Goal: Information Seeking & Learning: Learn about a topic

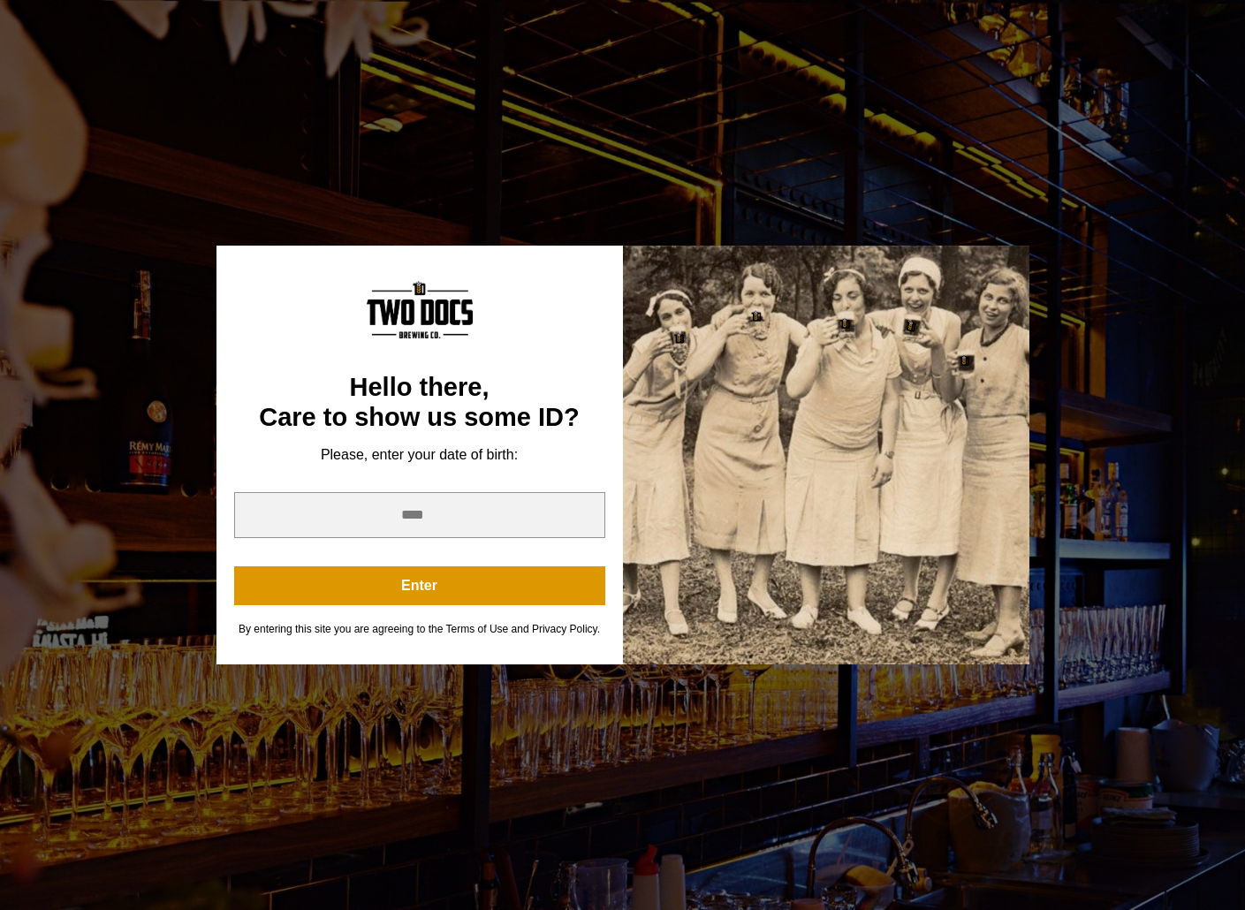
scroll to position [88, 0]
click at [414, 514] on input "year" at bounding box center [419, 515] width 371 height 46
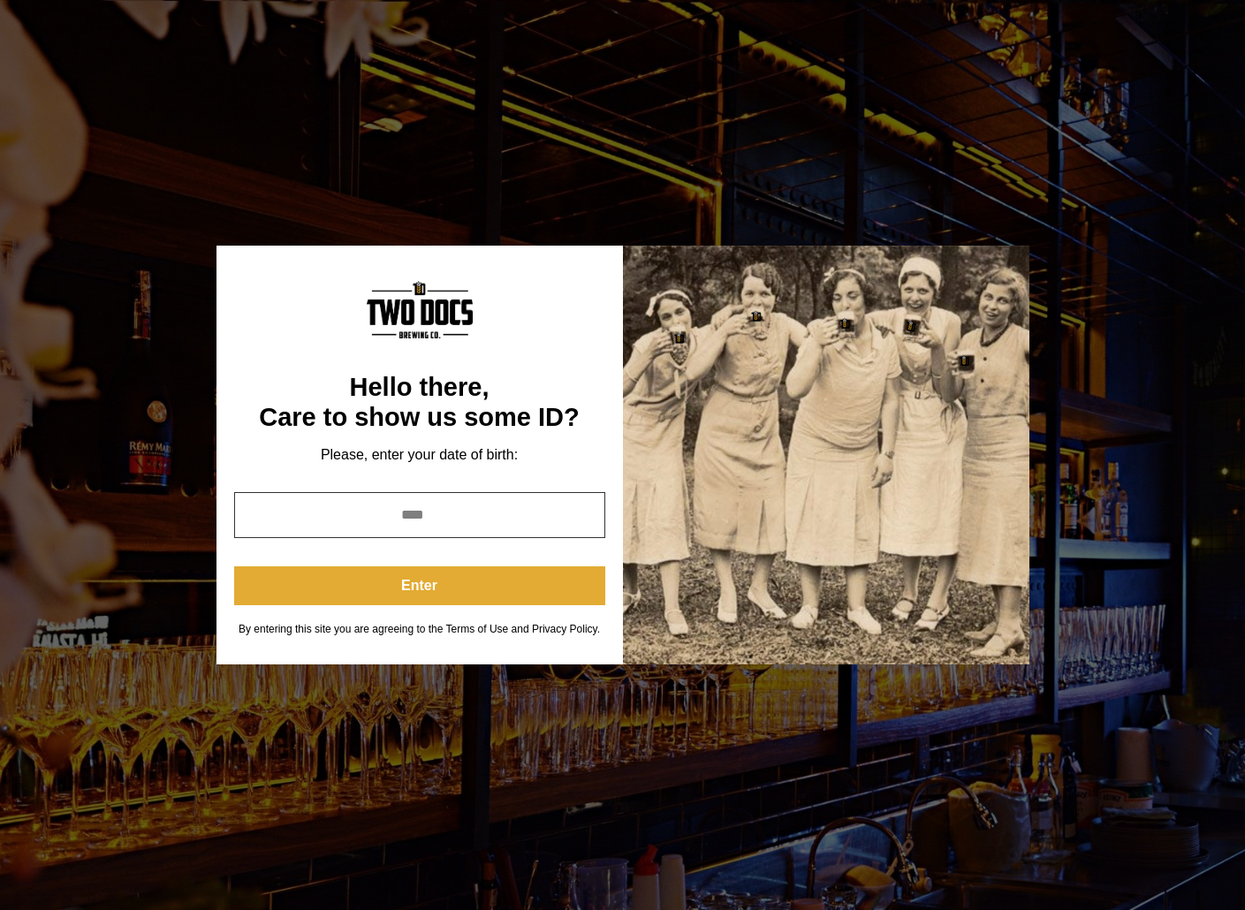
type input "****"
click at [420, 584] on button "Enter" at bounding box center [419, 585] width 371 height 39
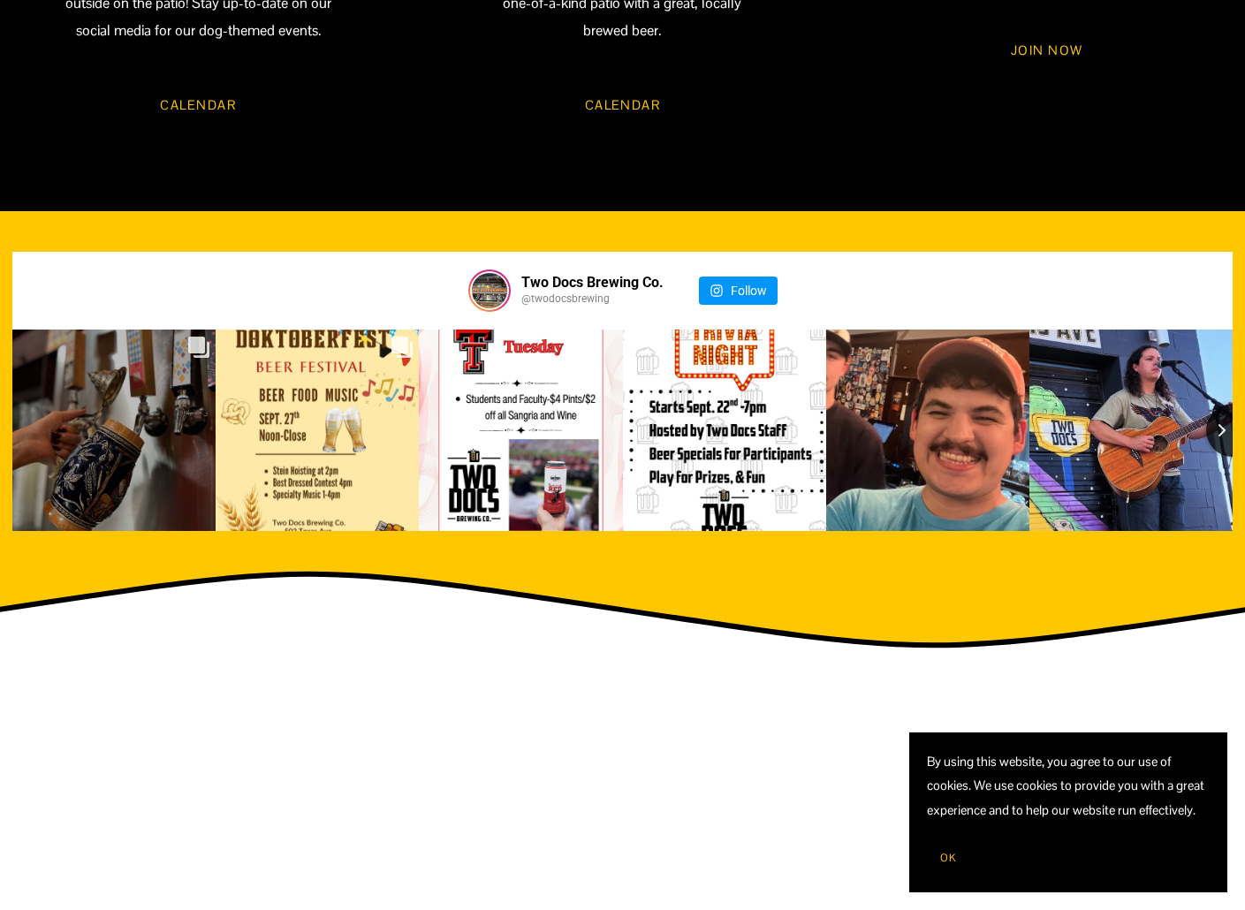
scroll to position [1856, 0]
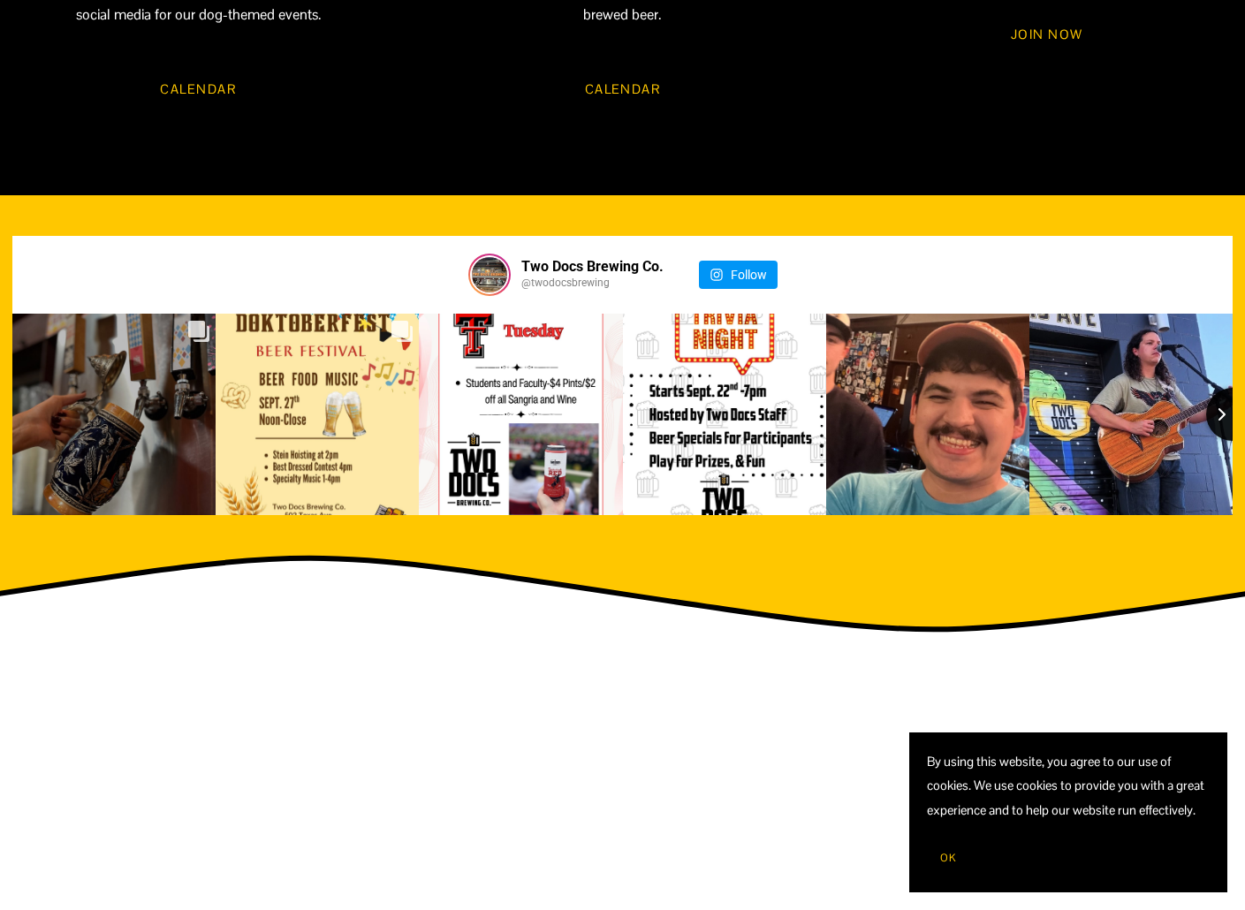
click at [1232, 390] on button "Next slide" at bounding box center [1232, 414] width 53 height 53
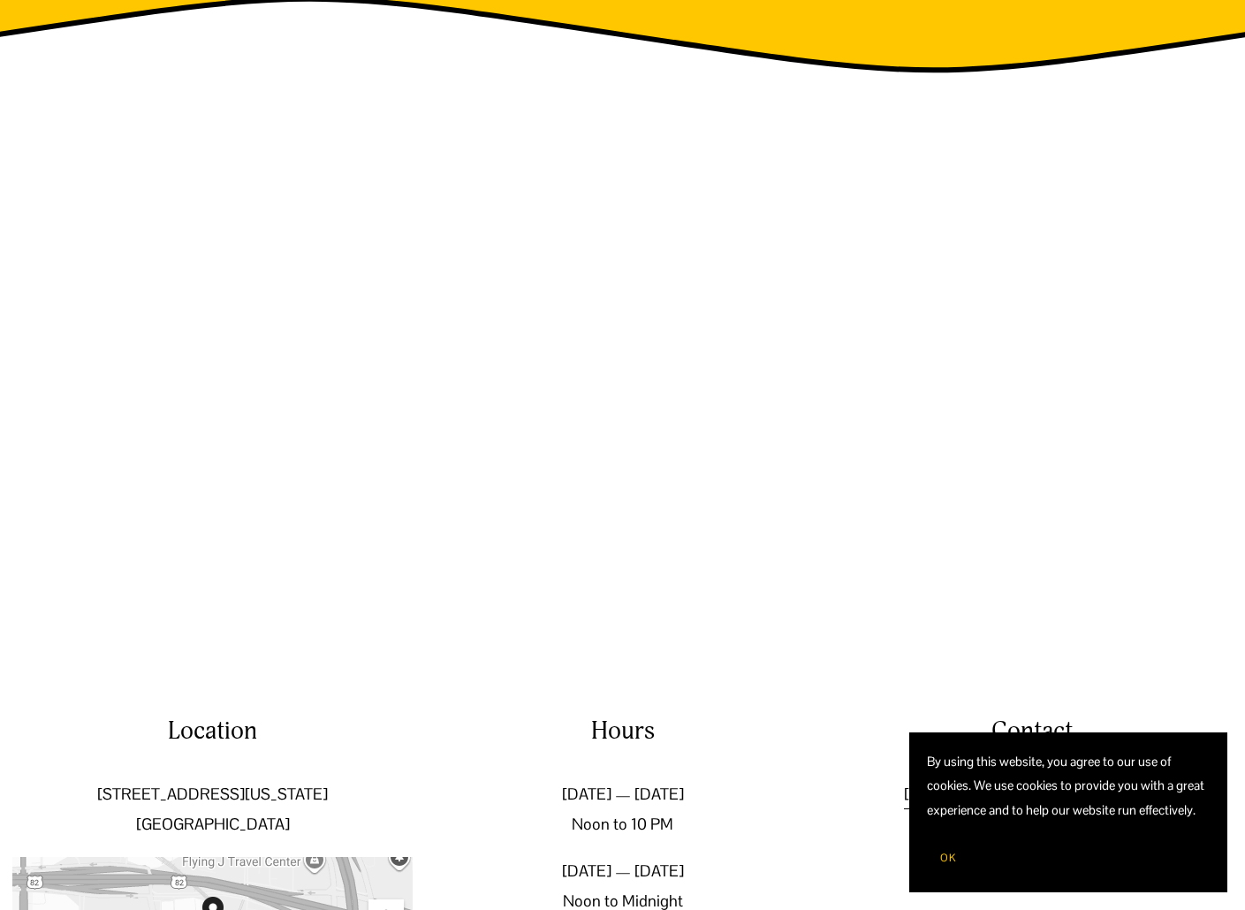
scroll to position [2522, 0]
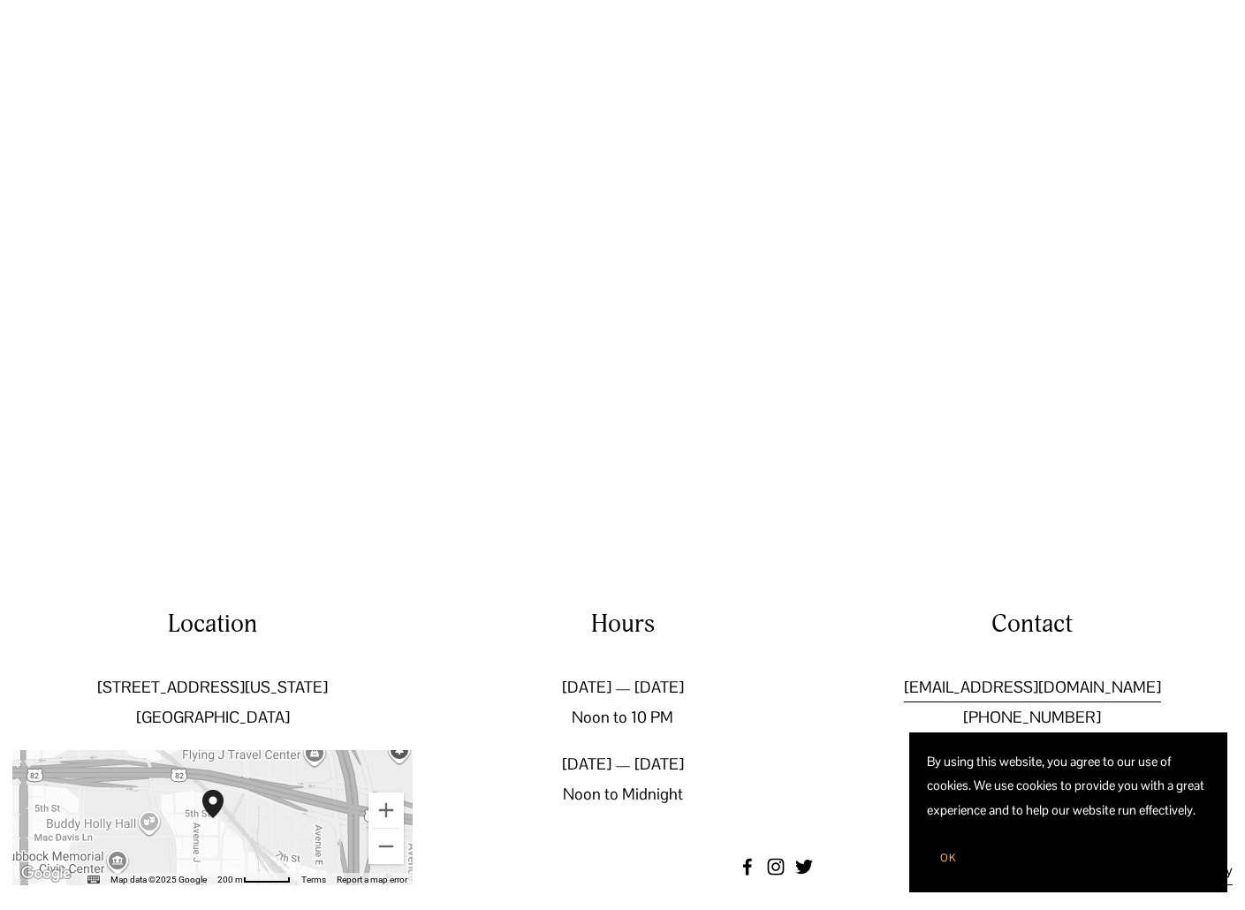
click at [952, 861] on span "OK" at bounding box center [948, 858] width 16 height 14
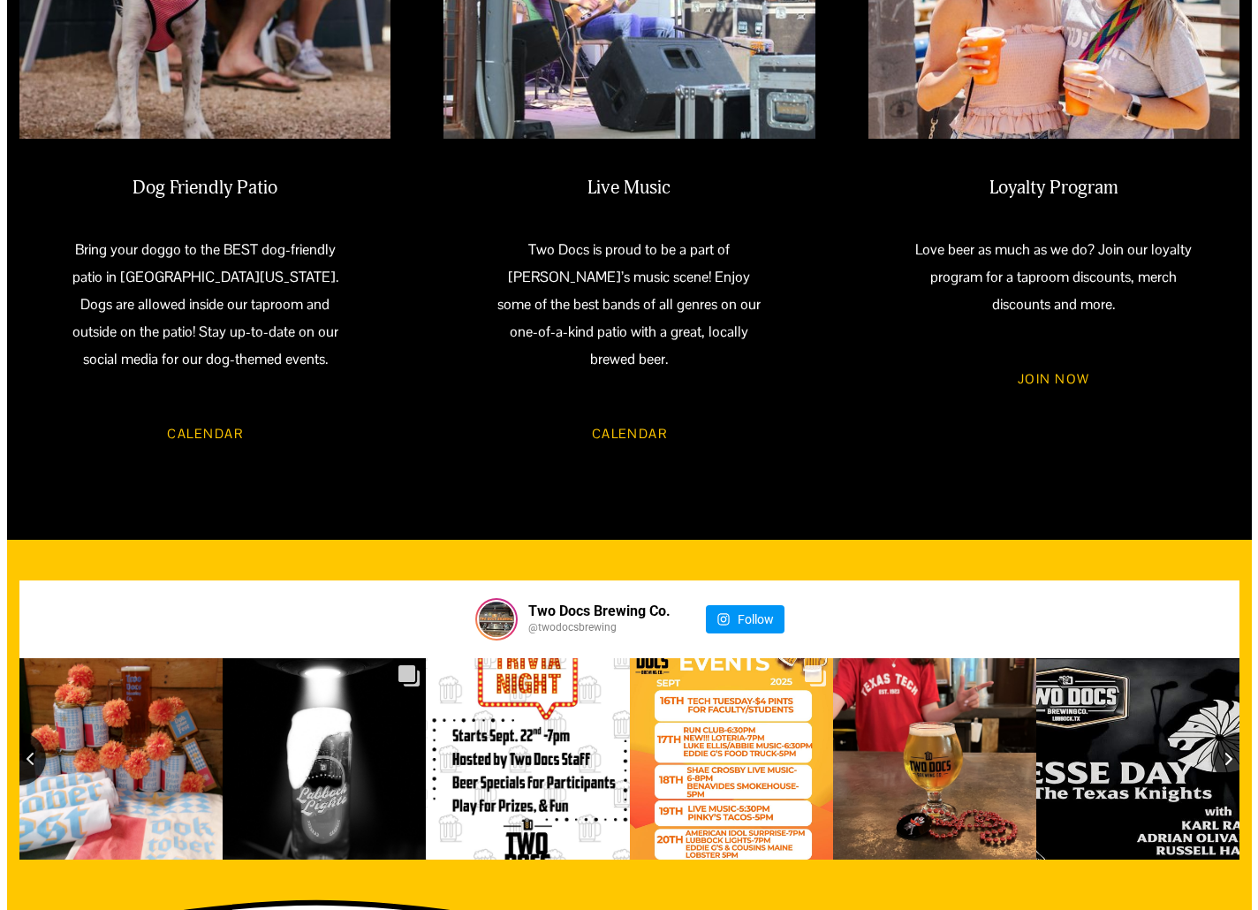
scroll to position [1550, 0]
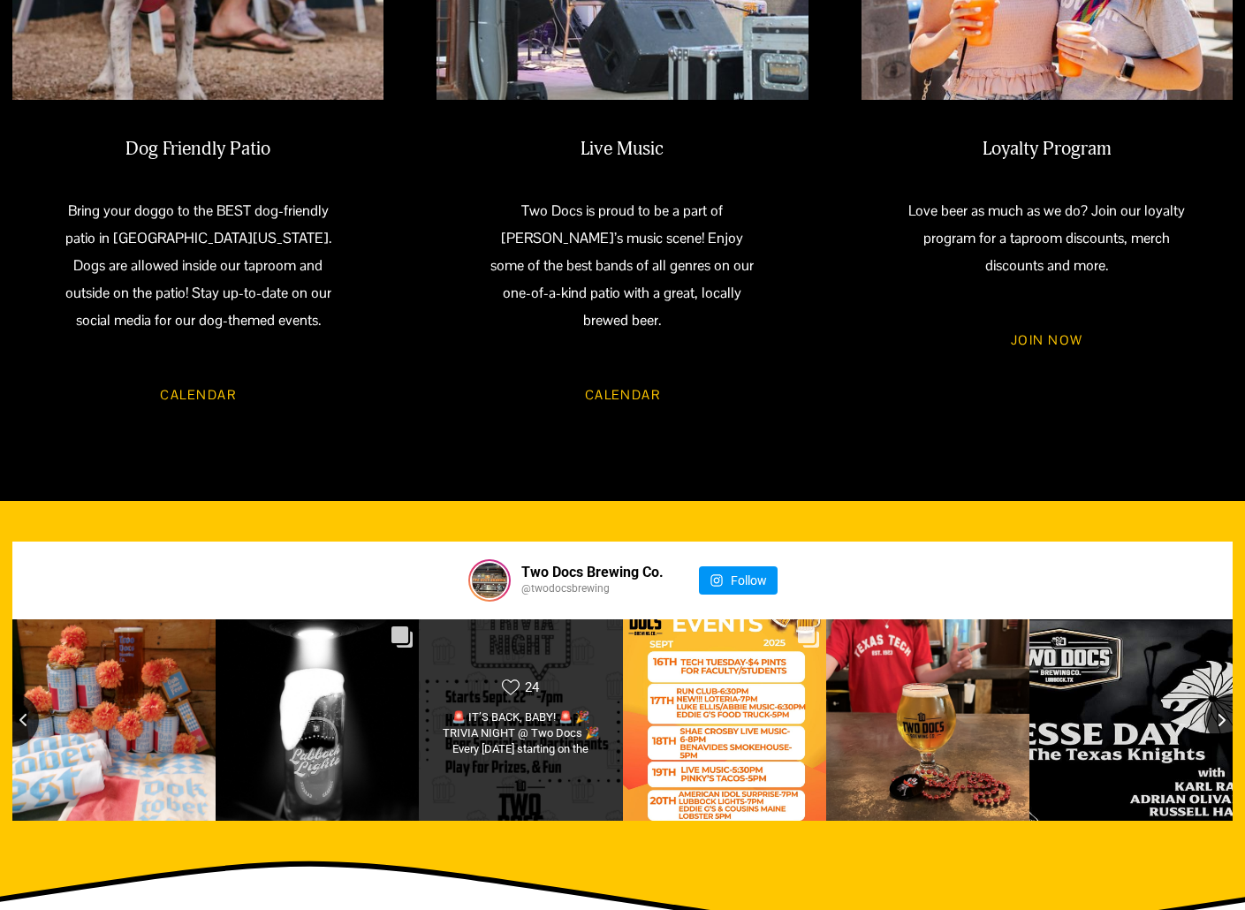
click at [572, 649] on div "Likes Count 24 🚨 IT’S BACK, BABY! 🚨 🎉 TRIVIA NIGHT @ Two Docs 🎉 Every Monday st…" at bounding box center [520, 720] width 205 height 203
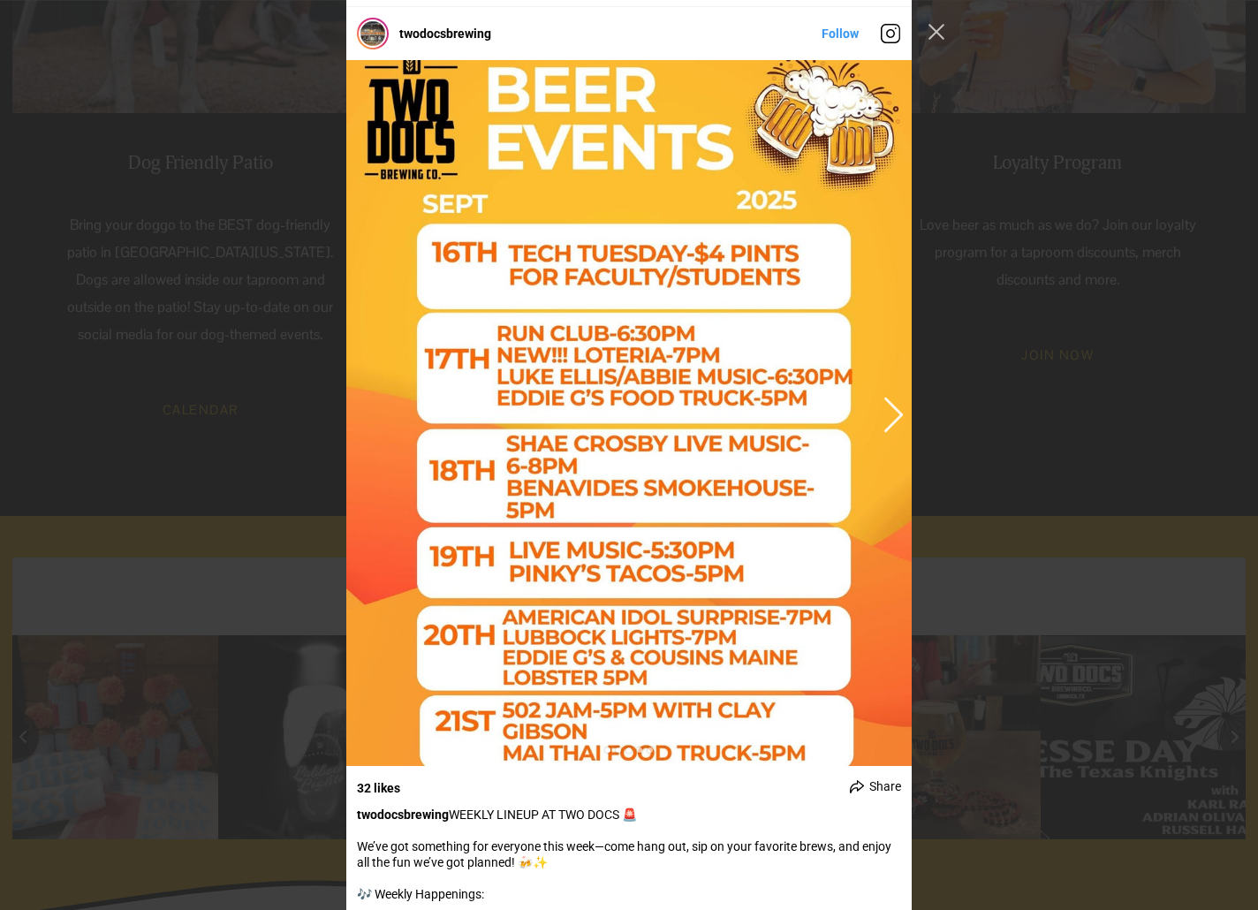
scroll to position [3669, 0]
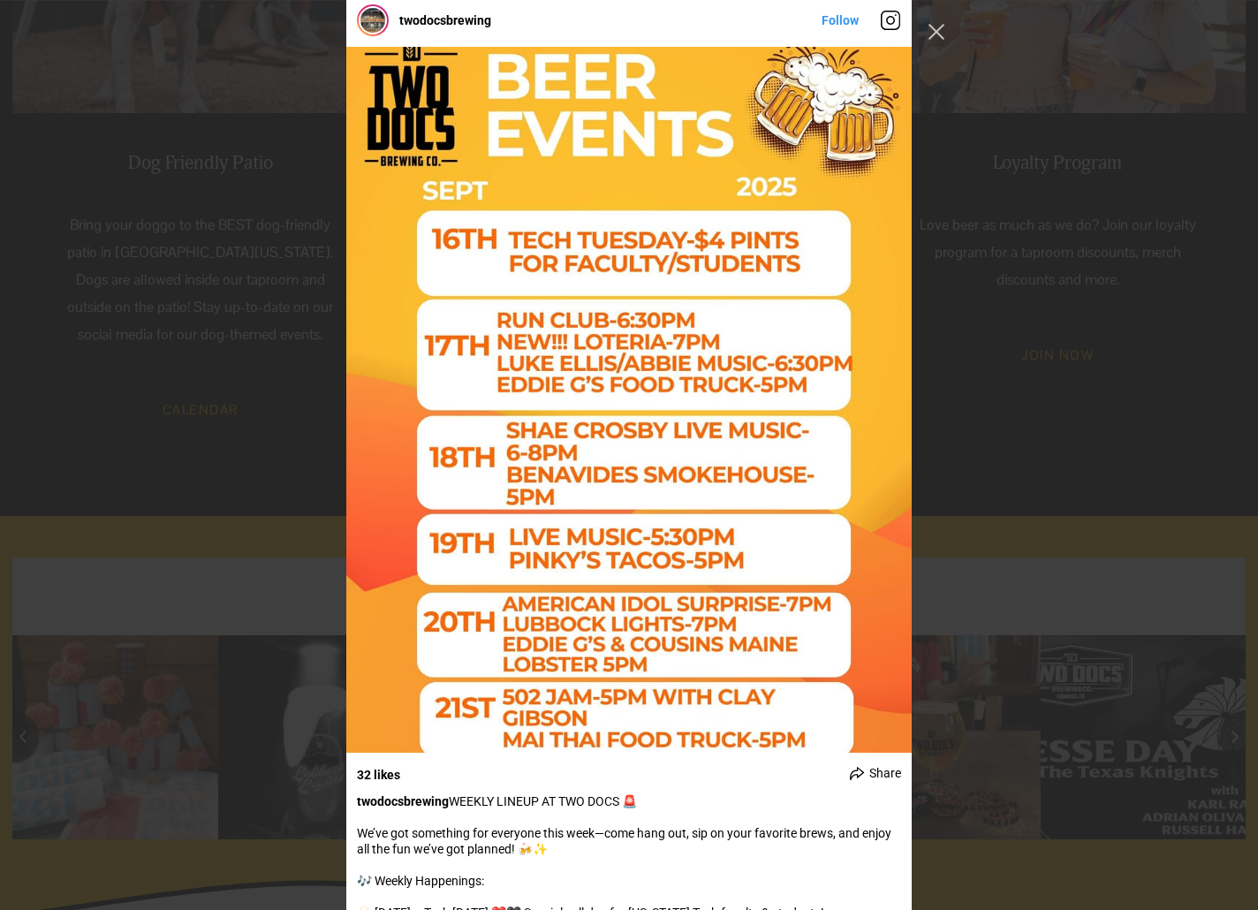
click at [1084, 589] on div "twodocsbrewing Follow" at bounding box center [629, 455] width 1258 height 910
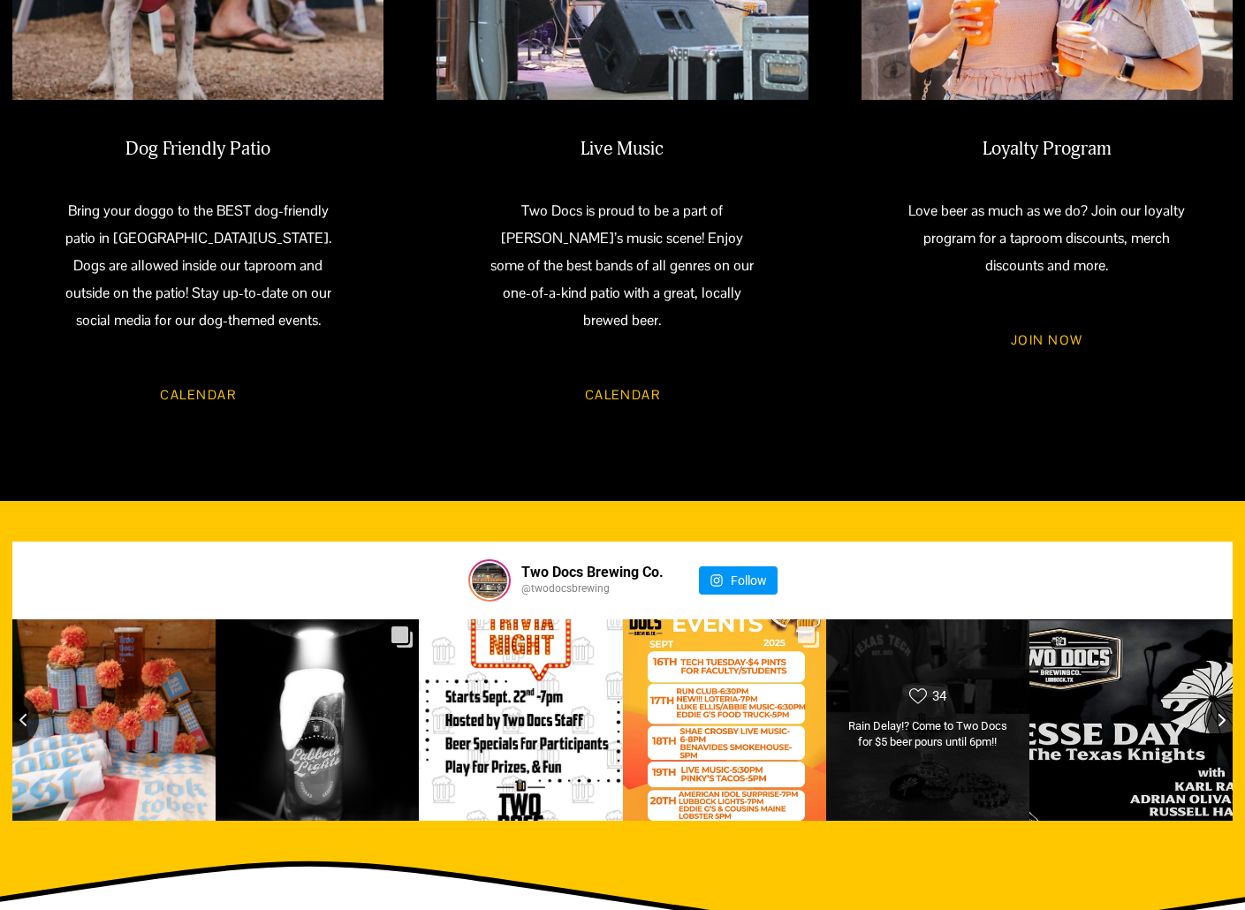
click at [983, 718] on div "Rain Delay!? Come to Two Docs for $5 beer pours until 6pm!!" at bounding box center [928, 734] width 164 height 32
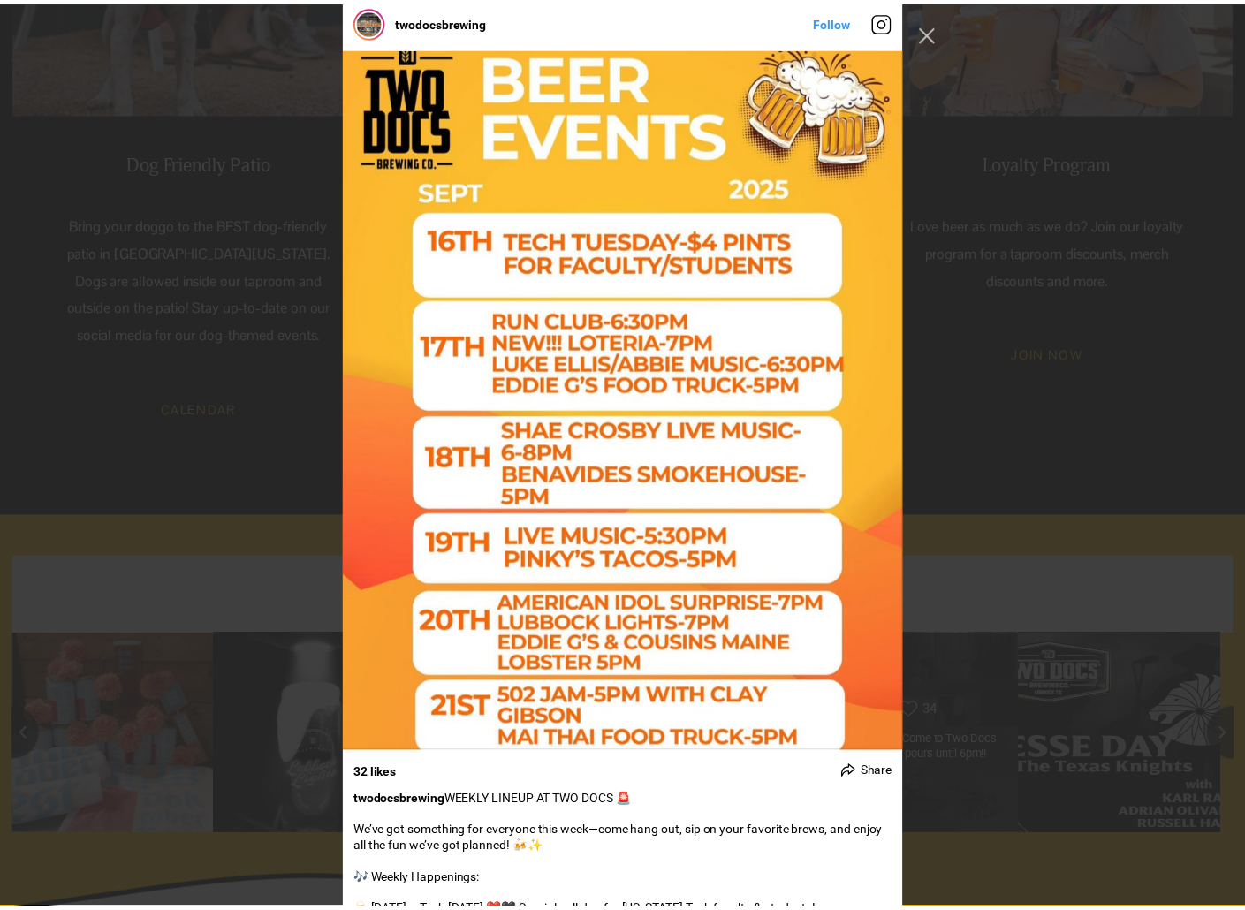
scroll to position [4979, 0]
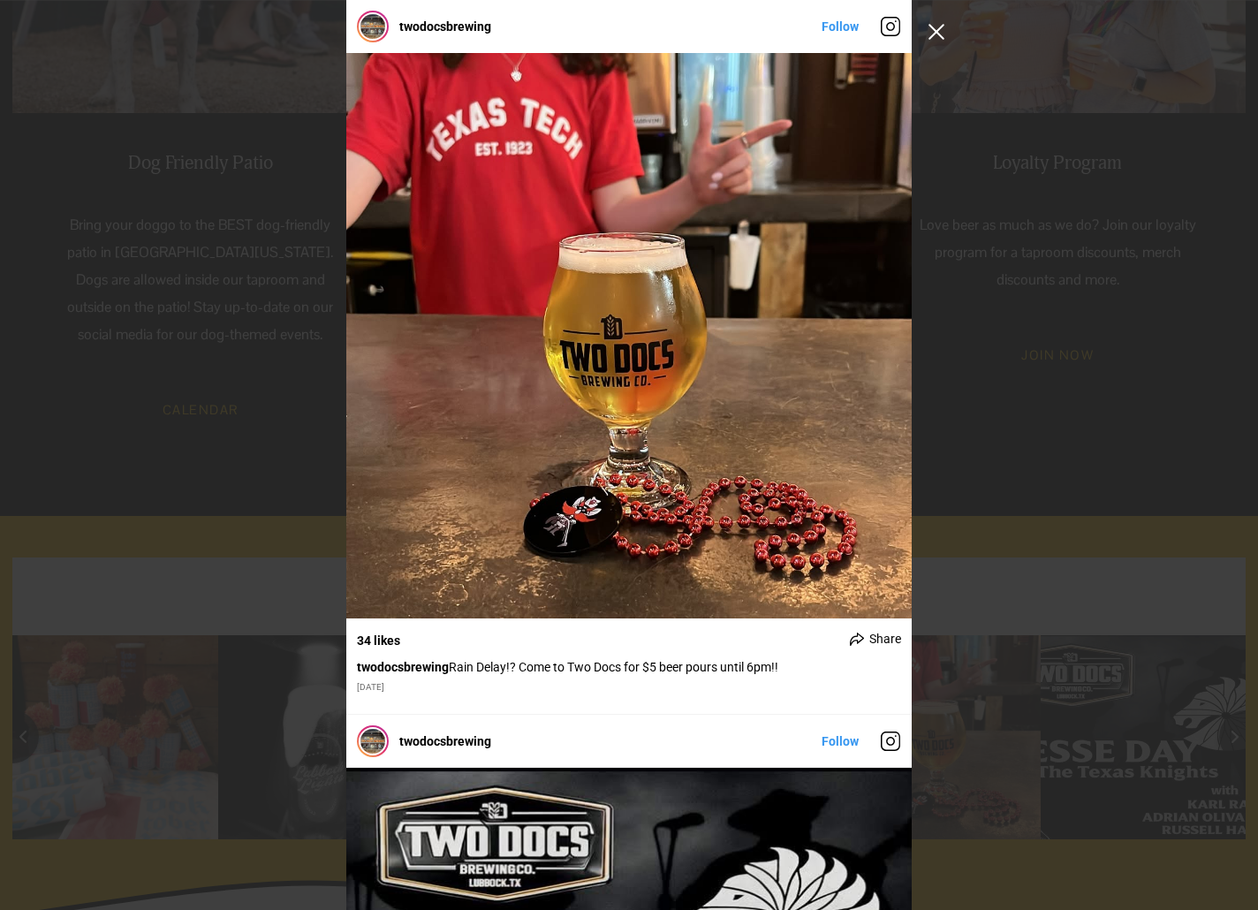
click at [934, 31] on button "Close Instagram Feed Popup" at bounding box center [937, 32] width 28 height 28
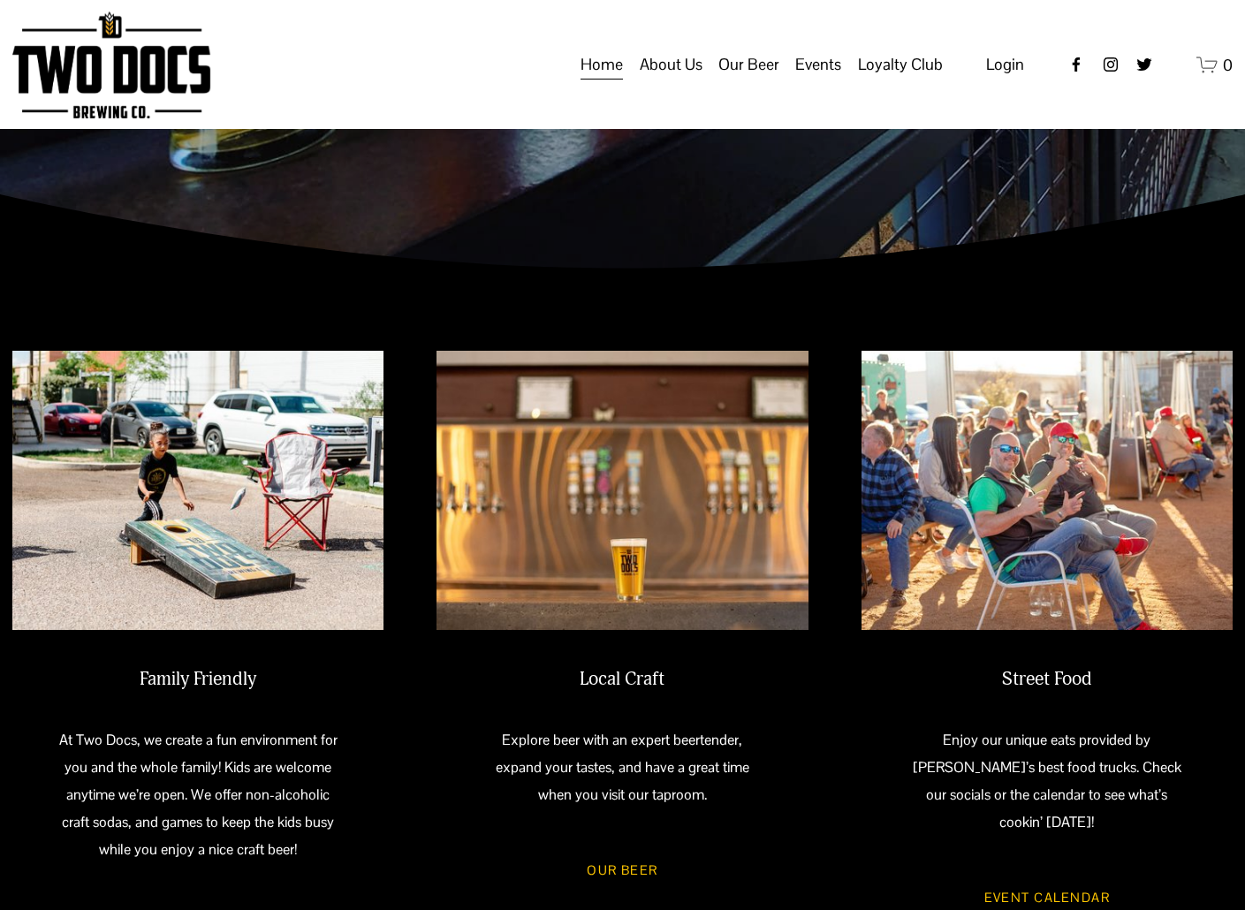
scroll to position [313, 0]
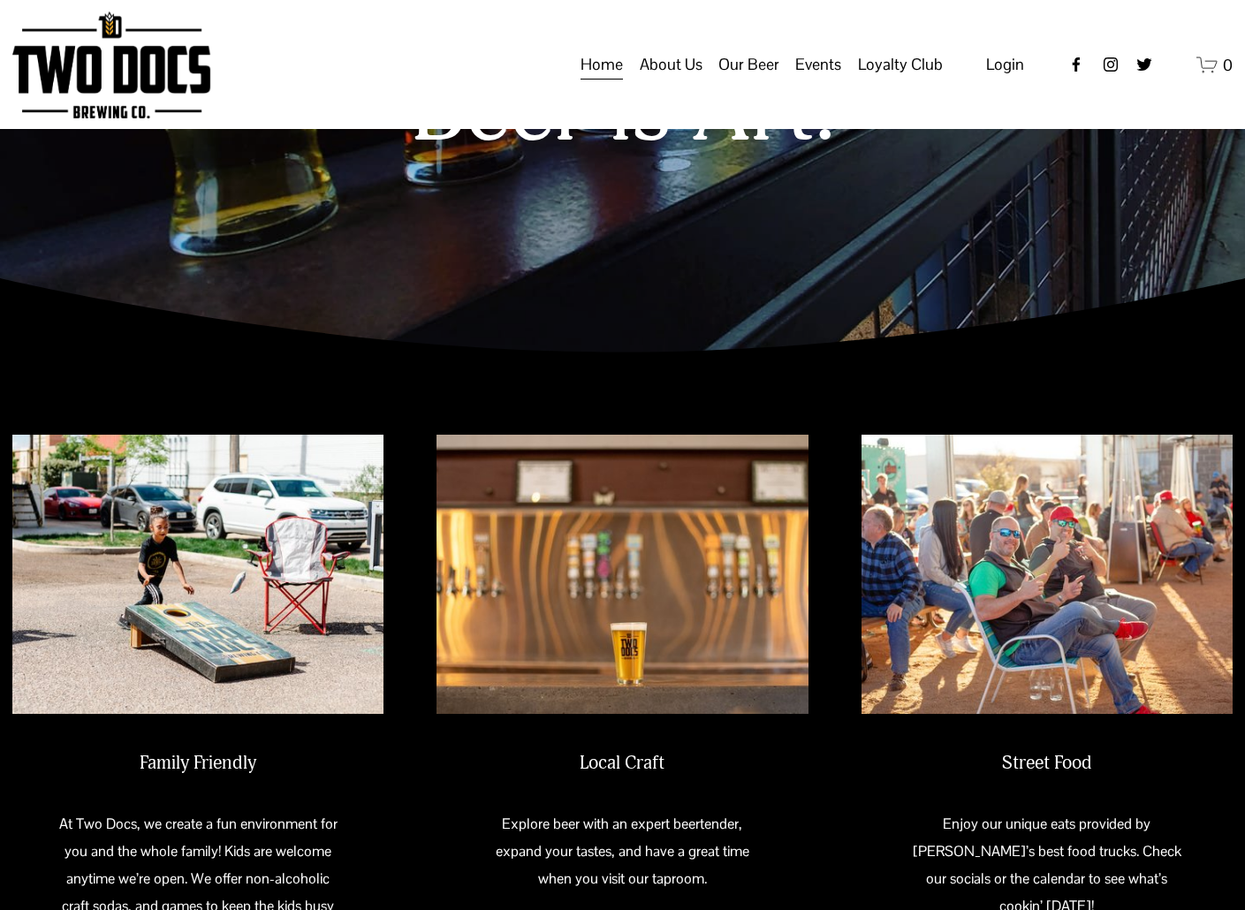
click at [0, 0] on span "Taproom Menu" at bounding box center [0, 0] width 0 height 0
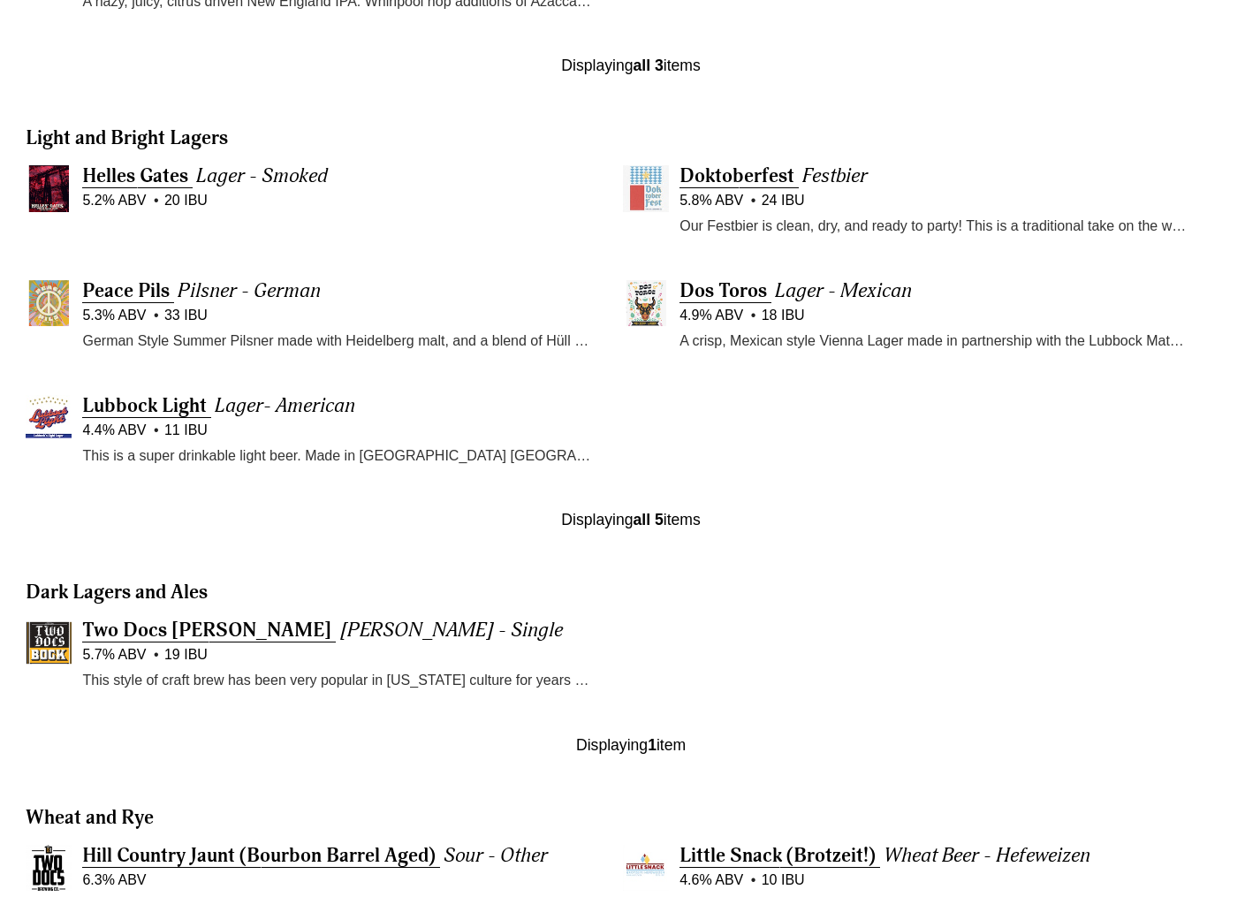
scroll to position [1075, 0]
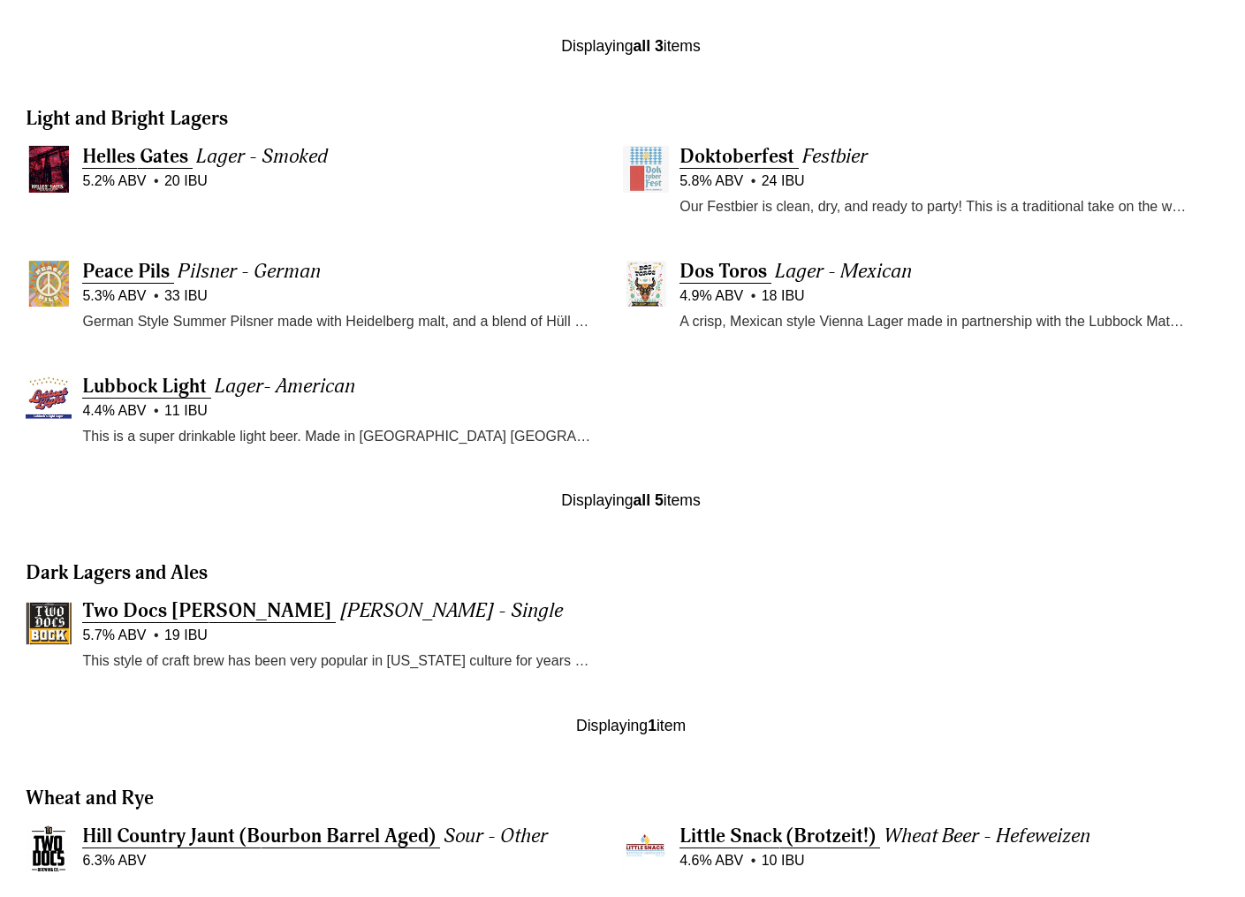
click at [1077, 205] on p "Our Festbier is clean, dry, and ready to party! This is a traditional take on t…" at bounding box center [936, 206] width 513 height 23
click at [1155, 218] on p "Our Festbier is clean, dry, and ready to party! This is a traditional take on t…" at bounding box center [936, 206] width 513 height 23
click at [1176, 218] on p "Our Festbier is clean, dry, and ready to party! This is a traditional take on t…" at bounding box center [936, 206] width 513 height 23
click at [817, 163] on span "Festbier" at bounding box center [834, 156] width 65 height 25
click at [787, 167] on span "Doktoberfest" at bounding box center [737, 156] width 115 height 25
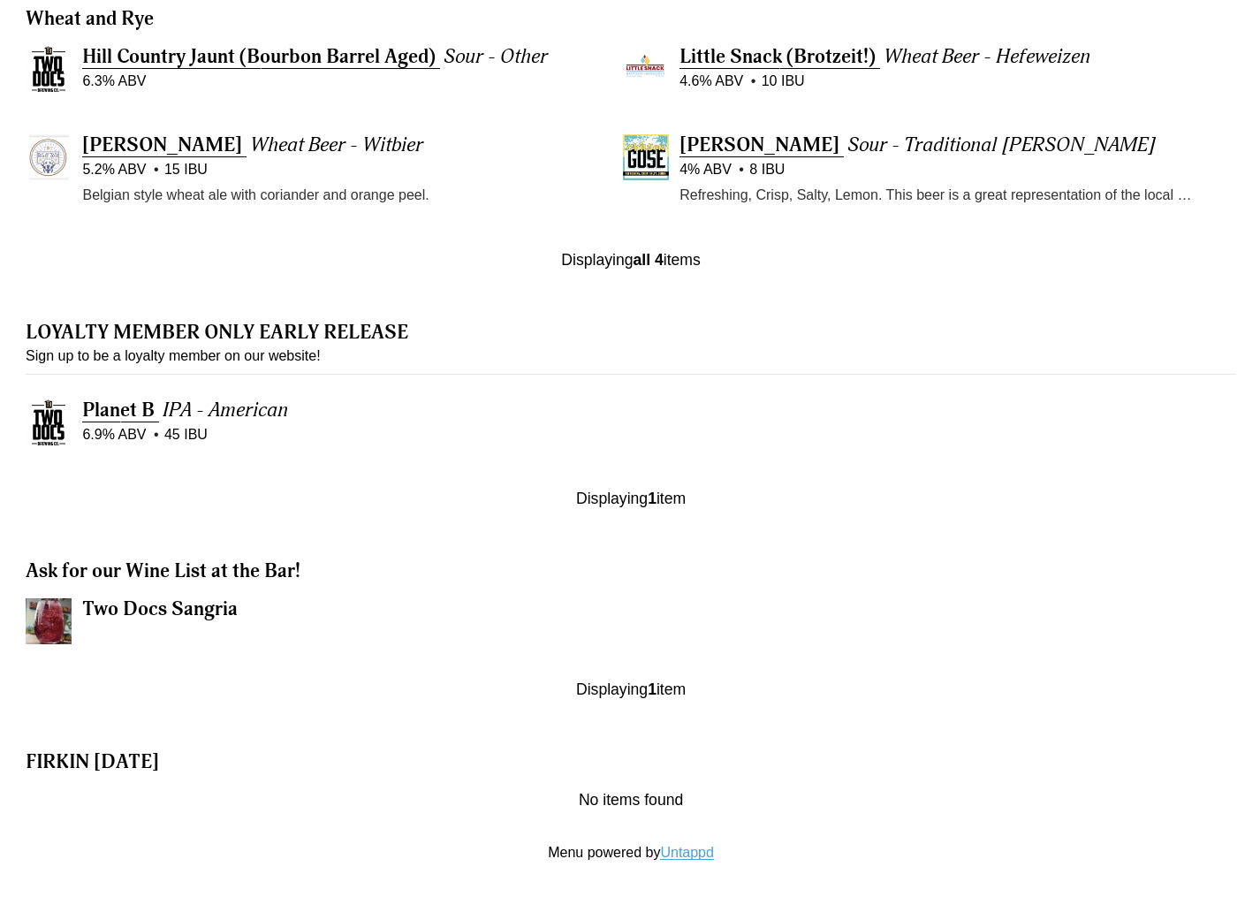
scroll to position [1871, 0]
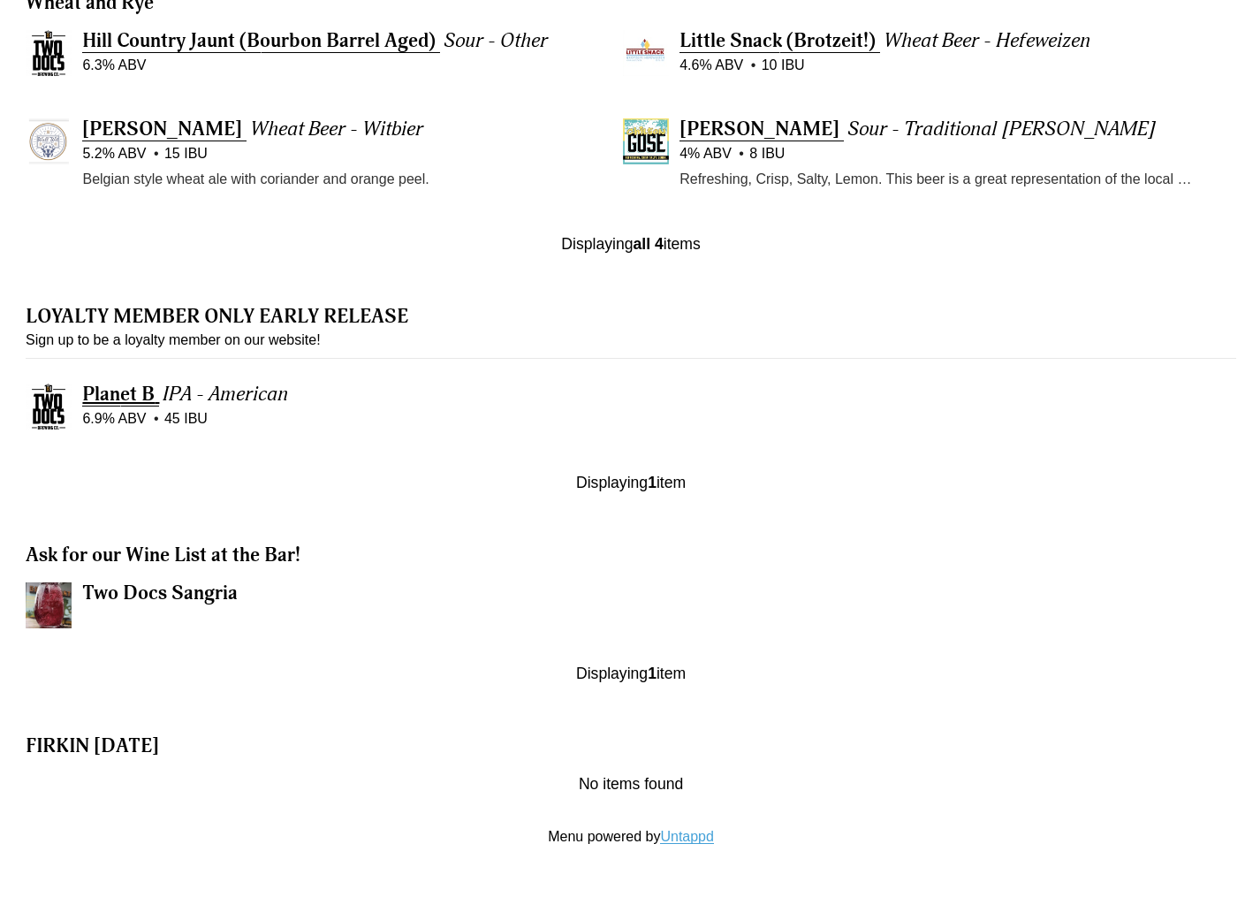
click at [141, 406] on span "Planet B" at bounding box center [118, 394] width 72 height 25
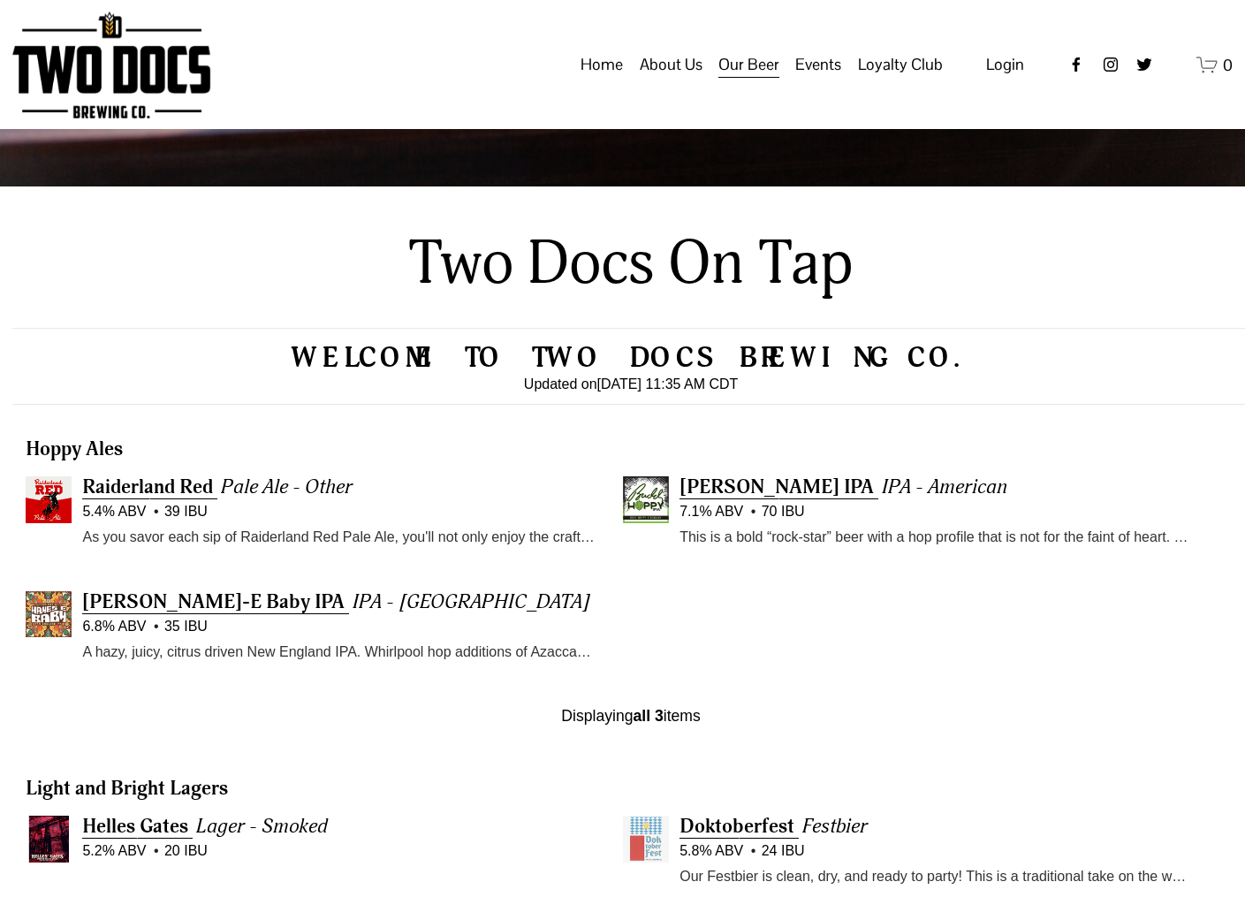
scroll to position [280, 0]
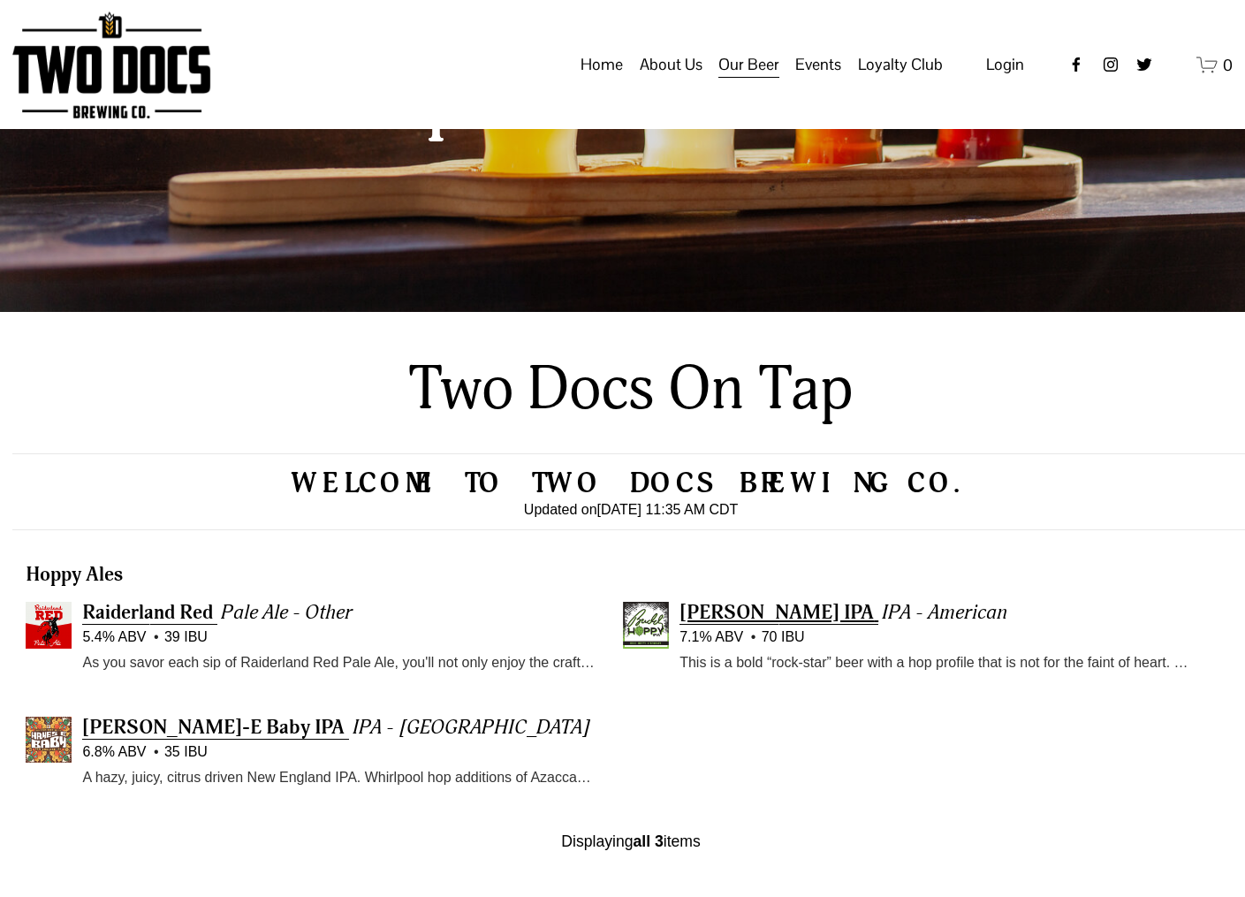
click at [817, 624] on span "Buddy Hoppy IPA" at bounding box center [777, 612] width 194 height 25
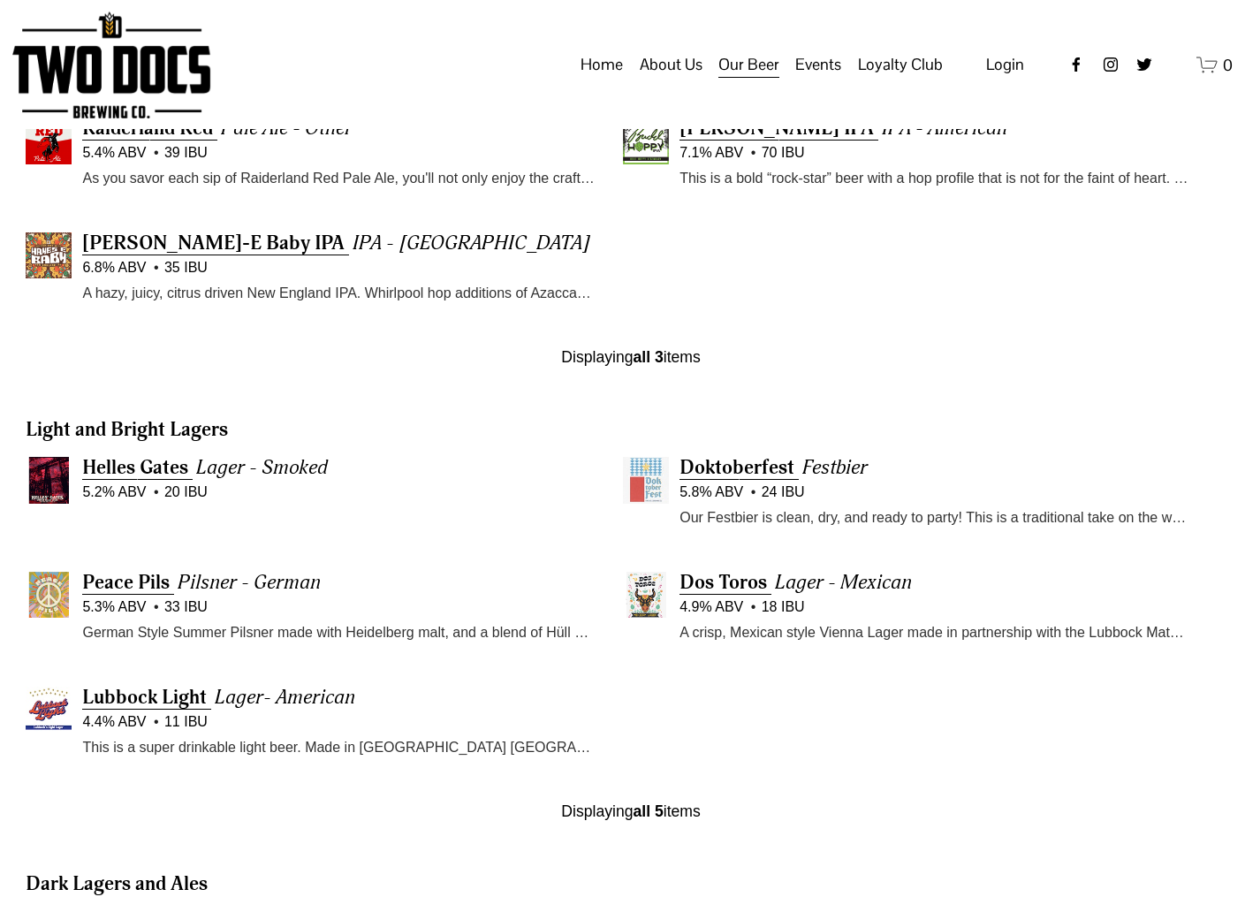
scroll to position [987, 0]
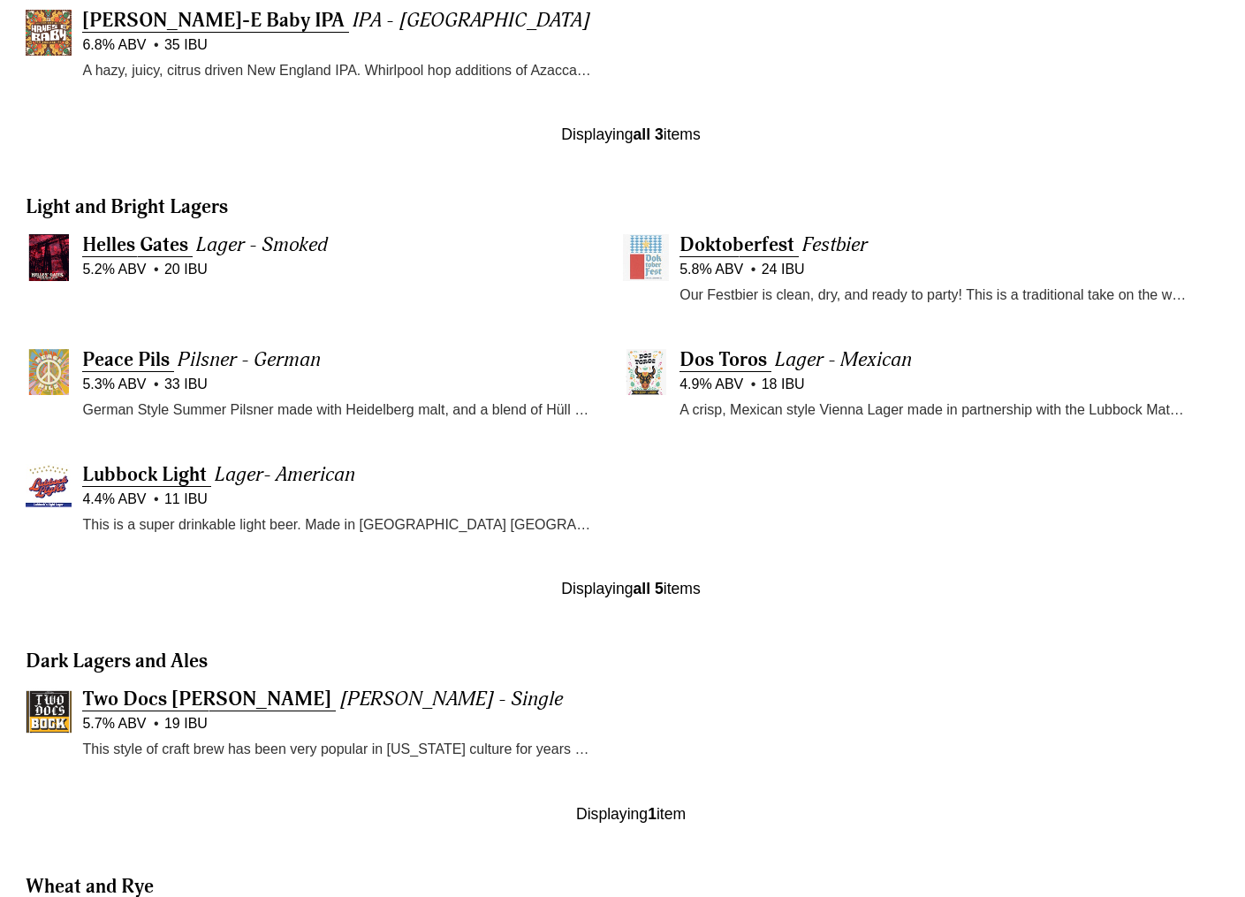
click at [375, 529] on p "This is a super drinkable light beer. Made in Lubbock TX. Perfect for watching …" at bounding box center [338, 524] width 513 height 23
click at [192, 487] on span "Lubbock Light" at bounding box center [144, 474] width 125 height 25
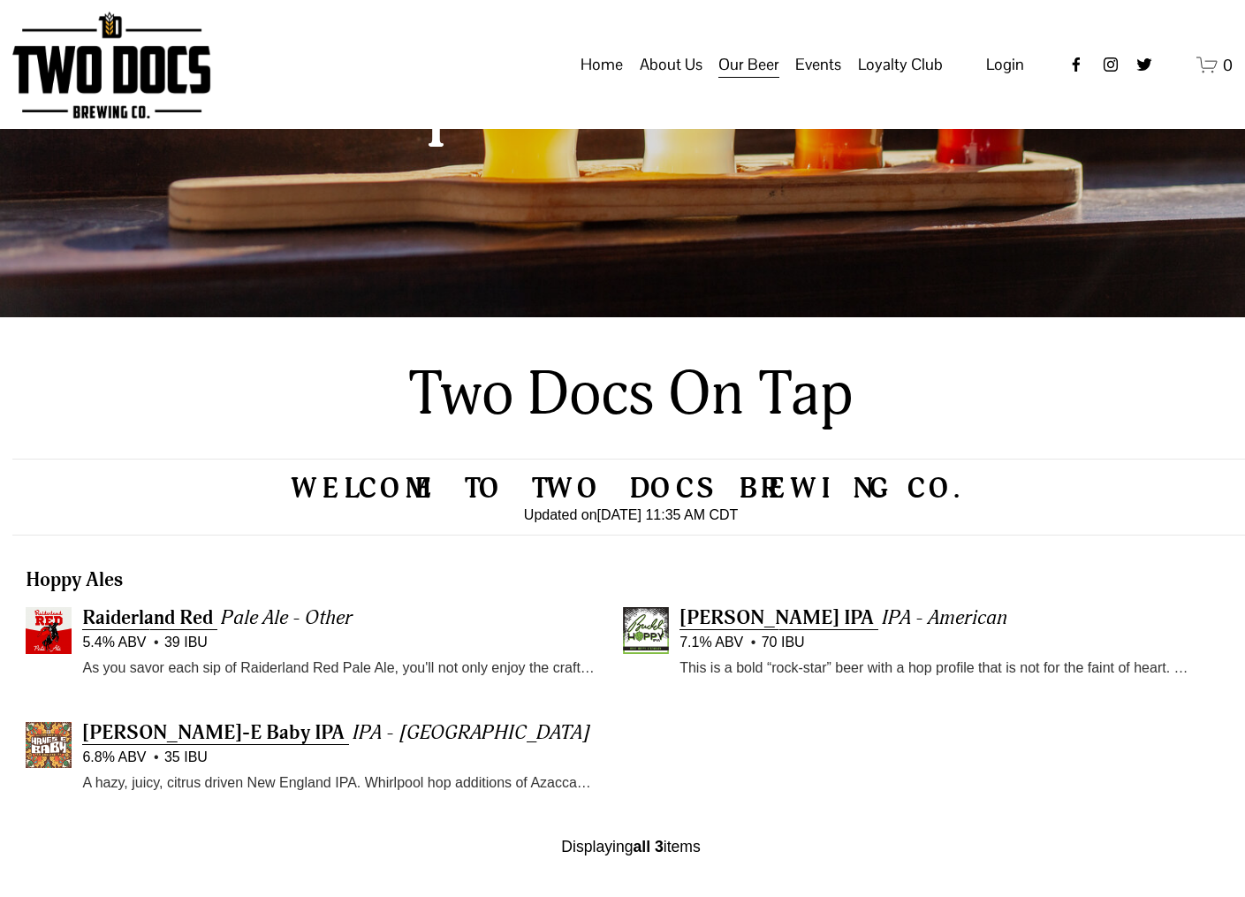
scroll to position [0, 0]
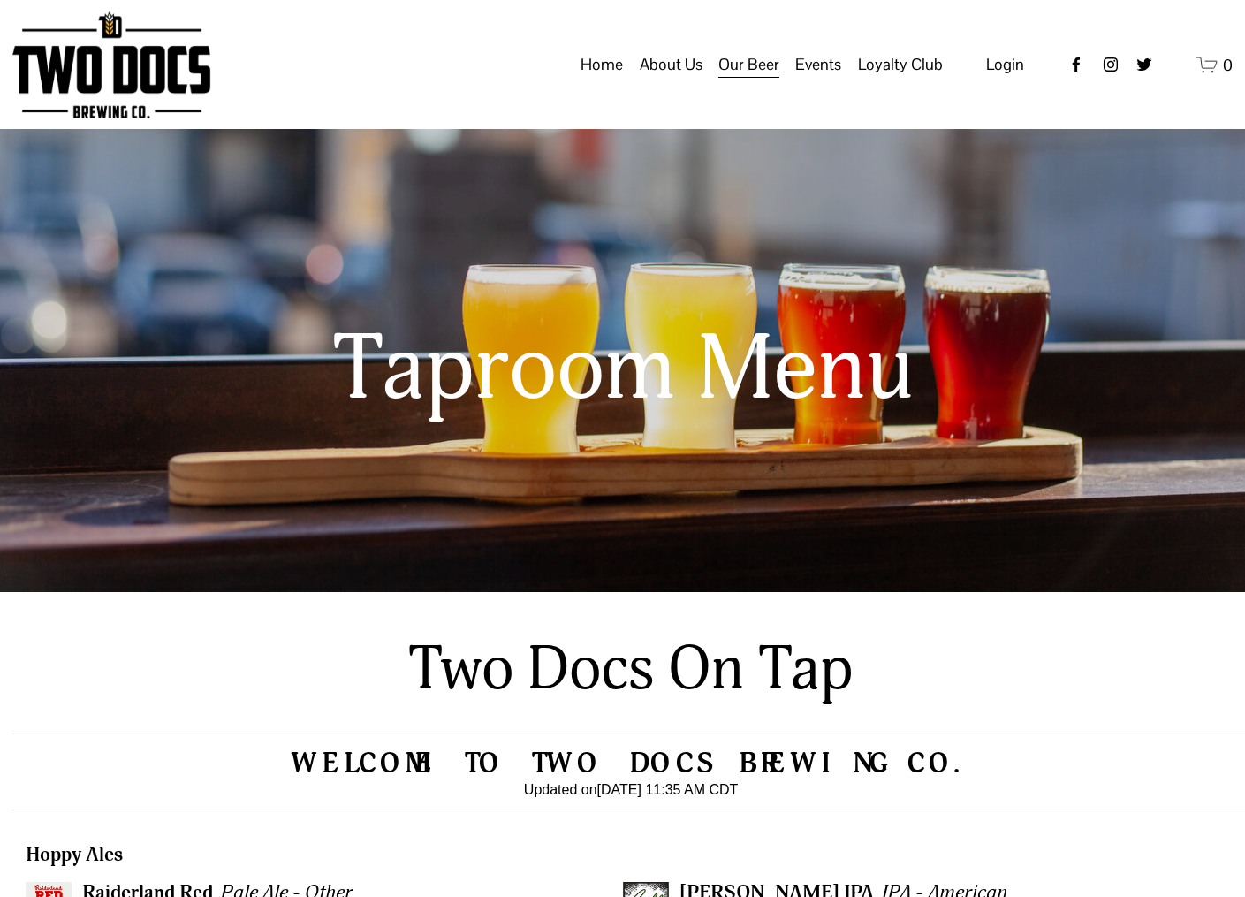
click at [139, 95] on img at bounding box center [111, 64] width 198 height 107
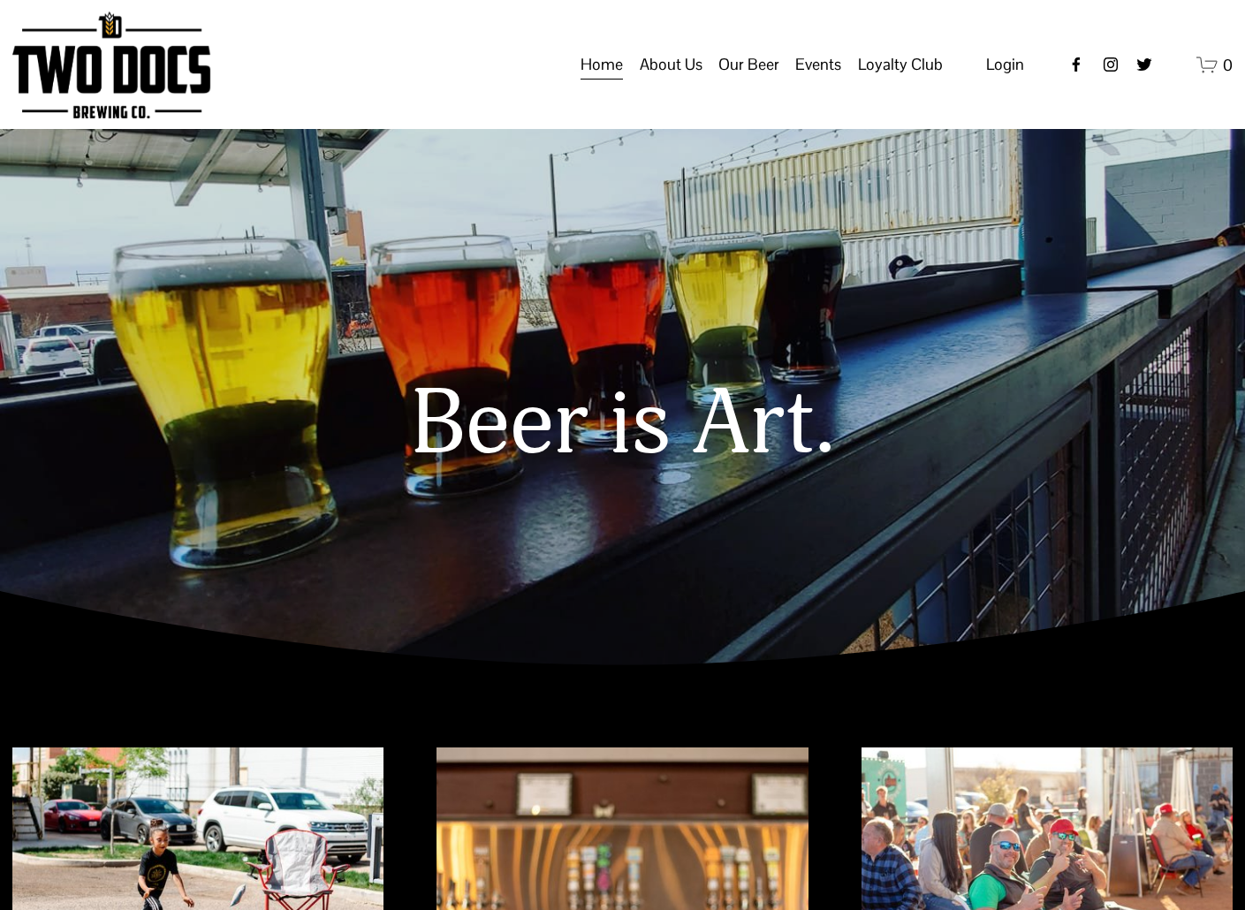
click at [695, 80] on span "About Us" at bounding box center [671, 64] width 63 height 30
click at [0, 0] on span "Our Mission" at bounding box center [0, 0] width 0 height 0
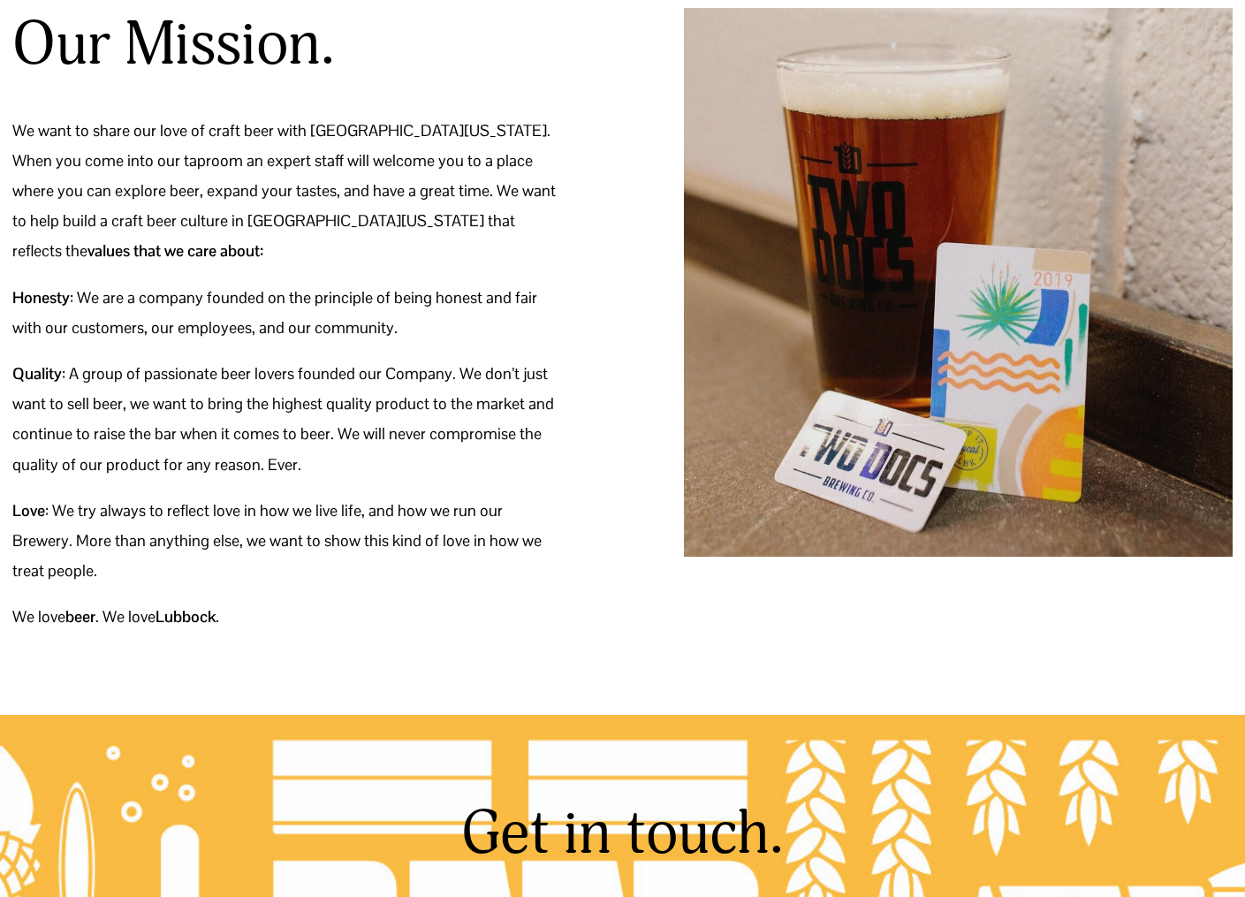
scroll to position [88, 0]
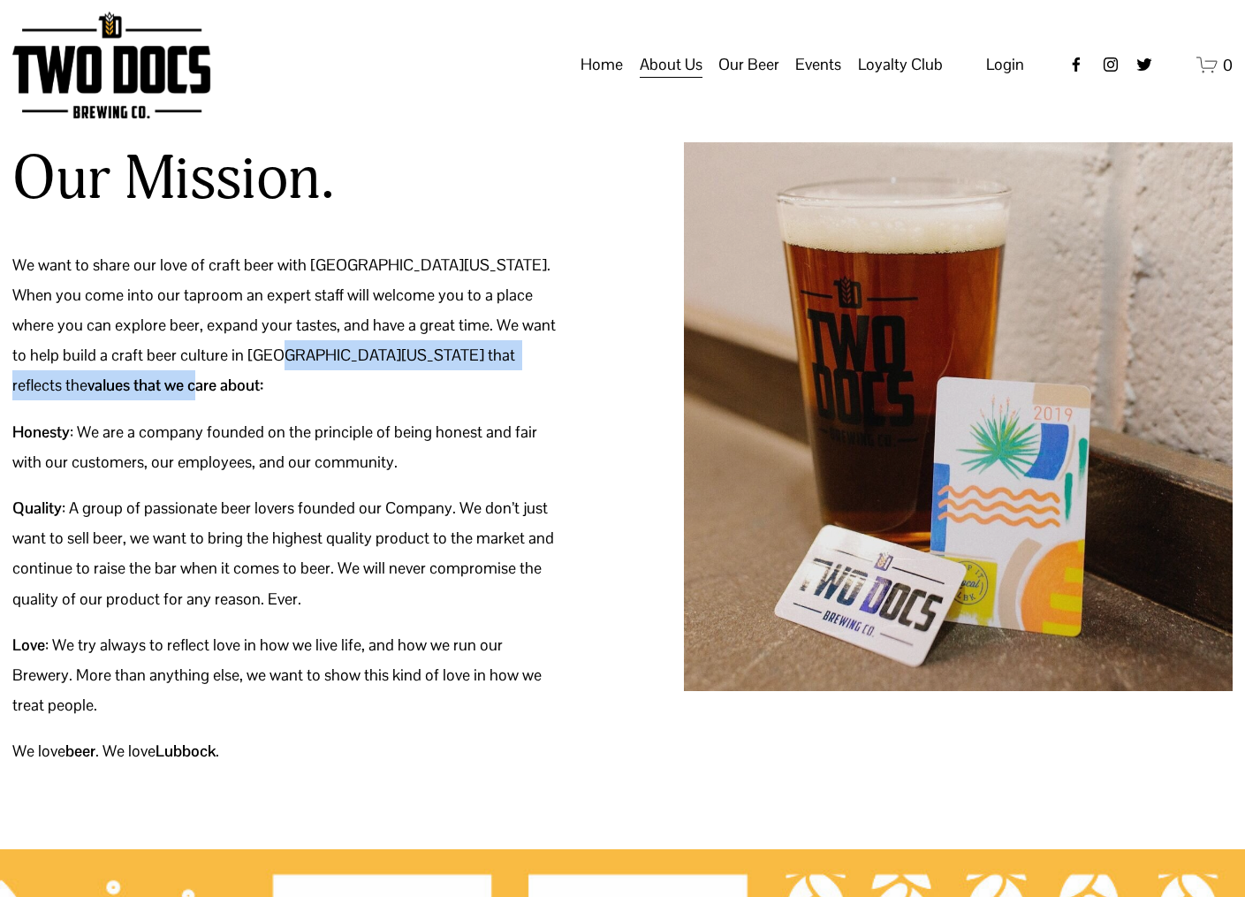
drag, startPoint x: 227, startPoint y: 351, endPoint x: 383, endPoint y: 361, distance: 155.9
click at [381, 354] on p "We want to share our love of craft beer with [GEOGRAPHIC_DATA][US_STATE]. When …" at bounding box center [286, 325] width 549 height 151
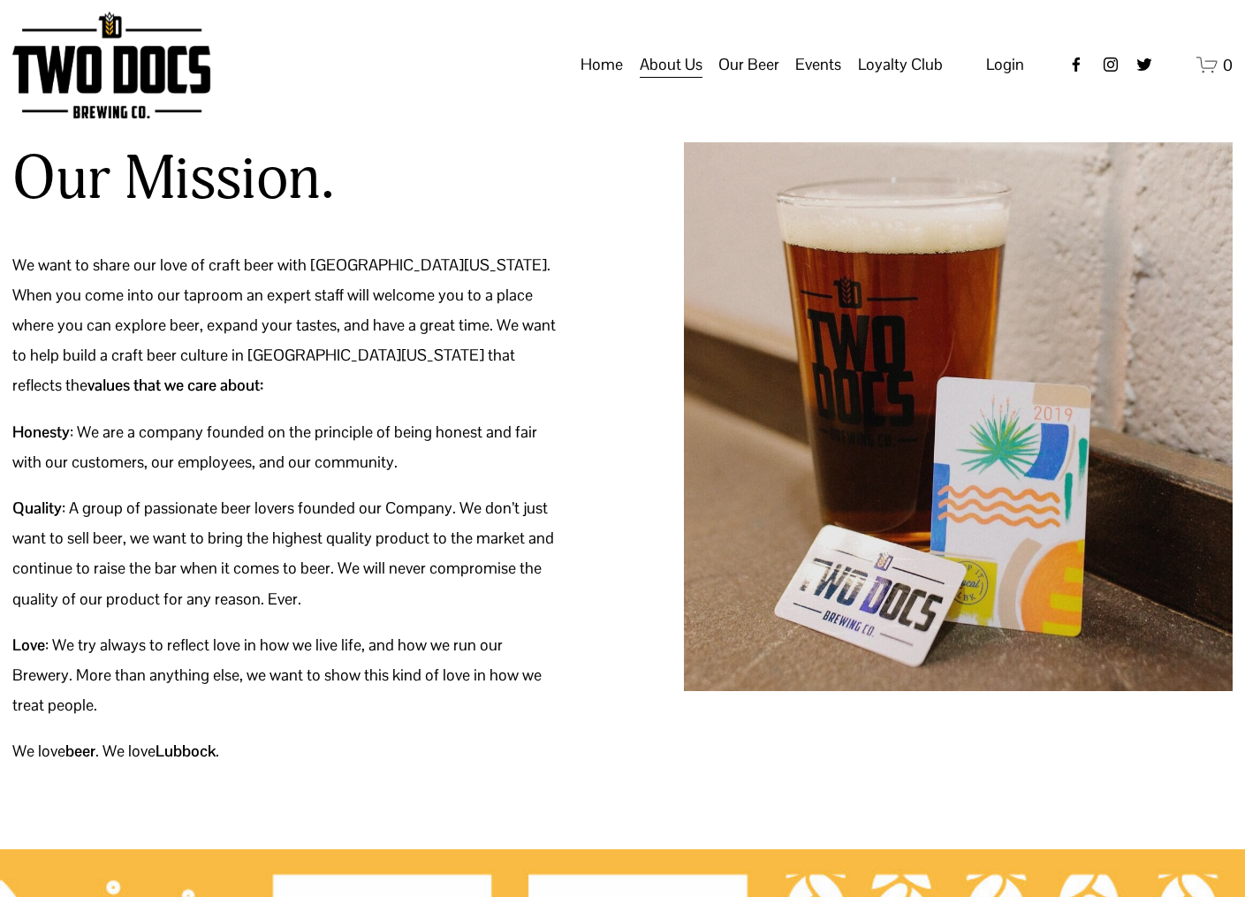
click at [337, 419] on p "Honesty : We are a company founded on the principle of being honest and fair wi…" at bounding box center [286, 447] width 549 height 60
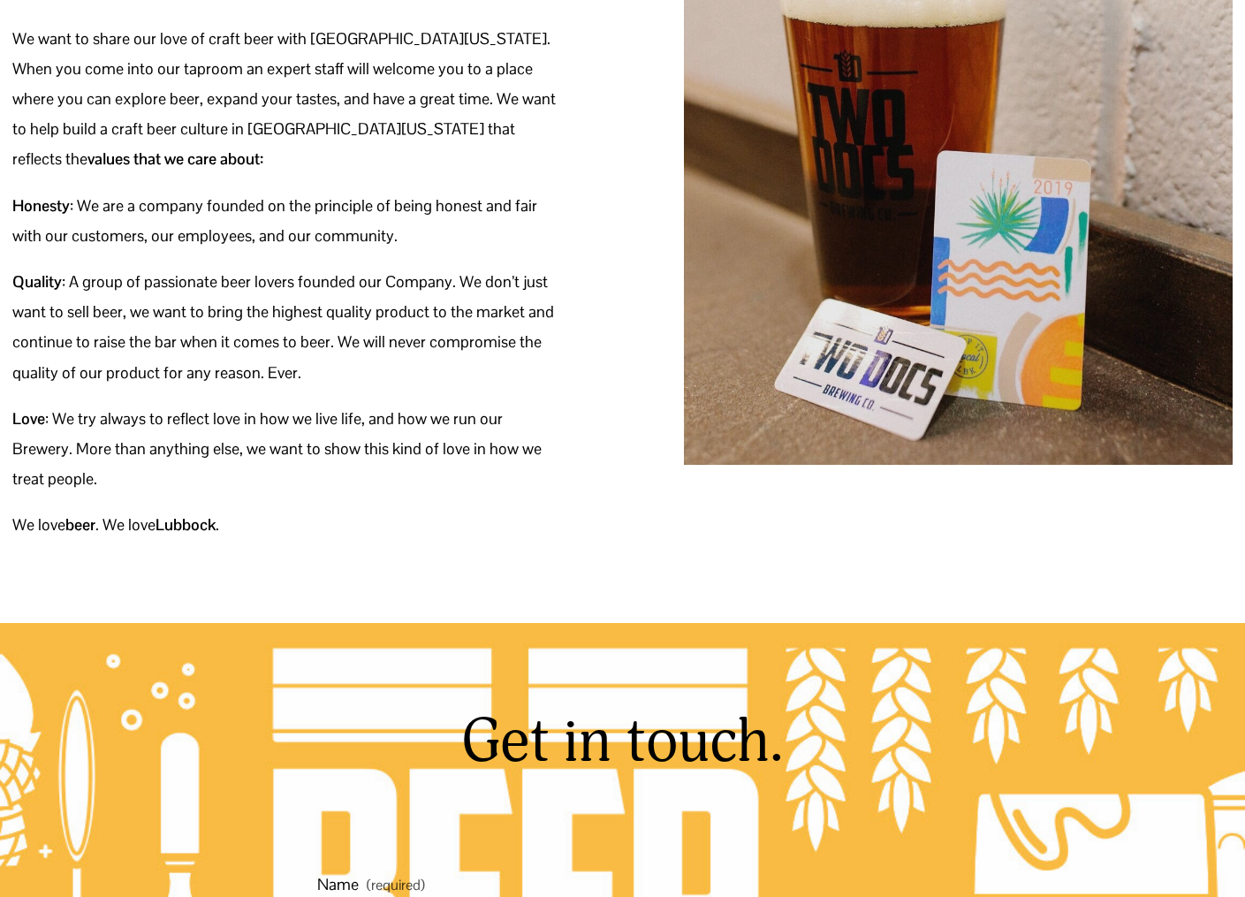
scroll to position [353, 0]
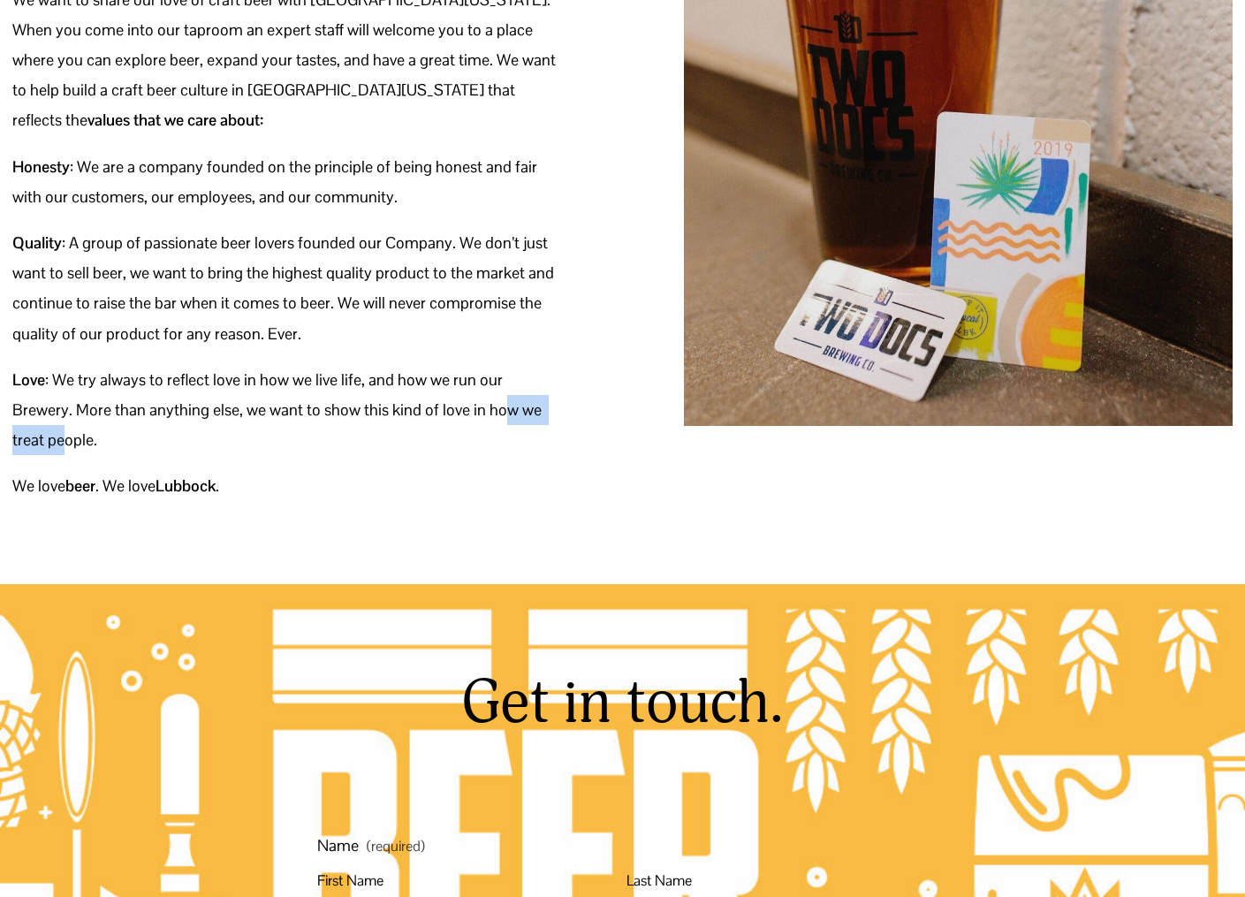
drag, startPoint x: 437, startPoint y: 374, endPoint x: 527, endPoint y: 391, distance: 91.8
click at [527, 391] on p "Love : We try always to reflect love in how we live life, and how we run our Br…" at bounding box center [286, 410] width 549 height 91
click at [452, 466] on div "Our Mission. We want to share our love of craft beer with West Texas. When you …" at bounding box center [622, 189] width 1245 height 789
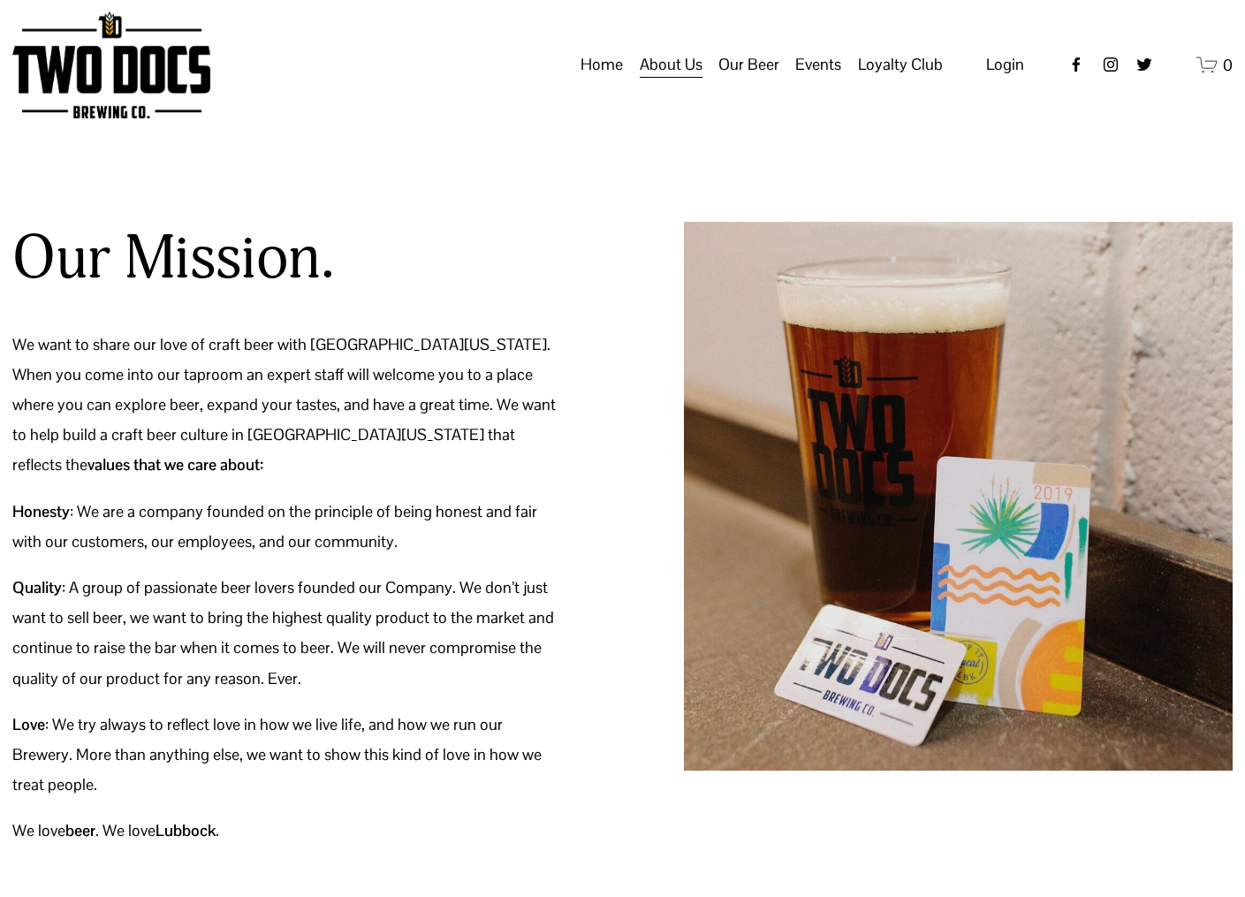
scroll to position [0, 0]
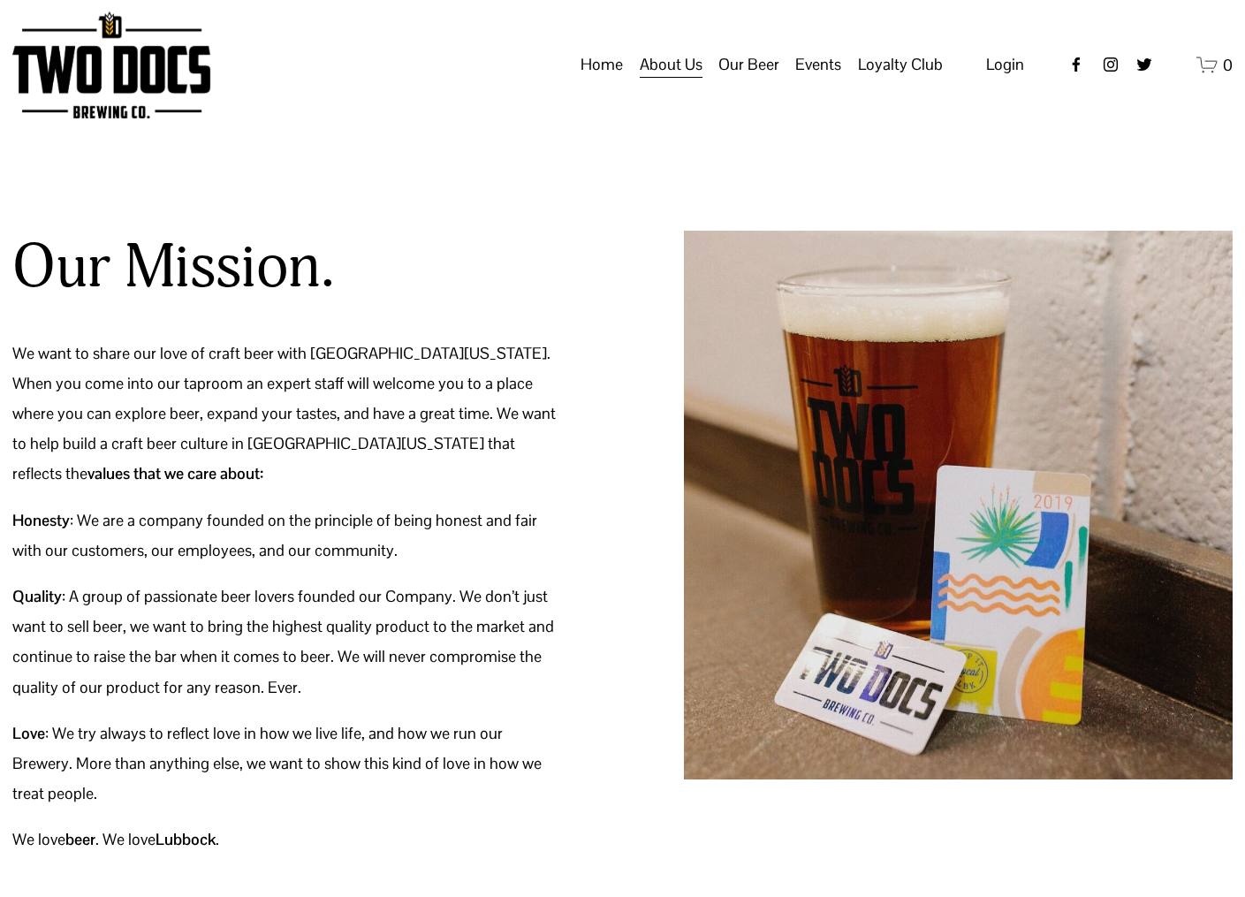
click at [763, 80] on span "Our Beer" at bounding box center [748, 64] width 61 height 30
click at [0, 0] on span "Distribution Map" at bounding box center [0, 0] width 0 height 0
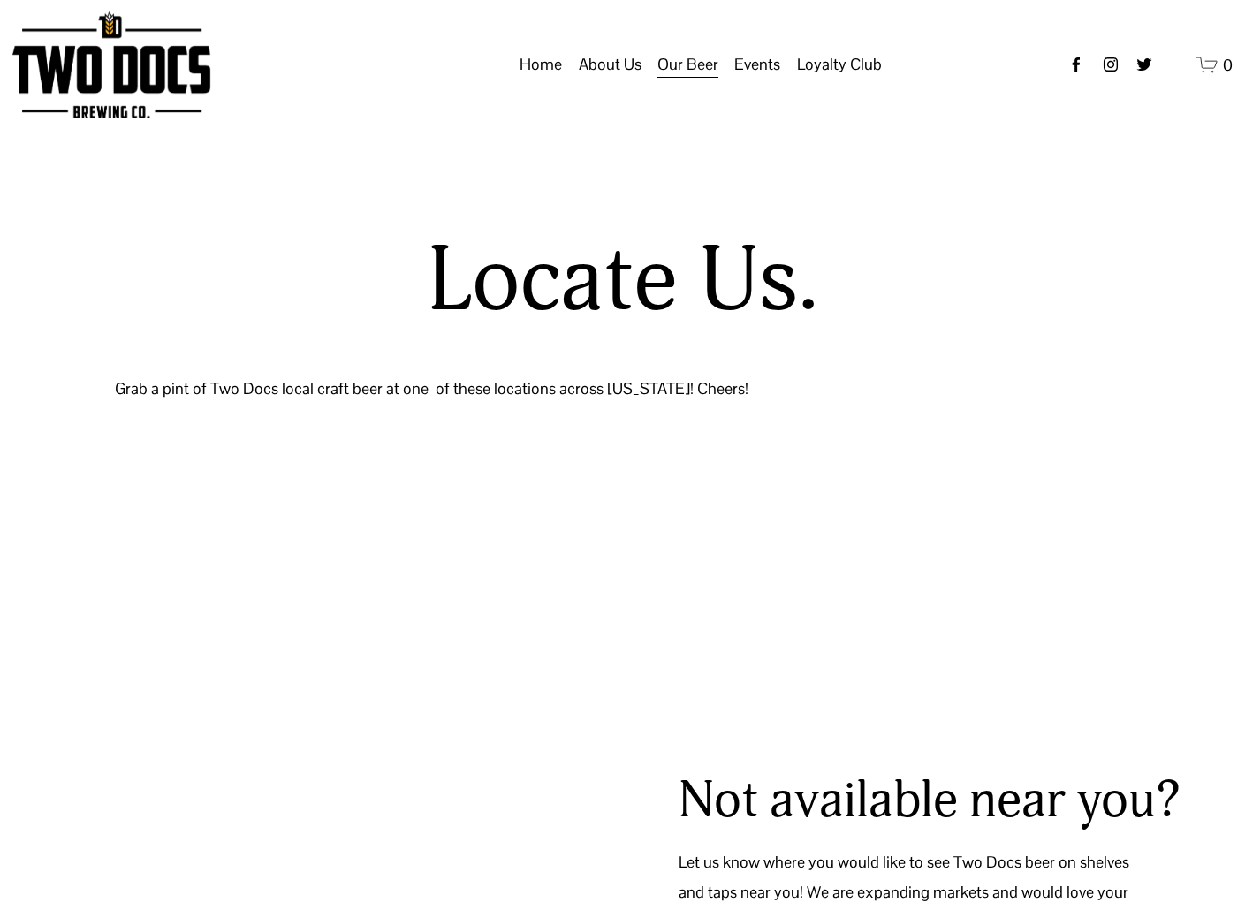
select select "**"
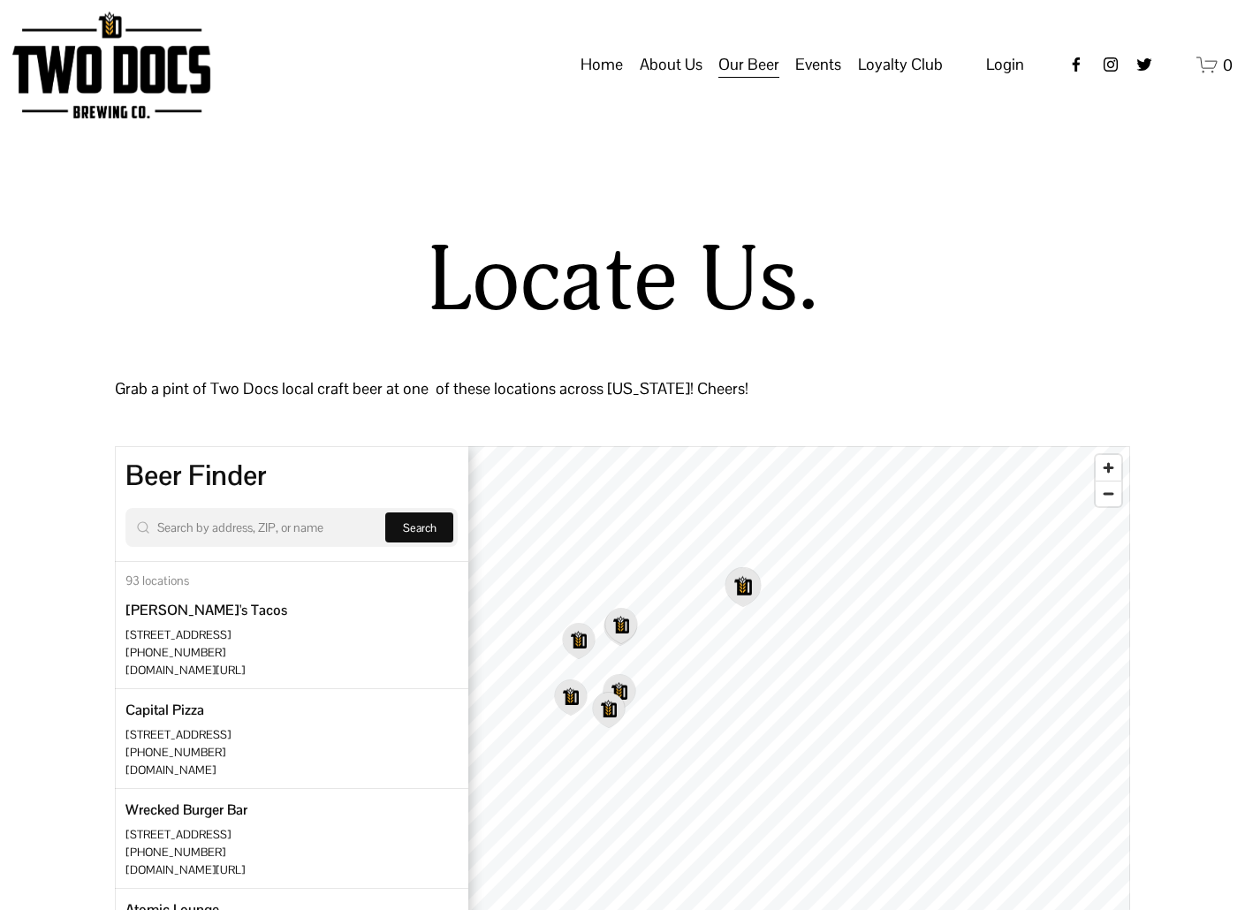
click at [731, 597] on icon "Map marker" at bounding box center [743, 587] width 34 height 38
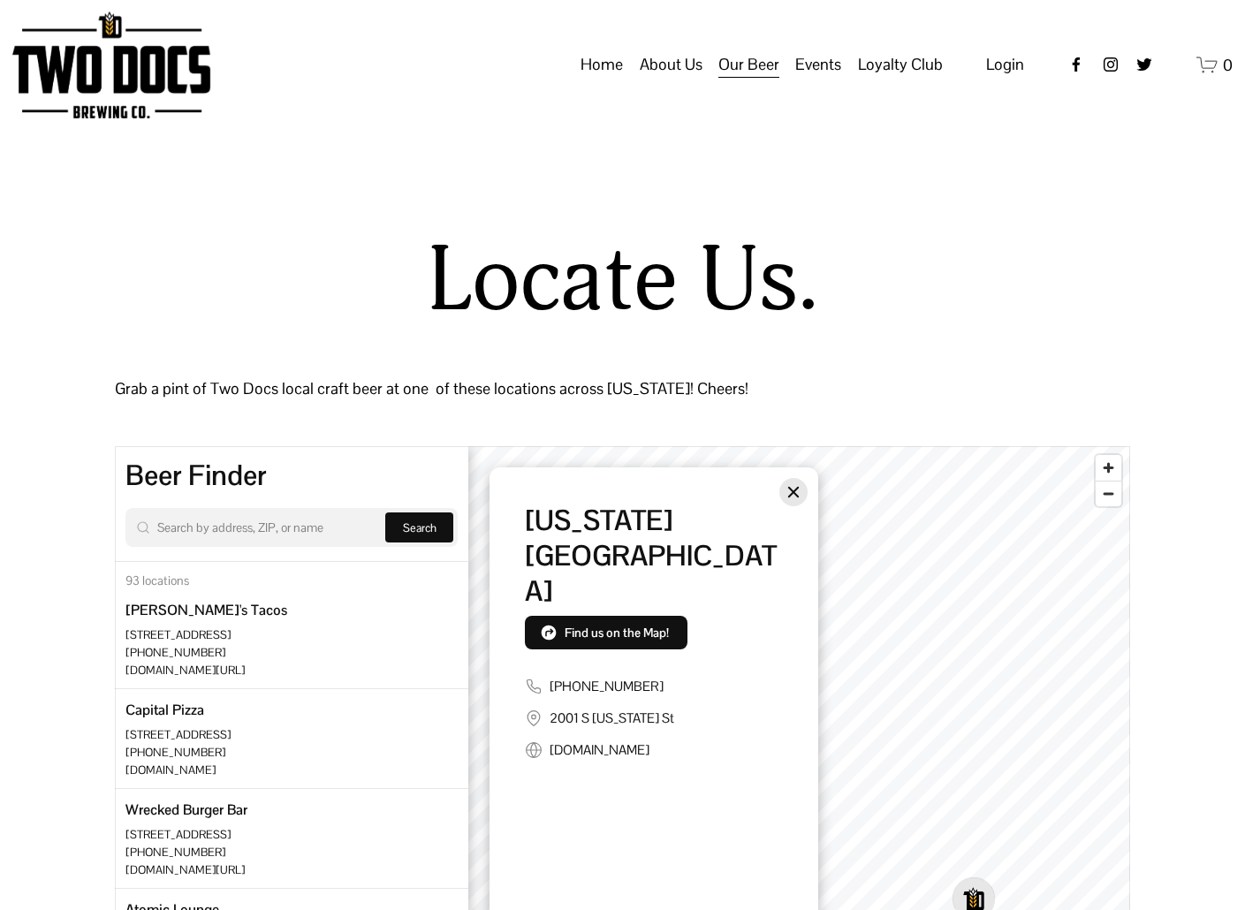
click at [797, 497] on icon "Close" at bounding box center [793, 492] width 11 height 11
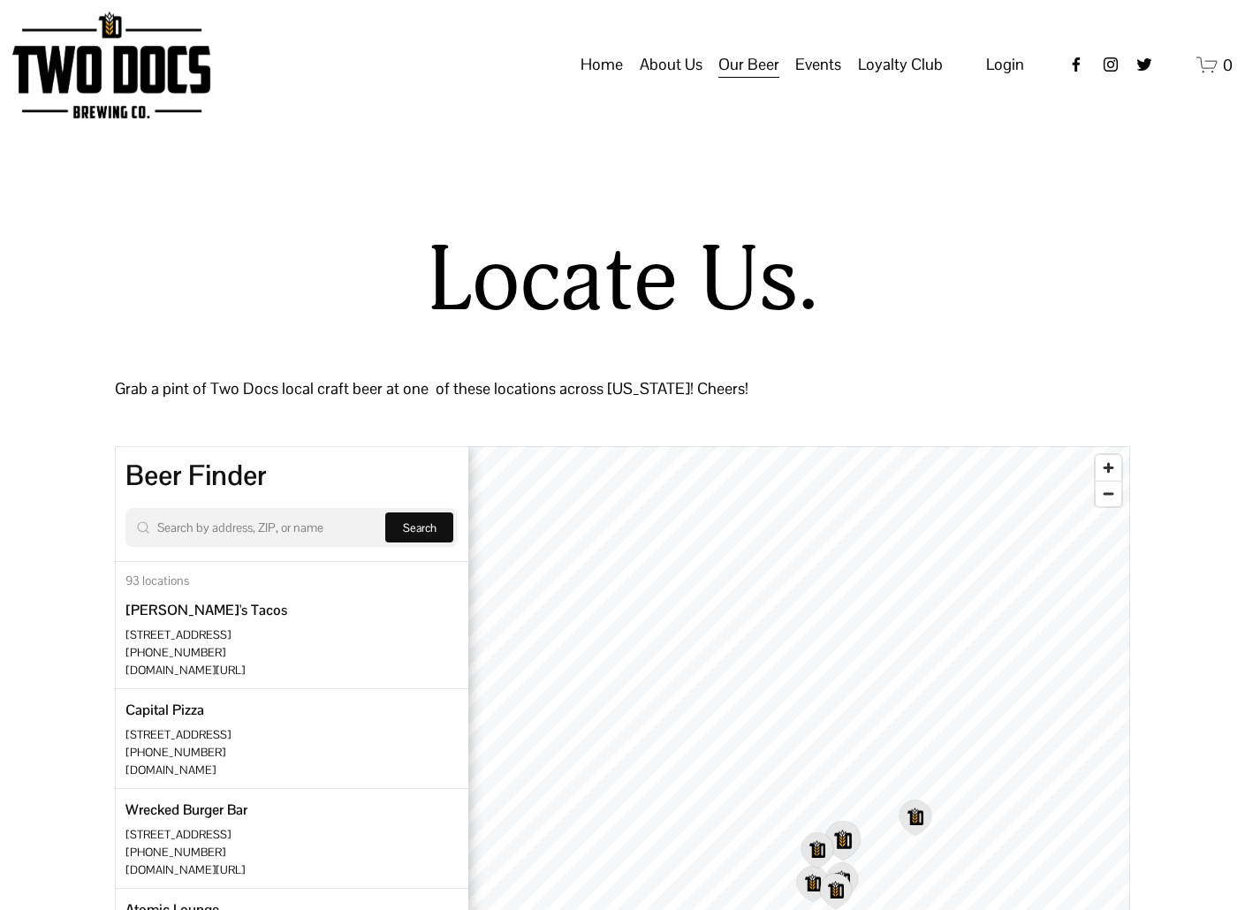
click at [851, 847] on icon "Map marker" at bounding box center [843, 841] width 34 height 38
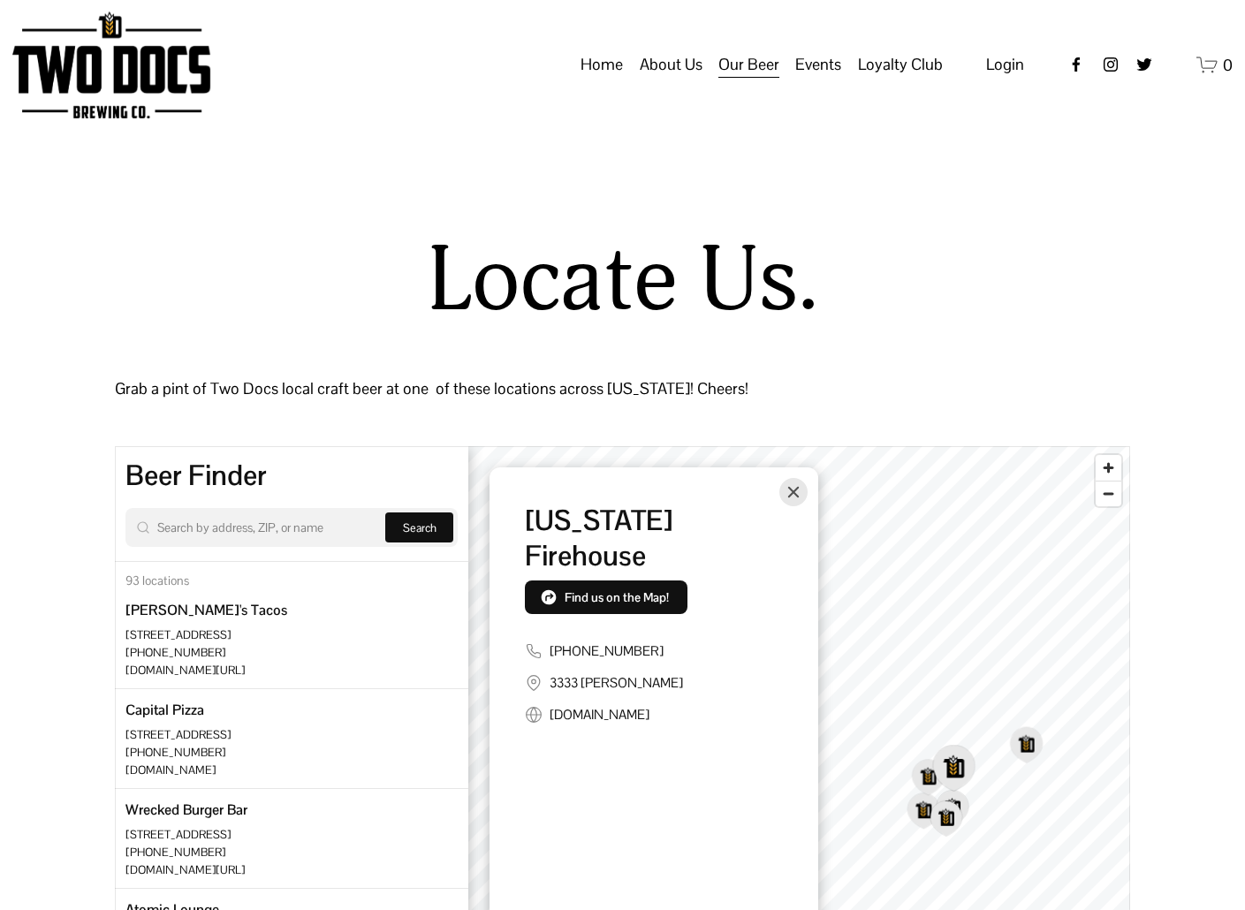
click at [813, 563] on div "© Stadia Maps © OpenMapTiles © OpenStreetMap [US_STATE] Firehouse Find us on th…" at bounding box center [799, 901] width 662 height 910
click at [874, 686] on icon "Map marker" at bounding box center [875, 686] width 34 height 38
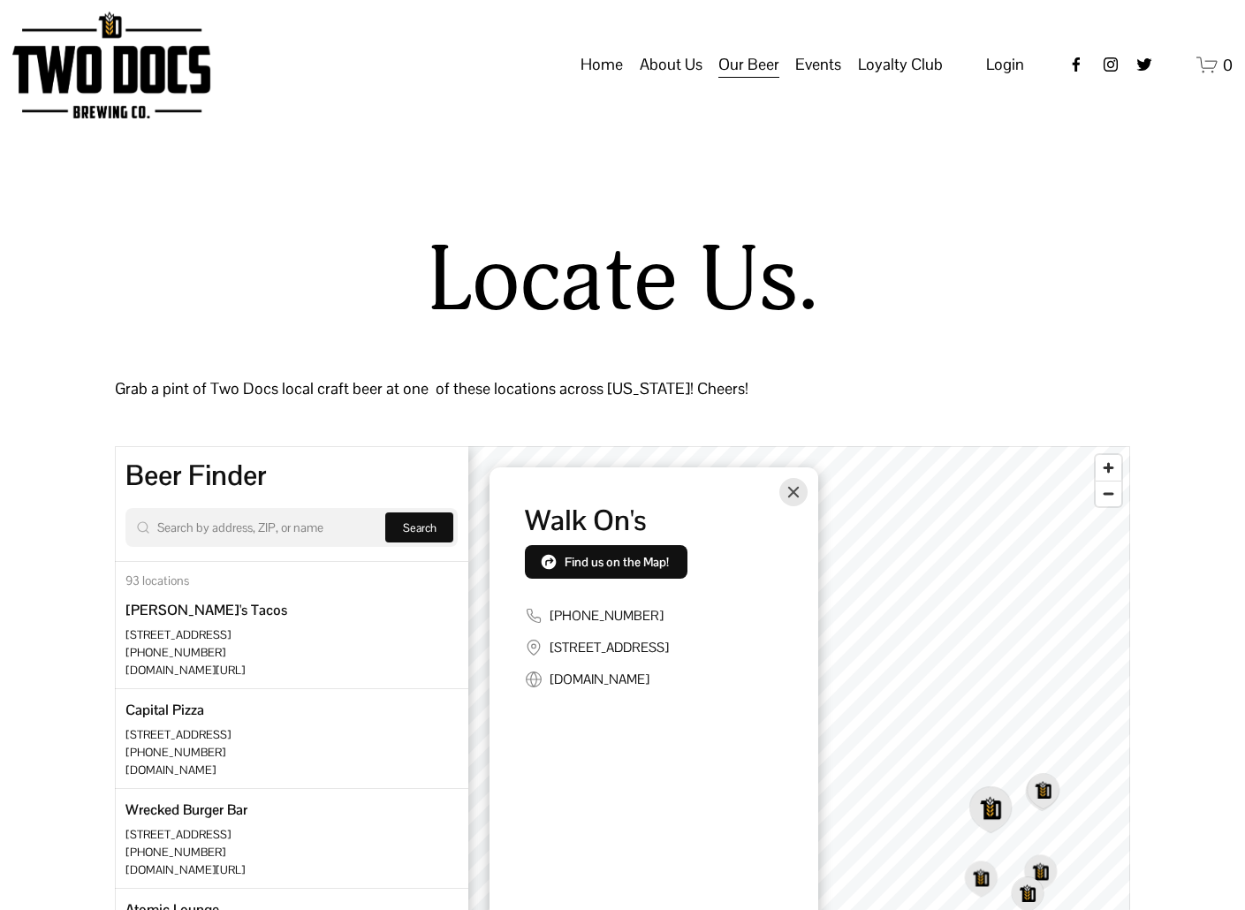
click at [763, 484] on div "© Stadia Maps © OpenMapTiles © OpenStreetMap Walk On's Find us on the Map! (806…" at bounding box center [799, 901] width 662 height 910
click at [976, 695] on icon "Map marker" at bounding box center [967, 707] width 37 height 41
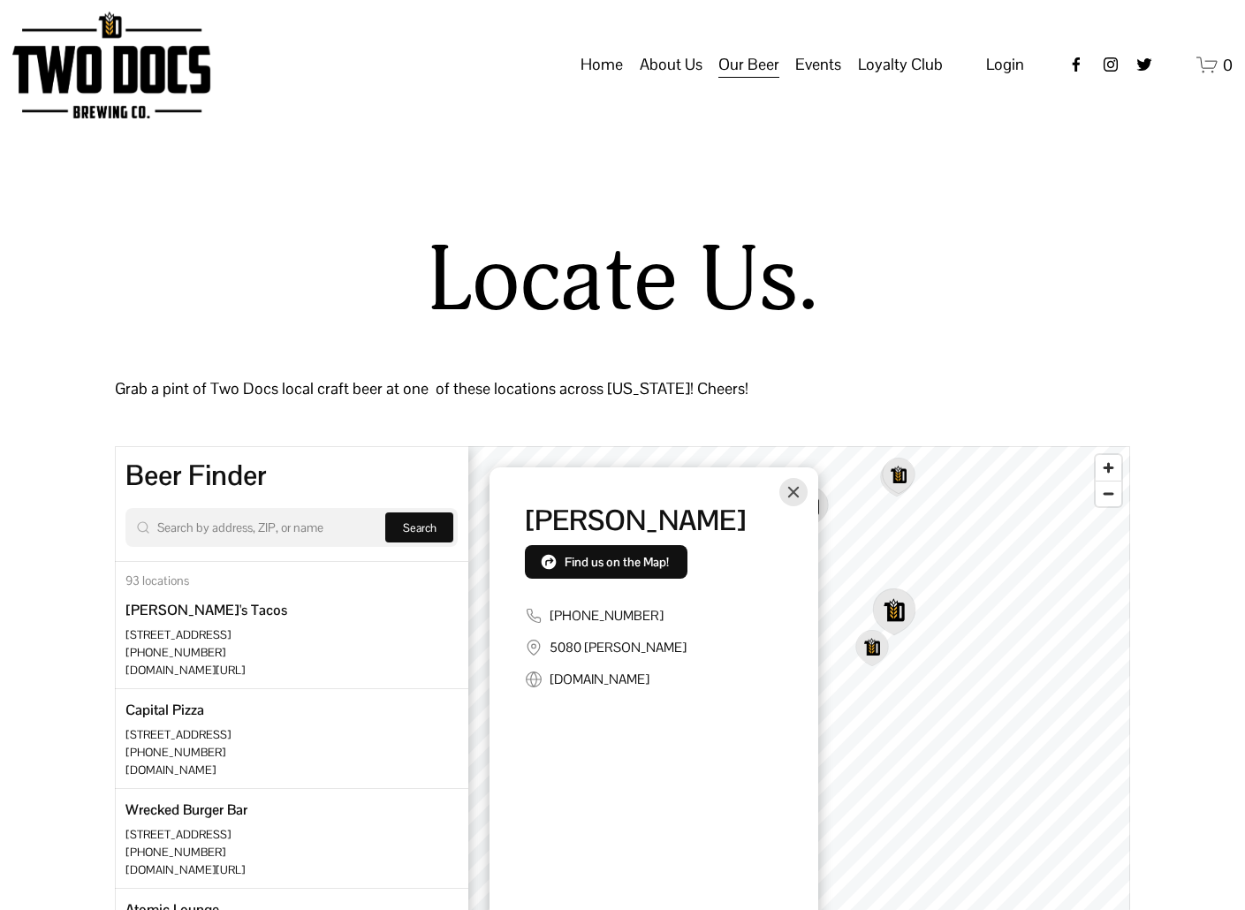
click at [874, 654] on icon "Map marker" at bounding box center [871, 648] width 31 height 34
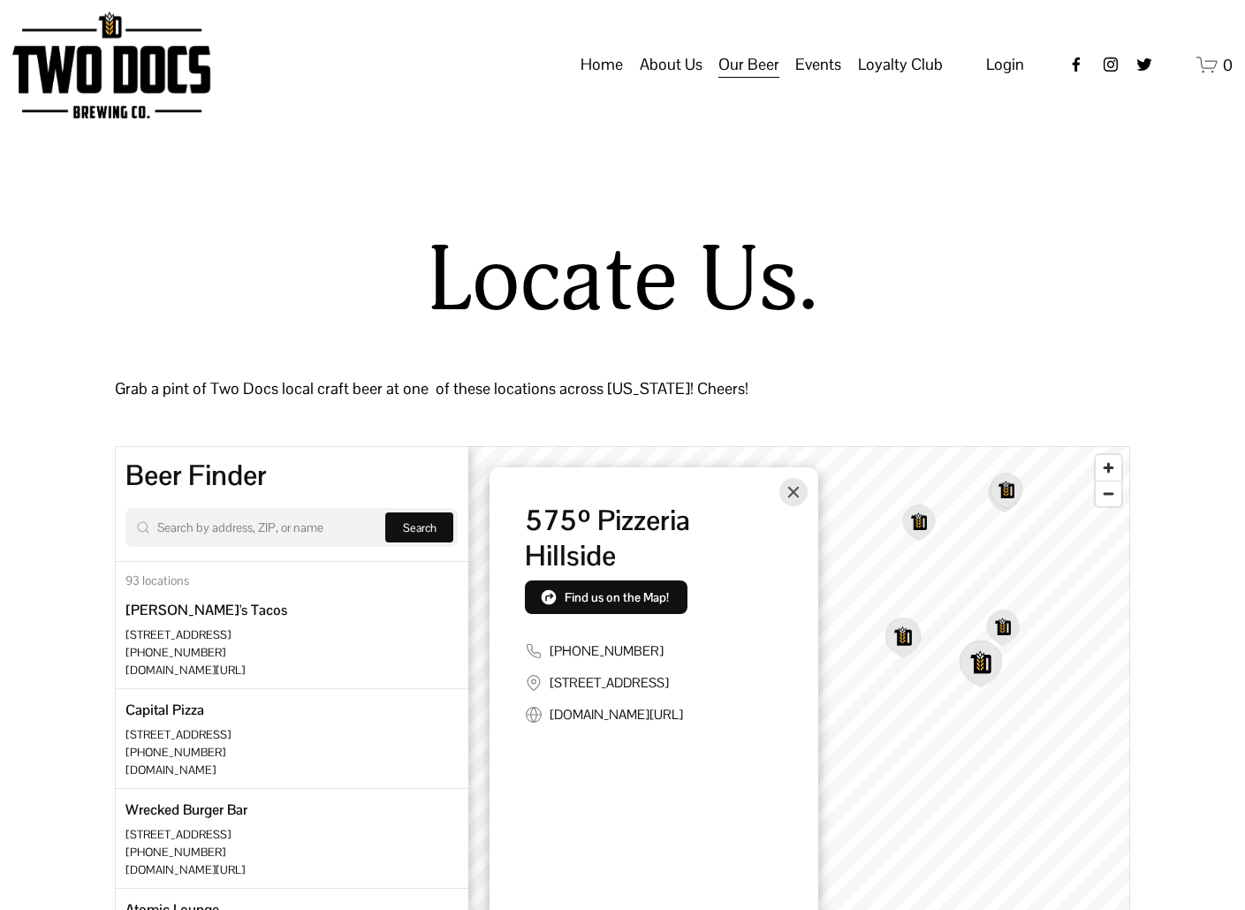
click at [903, 636] on icon "Map marker" at bounding box center [903, 638] width 34 height 38
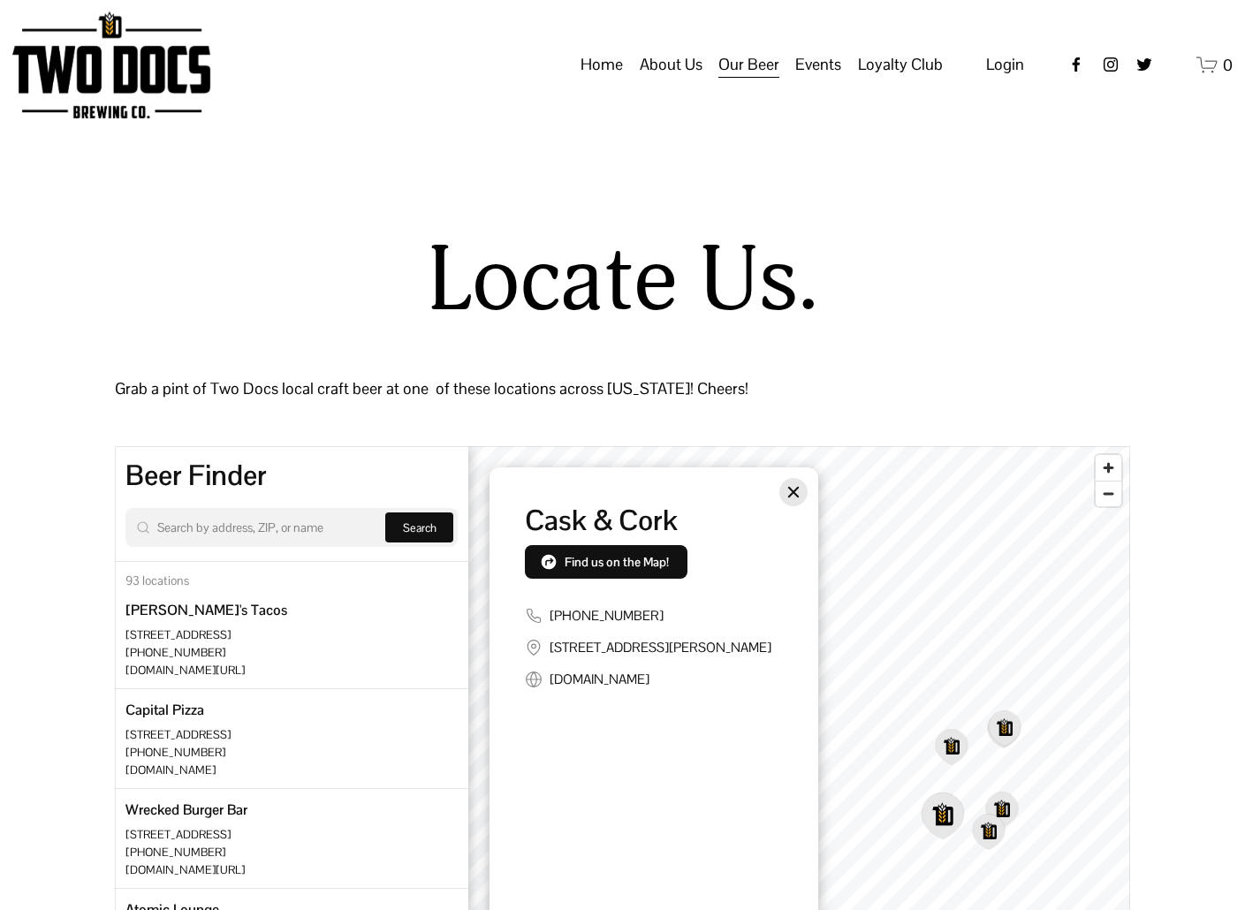
click at [792, 491] on icon "Close" at bounding box center [793, 492] width 11 height 11
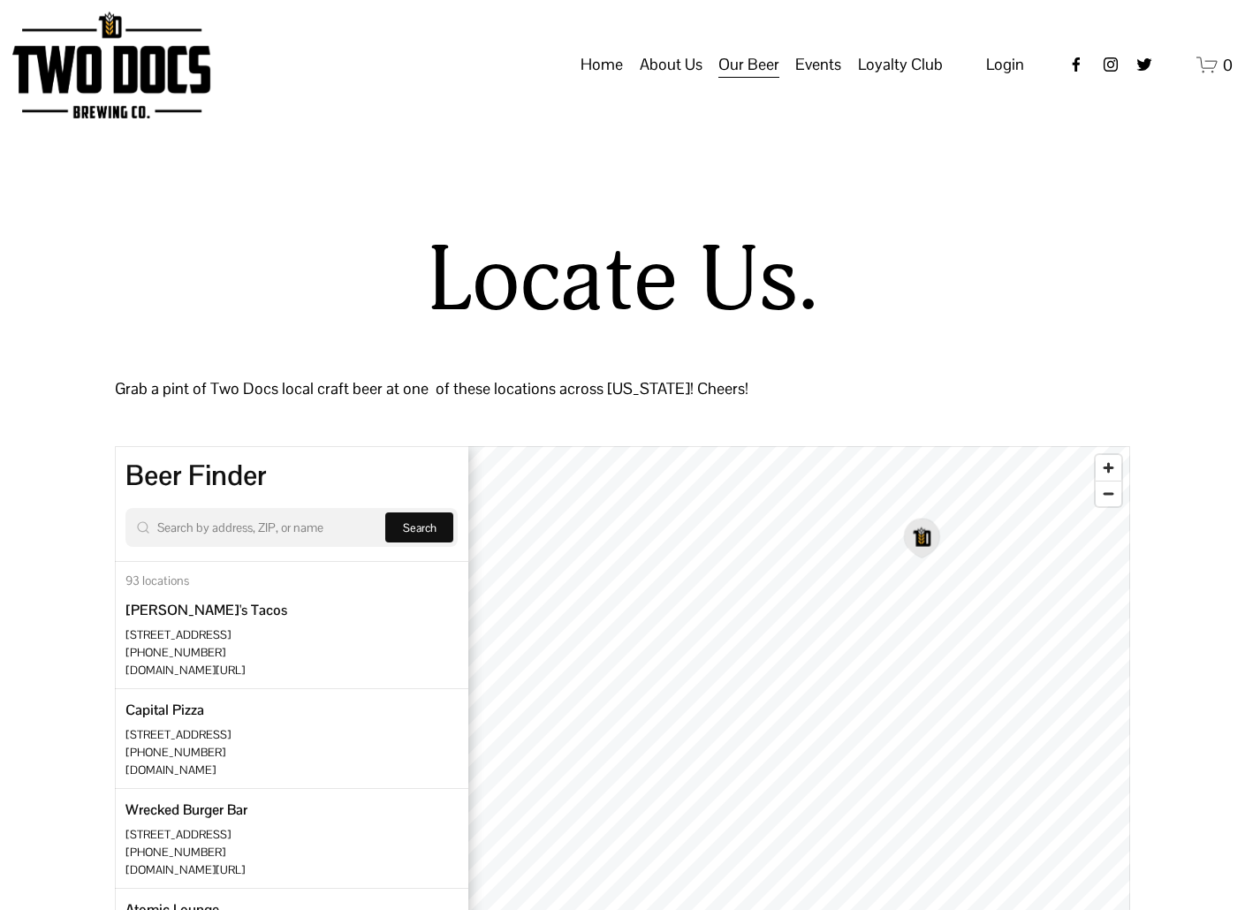
click at [924, 549] on icon "Map marker" at bounding box center [922, 538] width 34 height 38
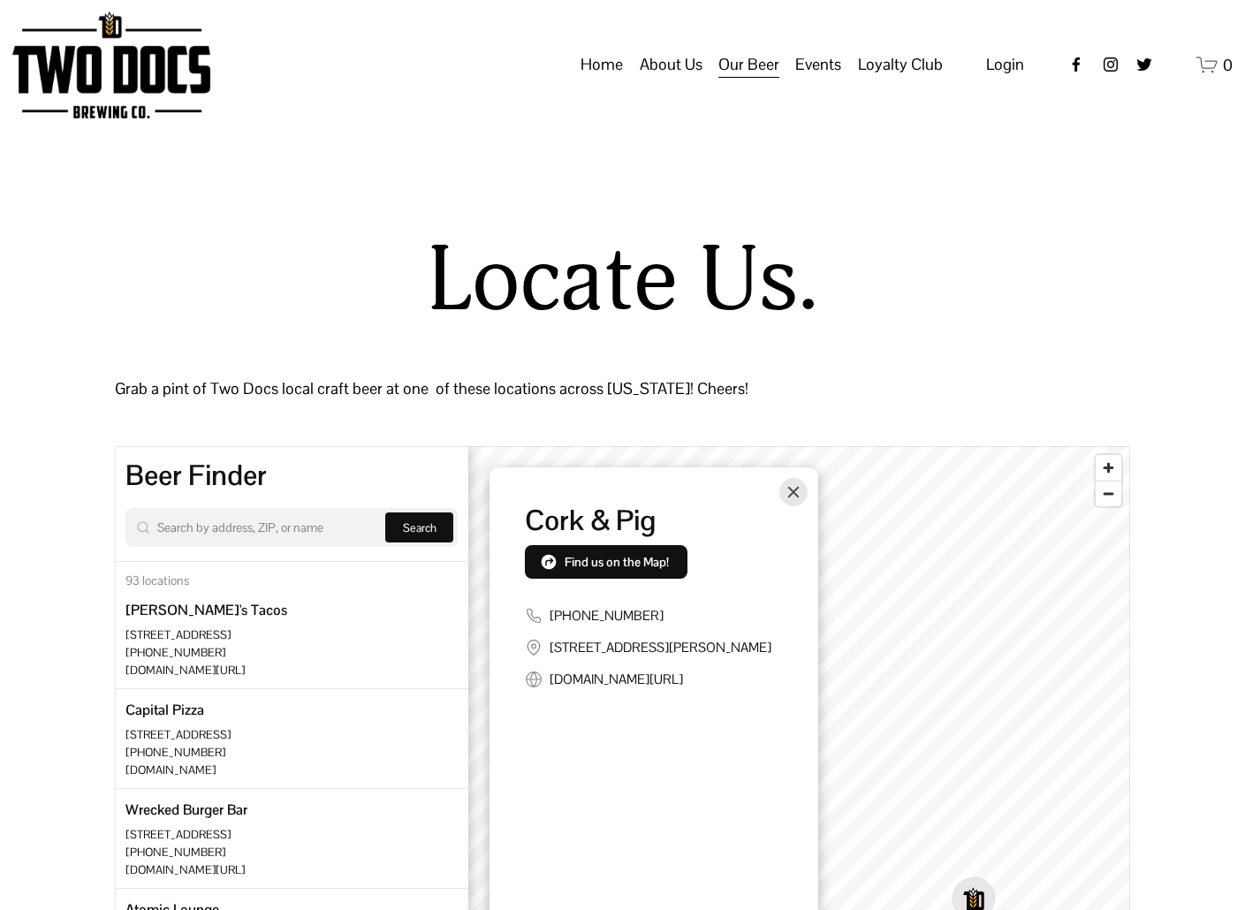
click at [780, 505] on div "Location card popup" at bounding box center [793, 492] width 28 height 28
click at [795, 498] on icon "Close" at bounding box center [793, 492] width 14 height 14
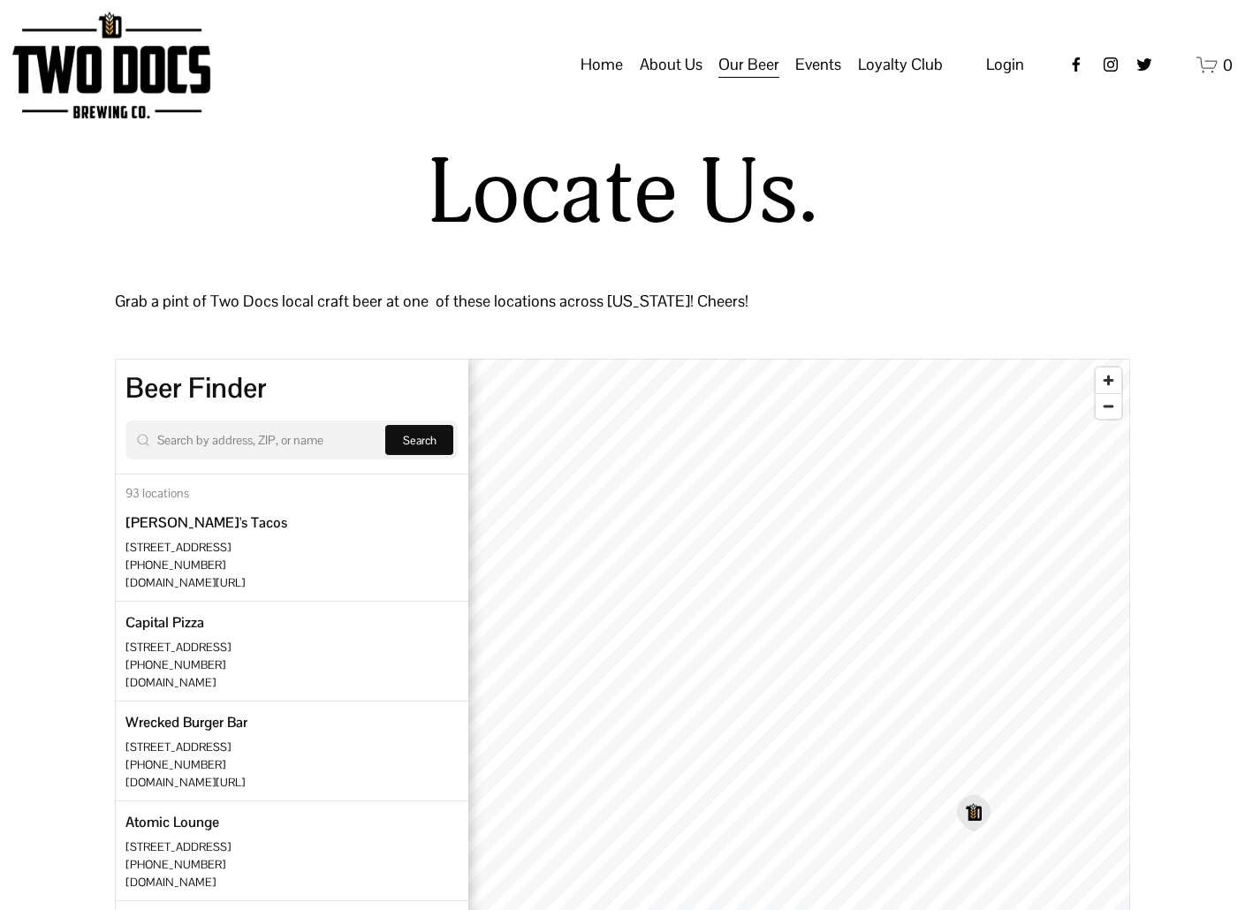
scroll to position [619, 0]
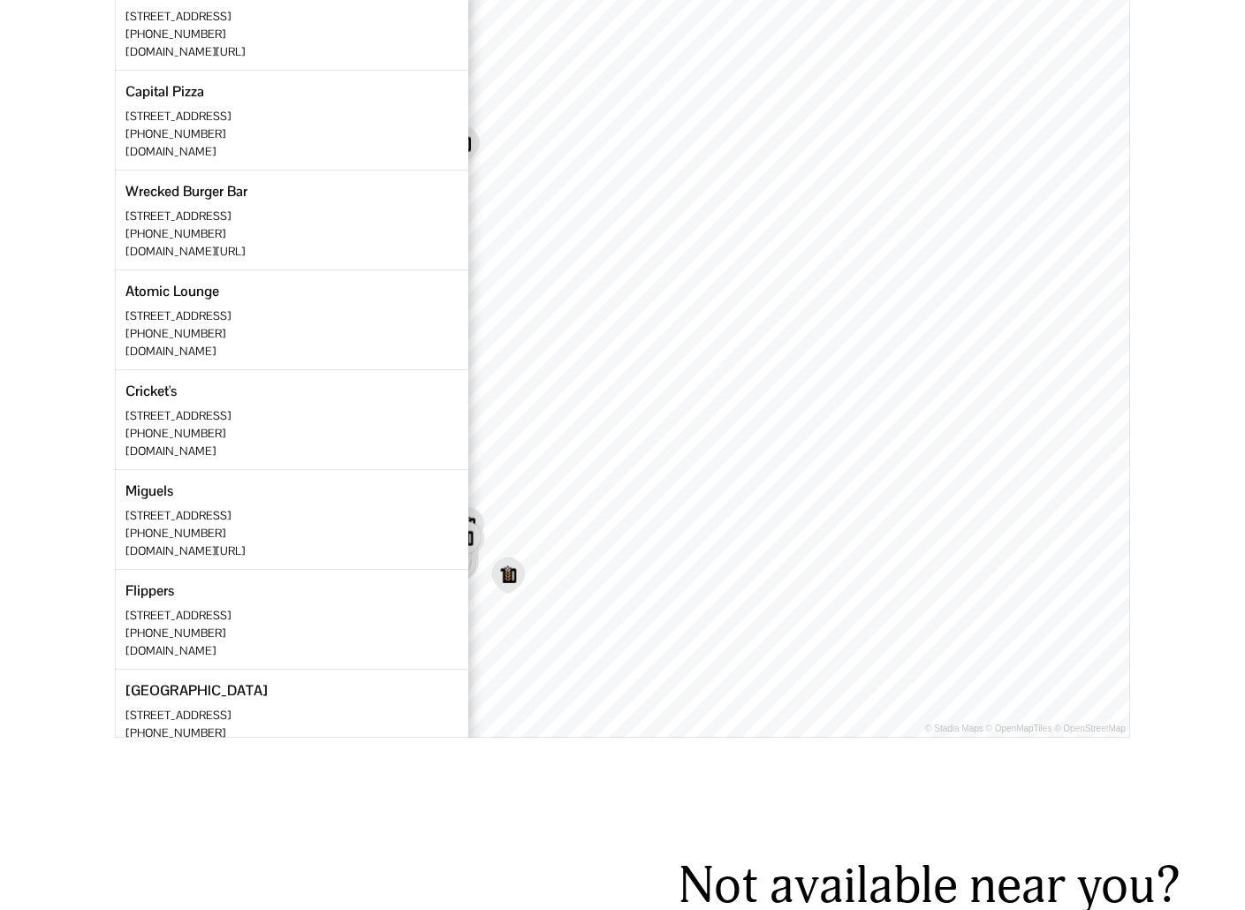
click at [832, 785] on div "Locate Us. Grab a pint of Two Docs local craft beer at one of these locations a…" at bounding box center [622, 175] width 1245 height 1290
click at [520, 268] on icon "Map marker" at bounding box center [527, 263] width 34 height 38
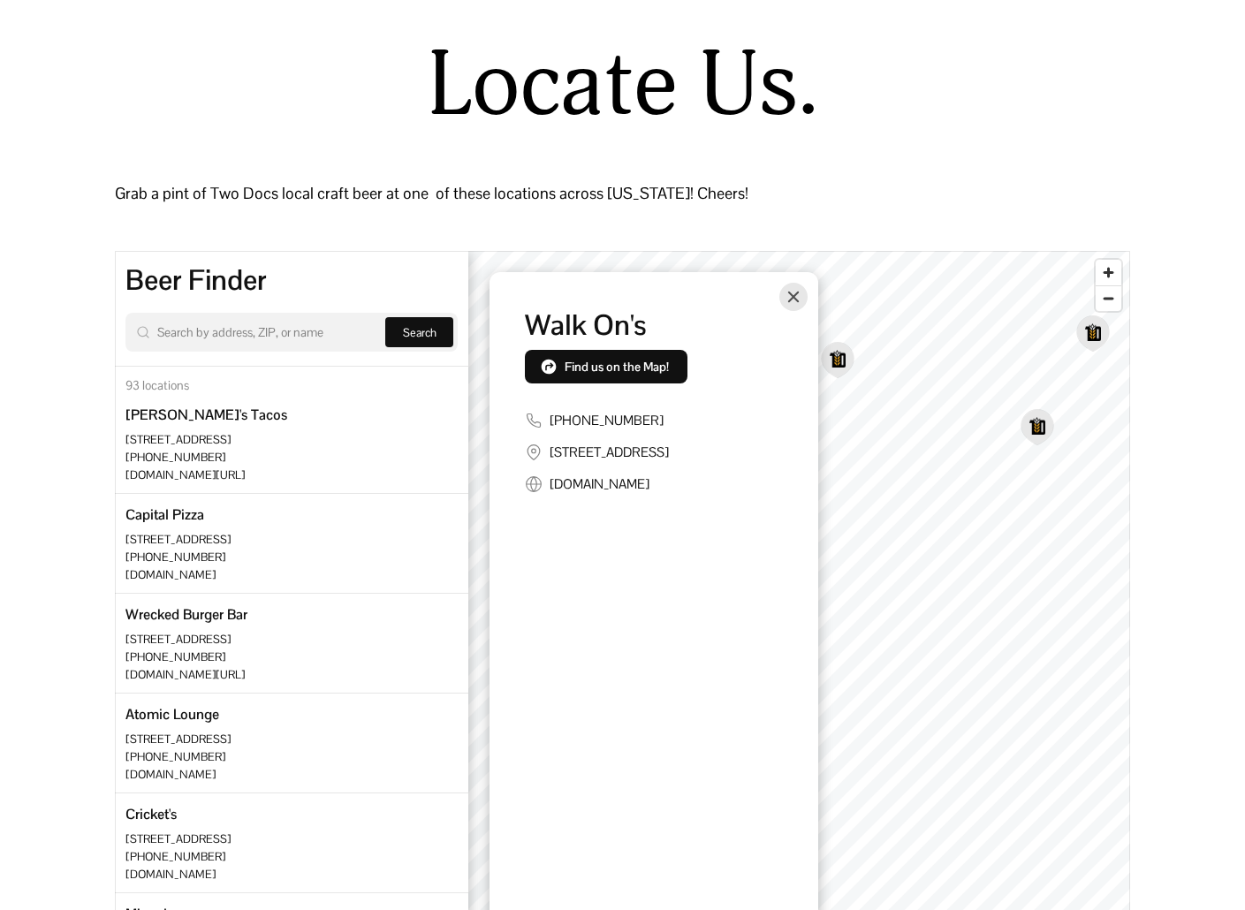
scroll to position [265, 0]
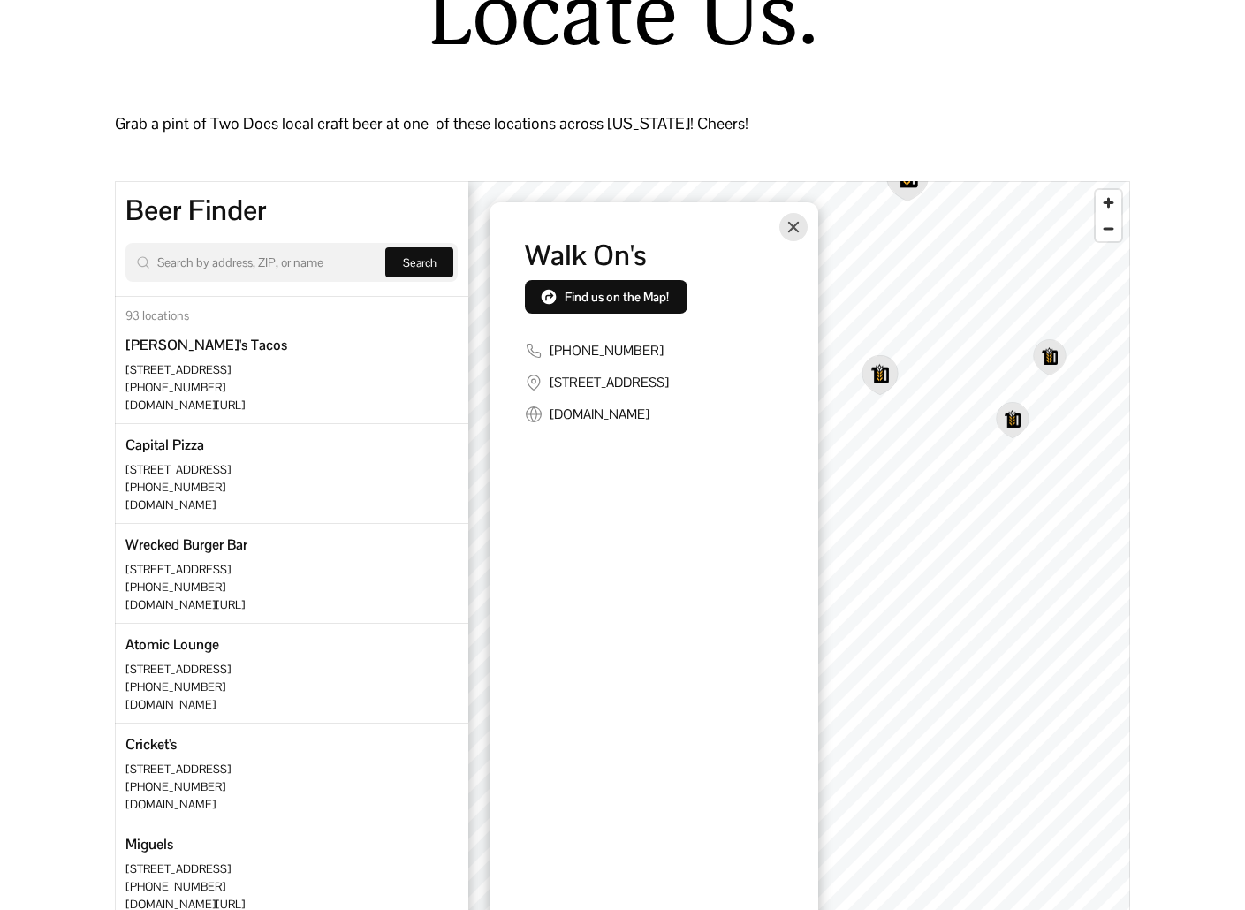
click at [877, 370] on icon "Map marker" at bounding box center [880, 375] width 34 height 38
click at [800, 239] on button "Close" at bounding box center [793, 227] width 28 height 28
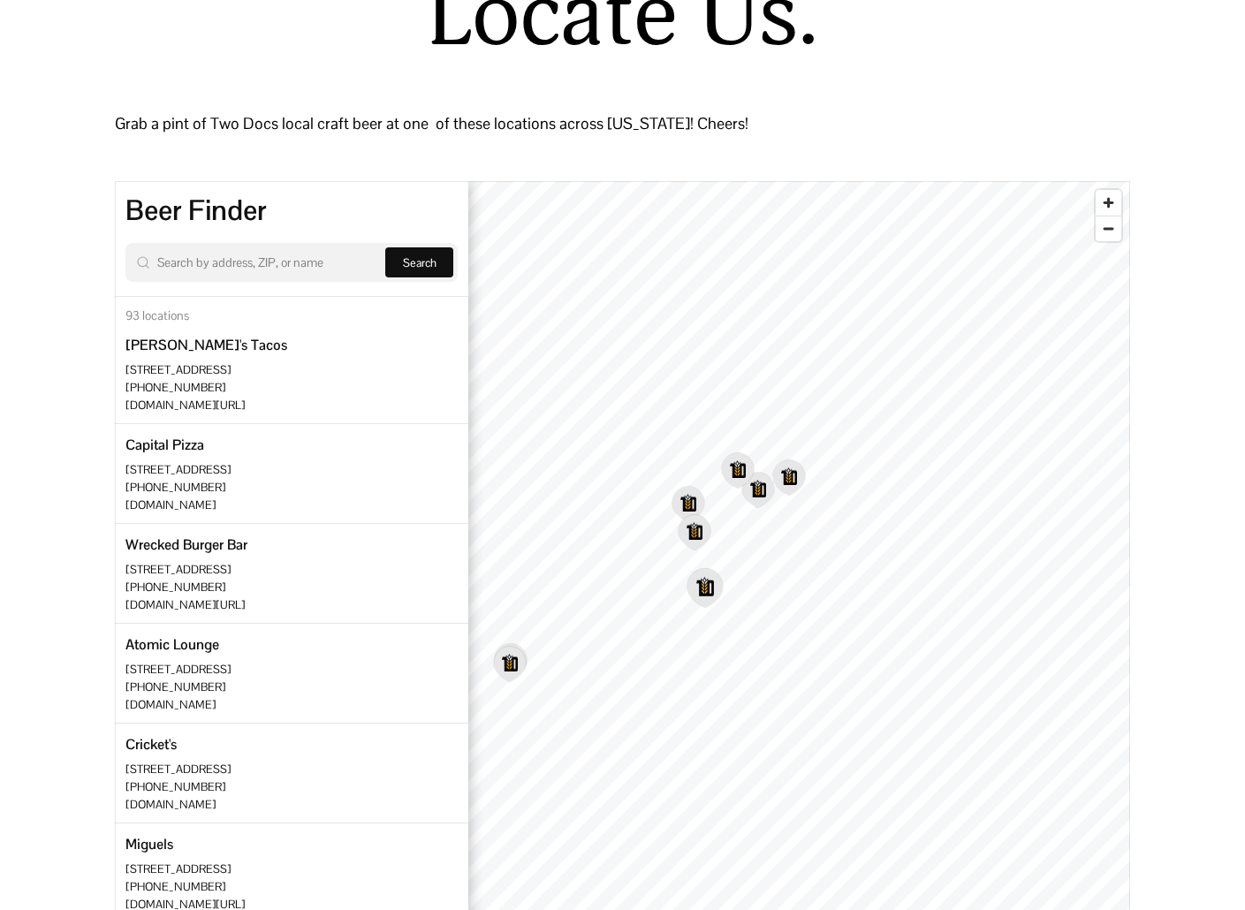
click at [702, 579] on icon "Map marker" at bounding box center [705, 588] width 34 height 38
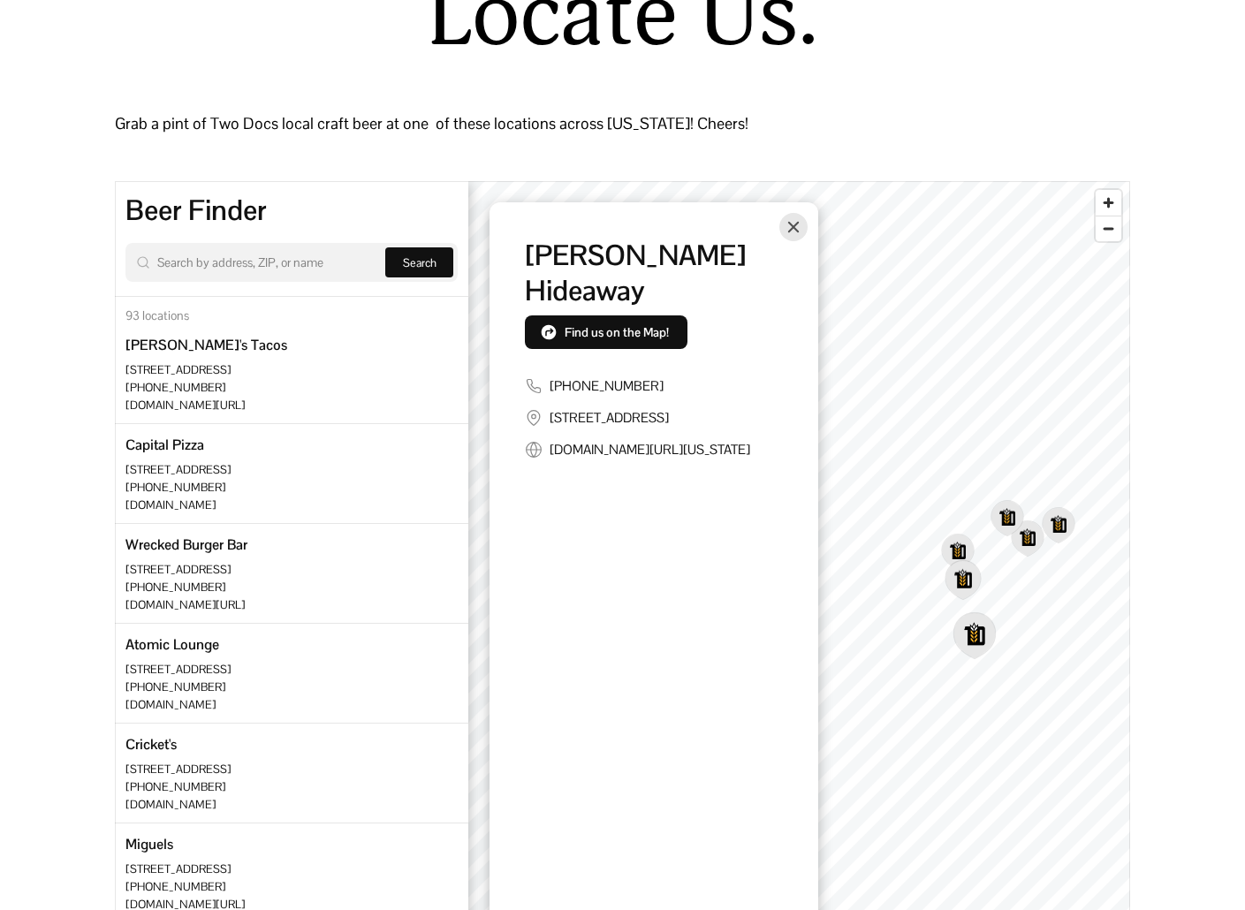
click at [964, 589] on icon "Map marker" at bounding box center [963, 580] width 34 height 38
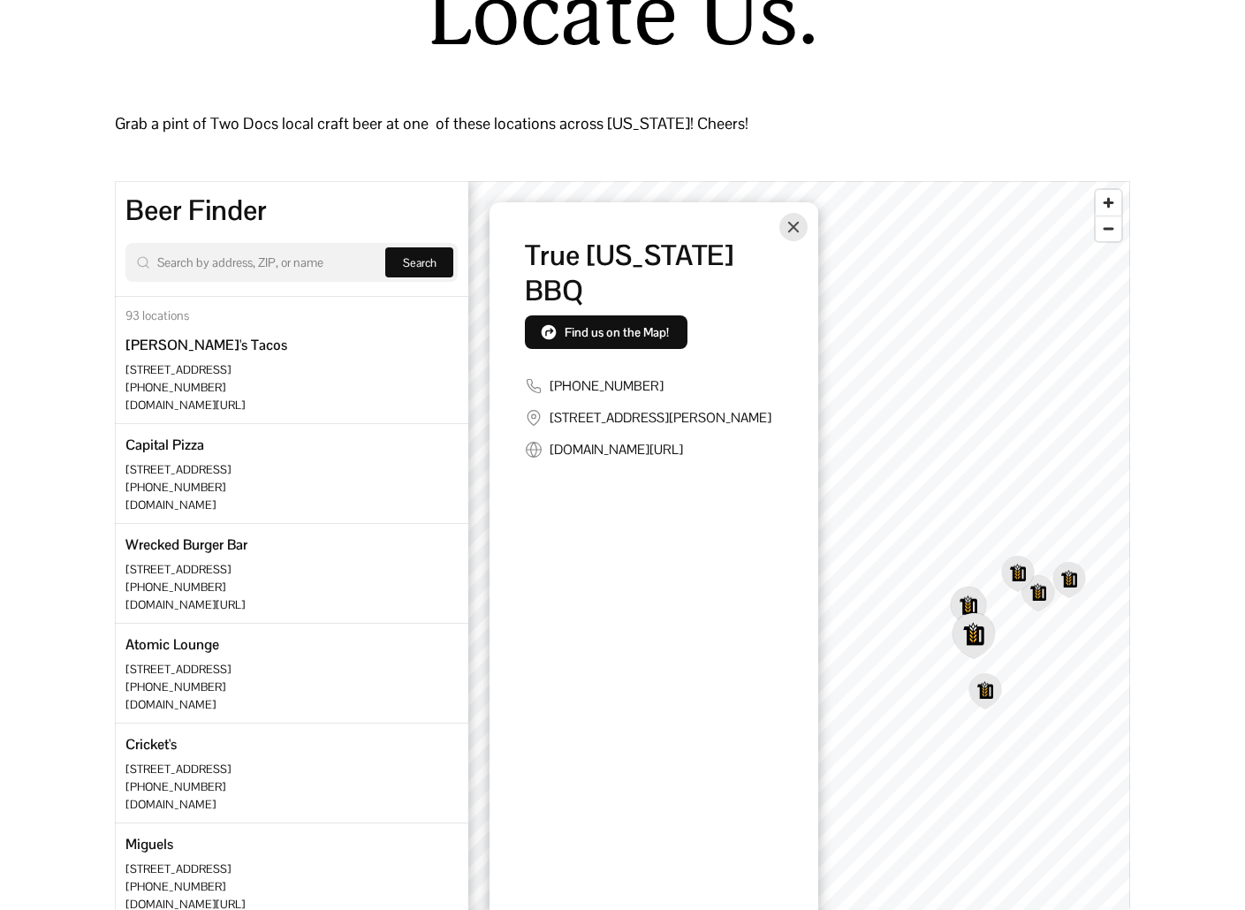
click at [971, 604] on icon "Map marker" at bounding box center [969, 607] width 34 height 38
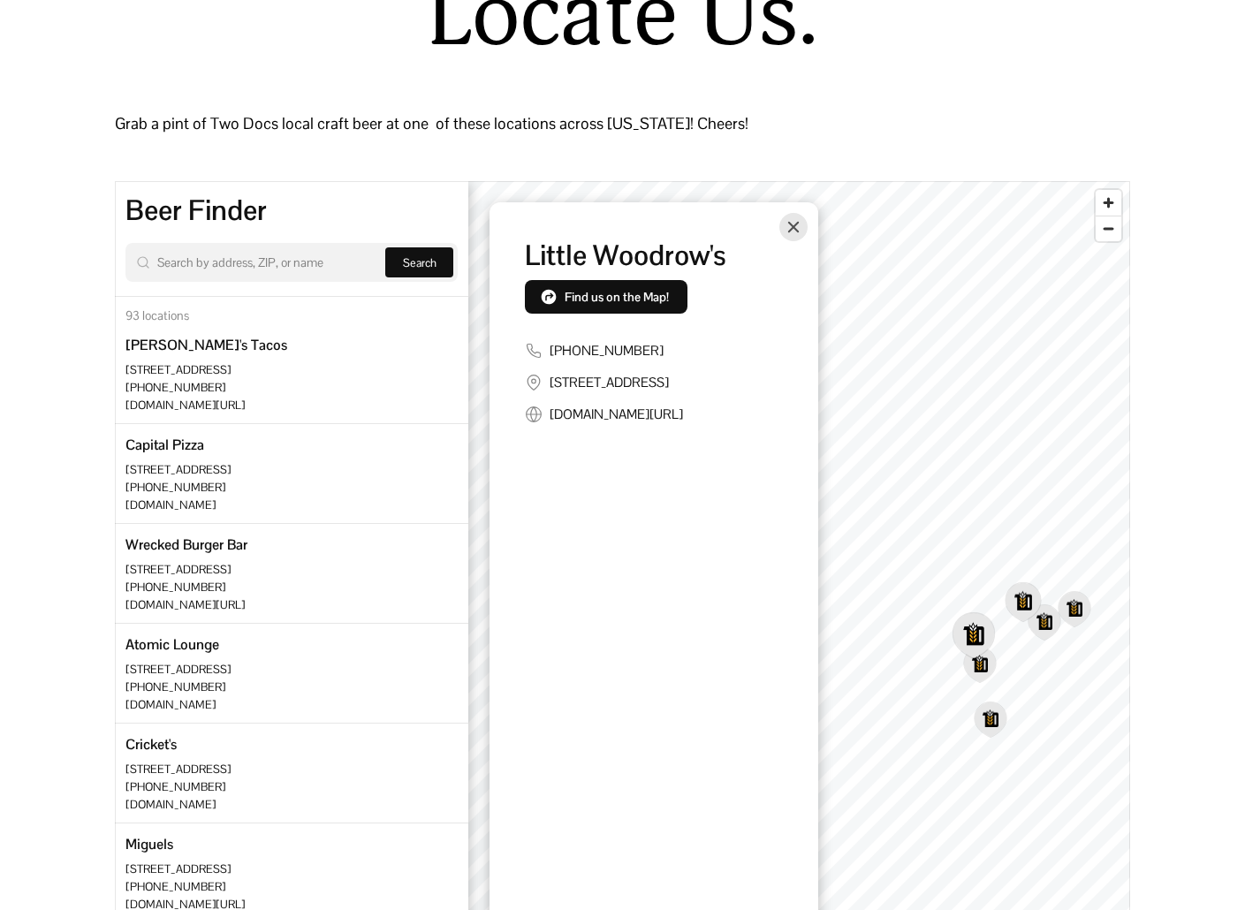
click at [1039, 612] on icon "Map marker" at bounding box center [1023, 602] width 37 height 41
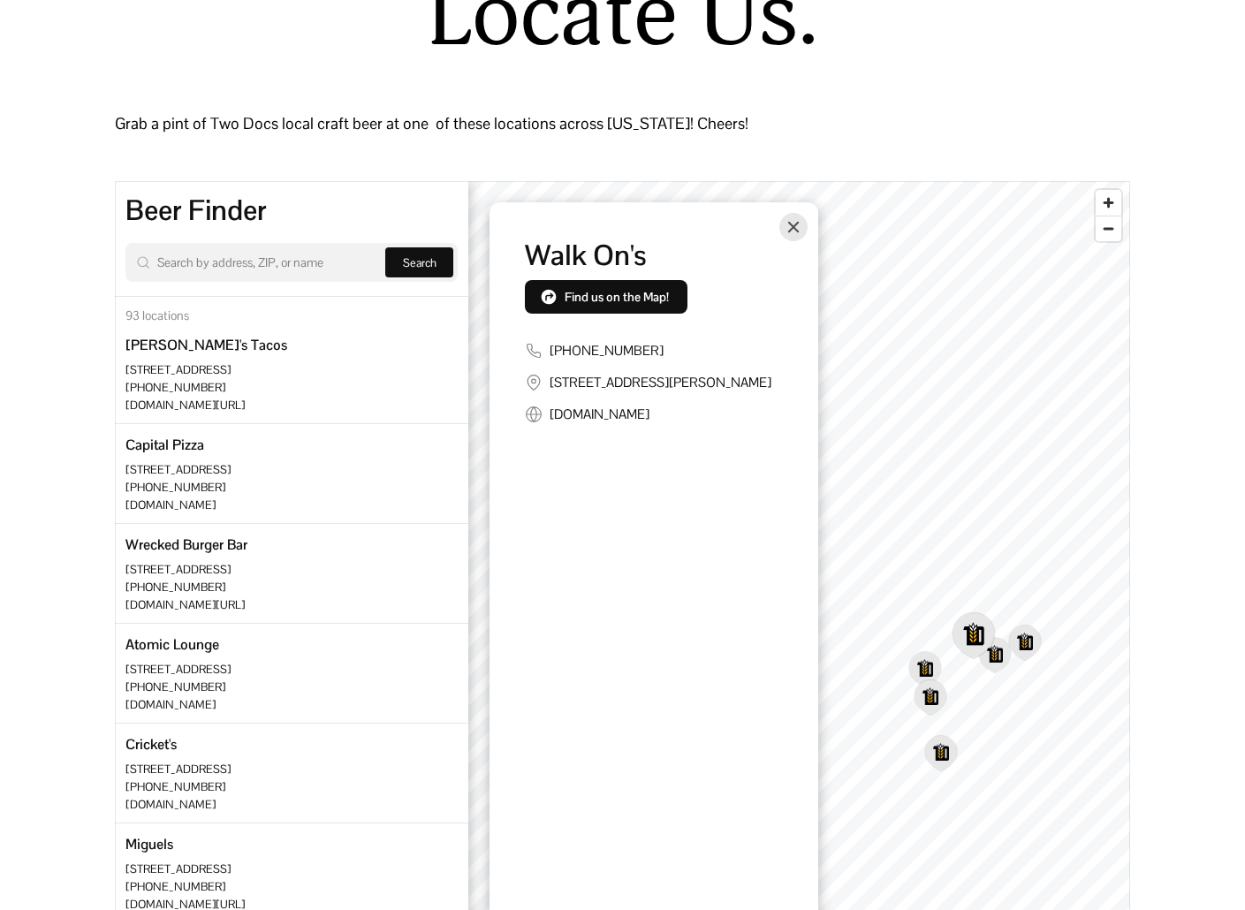
click at [972, 645] on icon "Map marker" at bounding box center [973, 635] width 41 height 45
click at [925, 672] on icon "Map marker" at bounding box center [925, 669] width 34 height 38
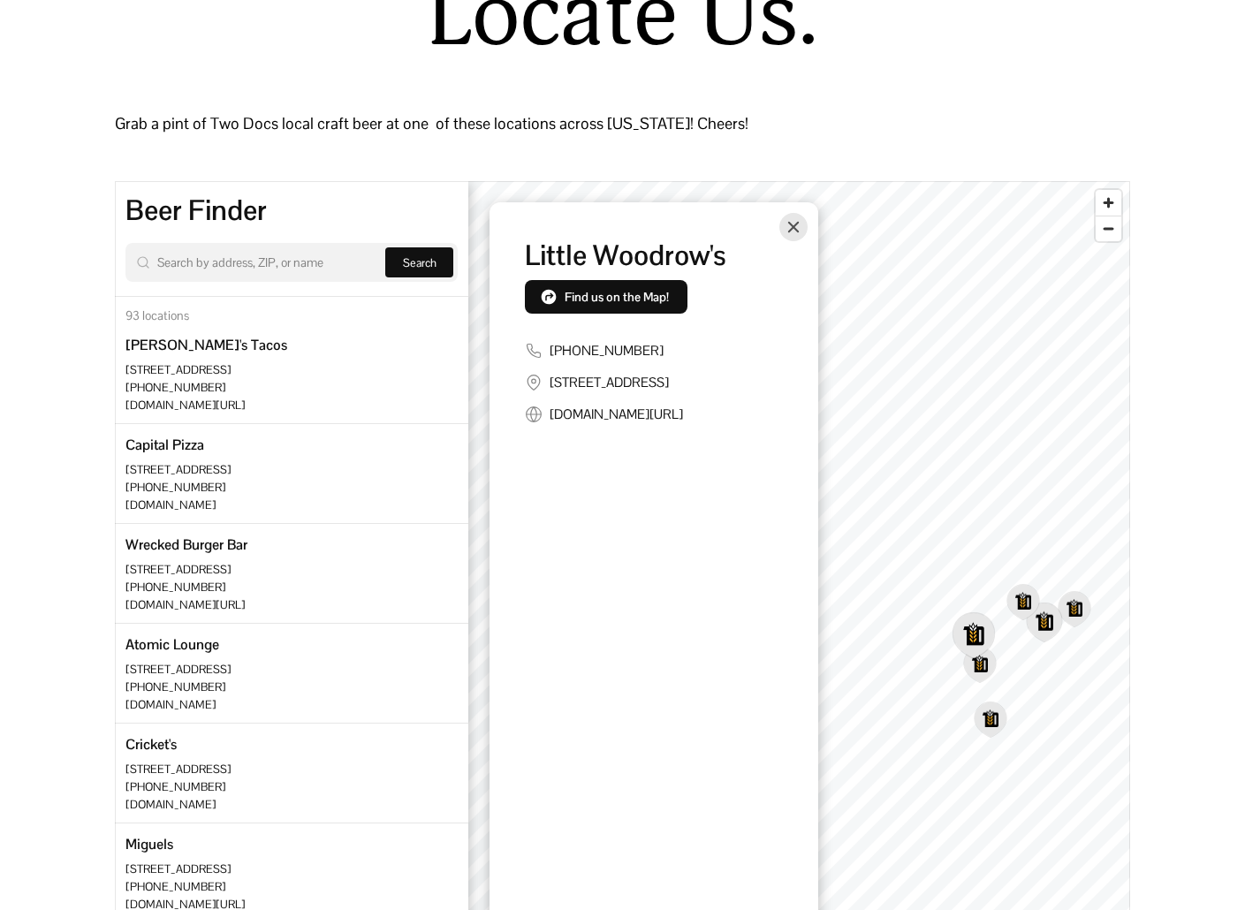
click at [1047, 630] on icon "Map marker" at bounding box center [1045, 623] width 34 height 38
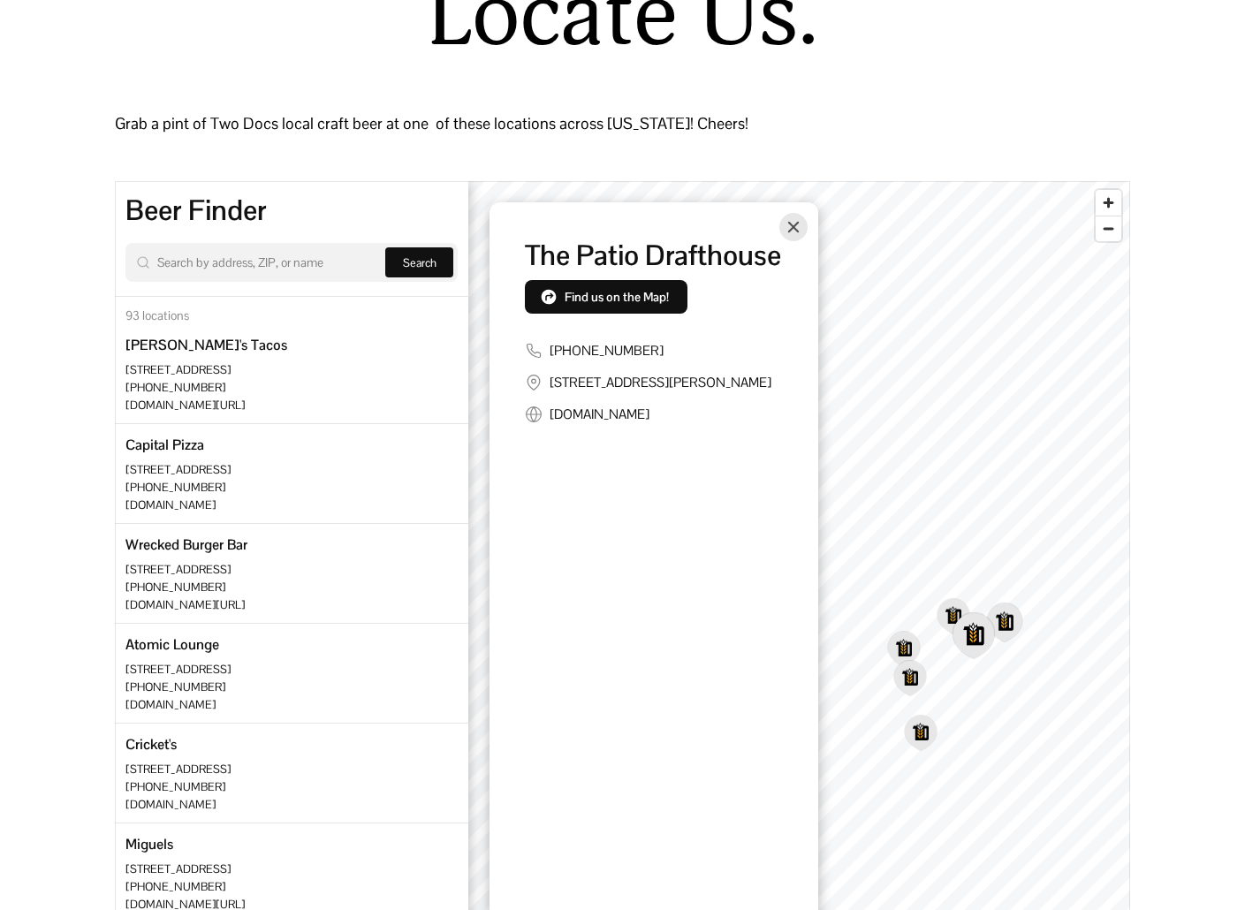
click at [1009, 631] on icon "Map marker" at bounding box center [1005, 623] width 34 height 38
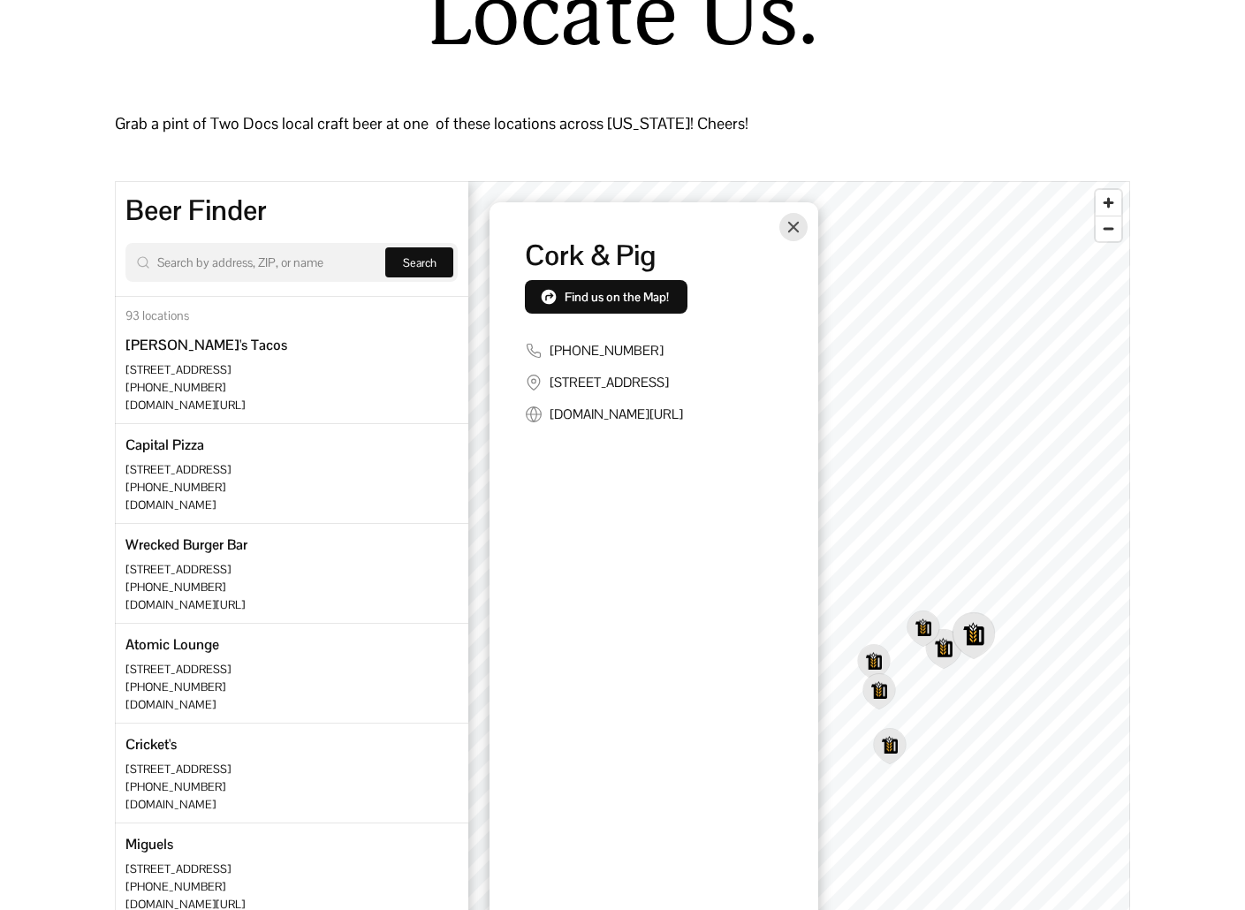
click at [943, 643] on icon "Map marker" at bounding box center [944, 649] width 34 height 38
click at [942, 639] on icon "Map marker" at bounding box center [941, 651] width 34 height 38
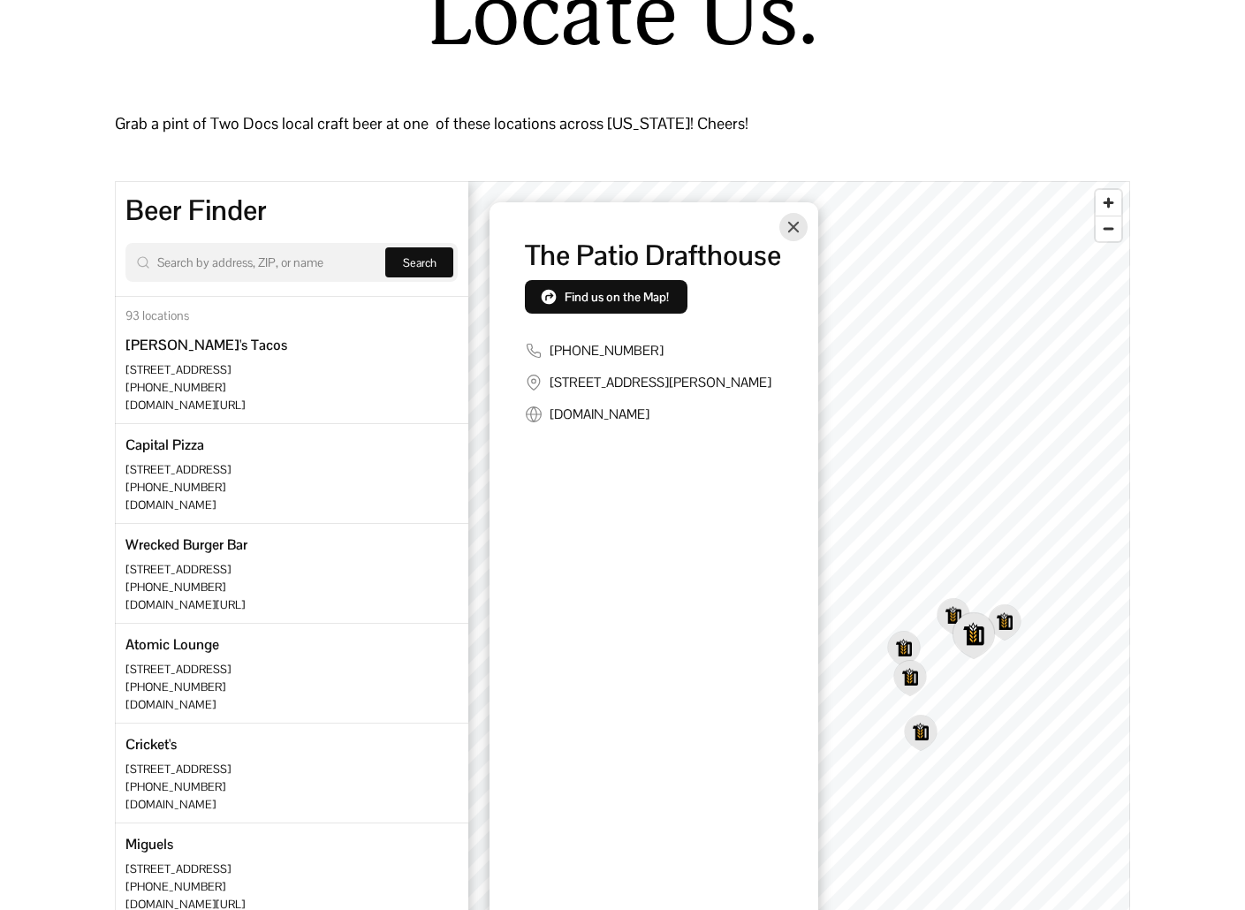
click at [976, 625] on icon "Map marker" at bounding box center [973, 635] width 41 height 45
click at [1006, 629] on icon "Map marker" at bounding box center [1005, 623] width 34 height 38
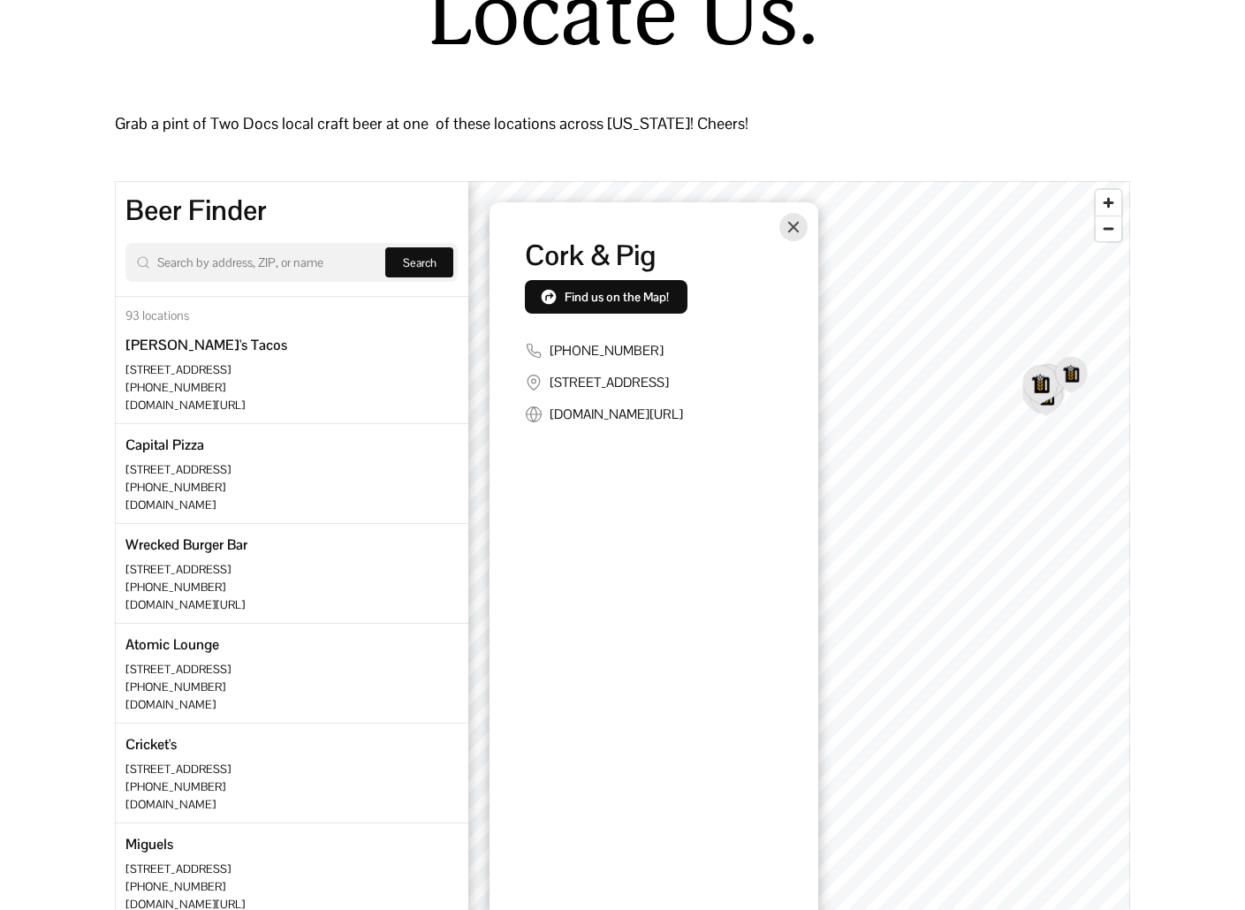
click at [1028, 380] on icon "Map marker" at bounding box center [1040, 385] width 34 height 38
click at [980, 682] on icon "Map marker" at bounding box center [982, 680] width 34 height 38
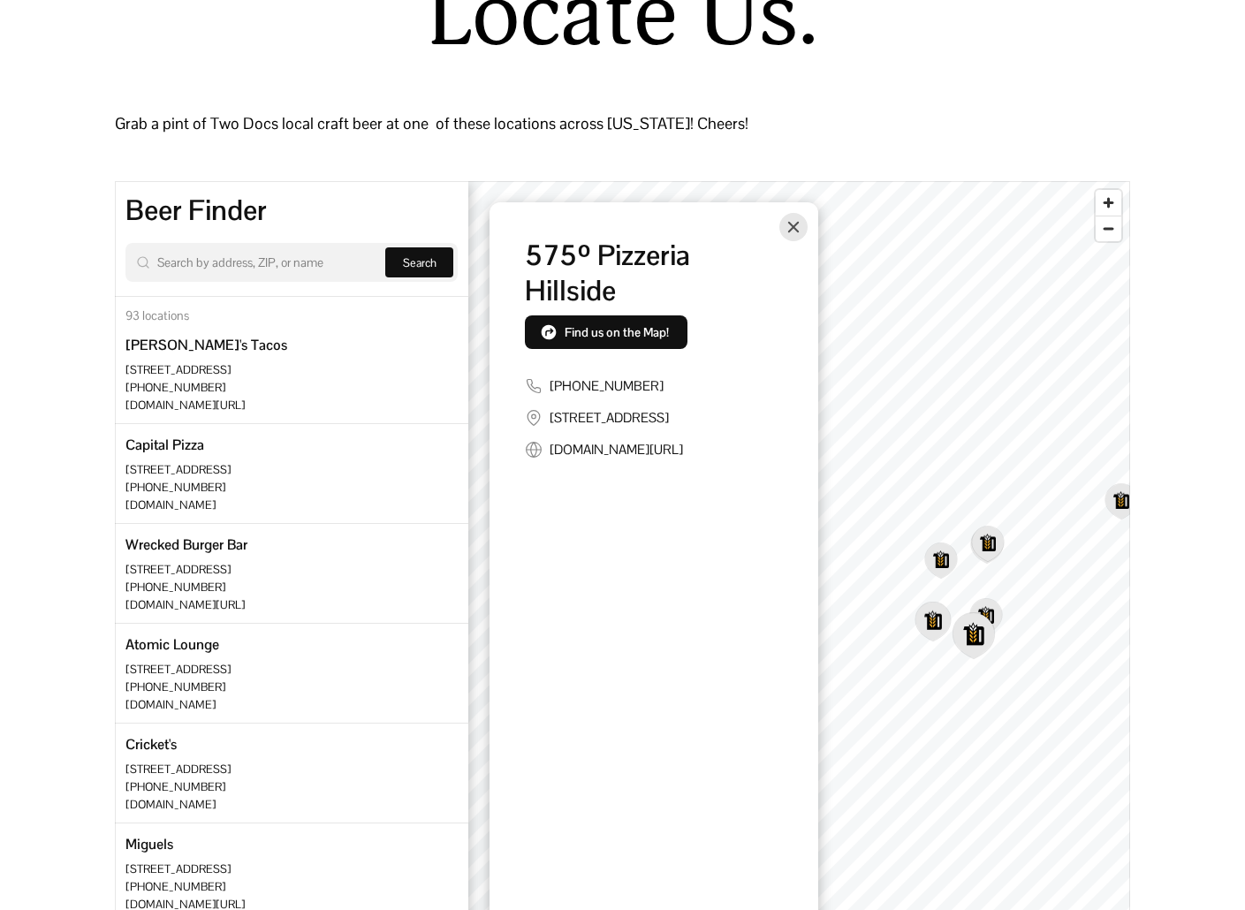
click at [941, 624] on icon "Map marker" at bounding box center [933, 622] width 34 height 38
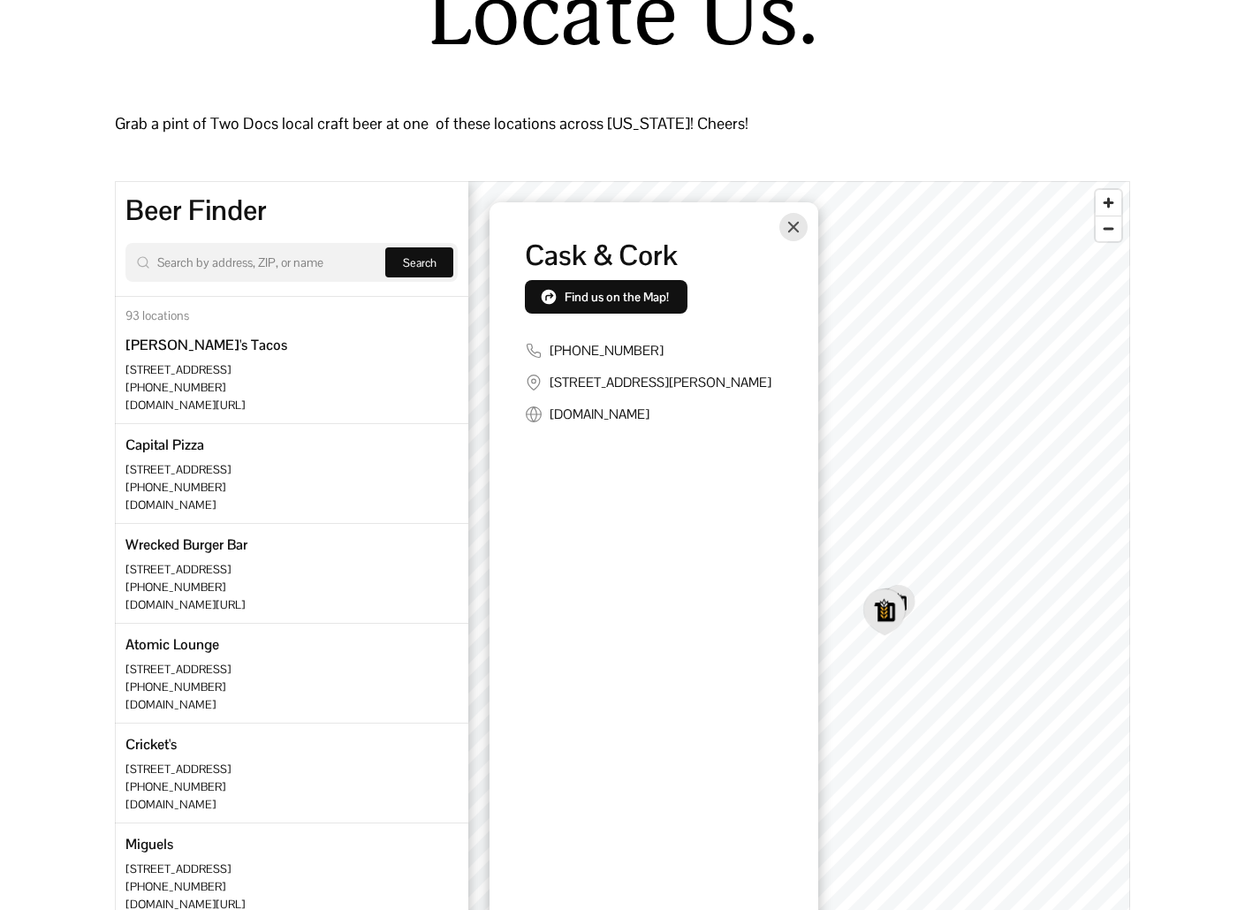
click at [788, 566] on div "© Stadia Maps © OpenMapTiles © OpenStreetMap Cask & Cork Find us on the Map! (8…" at bounding box center [799, 636] width 662 height 910
click at [875, 659] on icon "Map marker" at bounding box center [874, 660] width 34 height 38
click at [586, 253] on div "Cork & Pig" at bounding box center [654, 255] width 258 height 35
drag, startPoint x: 528, startPoint y: 258, endPoint x: 656, endPoint y: 265, distance: 128.3
click at [656, 265] on div "Cork & Pig" at bounding box center [654, 255] width 258 height 35
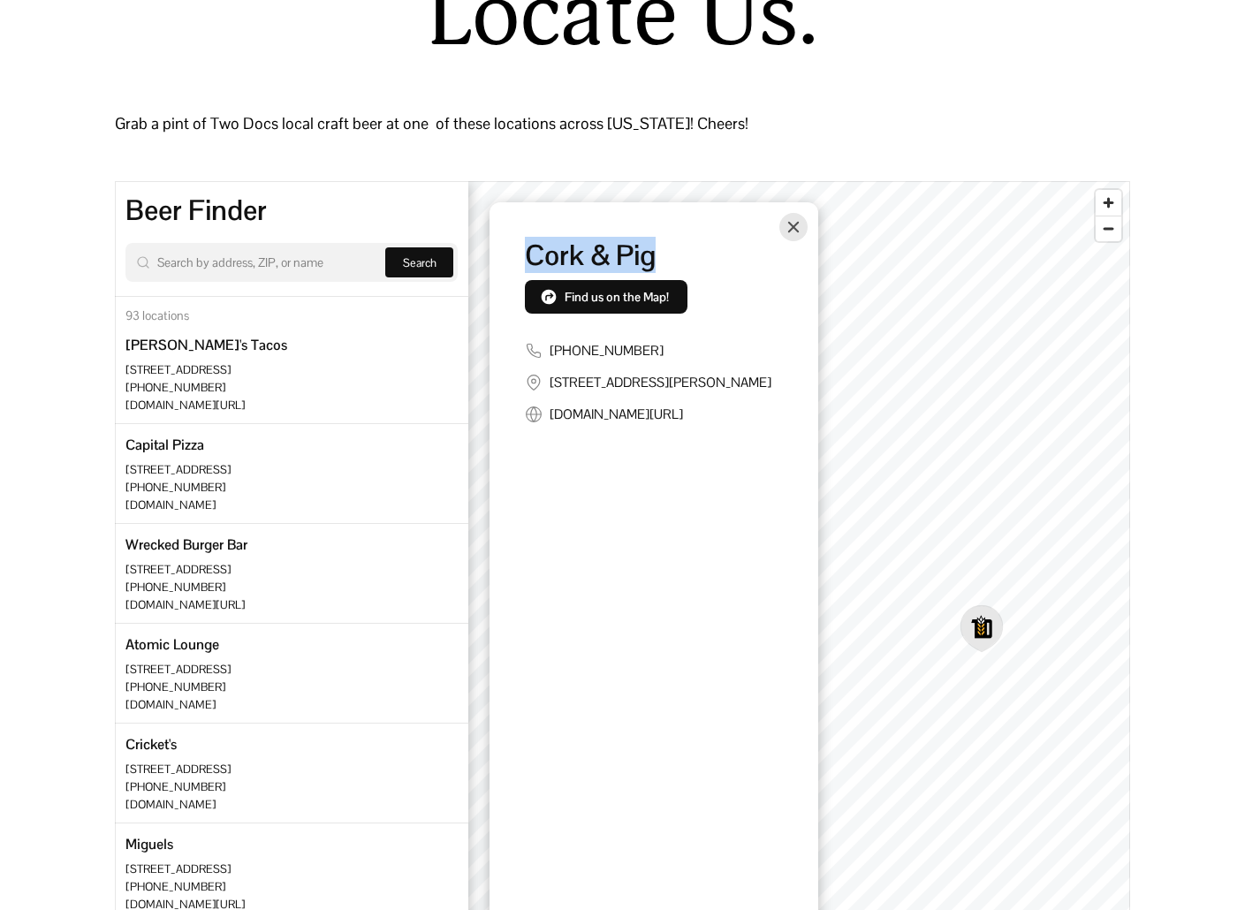
copy div "Cork & Pig"
click at [562, 141] on div "Grab a pint of Two Docs local craft beer at one of these locations across Texas…" at bounding box center [622, 158] width 1015 height 98
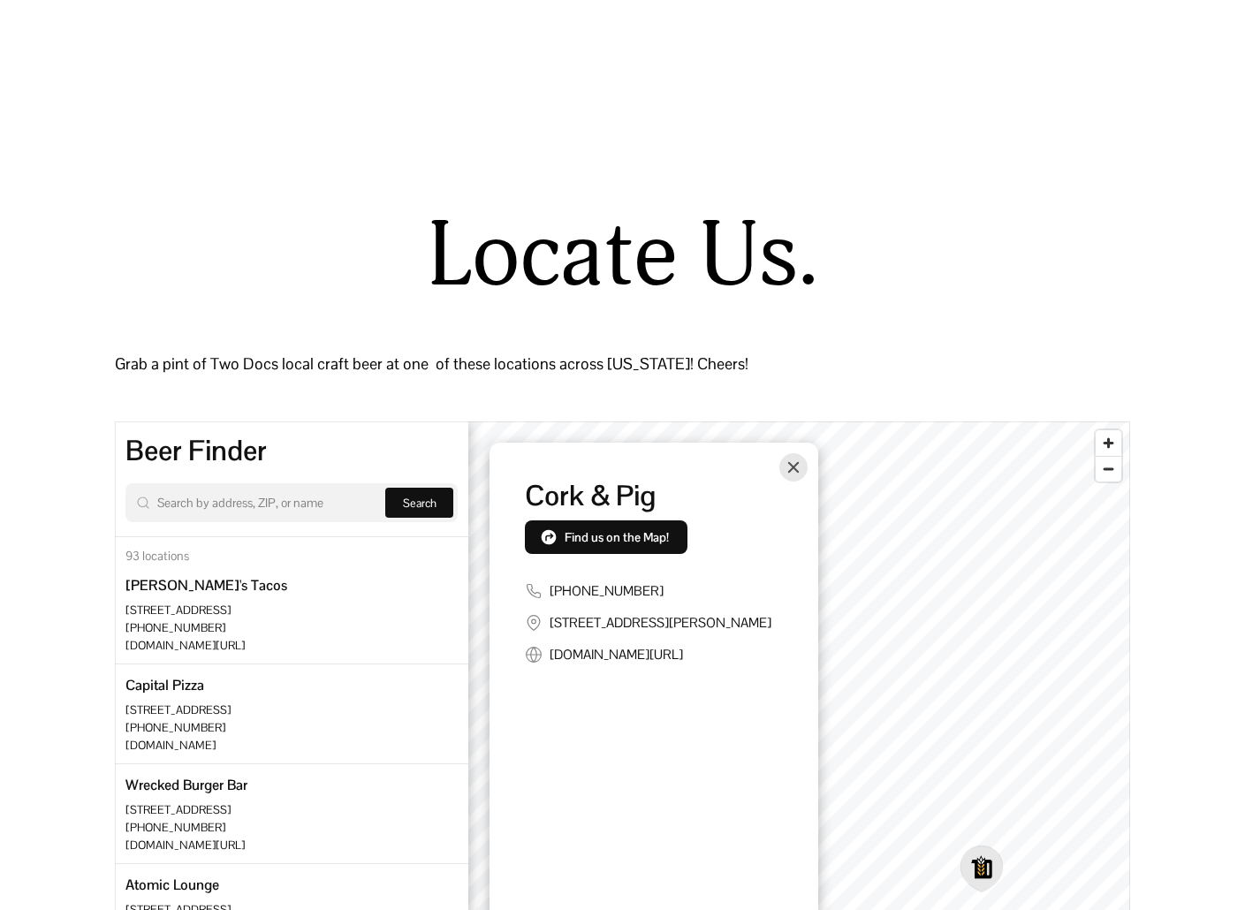
scroll to position [0, 0]
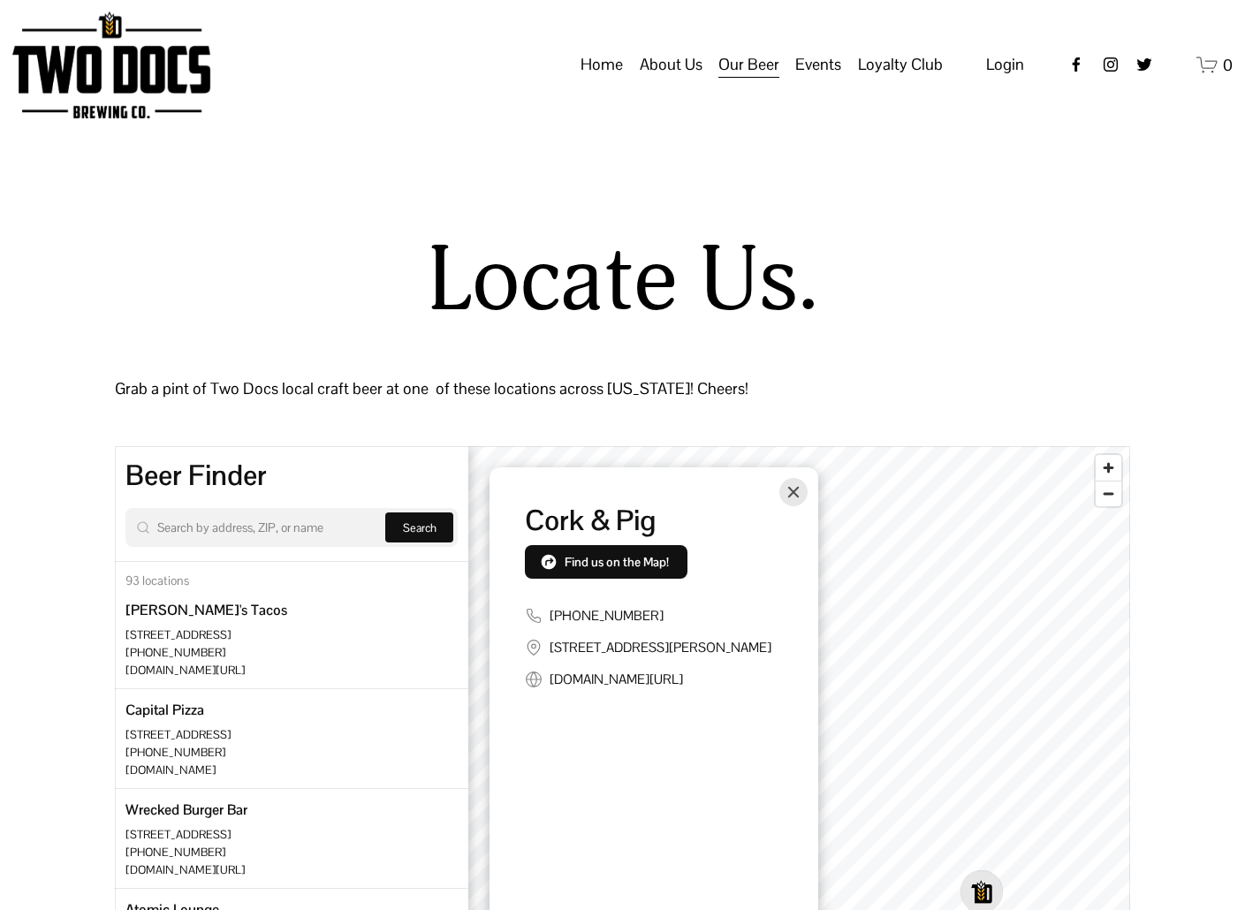
click at [828, 80] on span "Events" at bounding box center [818, 64] width 46 height 30
click at [656, 80] on span "About Us" at bounding box center [671, 64] width 63 height 30
click at [623, 81] on link "Home" at bounding box center [602, 65] width 42 height 34
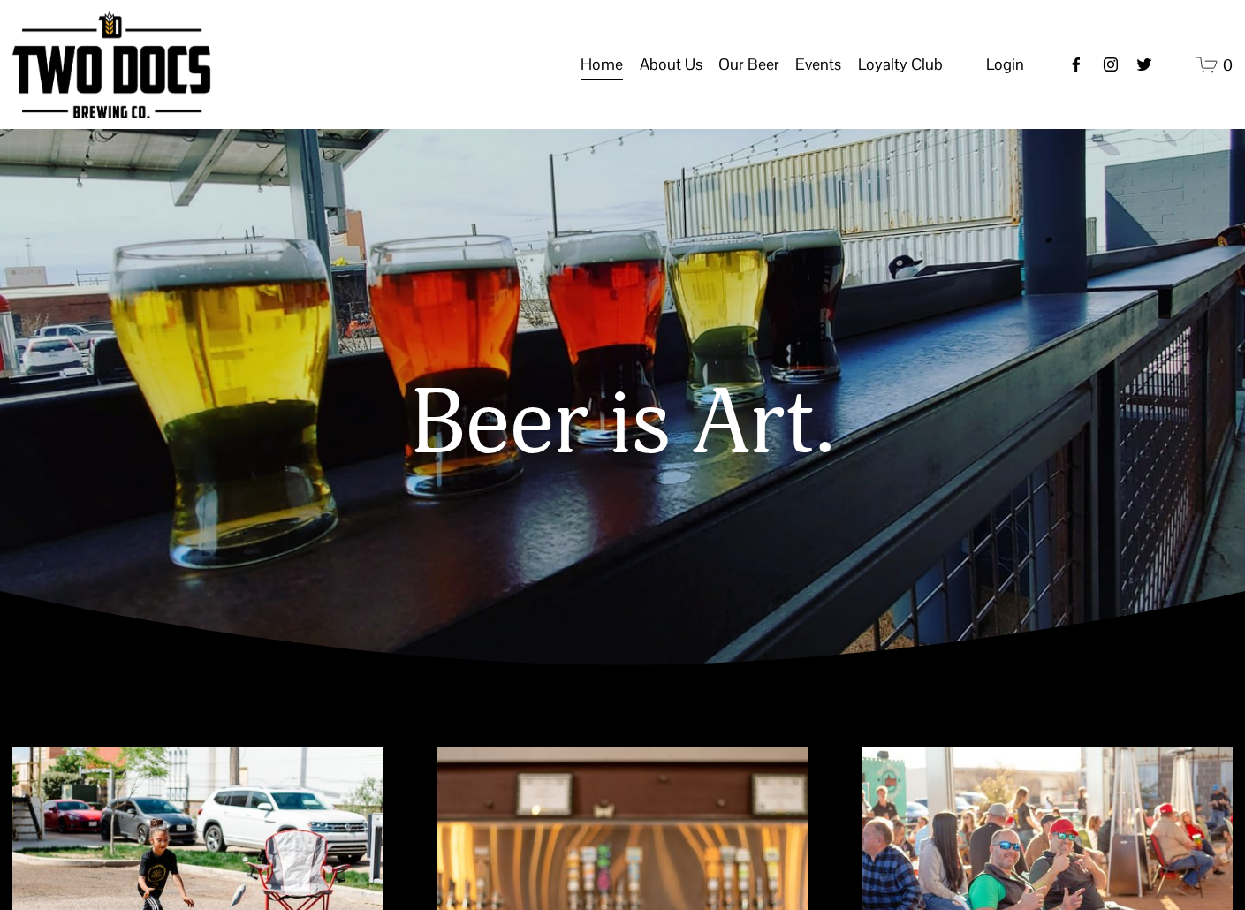
click at [736, 76] on span "Our Beer" at bounding box center [748, 64] width 61 height 30
click at [0, 0] on span "Raiderland RED" at bounding box center [0, 0] width 0 height 0
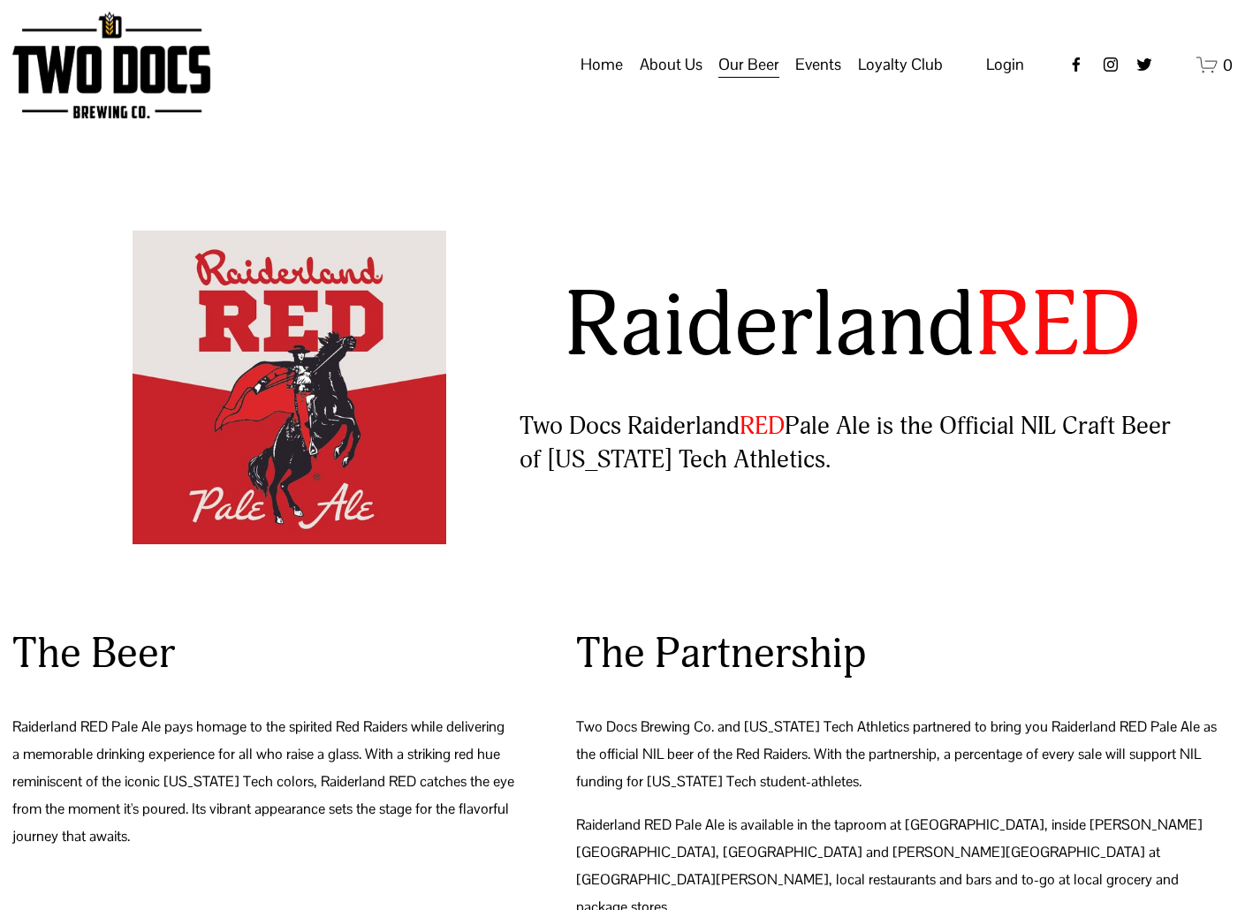
click at [669, 80] on span "About Us" at bounding box center [671, 64] width 63 height 30
click at [0, 0] on link "Our Mission" at bounding box center [0, 0] width 0 height 0
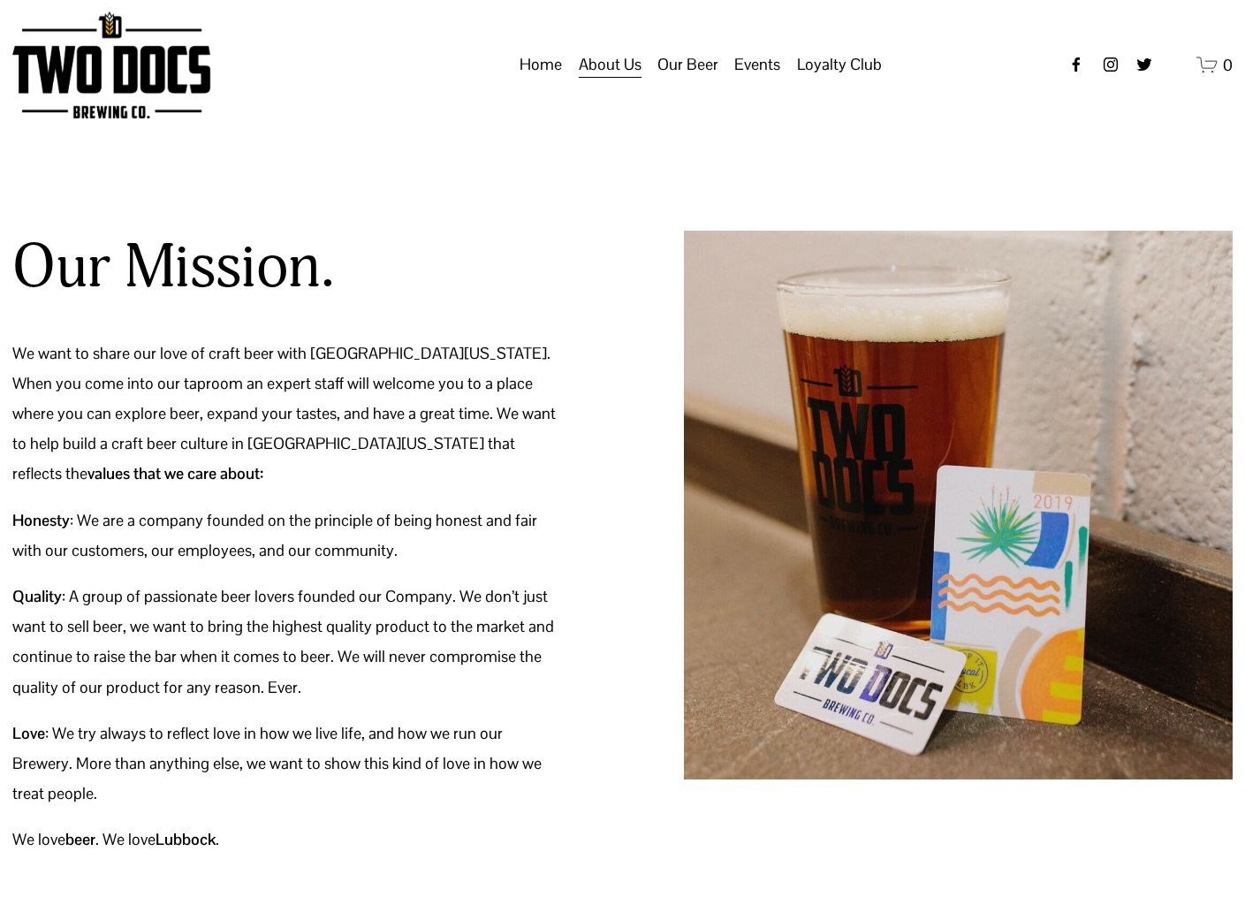
click at [616, 78] on span "About Us" at bounding box center [610, 64] width 63 height 30
click at [616, 78] on link "Home" at bounding box center [602, 65] width 42 height 34
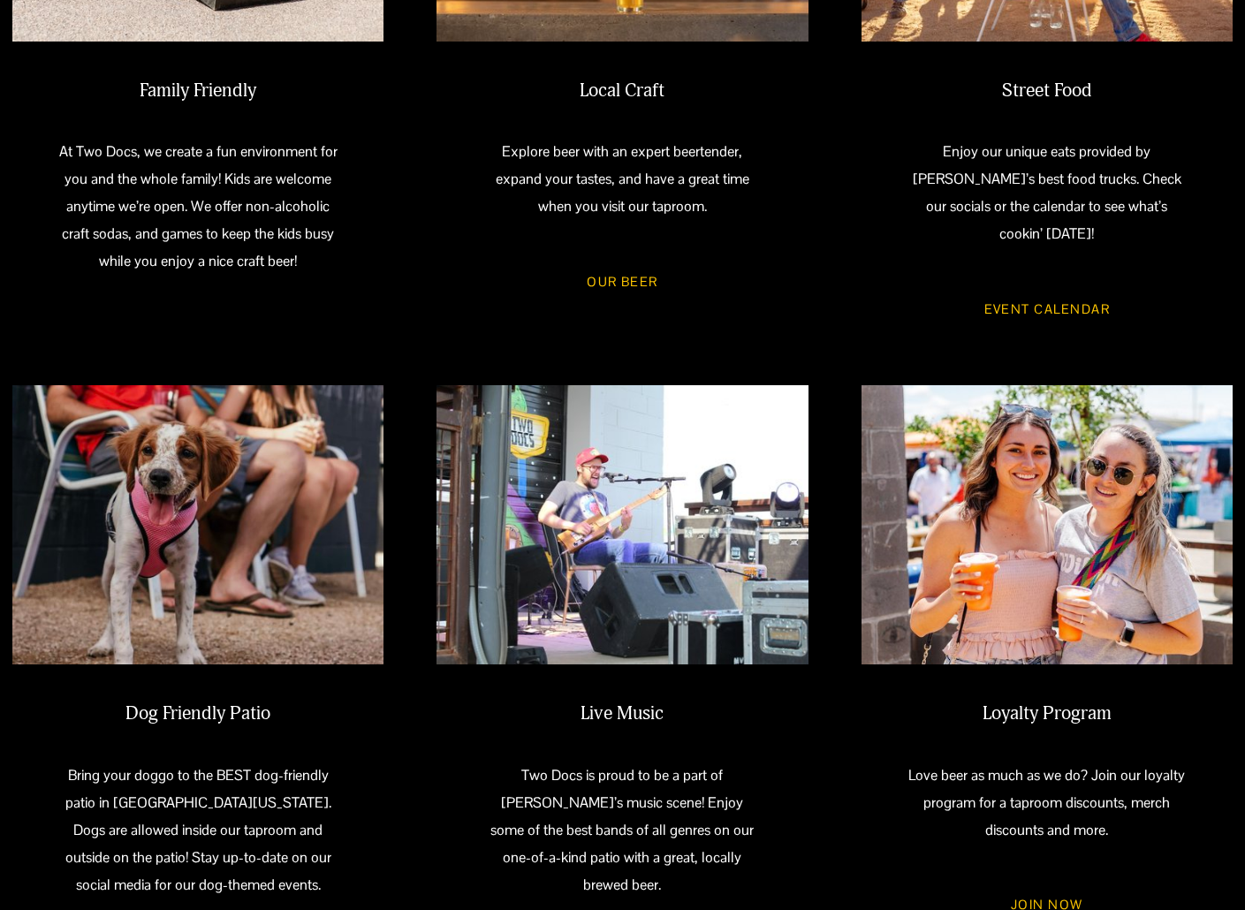
scroll to position [884, 0]
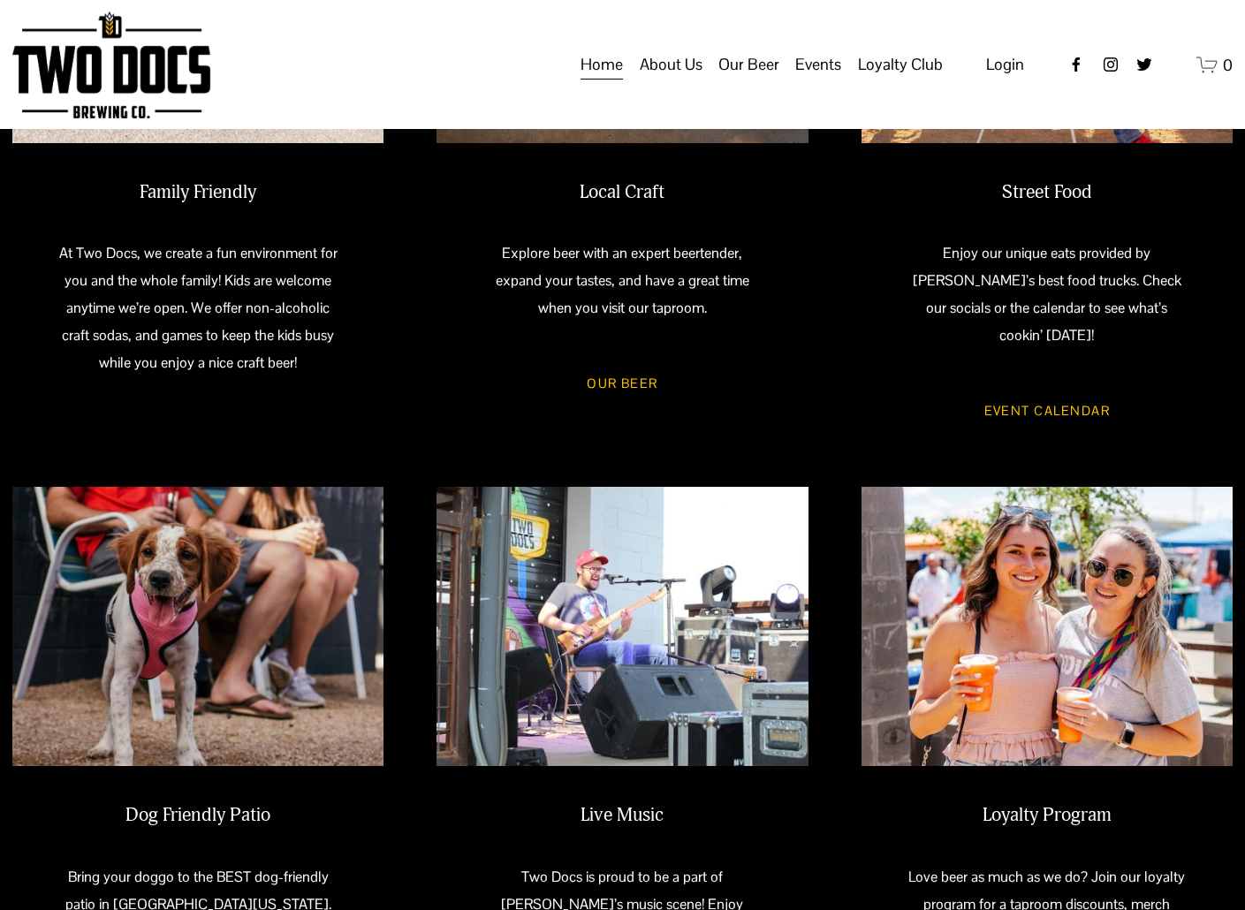
click at [615, 385] on link "Our Beer" at bounding box center [622, 383] width 123 height 47
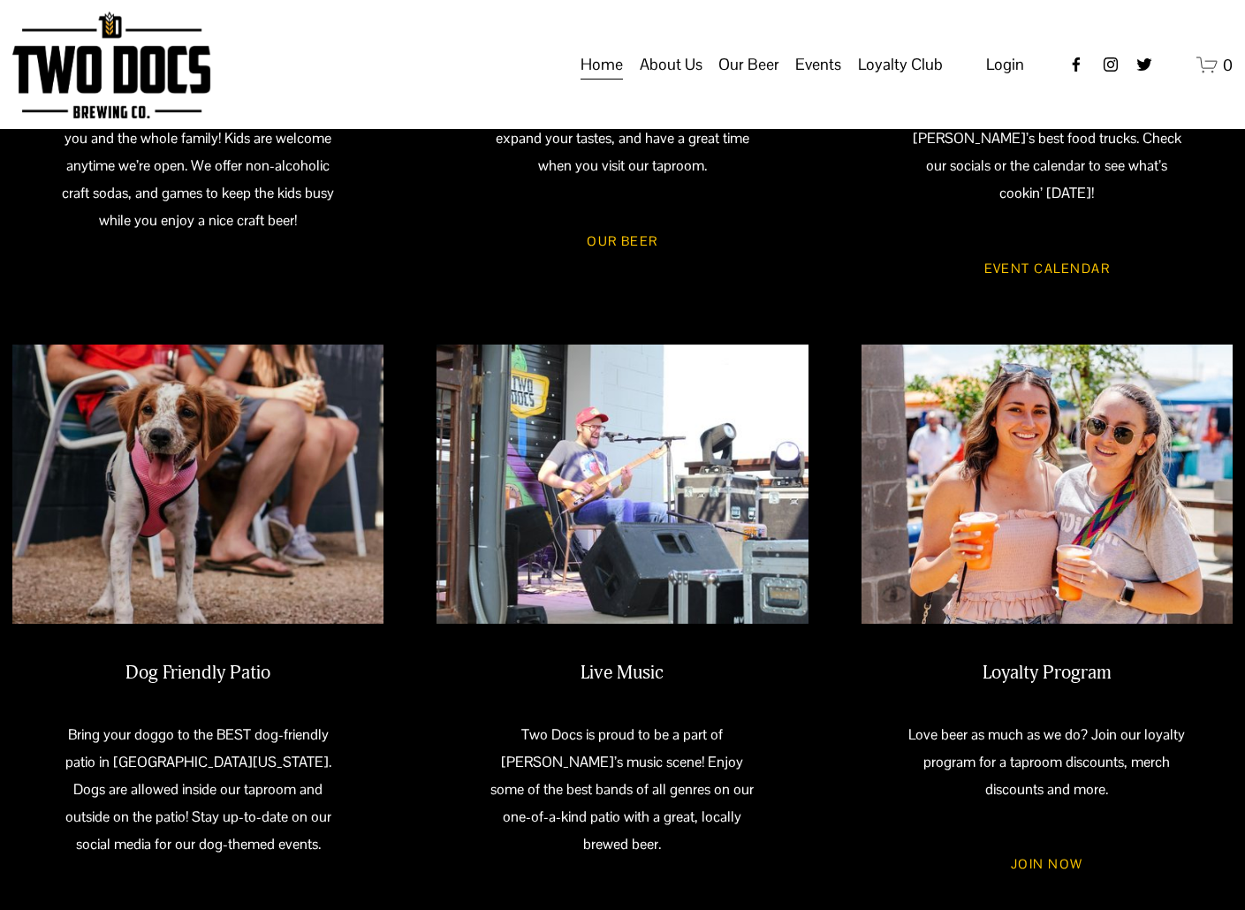
scroll to position [931, 0]
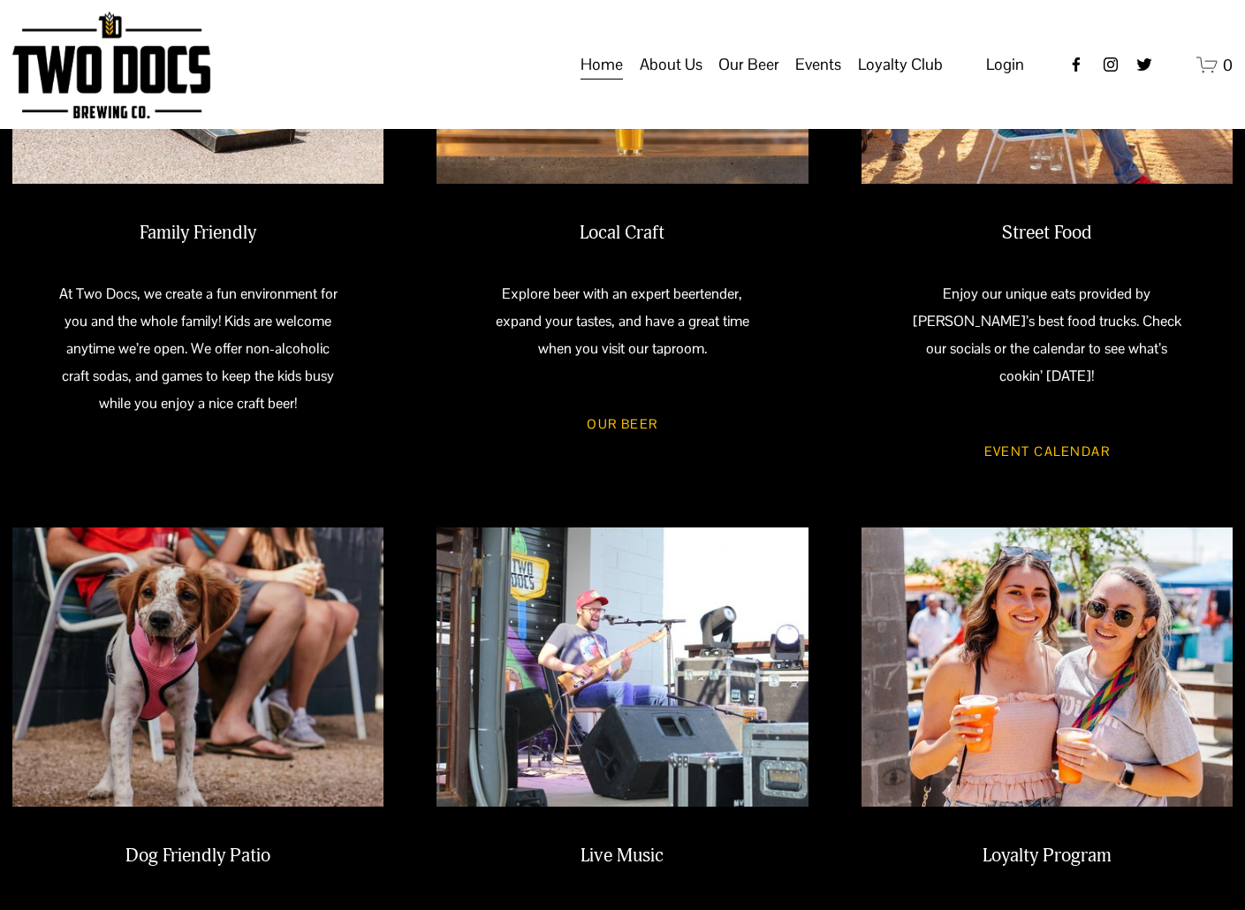
click at [604, 654] on img at bounding box center [622, 667] width 371 height 279
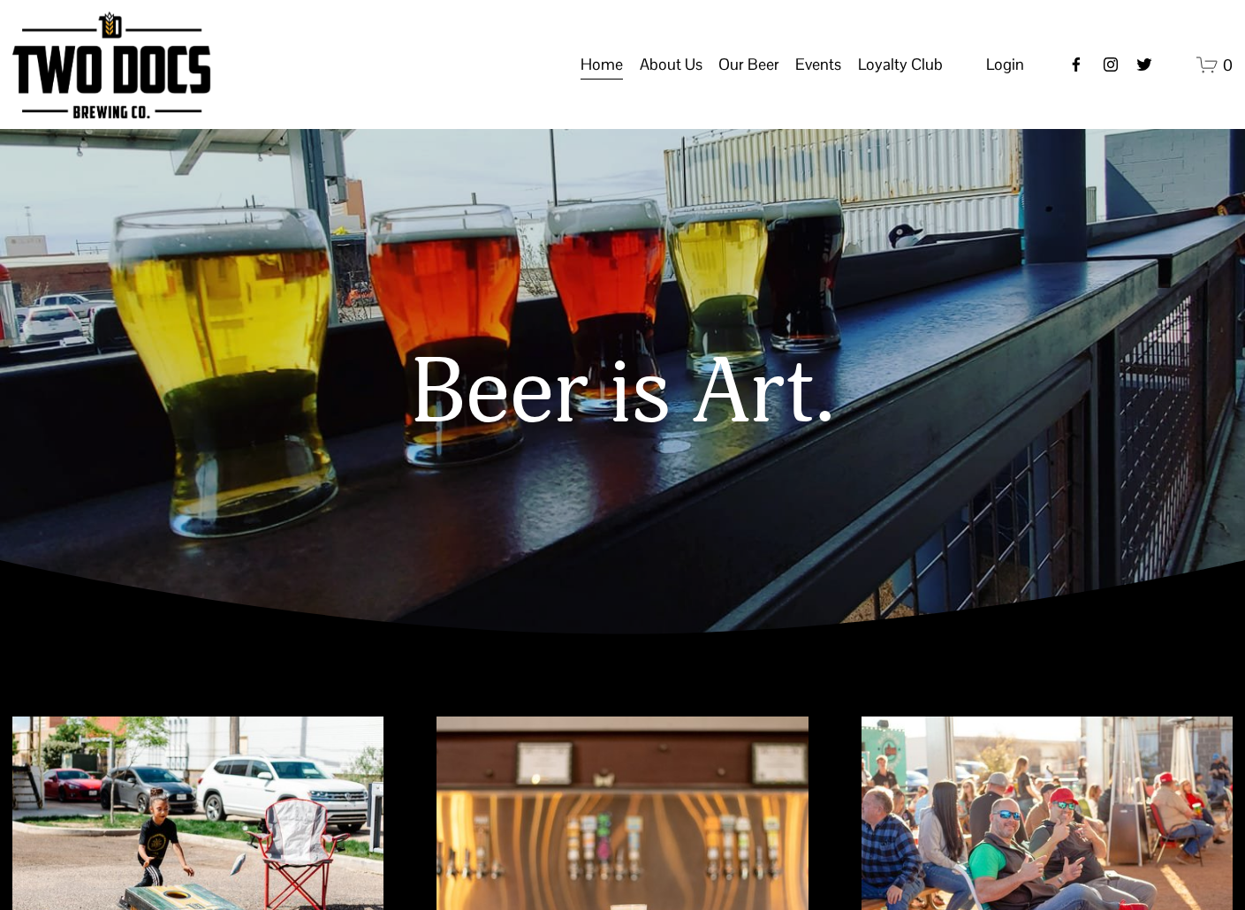
scroll to position [0, 0]
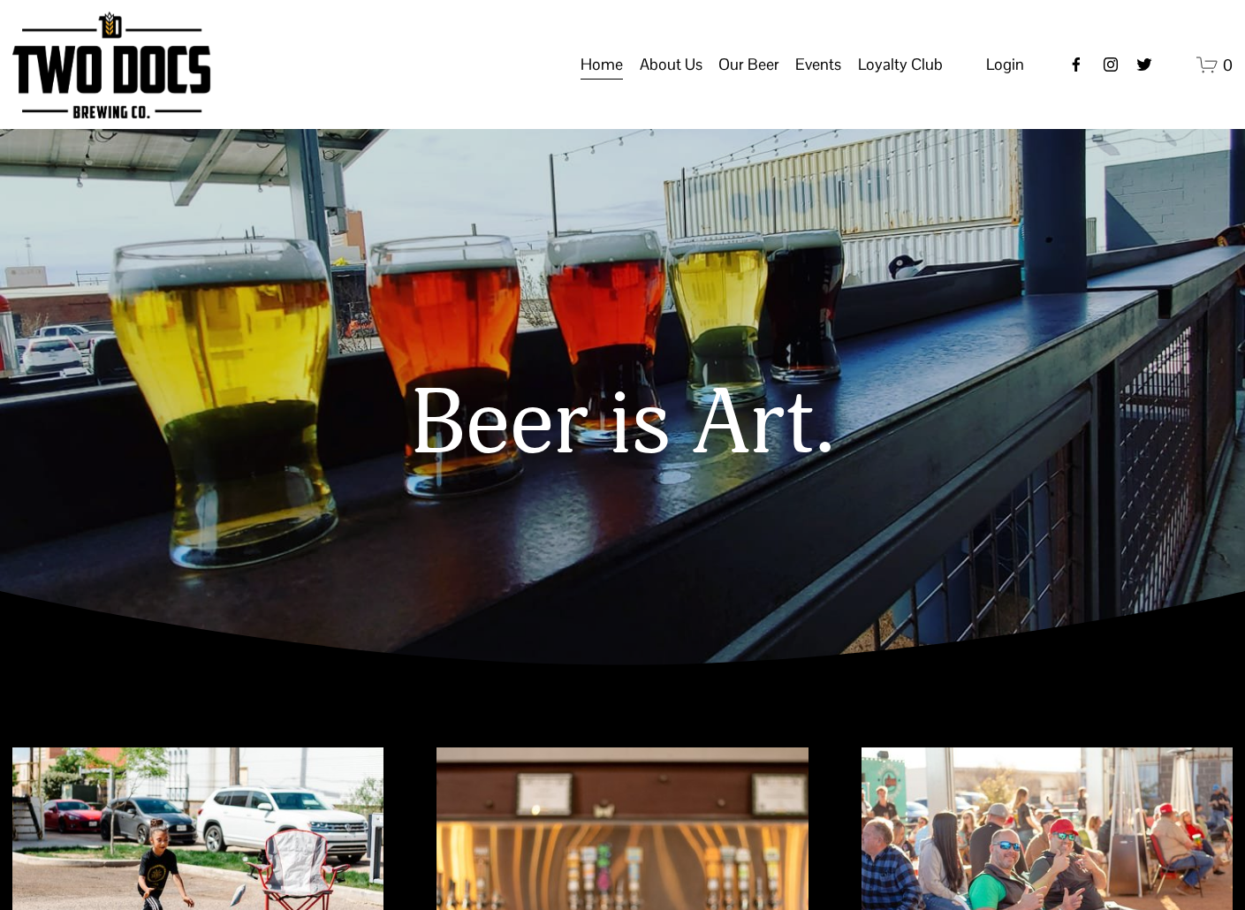
click at [674, 80] on span "About Us" at bounding box center [671, 64] width 63 height 30
click at [0, 0] on span "Our Mission" at bounding box center [0, 0] width 0 height 0
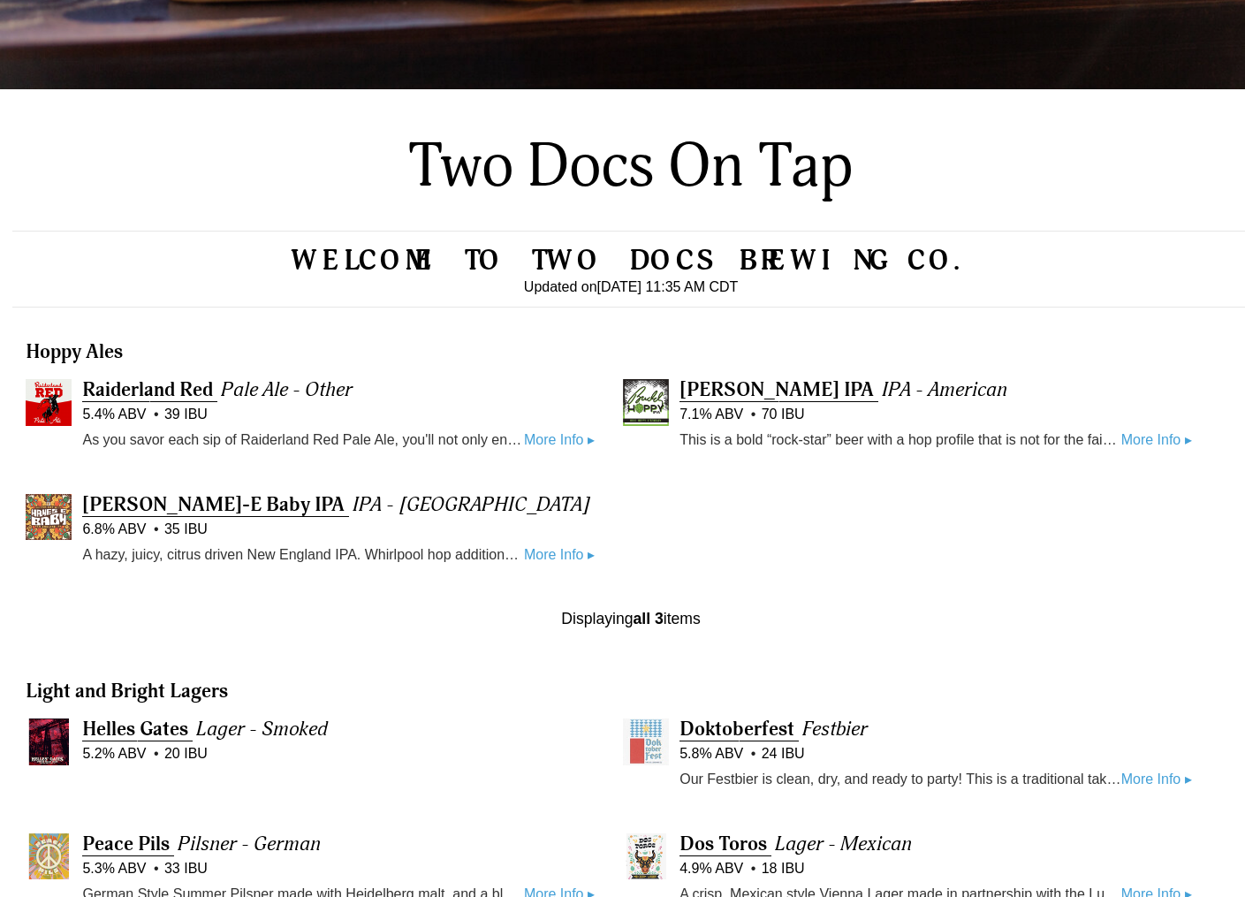
scroll to position [368, 0]
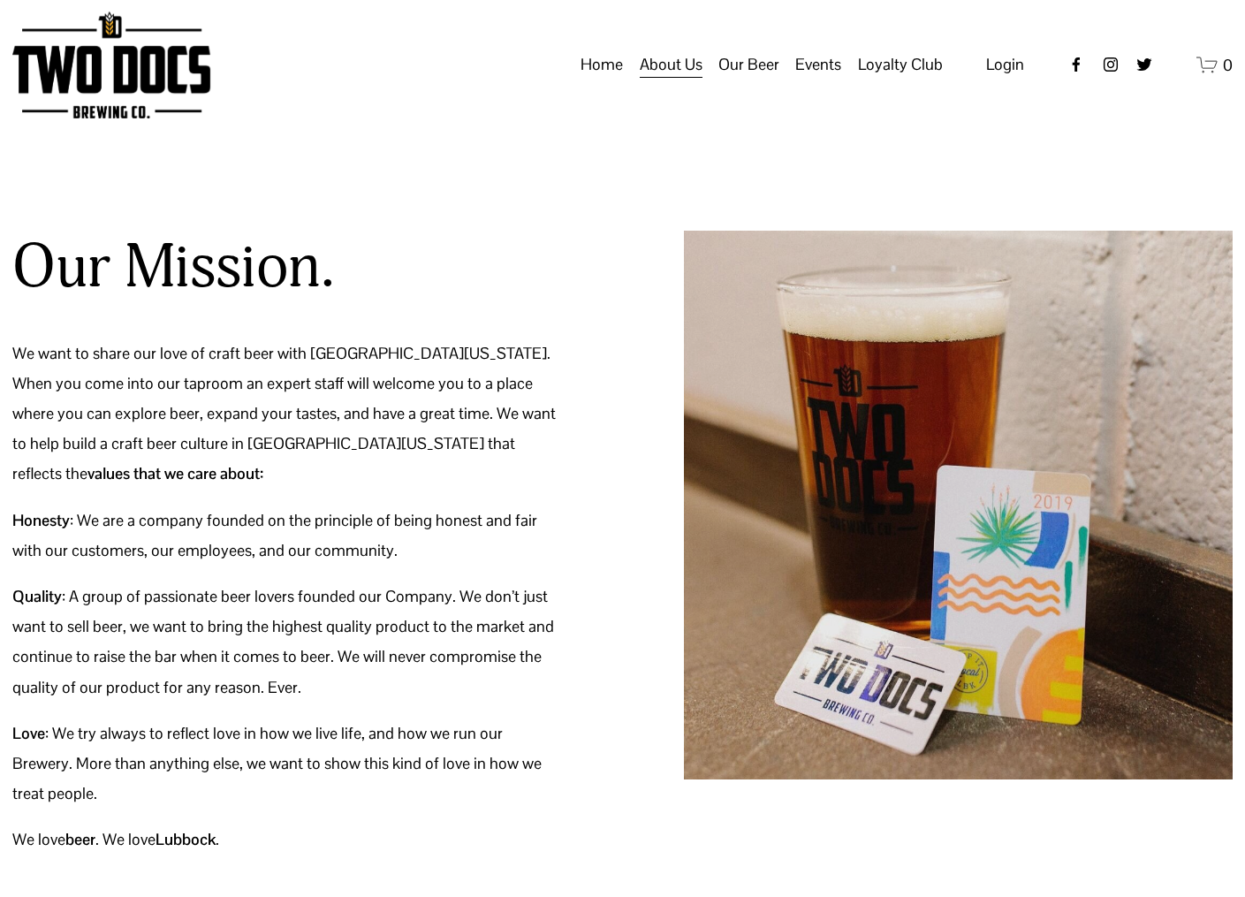
click at [0, 0] on span "Green Initiative" at bounding box center [0, 0] width 0 height 0
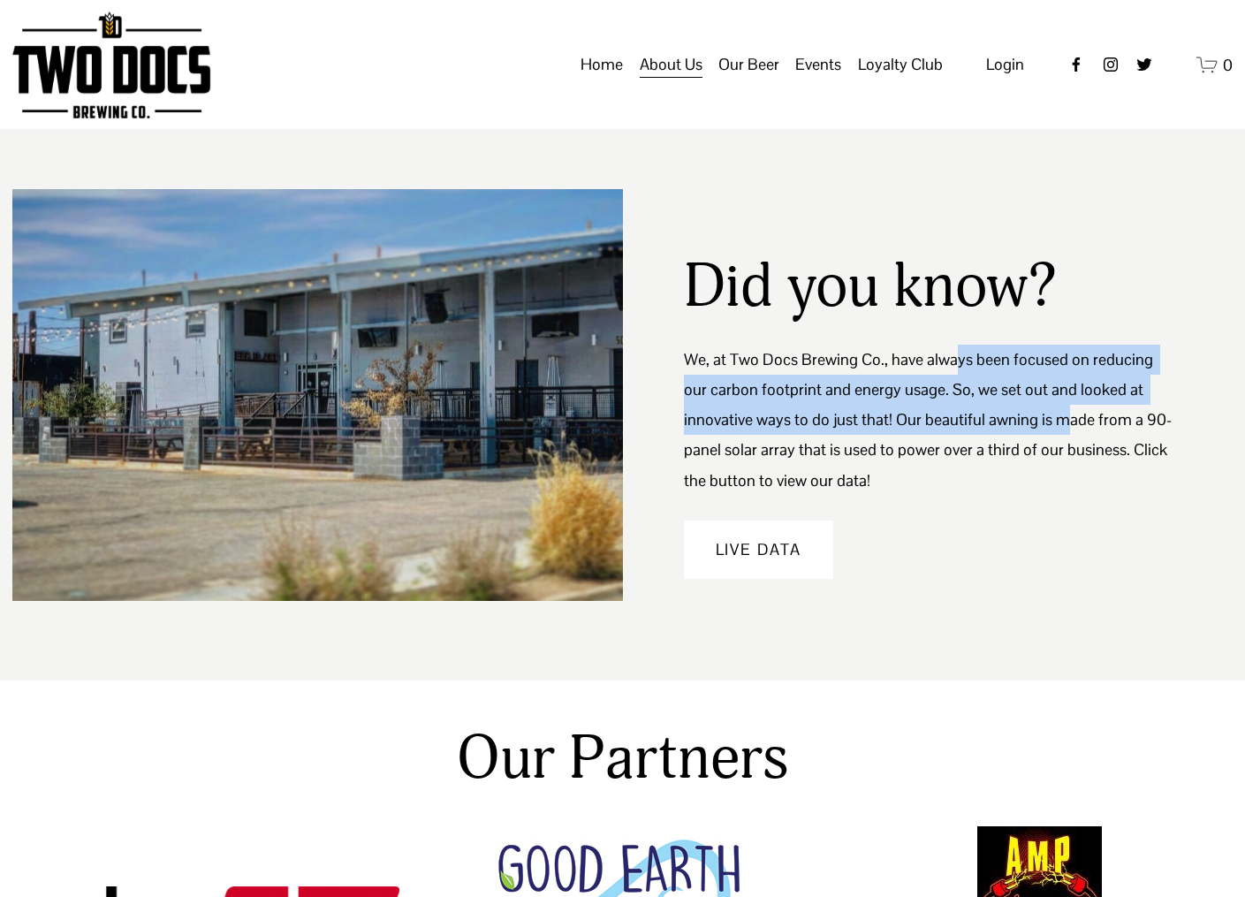
drag, startPoint x: 959, startPoint y: 372, endPoint x: 1056, endPoint y: 429, distance: 112.9
click at [1056, 424] on p "We, at Two Docs Brewing Co., have always been focused on reducing our carbon fo…" at bounding box center [928, 420] width 488 height 151
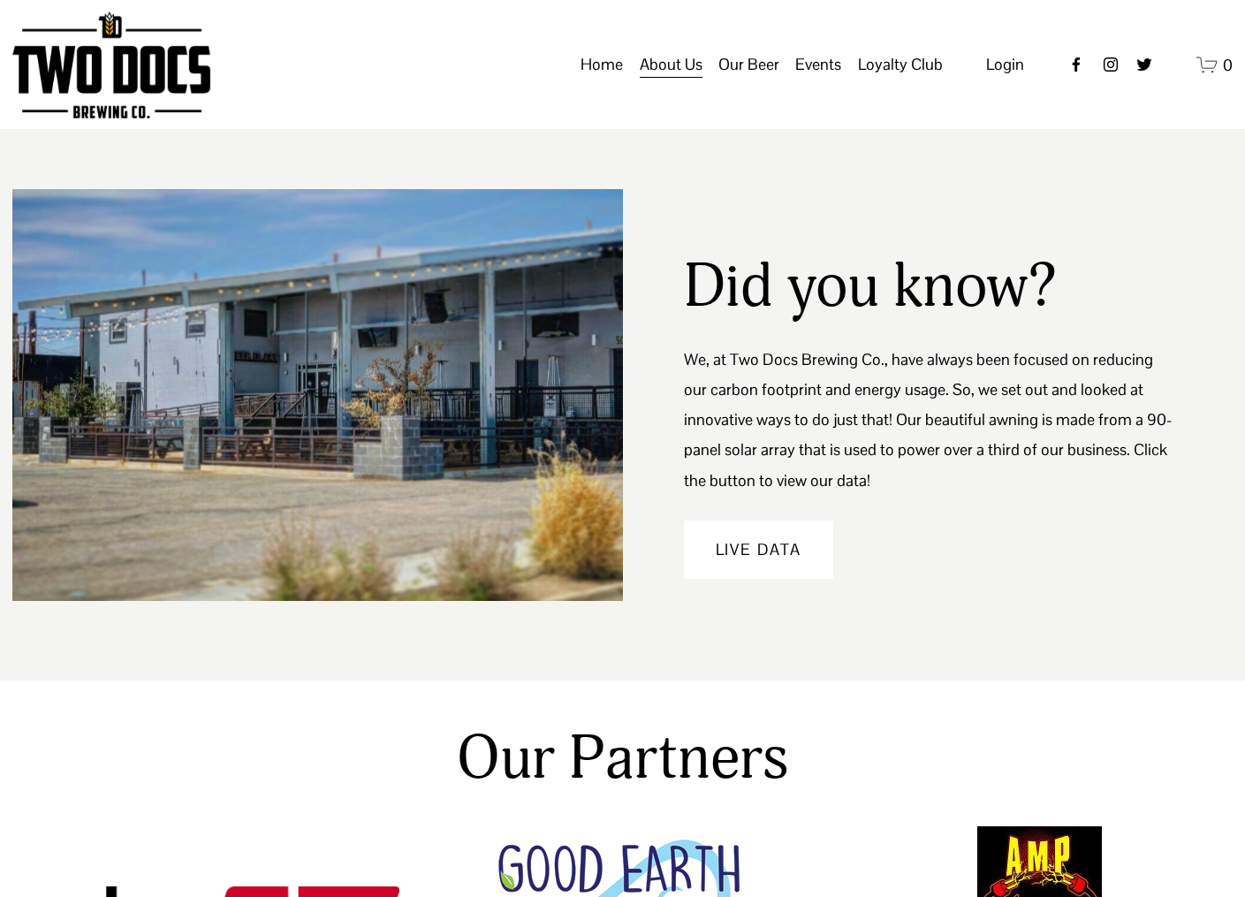
click at [977, 461] on p "We, at Two Docs Brewing Co., have always been focused on reducing our carbon fo…" at bounding box center [928, 420] width 488 height 151
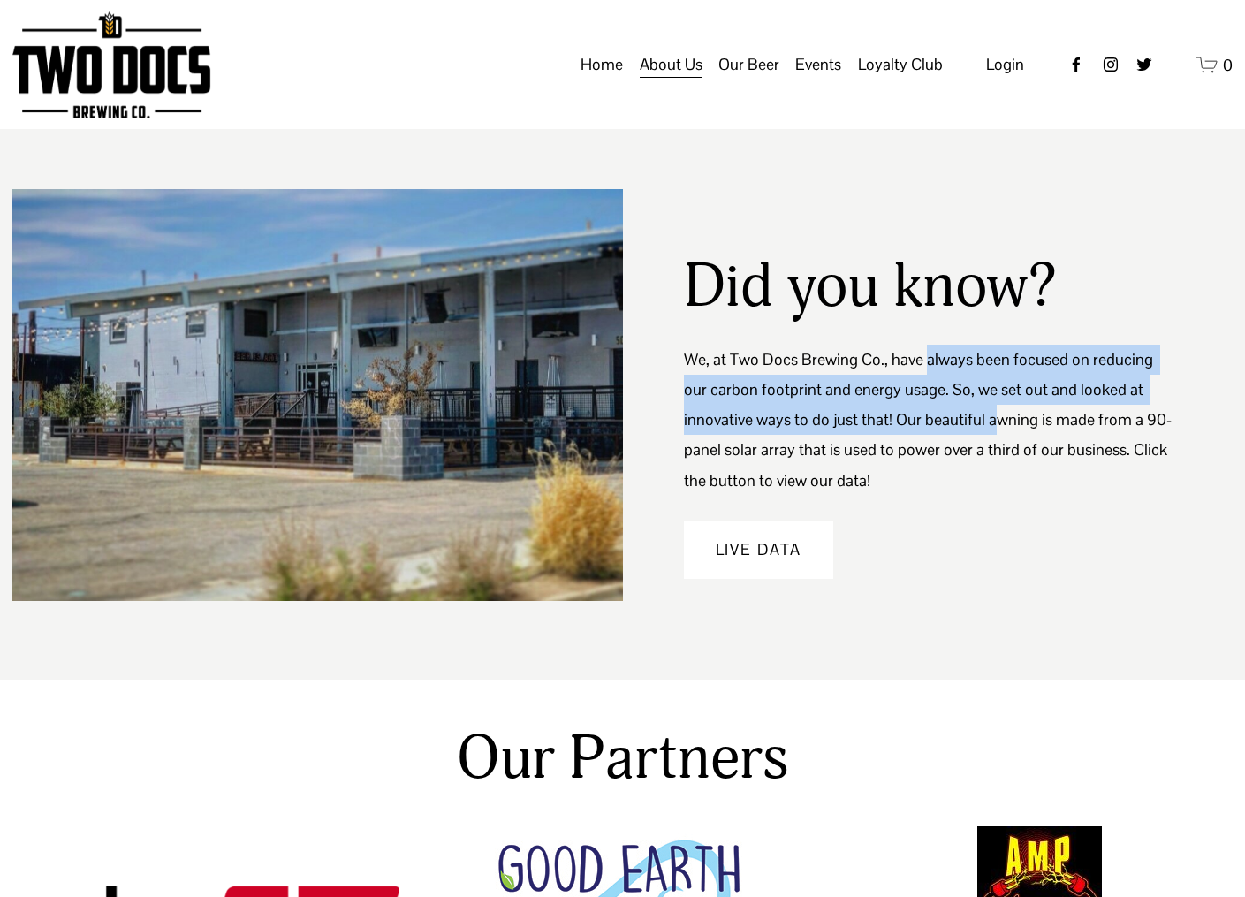
drag, startPoint x: 923, startPoint y: 374, endPoint x: 988, endPoint y: 427, distance: 84.2
click at [988, 417] on p "We, at Two Docs Brewing Co., have always been focused on reducing our carbon fo…" at bounding box center [928, 420] width 488 height 151
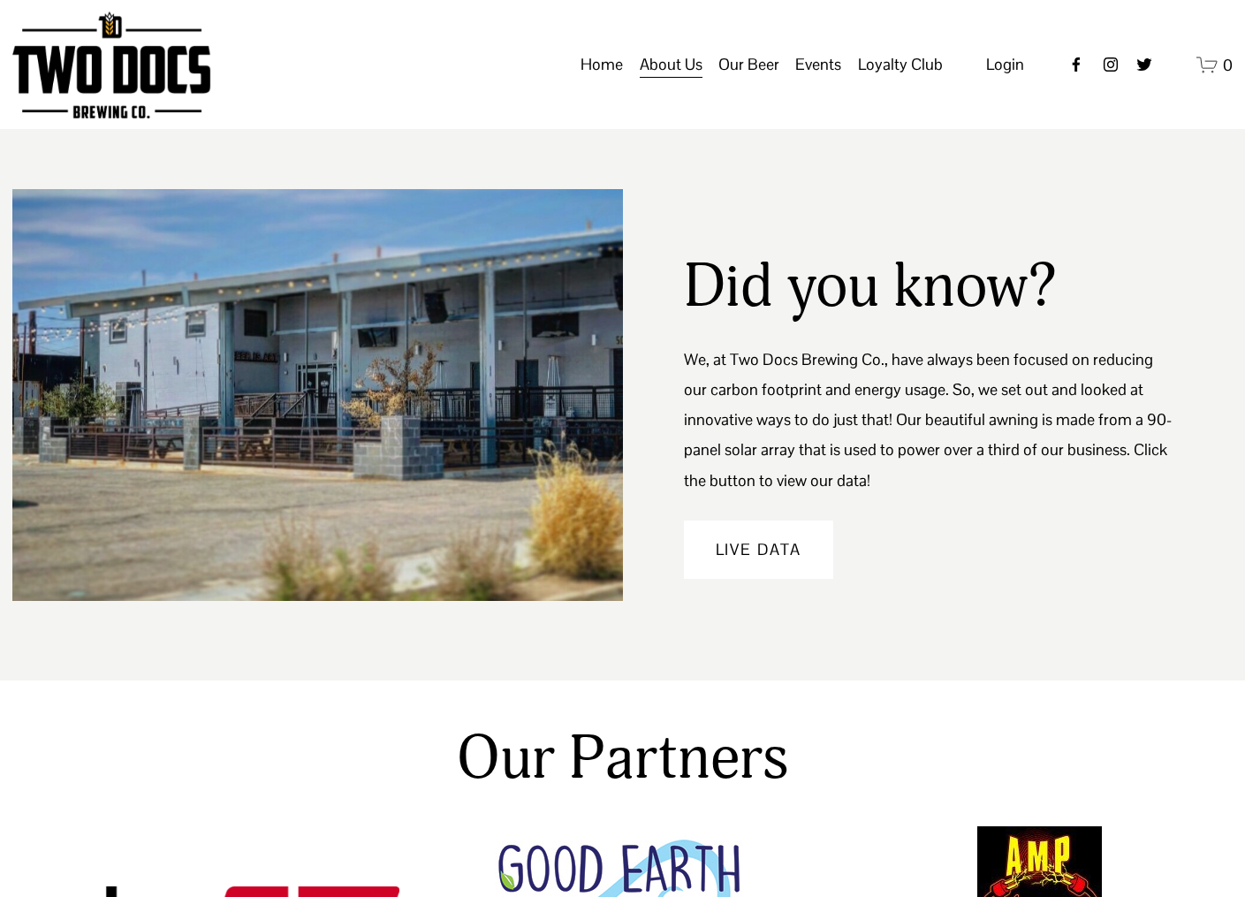
click at [923, 487] on p "We, at Two Docs Brewing Co., have always been focused on reducing our carbon fo…" at bounding box center [928, 420] width 488 height 151
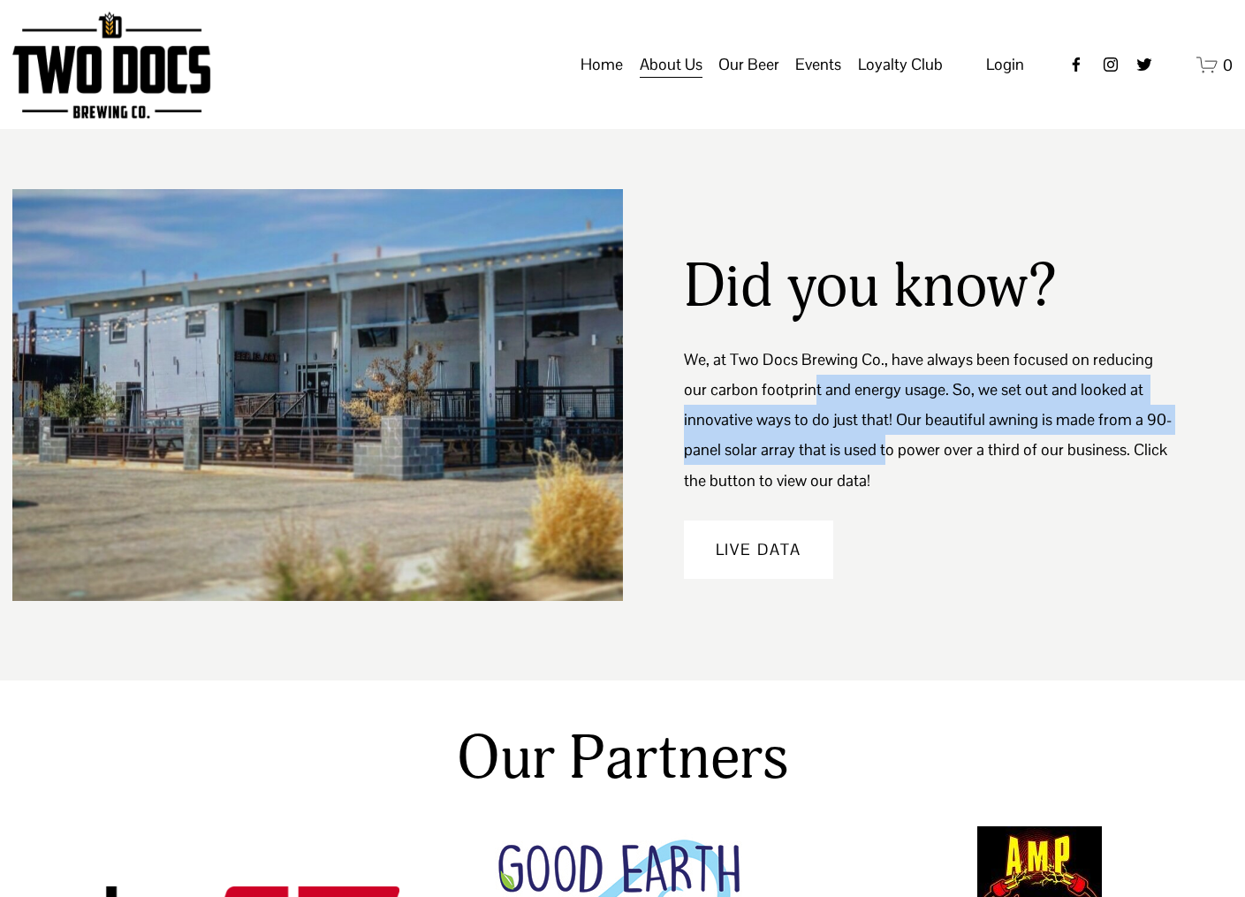
drag, startPoint x: 788, startPoint y: 394, endPoint x: 889, endPoint y: 444, distance: 112.6
click at [887, 444] on p "We, at Two Docs Brewing Co., have always been focused on reducing our carbon fo…" at bounding box center [928, 420] width 488 height 151
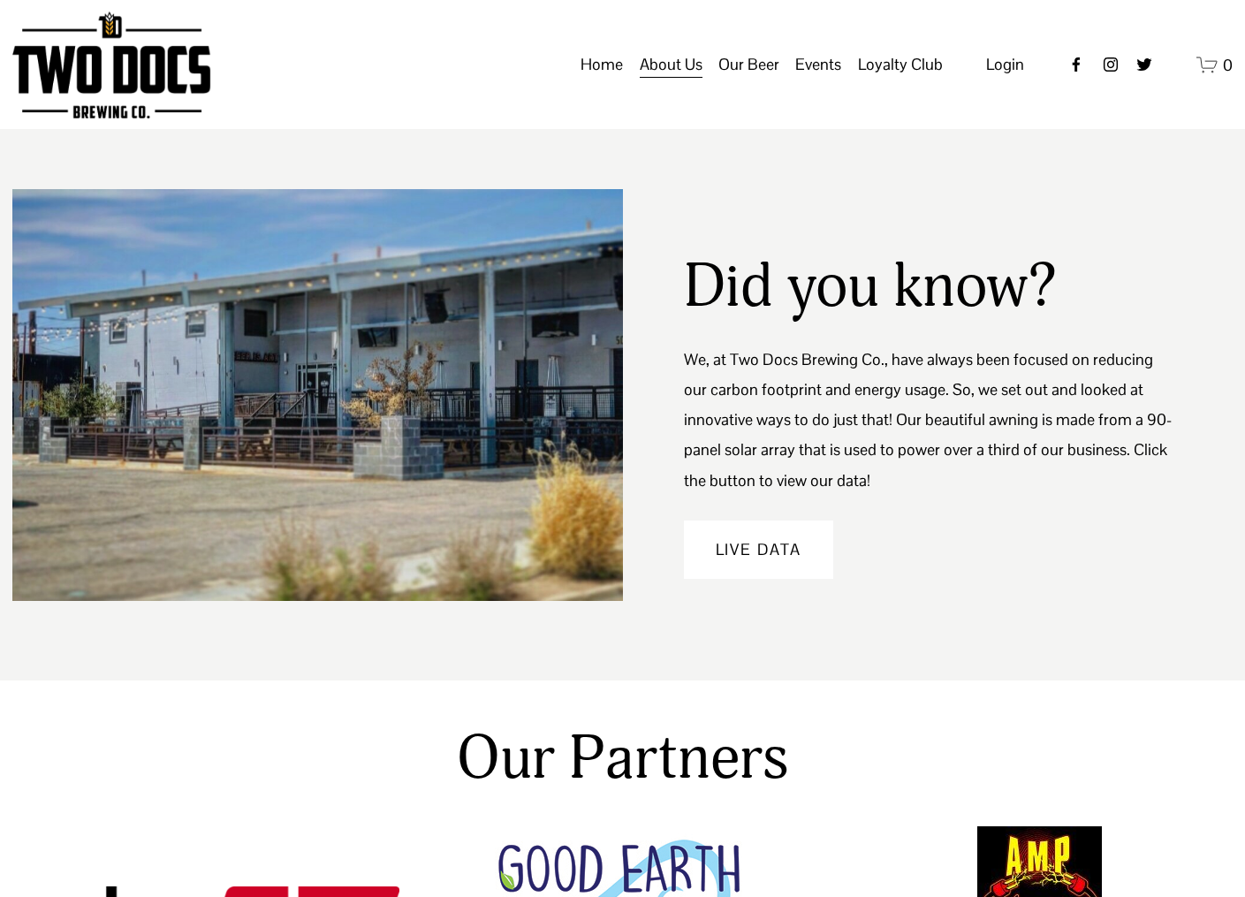
click at [919, 532] on div "Live Data" at bounding box center [928, 549] width 488 height 58
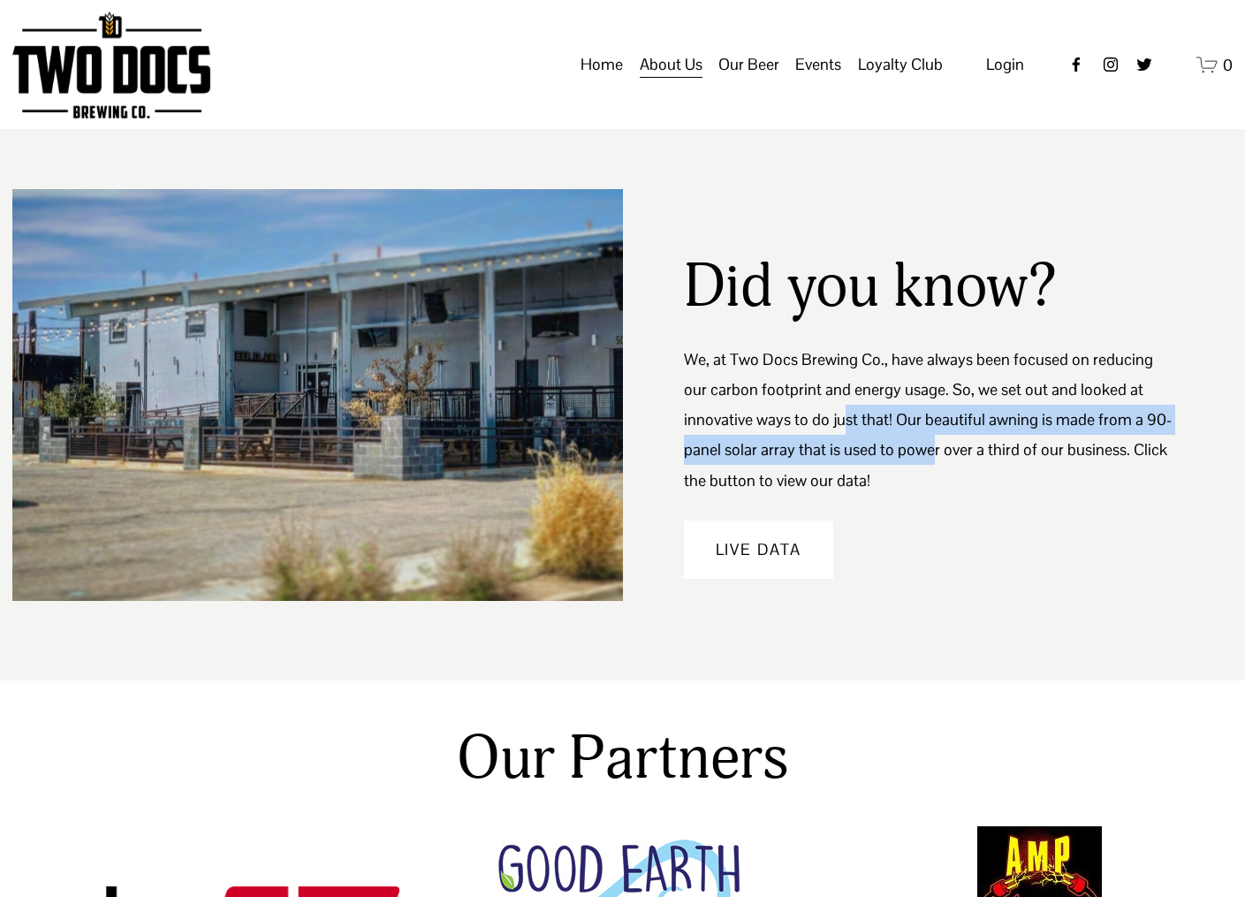
drag, startPoint x: 839, startPoint y: 407, endPoint x: 935, endPoint y: 469, distance: 113.7
click at [933, 461] on p "We, at Two Docs Brewing Co., have always been focused on reducing our carbon fo…" at bounding box center [928, 420] width 488 height 151
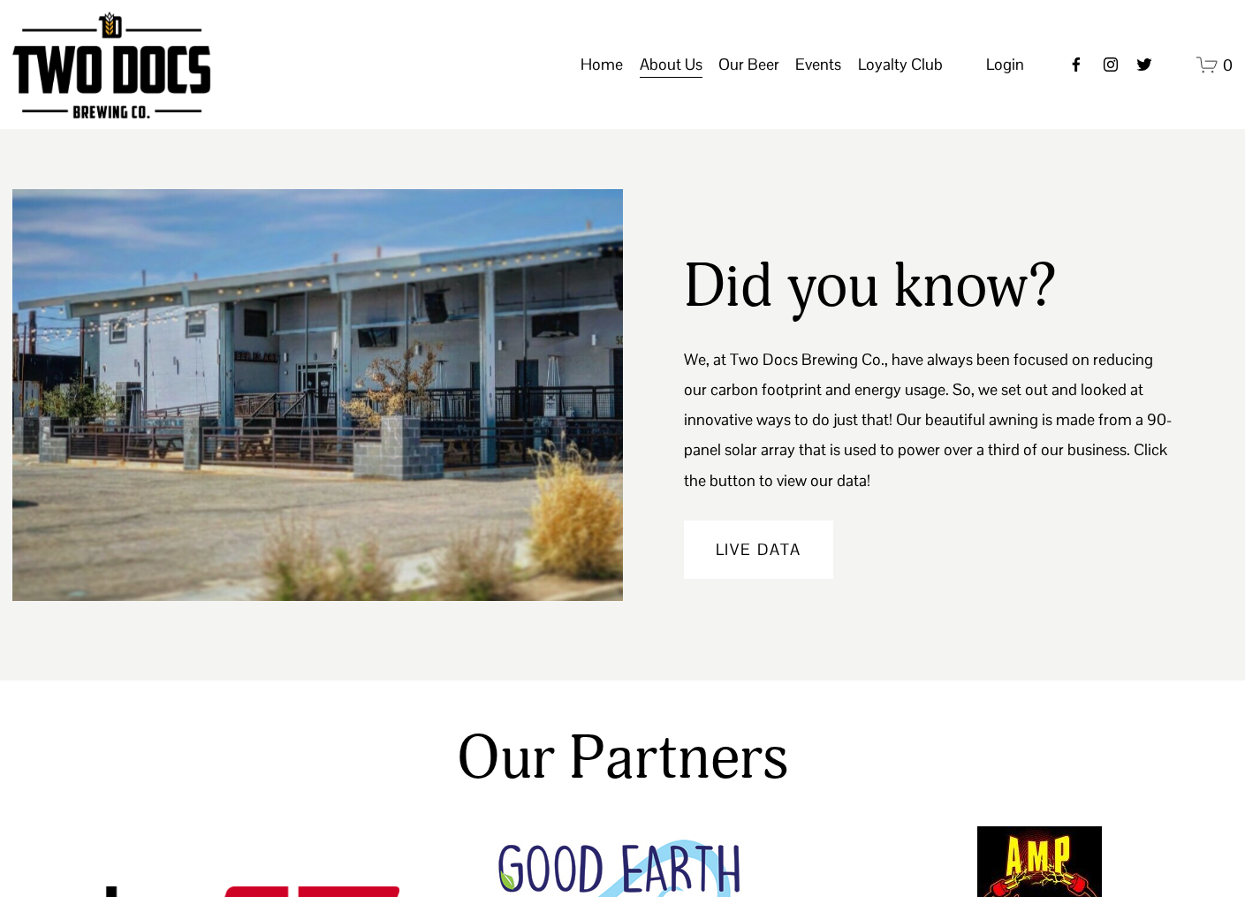
click at [925, 496] on p "We, at Two Docs Brewing Co., have always been focused on reducing our carbon fo…" at bounding box center [928, 420] width 488 height 151
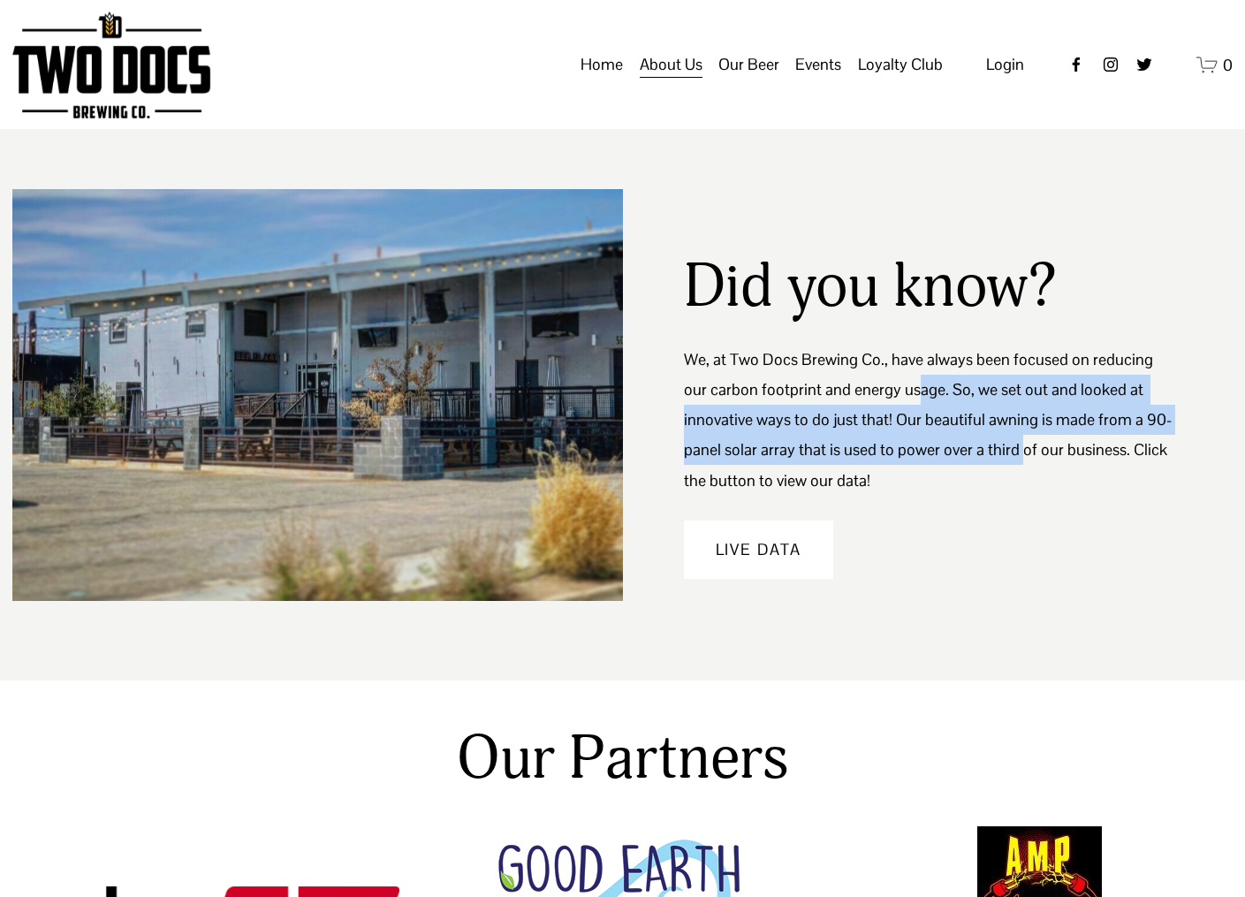
drag, startPoint x: 888, startPoint y: 403, endPoint x: 1006, endPoint y: 450, distance: 127.3
click at [1017, 439] on p "We, at Two Docs Brewing Co., have always been focused on reducing our carbon fo…" at bounding box center [928, 420] width 488 height 151
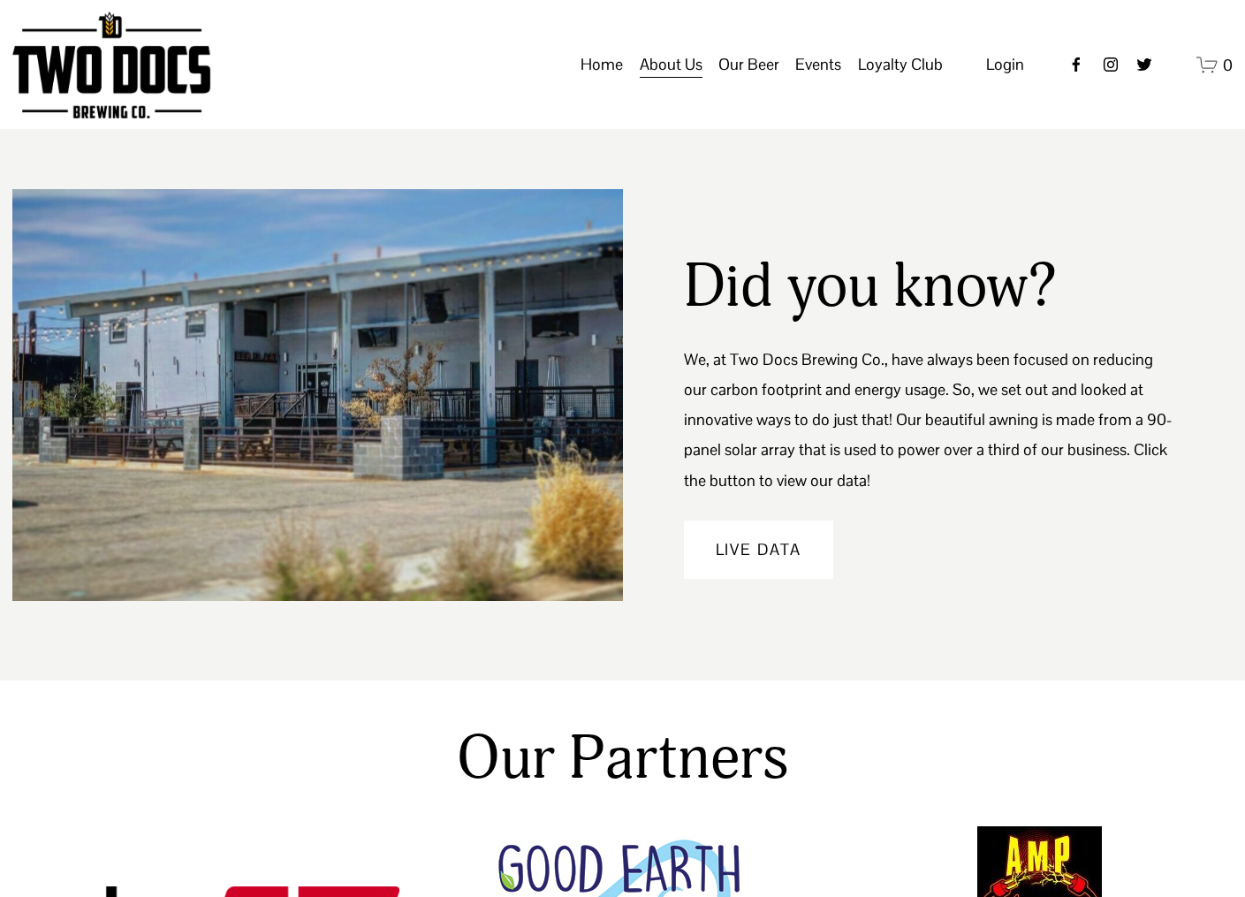
click at [942, 501] on div "Live Data" at bounding box center [928, 537] width 488 height 83
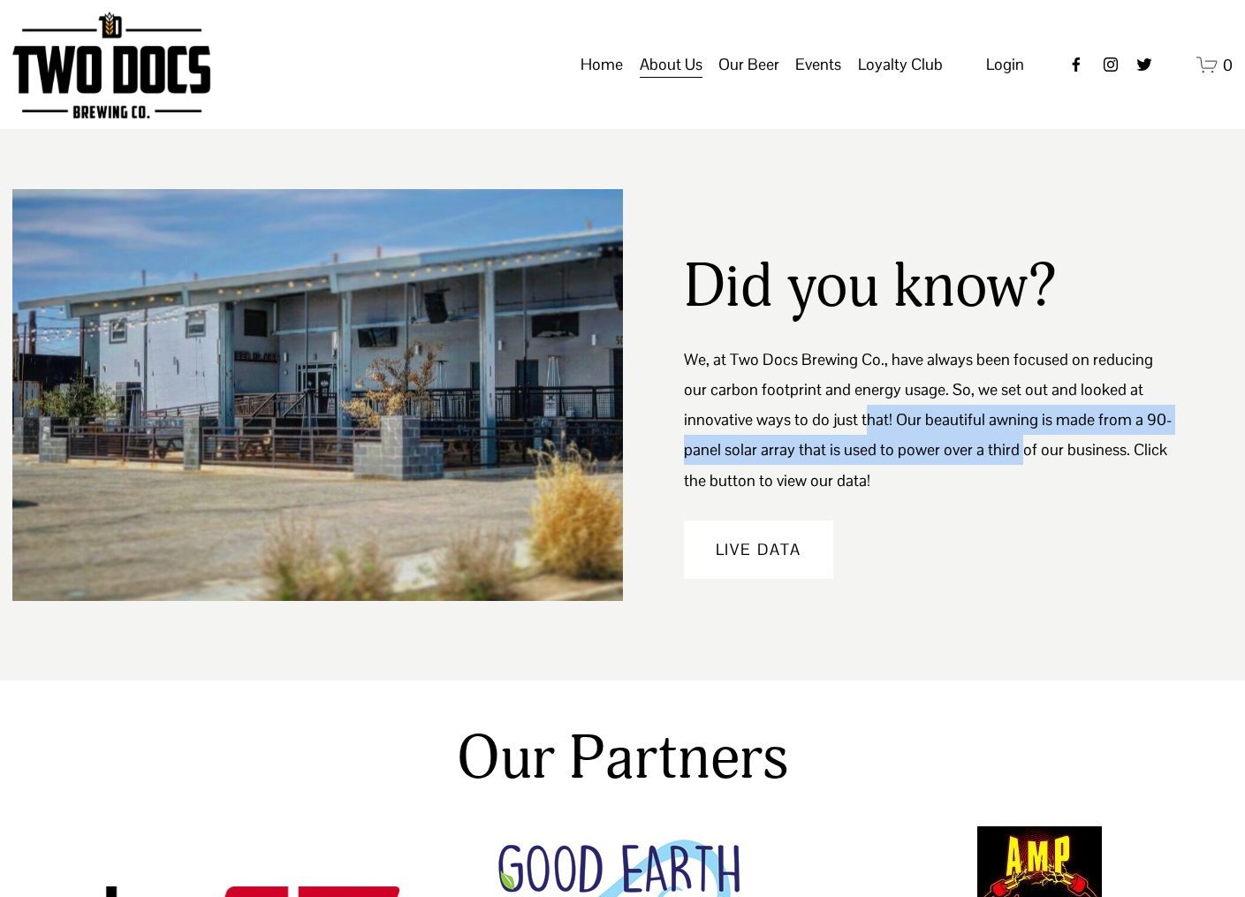
drag, startPoint x: 875, startPoint y: 421, endPoint x: 1014, endPoint y: 468, distance: 147.3
click at [1014, 463] on p "We, at Two Docs Brewing Co., have always been focused on reducing our carbon fo…" at bounding box center [928, 420] width 488 height 151
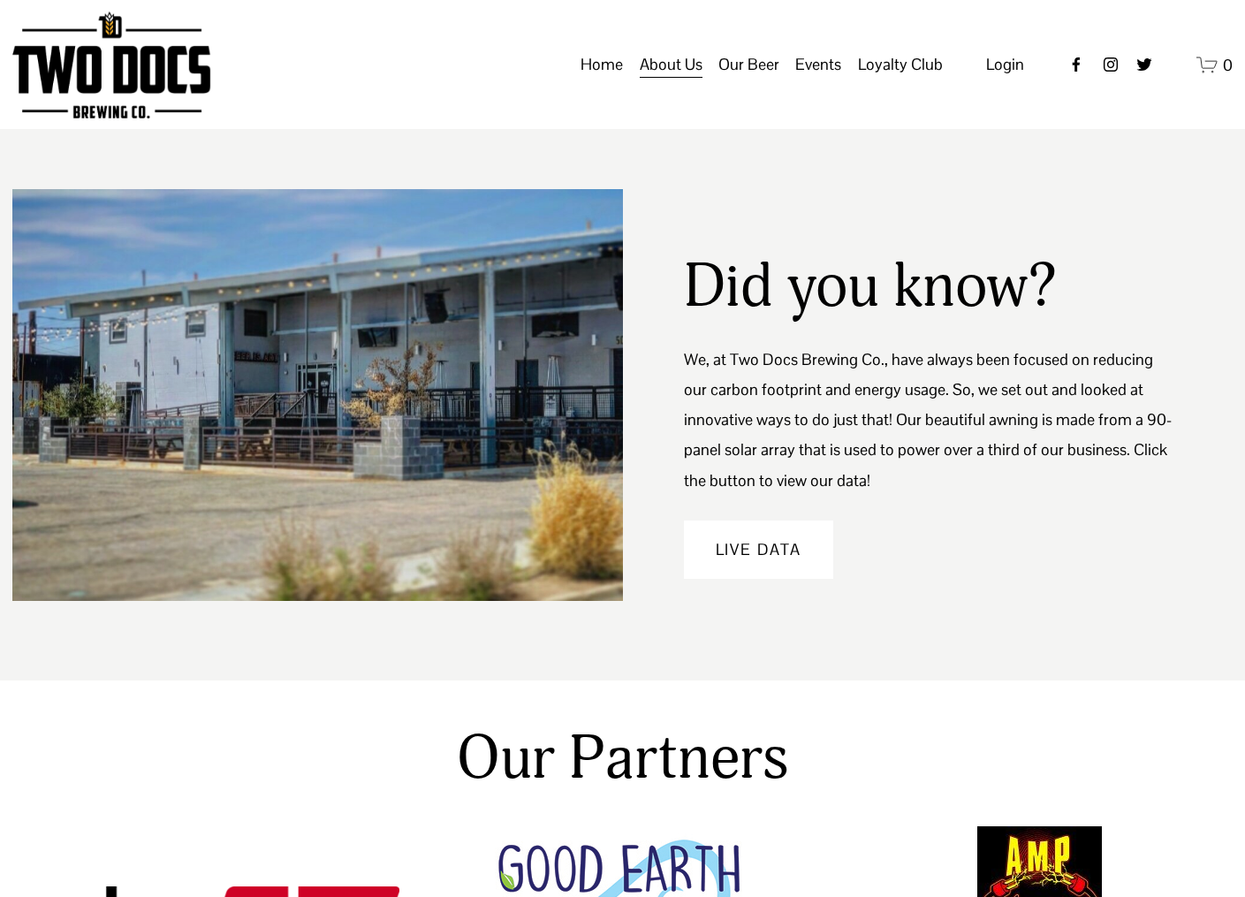
click at [980, 507] on div "Live Data" at bounding box center [928, 537] width 488 height 83
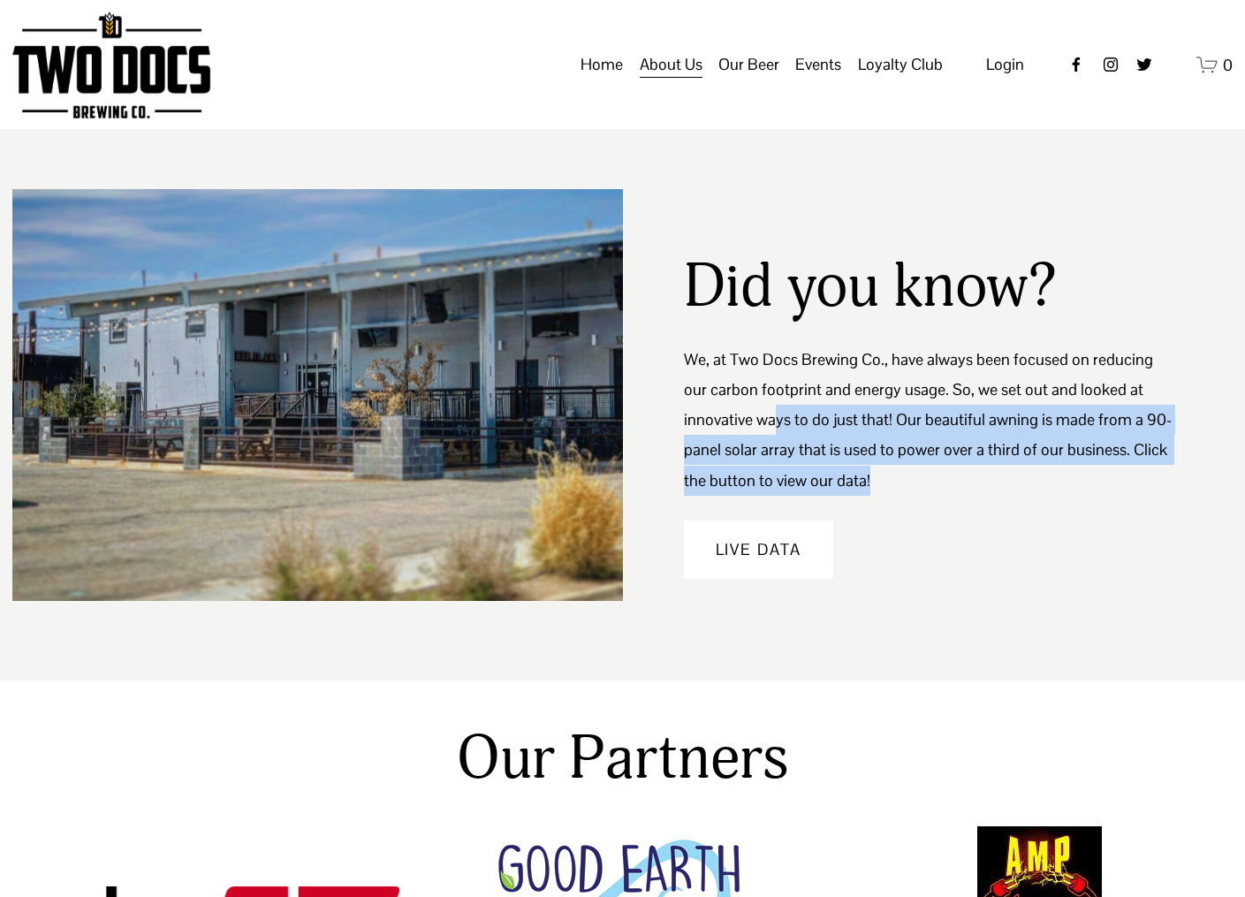
drag, startPoint x: 786, startPoint y: 432, endPoint x: 986, endPoint y: 486, distance: 206.8
click at [988, 471] on p "We, at Two Docs Brewing Co., have always been focused on reducing our carbon fo…" at bounding box center [928, 420] width 488 height 151
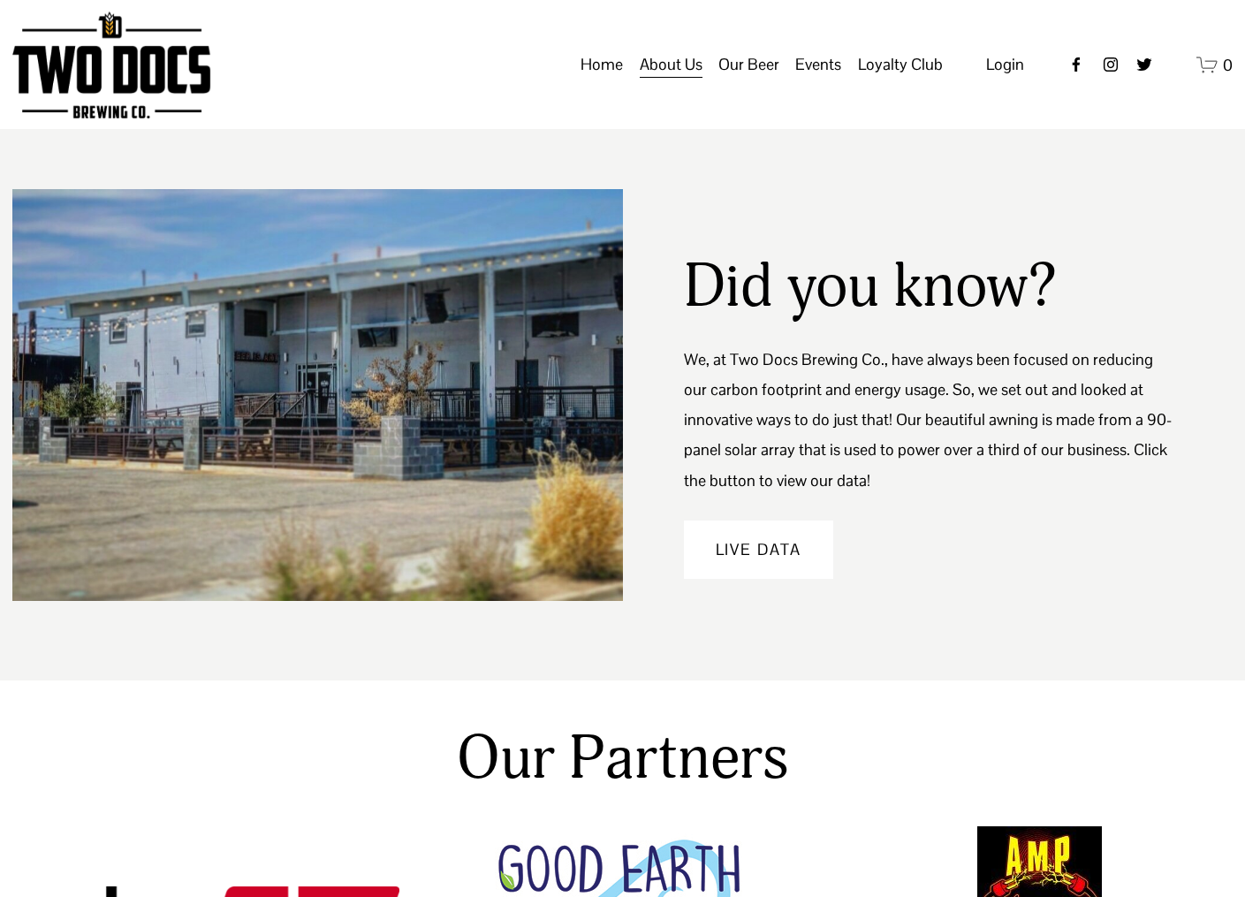
click at [973, 501] on div "Live Data" at bounding box center [928, 537] width 488 height 83
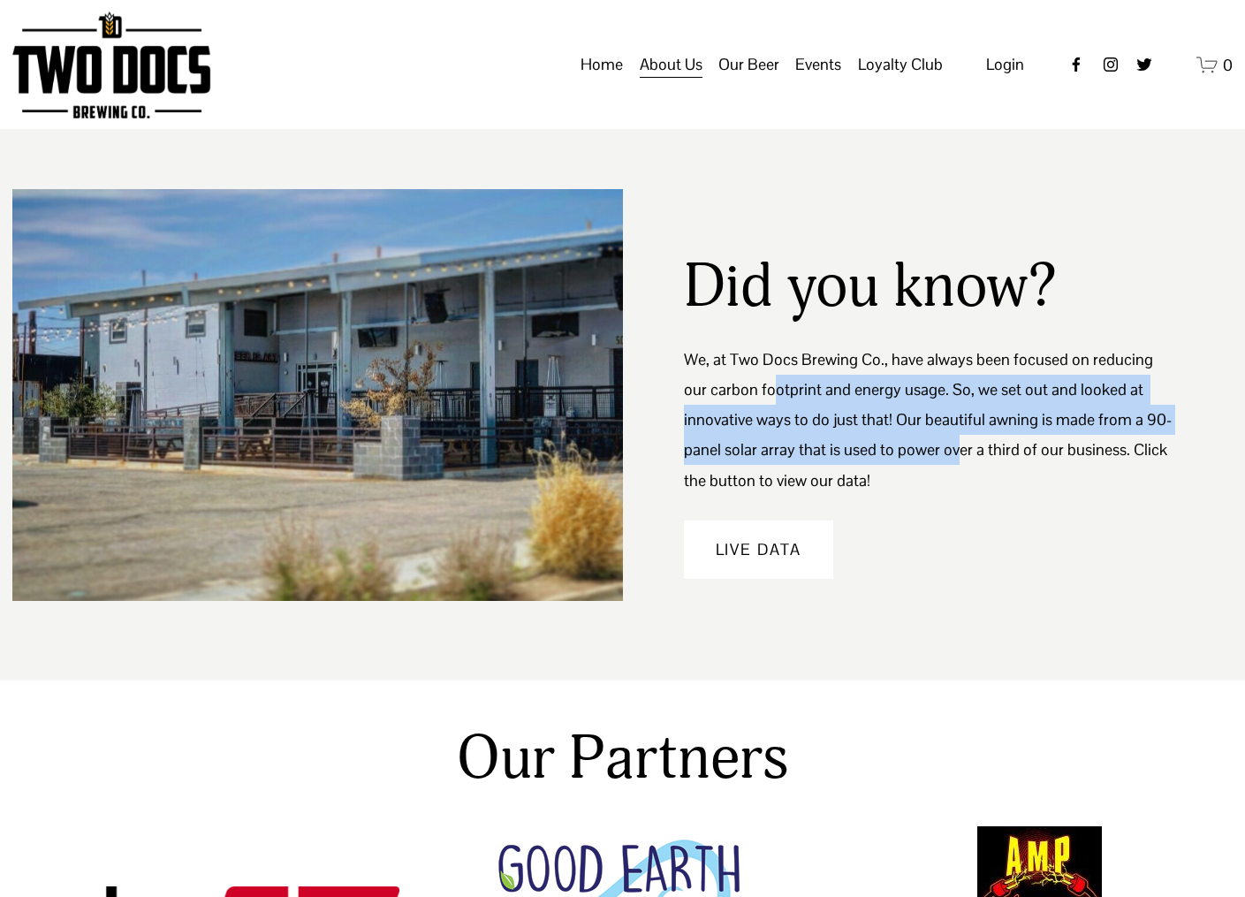
drag, startPoint x: 897, startPoint y: 441, endPoint x: 808, endPoint y: 433, distance: 89.6
click at [742, 378] on p "We, at Two Docs Brewing Co., have always been focused on reducing our carbon fo…" at bounding box center [928, 420] width 488 height 151
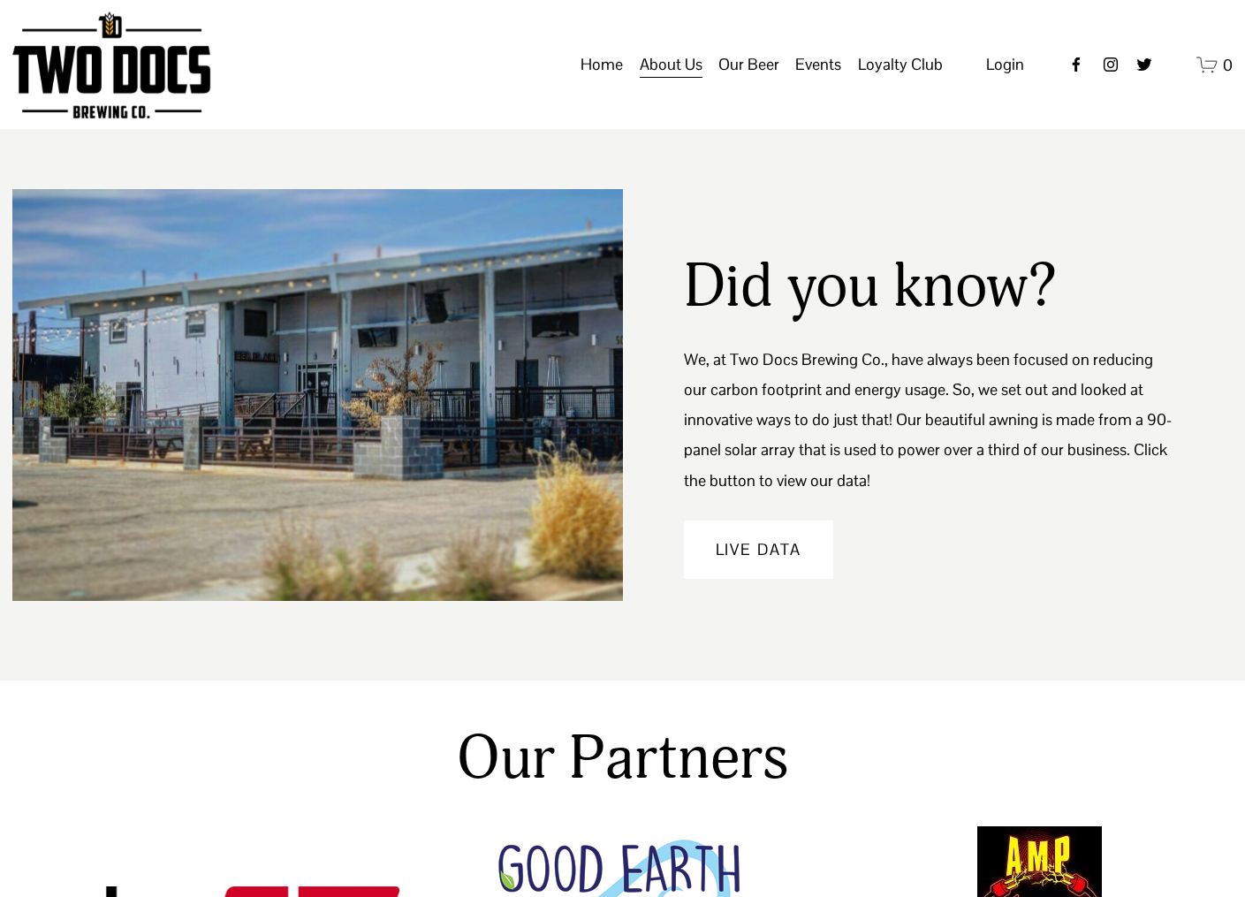
click at [930, 486] on p "We, at Two Docs Brewing Co., have always been focused on reducing our carbon fo…" at bounding box center [928, 420] width 488 height 151
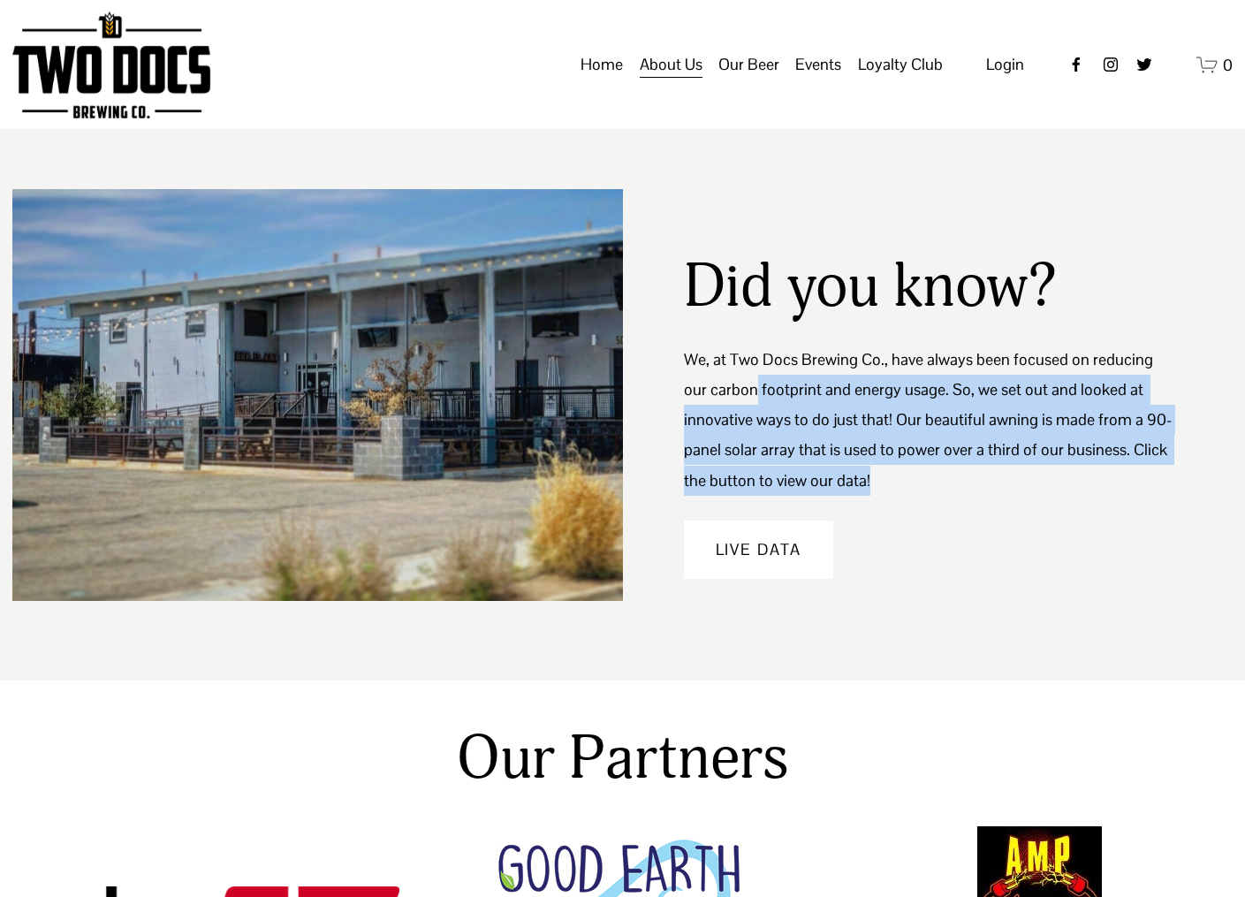
drag, startPoint x: 874, startPoint y: 486, endPoint x: 713, endPoint y: 373, distance: 196.6
click at [729, 382] on p "We, at Two Docs Brewing Co., have always been focused on reducing our carbon fo…" at bounding box center [928, 420] width 488 height 151
click at [795, 559] on link "Live Data" at bounding box center [758, 549] width 149 height 58
click at [887, 76] on span "Loyalty Club" at bounding box center [900, 64] width 85 height 30
click at [1011, 74] on span "Login" at bounding box center [1005, 64] width 38 height 20
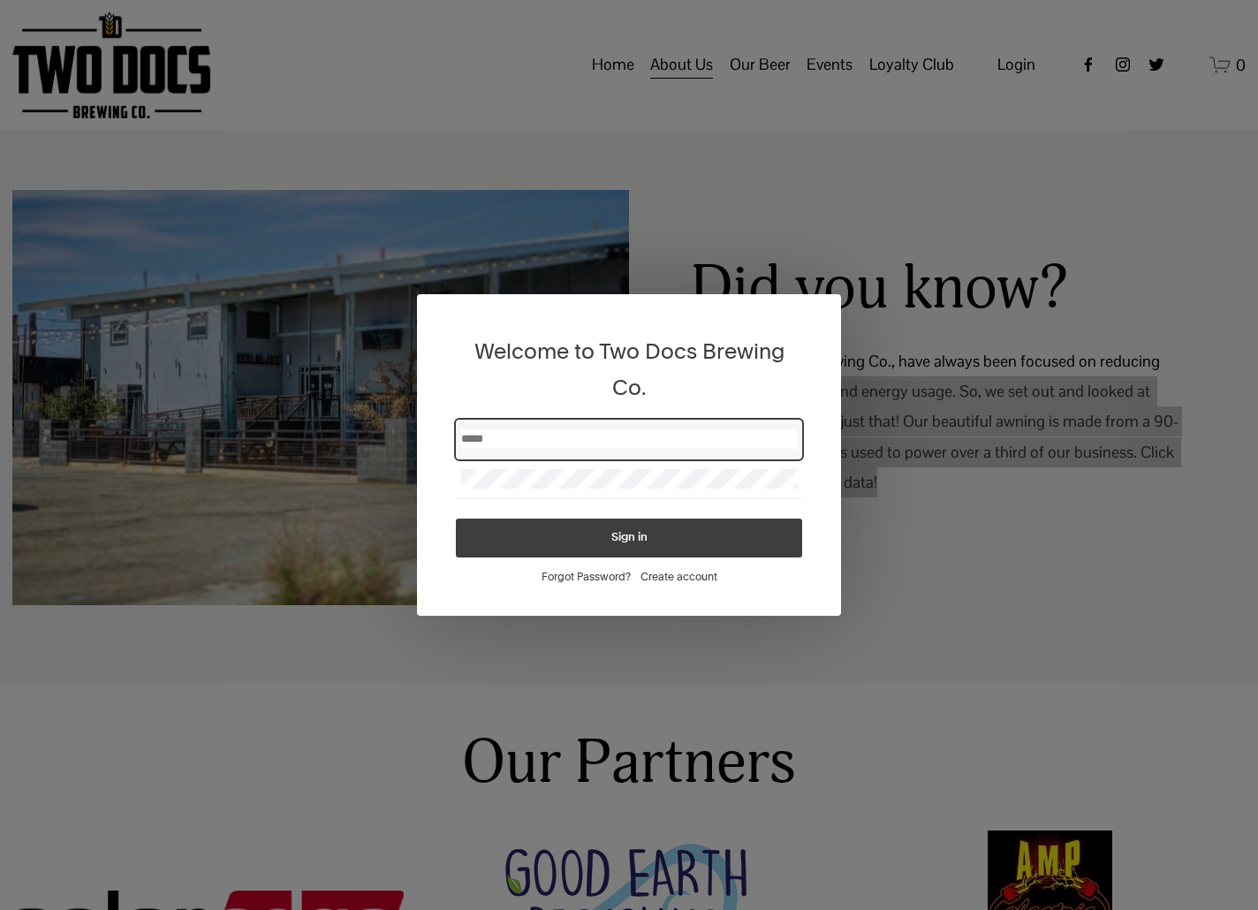
click at [784, 248] on div "Welcome to Two Docs Brewing Co. Sign in Forgot Password? Create account" at bounding box center [629, 455] width 1258 height 910
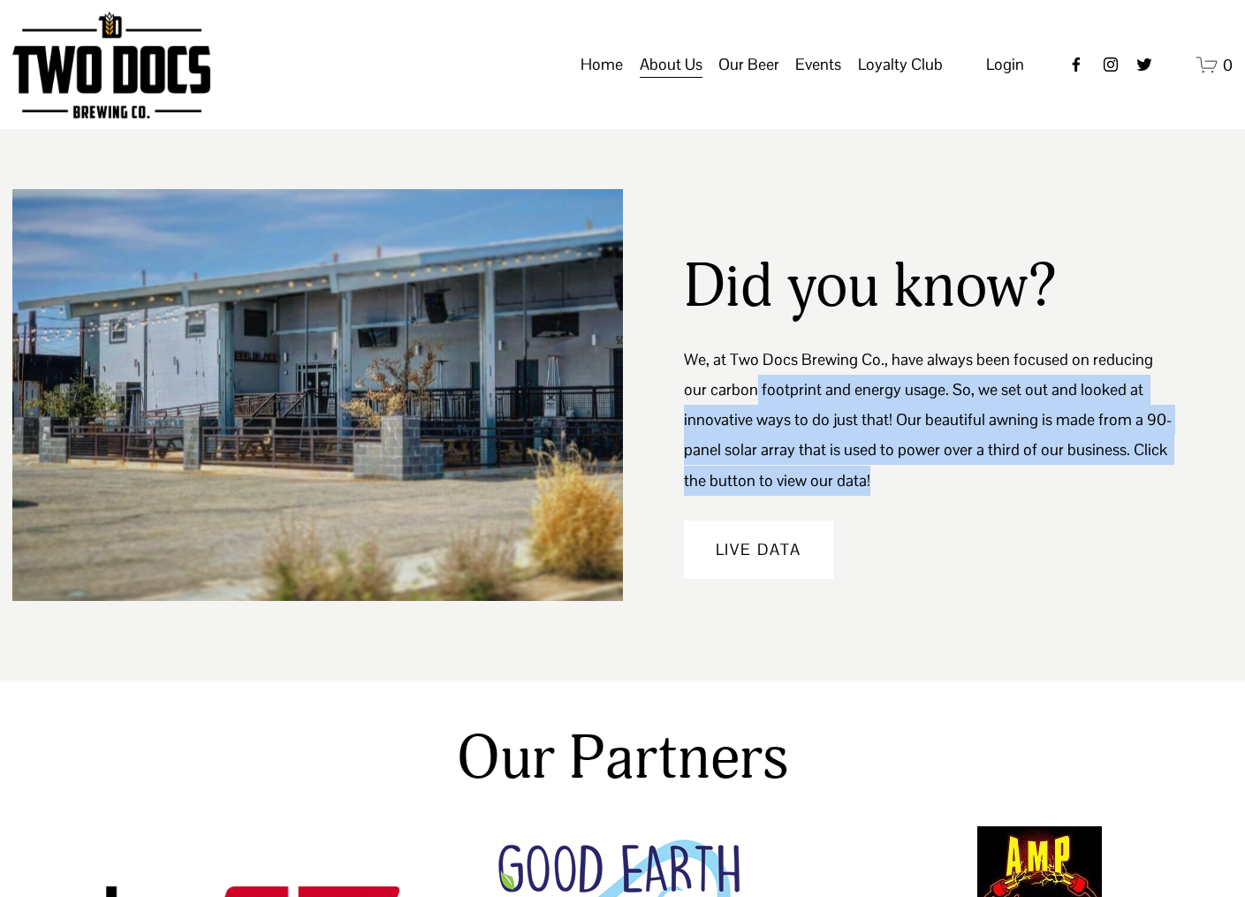
click at [604, 67] on link "Home" at bounding box center [602, 65] width 42 height 34
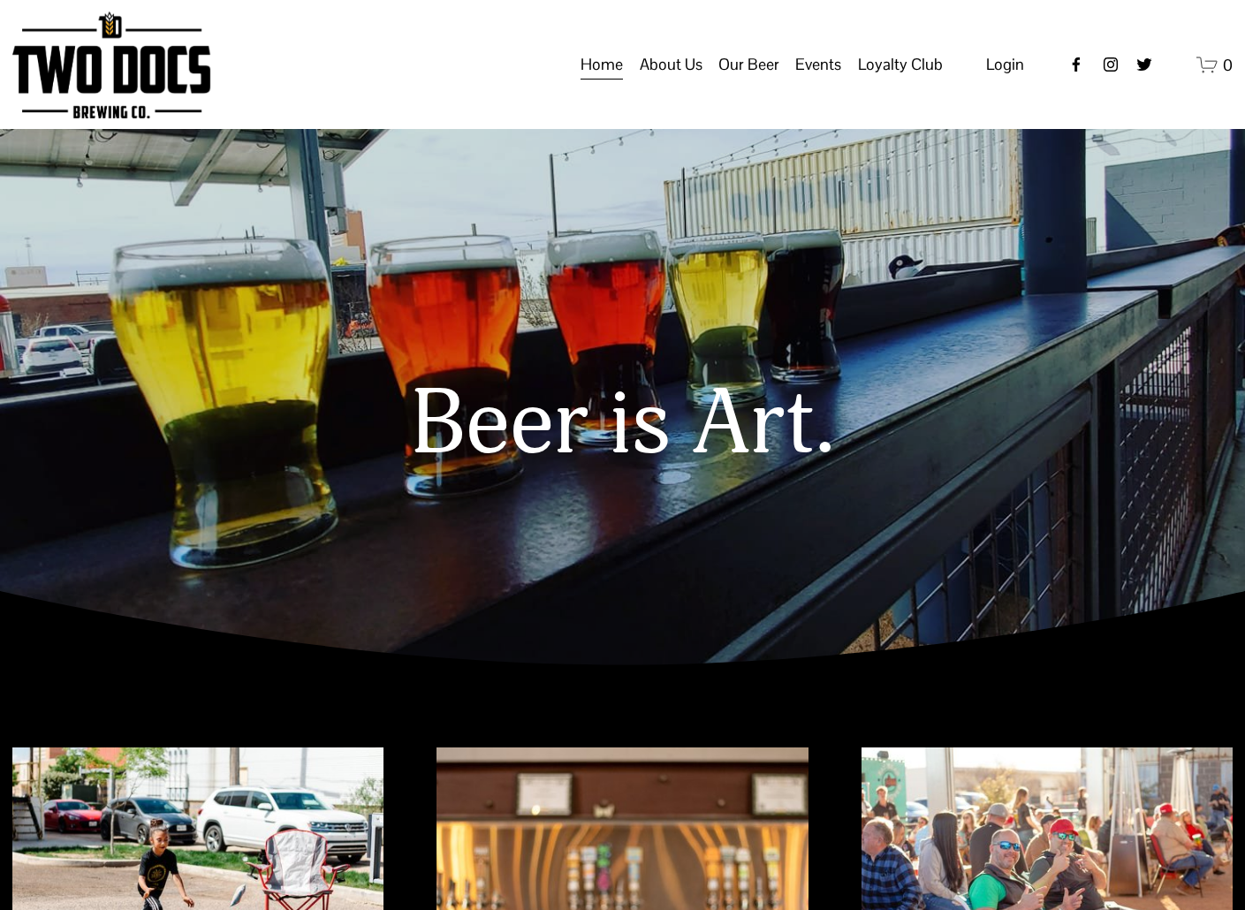
click at [0, 0] on span "Vendors & Musicians" at bounding box center [0, 0] width 0 height 0
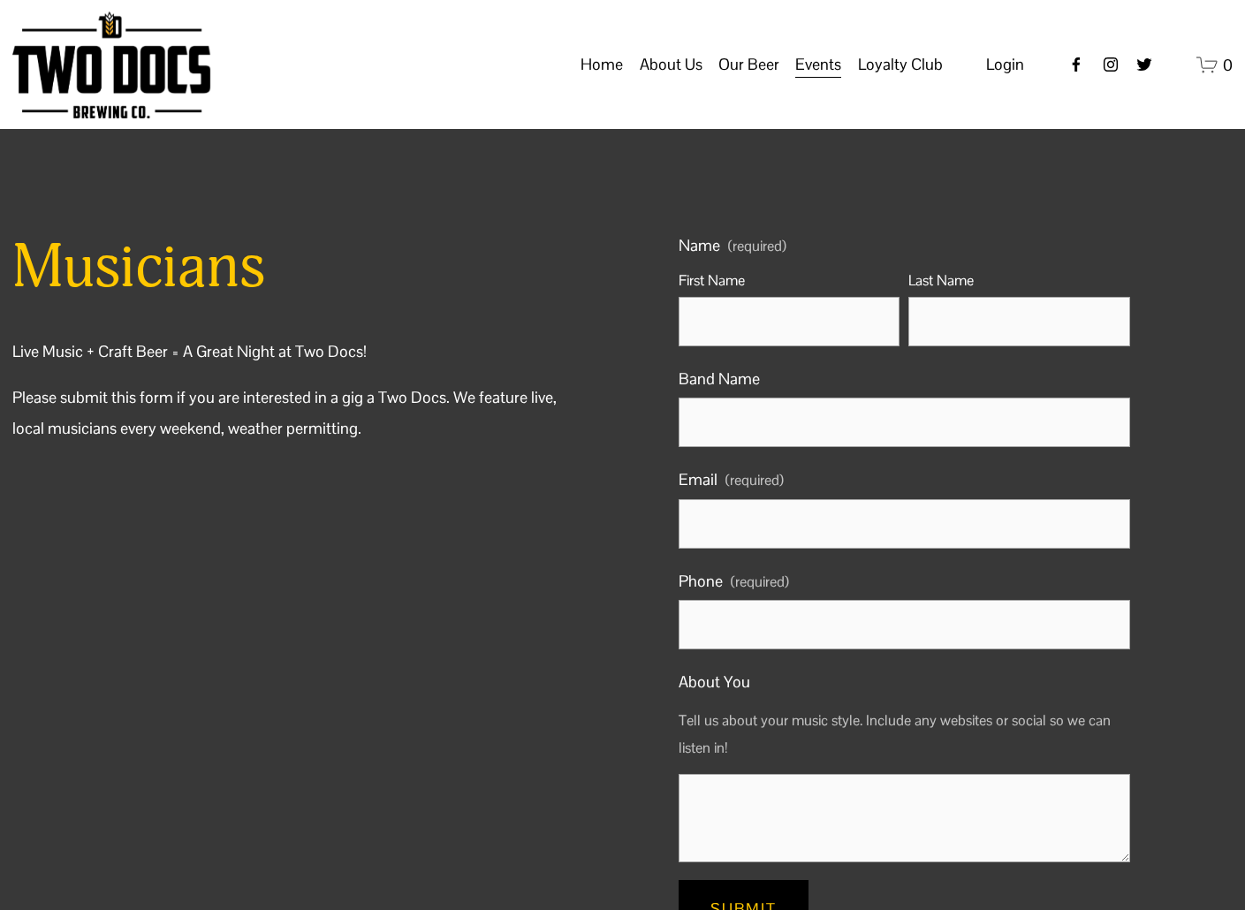
click at [0, 0] on span "Calendar" at bounding box center [0, 0] width 0 height 0
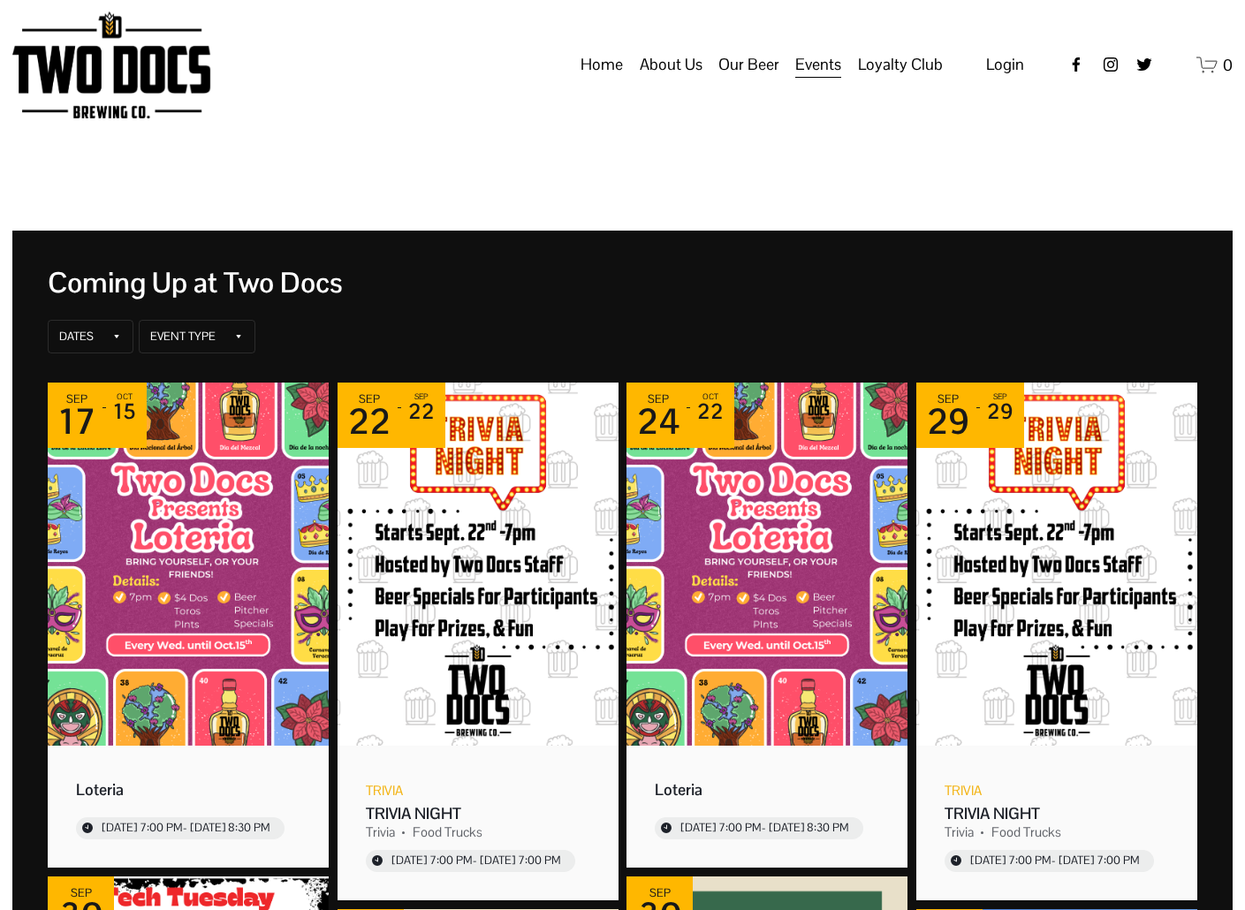
click at [0, 0] on span "Loyalty Club" at bounding box center [0, 0] width 0 height 0
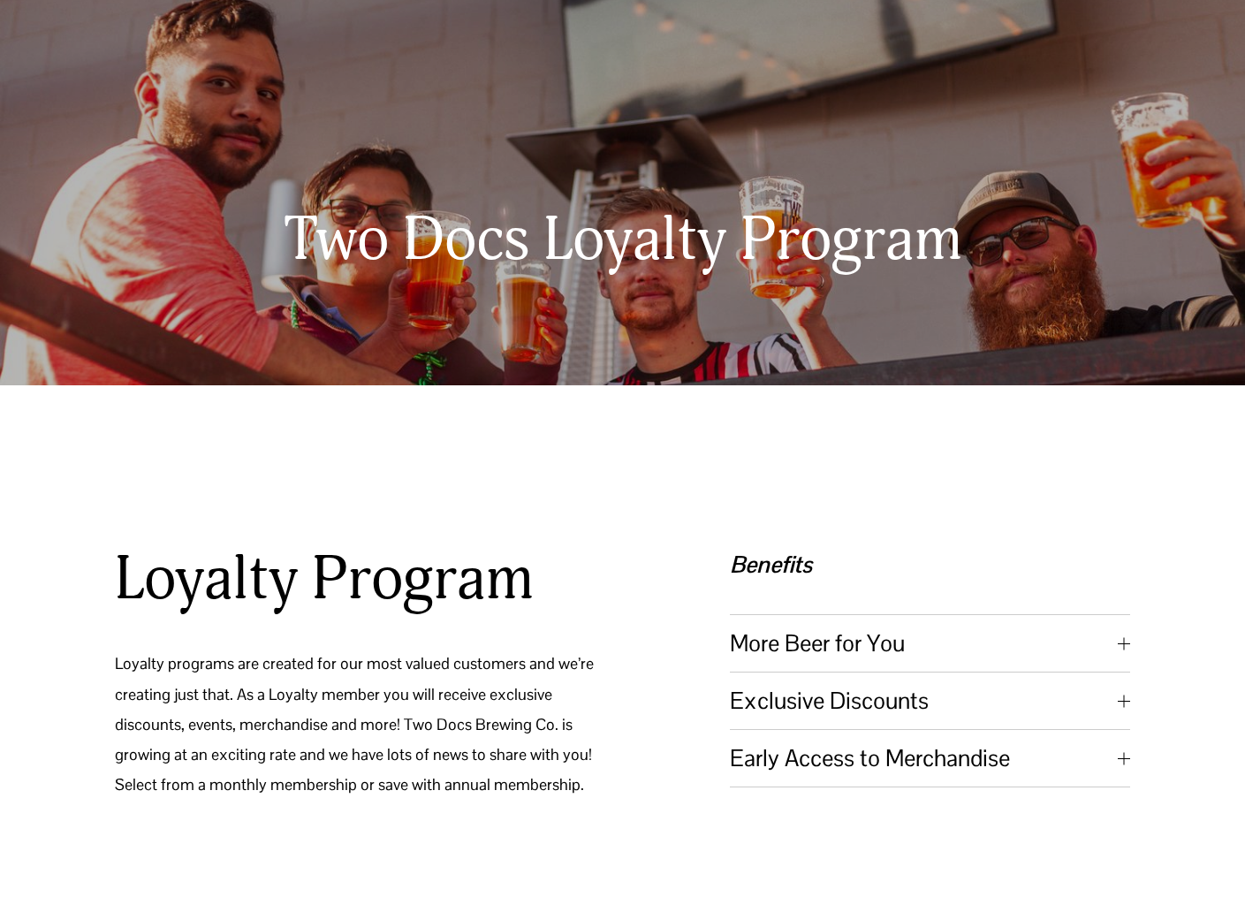
scroll to position [31, 0]
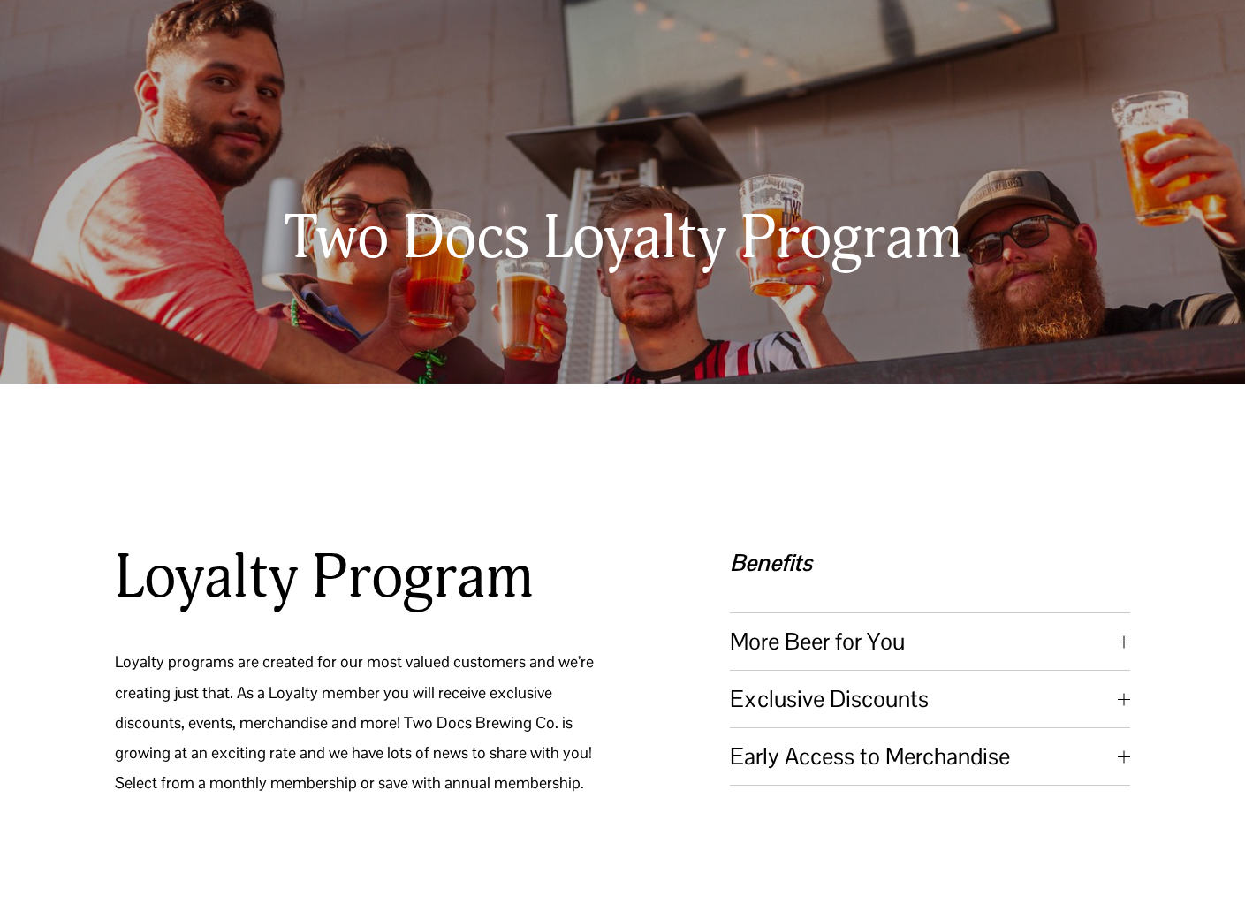
drag, startPoint x: 519, startPoint y: 487, endPoint x: 520, endPoint y: 514, distance: 27.4
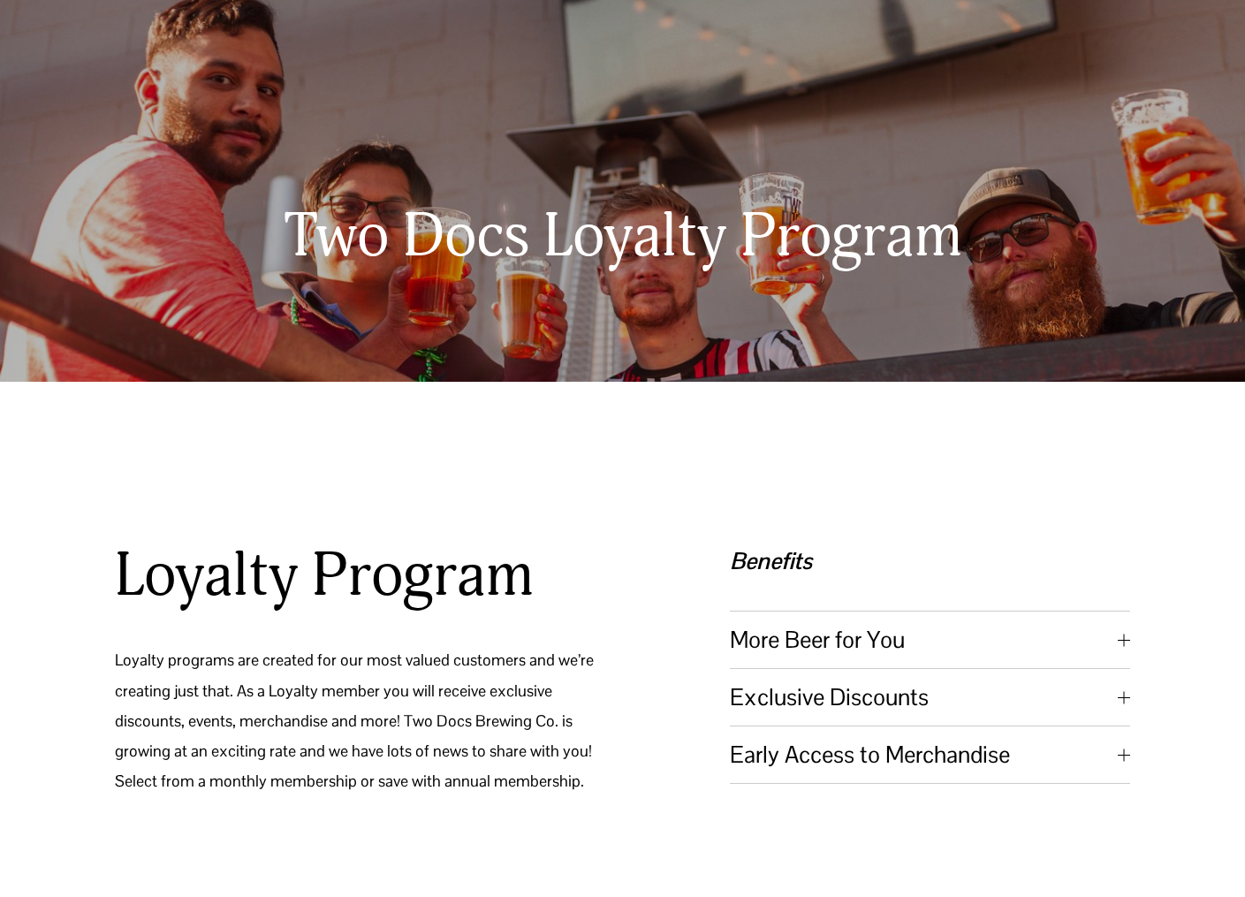
click at [511, 496] on div "Loyalty Program Loyalty programs are created for our most valued customers and …" at bounding box center [622, 678] width 1245 height 442
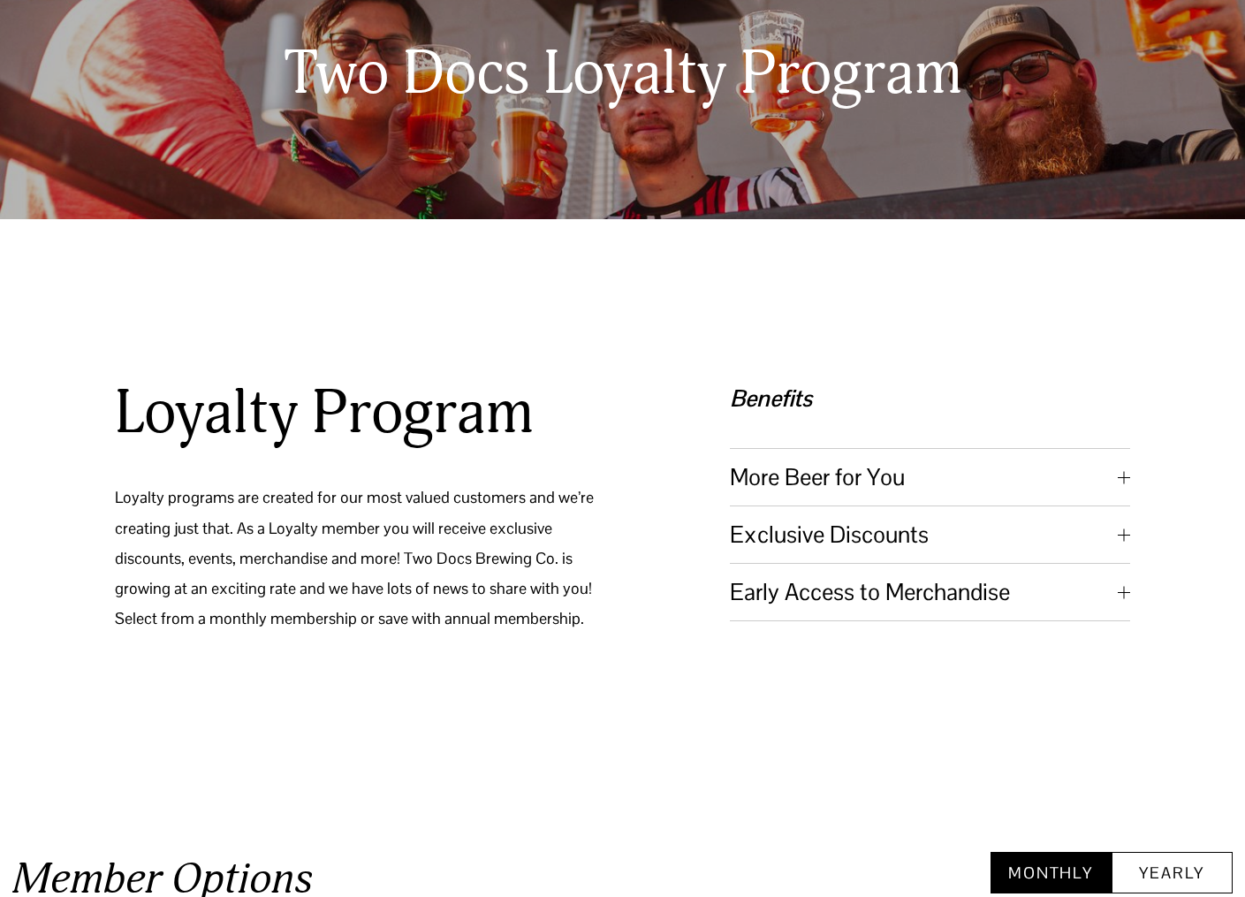
scroll to position [208, 0]
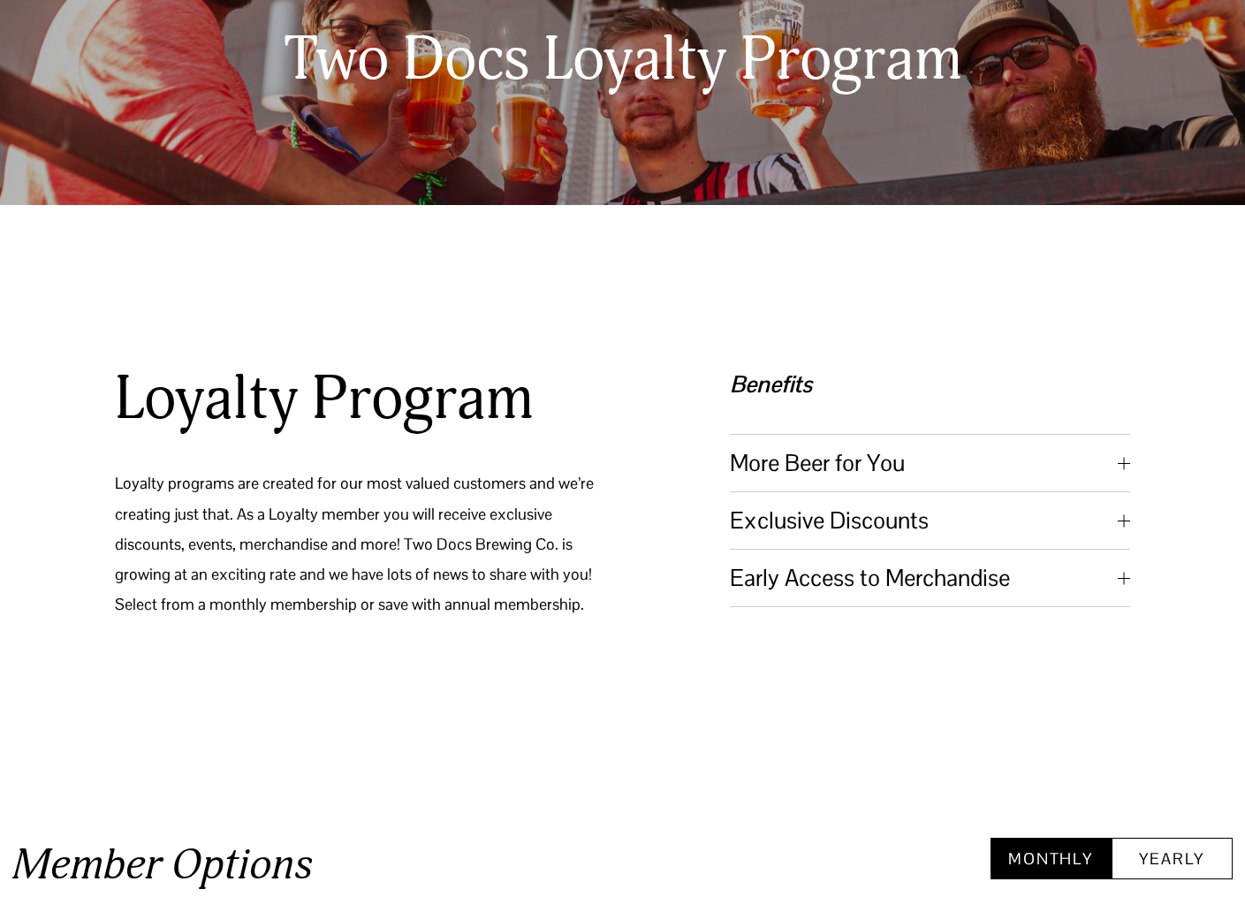
click at [860, 477] on span "More Beer for You" at bounding box center [924, 463] width 388 height 30
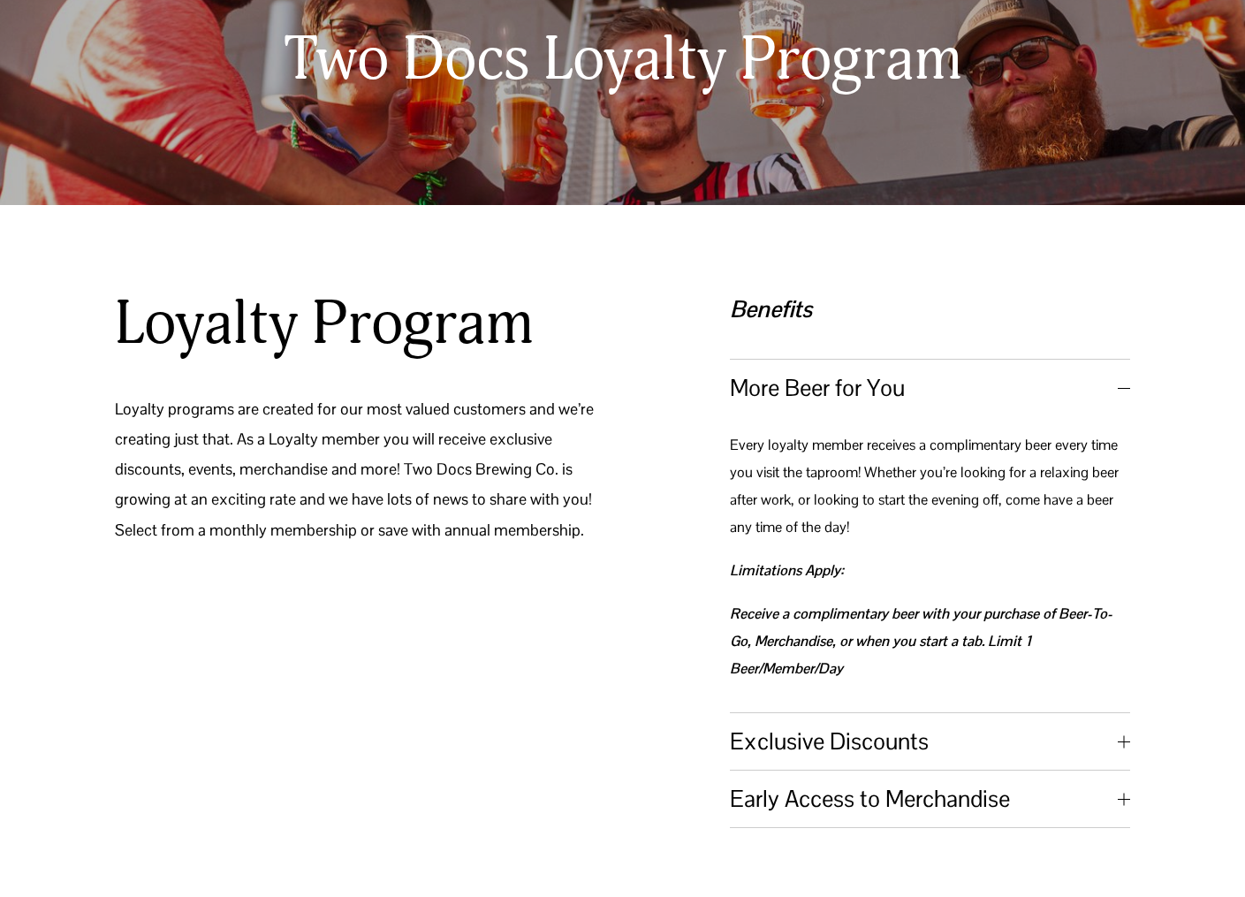
click at [805, 748] on span "Exclusive Discounts" at bounding box center [924, 741] width 388 height 30
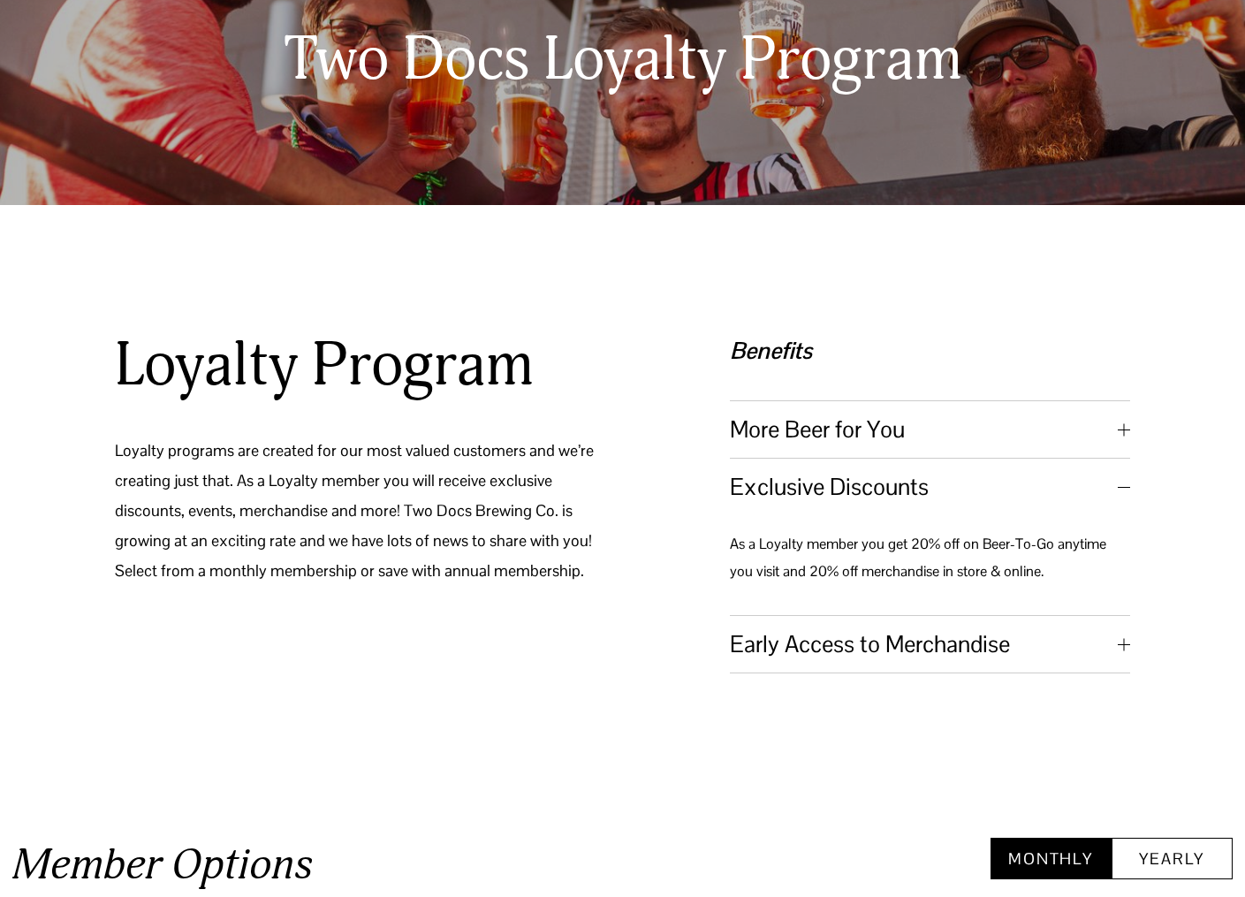
click at [834, 658] on span "Early Access to Merchandise" at bounding box center [924, 644] width 388 height 30
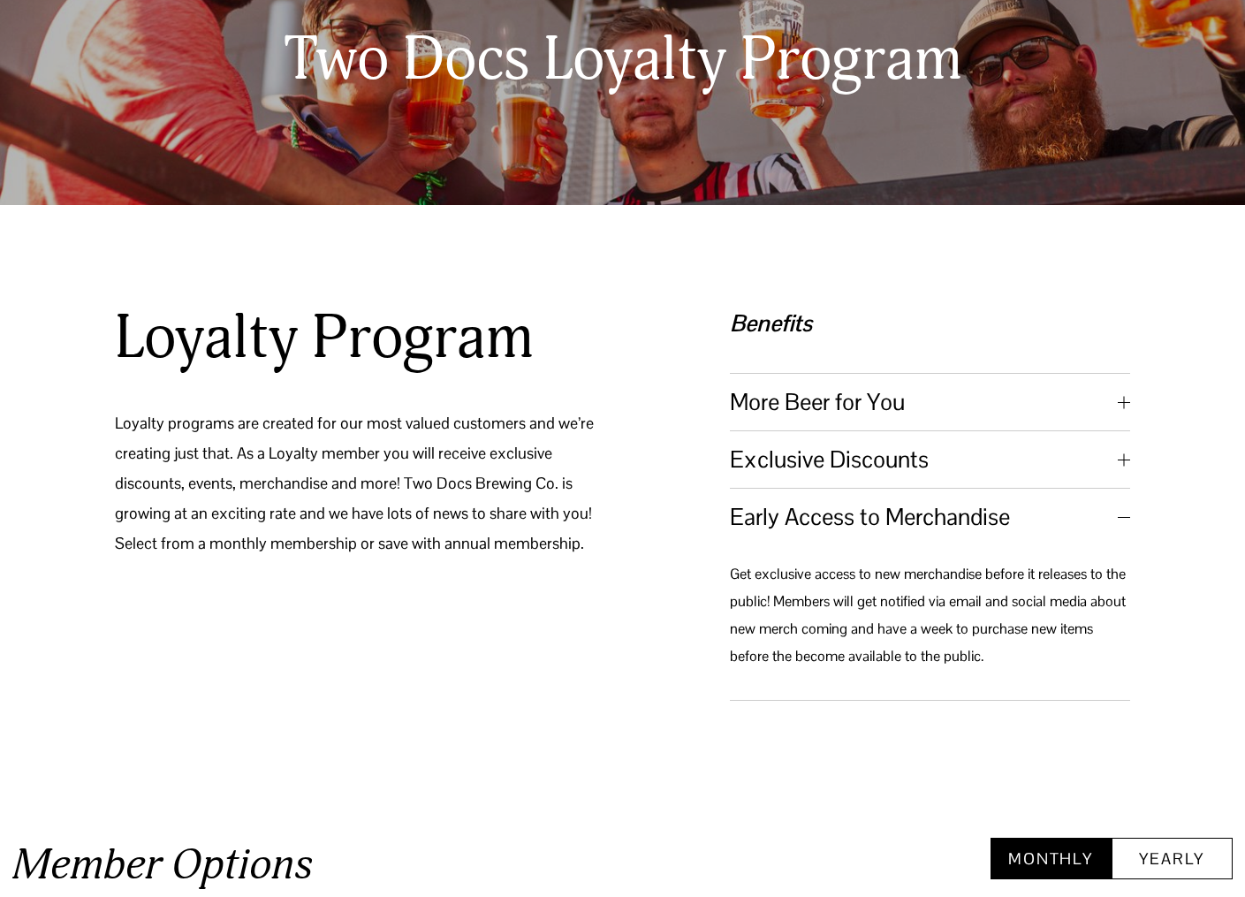
click at [848, 462] on span "Exclusive Discounts" at bounding box center [924, 459] width 388 height 30
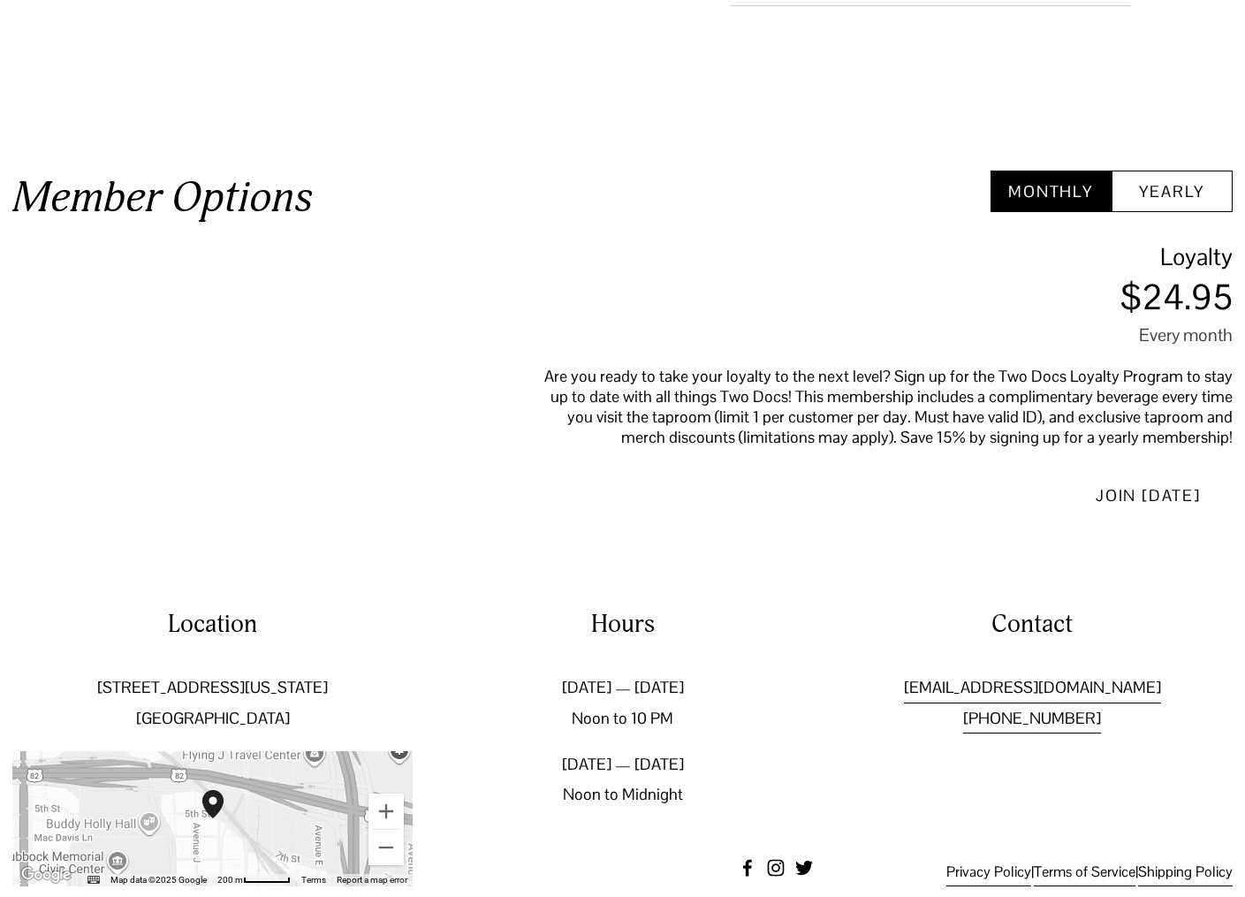
scroll to position [915, 0]
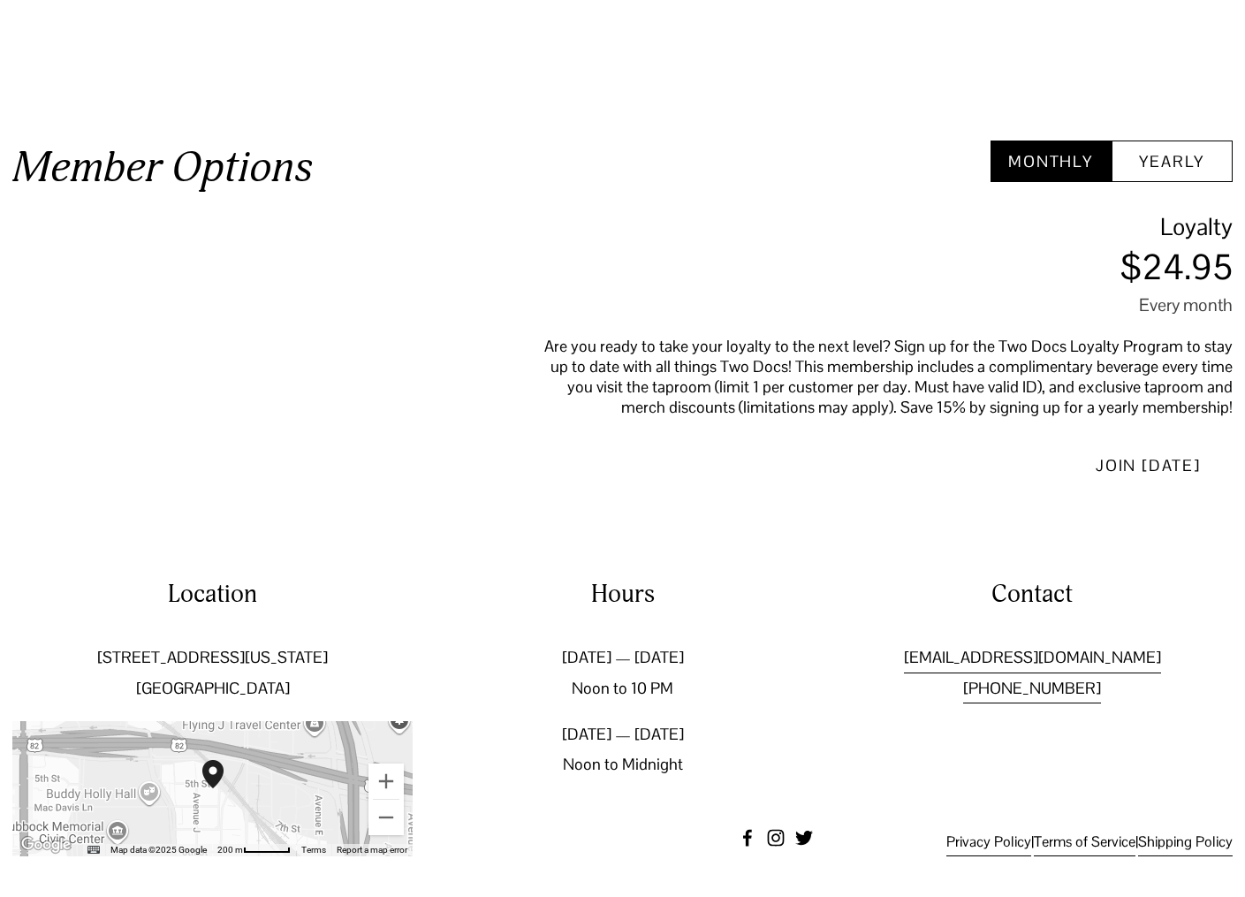
click at [1173, 168] on button "Yearly" at bounding box center [1172, 161] width 121 height 42
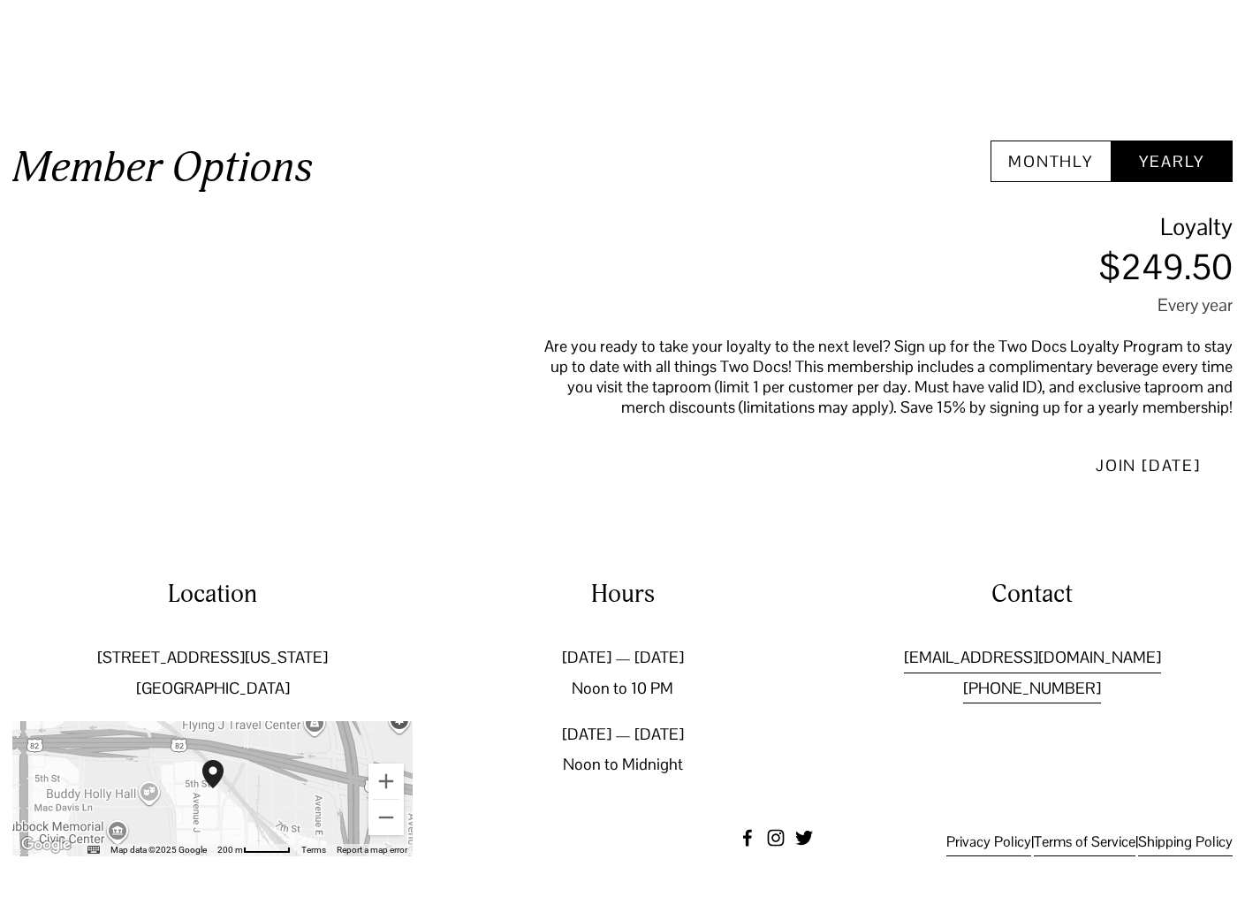
click at [1059, 165] on button "Monthly" at bounding box center [1051, 161] width 121 height 42
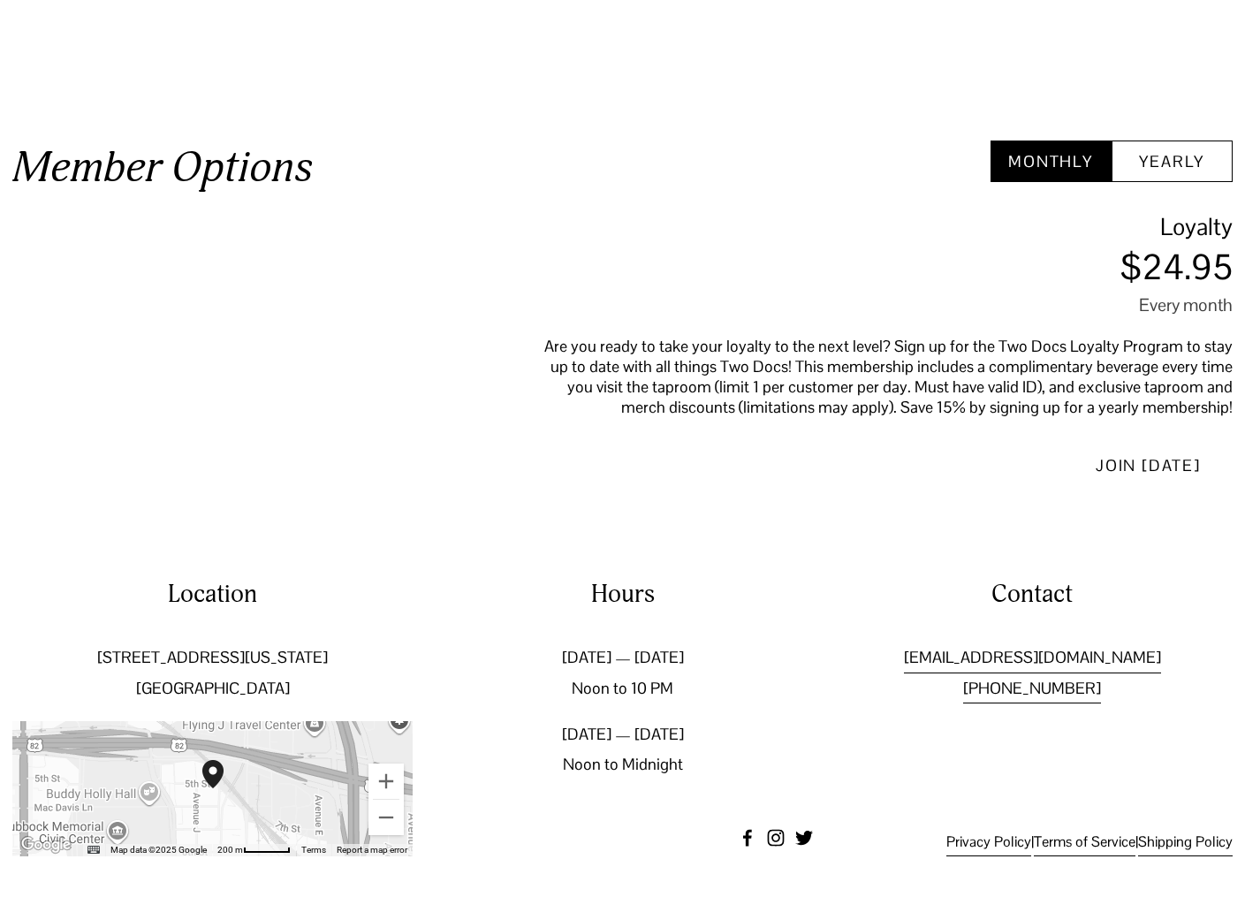
click at [1170, 165] on button "Yearly" at bounding box center [1172, 161] width 121 height 42
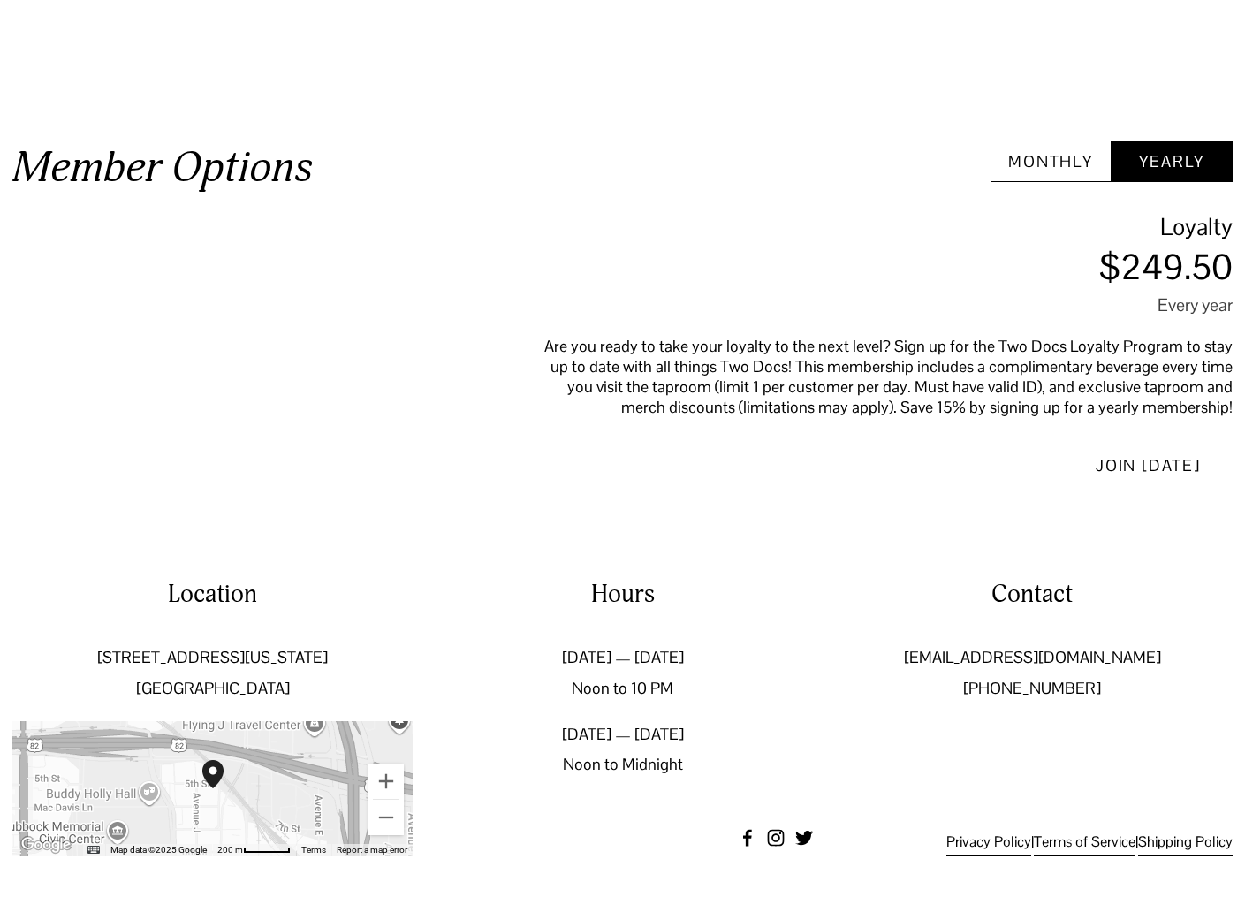
click at [1055, 171] on button "Monthly" at bounding box center [1051, 161] width 121 height 42
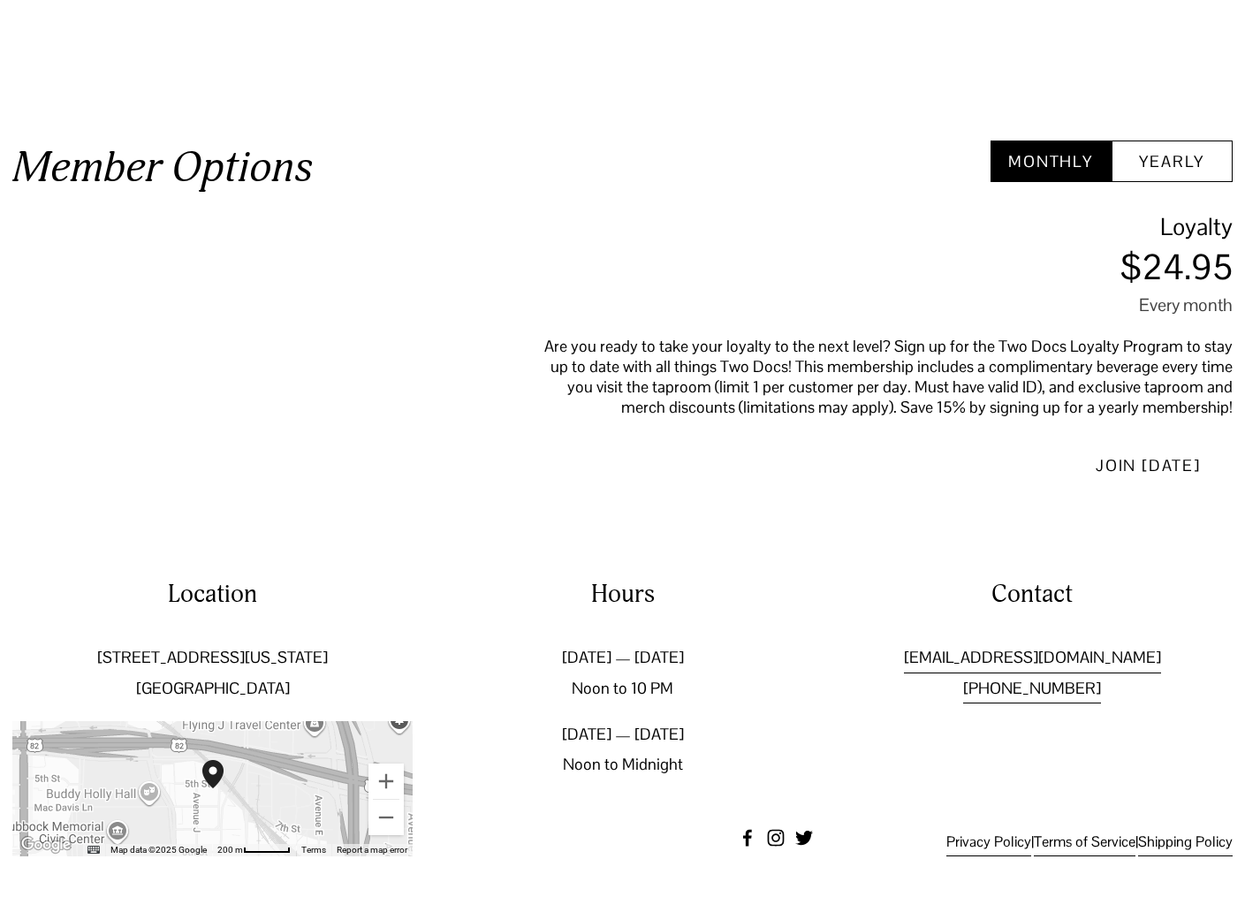
click at [1171, 167] on button "Yearly" at bounding box center [1172, 161] width 121 height 42
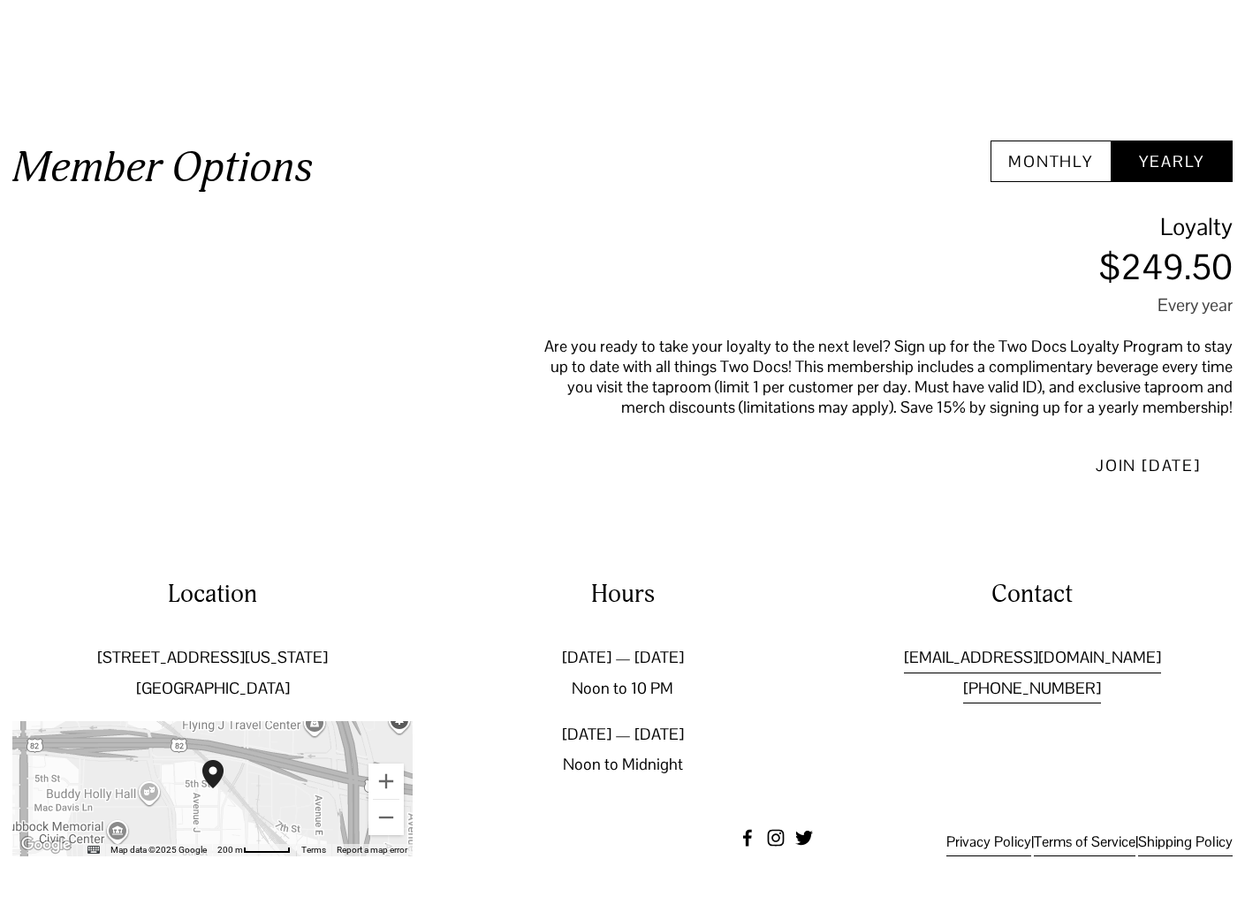
click at [1054, 167] on button "Monthly" at bounding box center [1051, 161] width 121 height 42
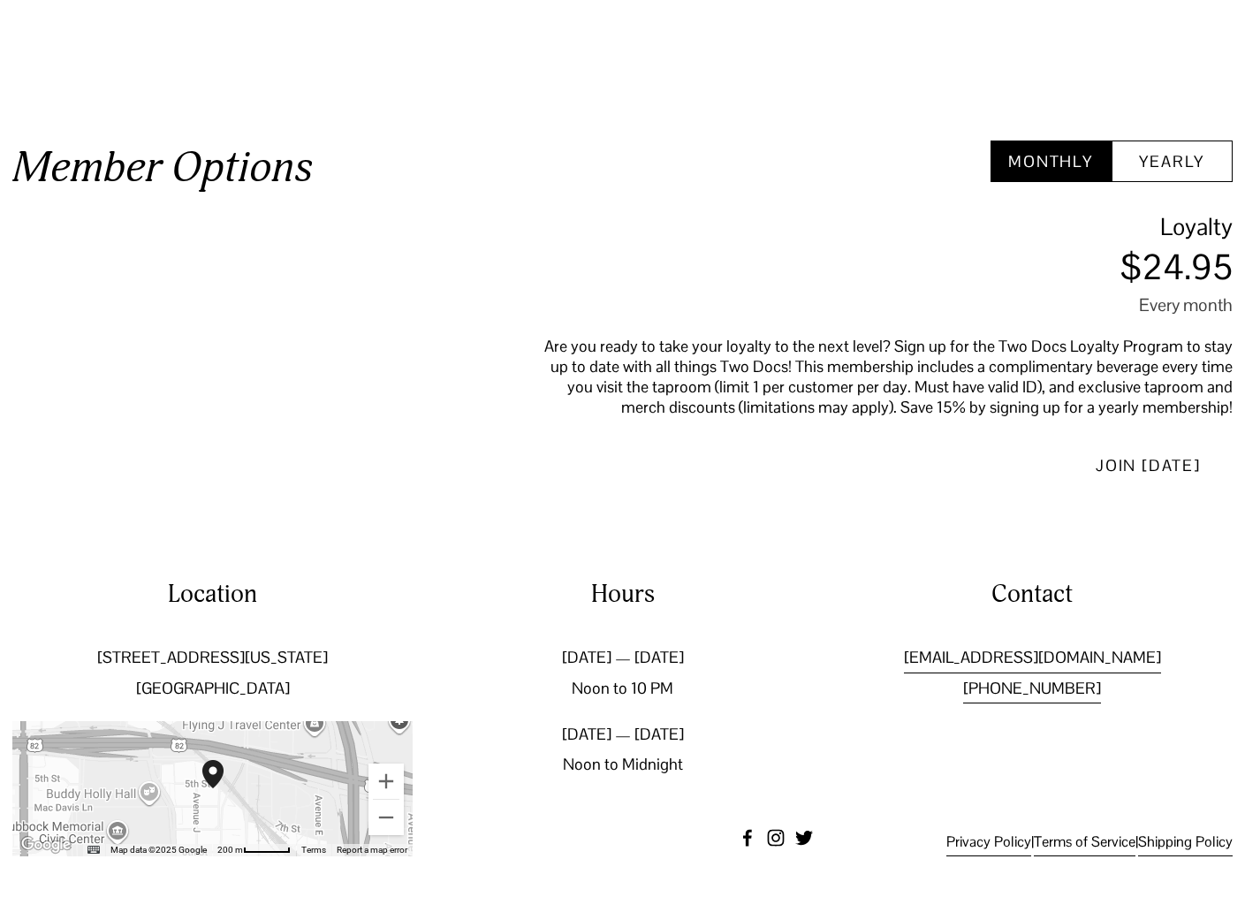
click at [1198, 173] on button "Yearly" at bounding box center [1172, 161] width 121 height 42
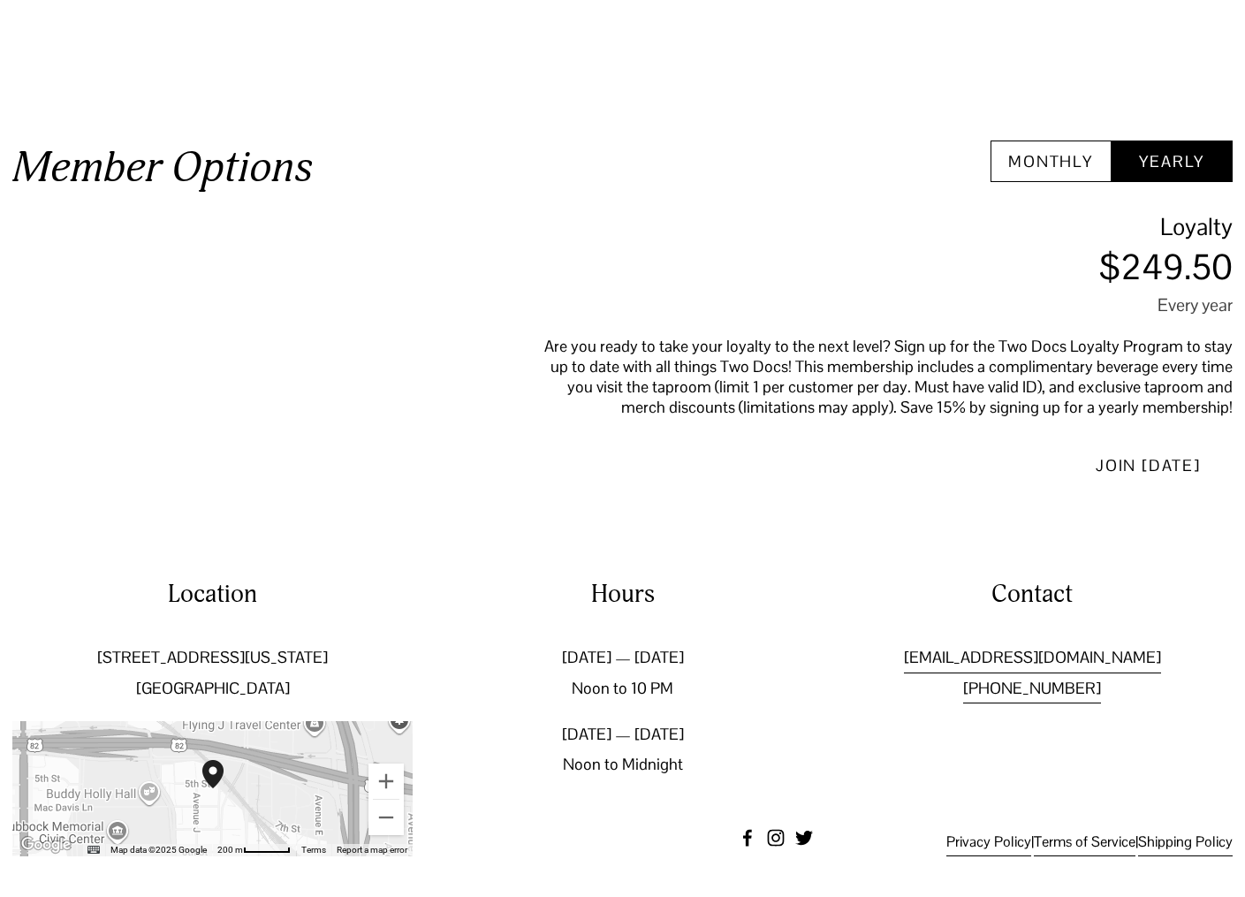
click at [1019, 174] on button "Monthly" at bounding box center [1051, 161] width 121 height 42
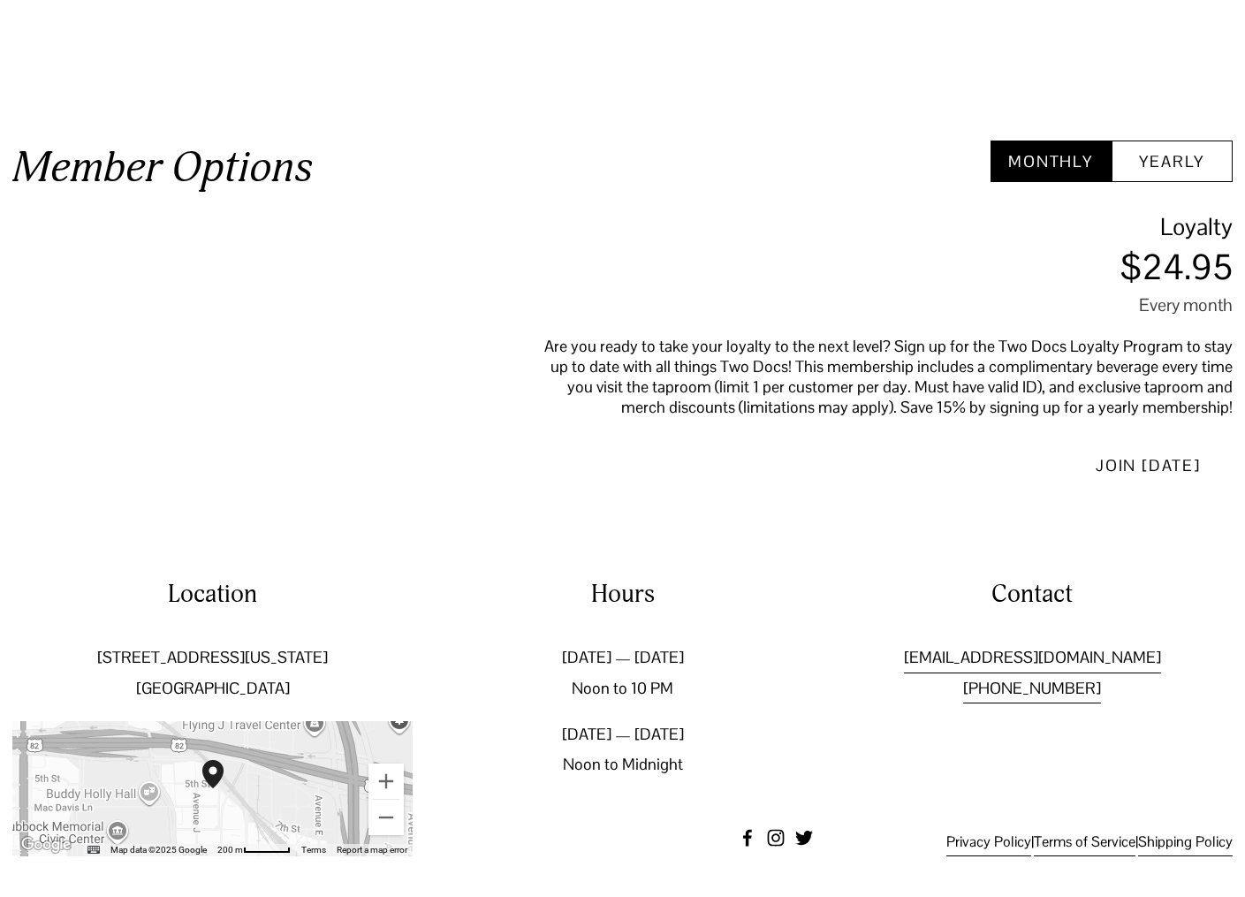
click at [1181, 181] on button "Yearly" at bounding box center [1172, 161] width 121 height 42
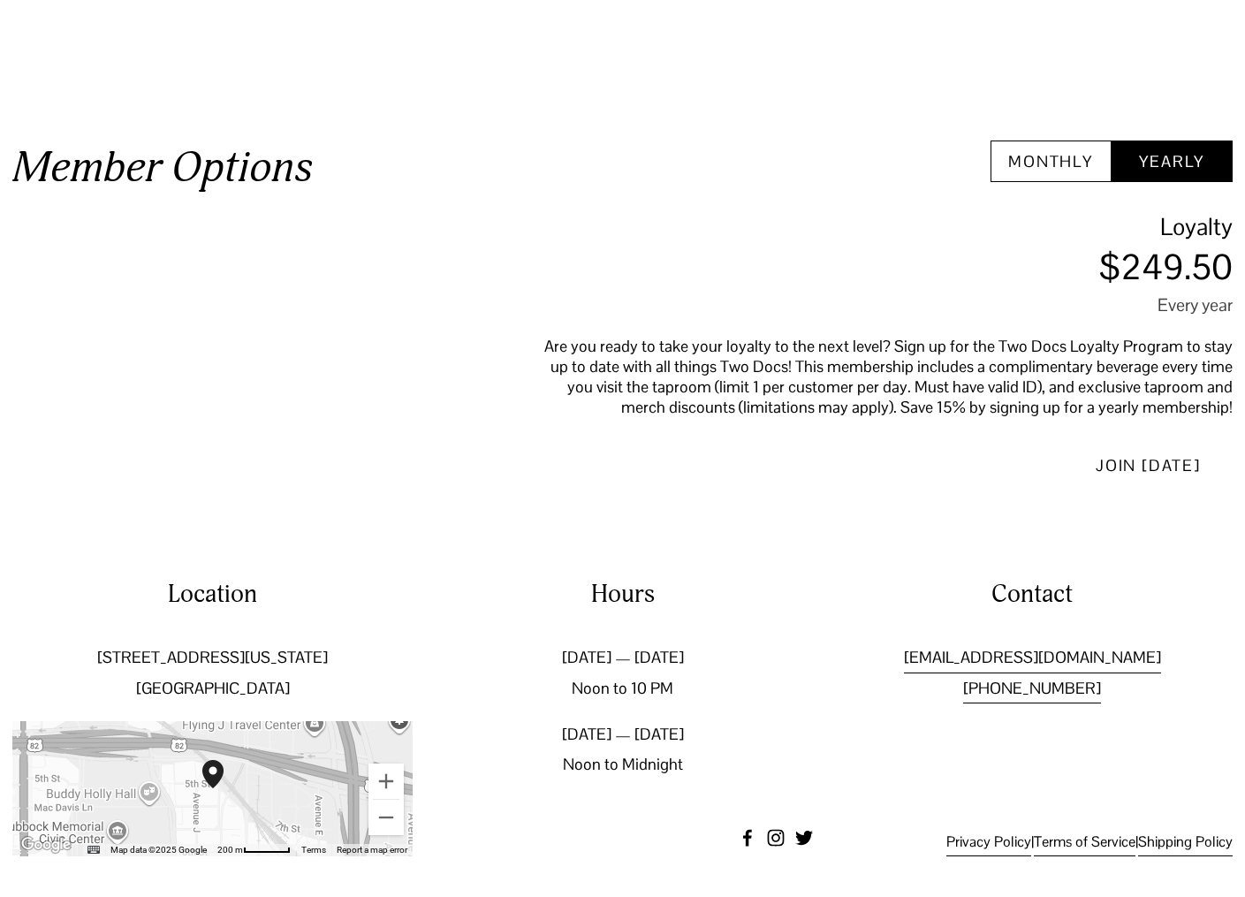
click at [1032, 171] on button "Monthly" at bounding box center [1051, 161] width 121 height 42
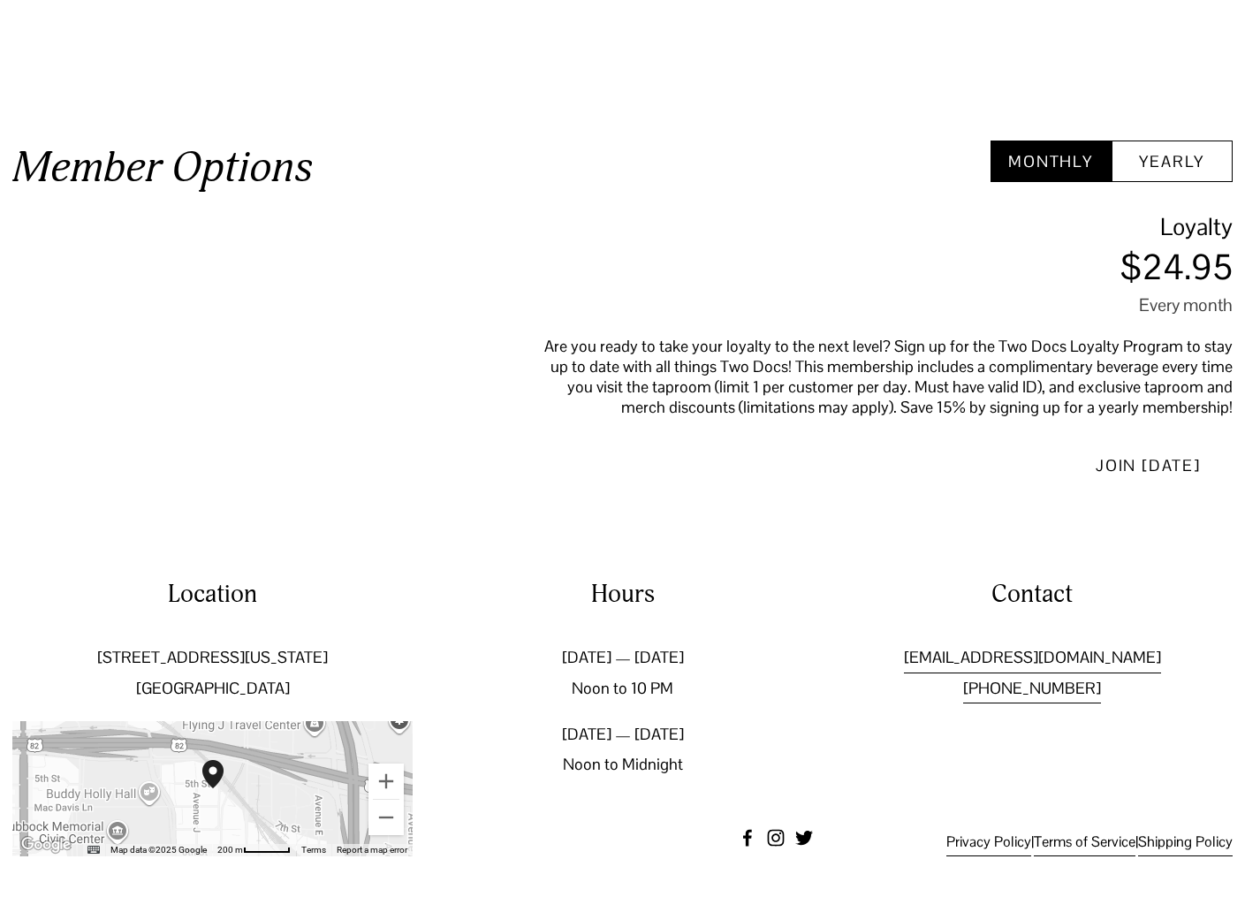
click at [1162, 173] on button "Yearly" at bounding box center [1172, 161] width 121 height 42
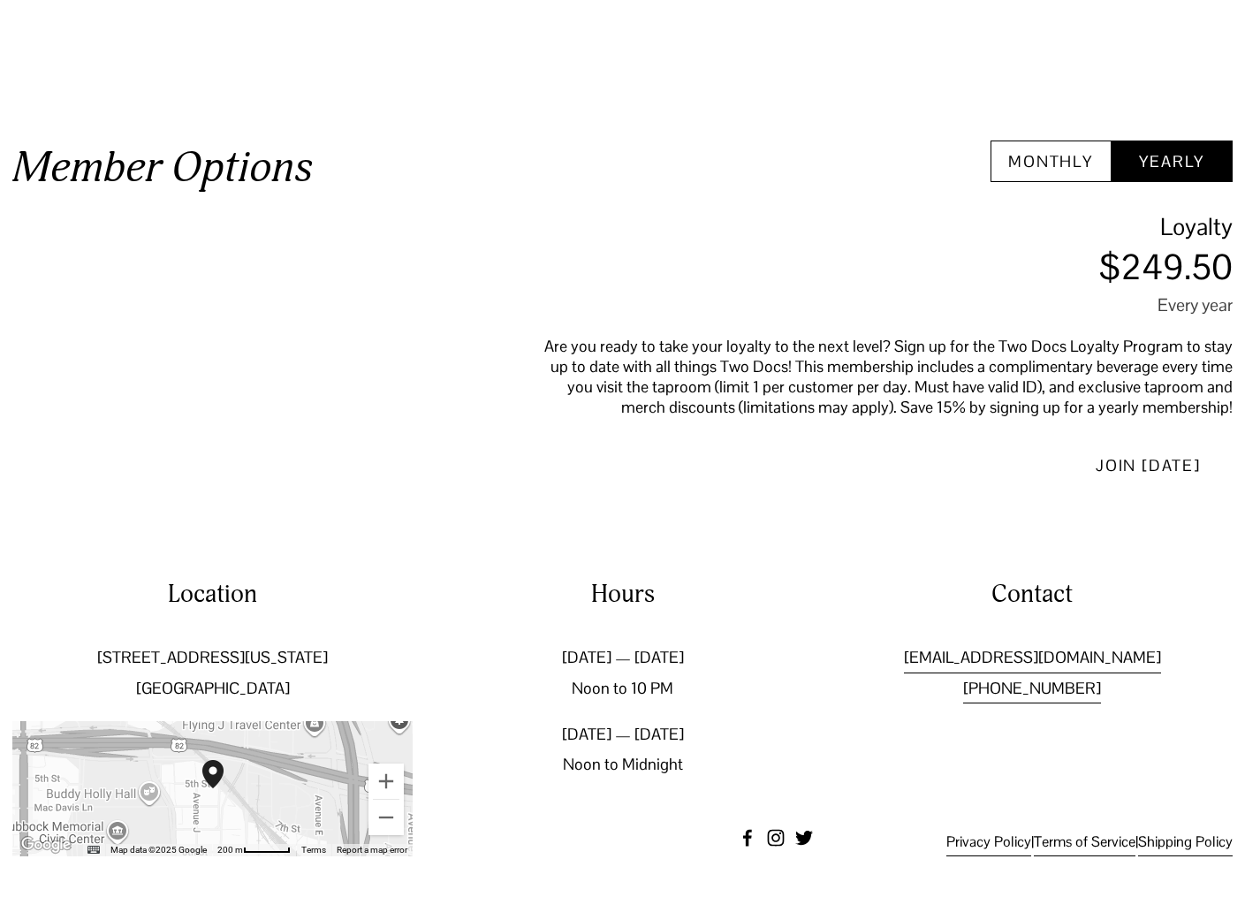
click at [1030, 172] on button "Monthly" at bounding box center [1051, 161] width 121 height 42
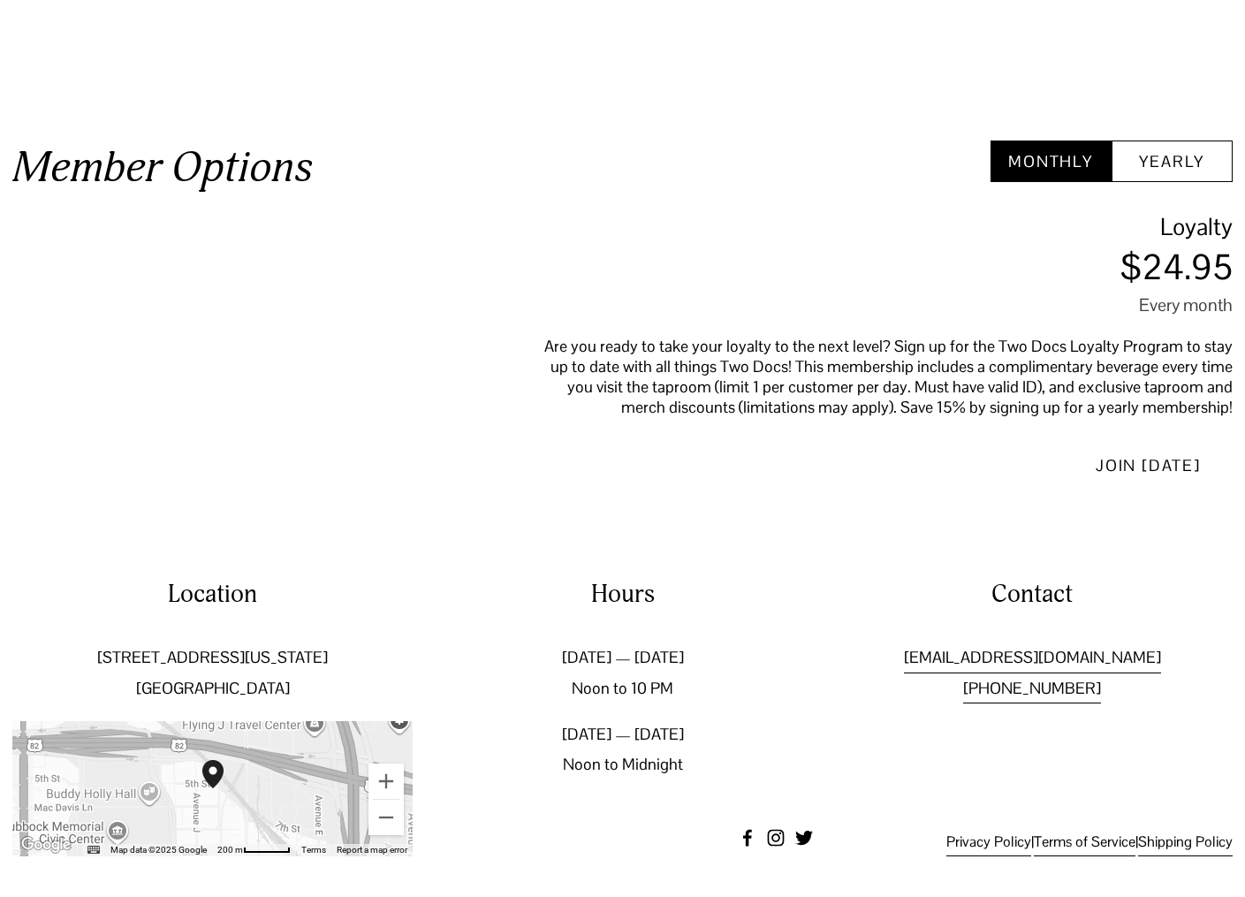
click at [1166, 180] on button "Yearly" at bounding box center [1172, 161] width 121 height 42
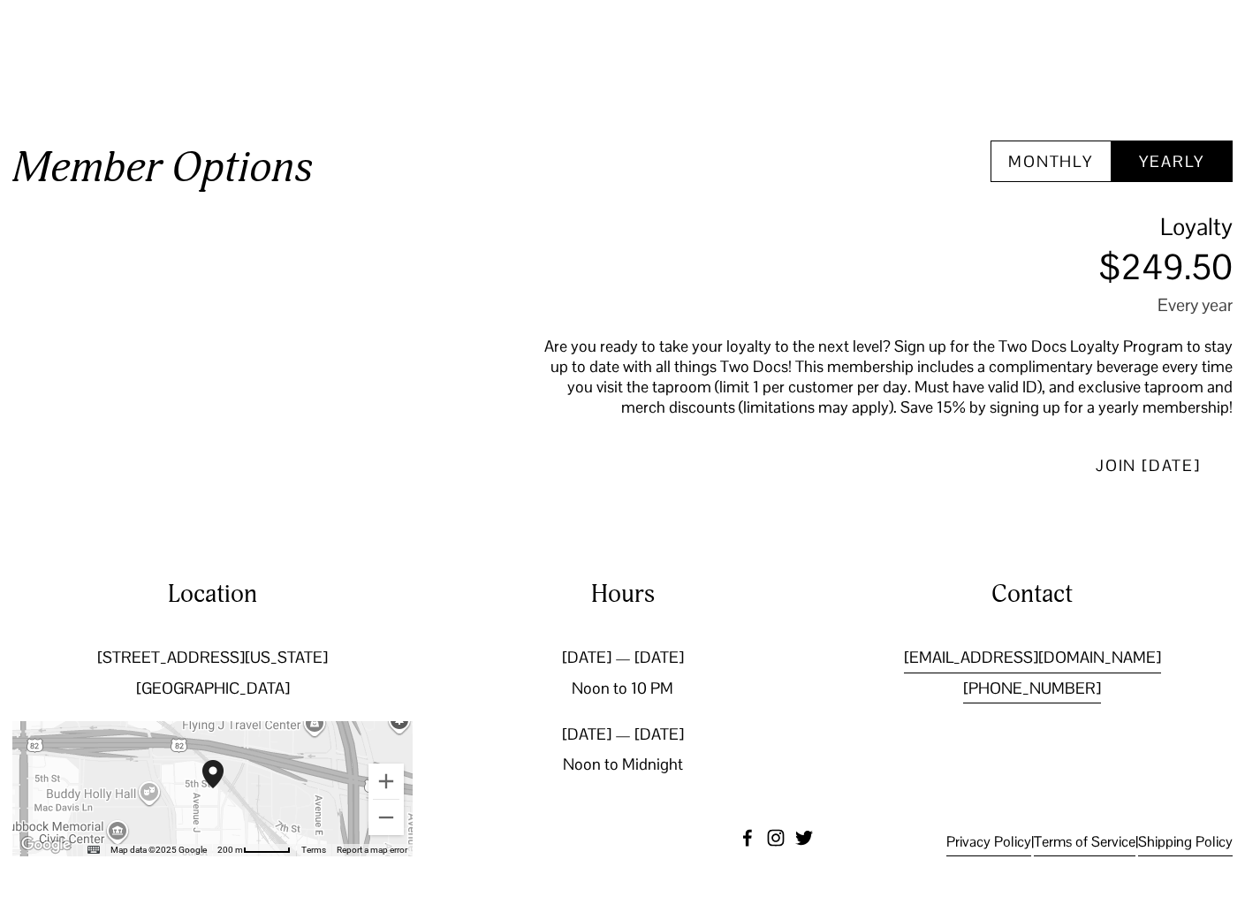
click at [1034, 171] on button "Monthly" at bounding box center [1051, 161] width 121 height 42
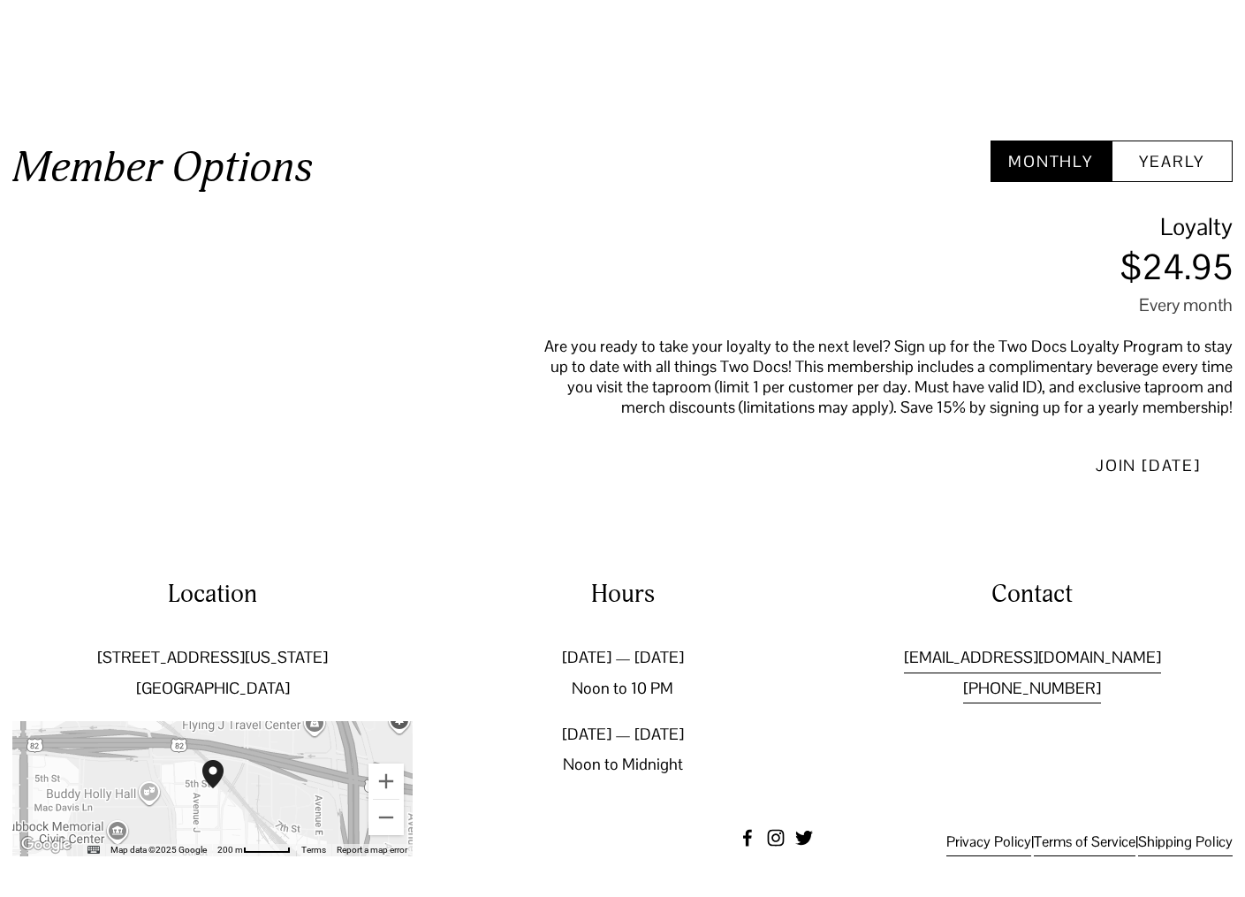
click at [1184, 182] on button "Yearly" at bounding box center [1172, 161] width 121 height 42
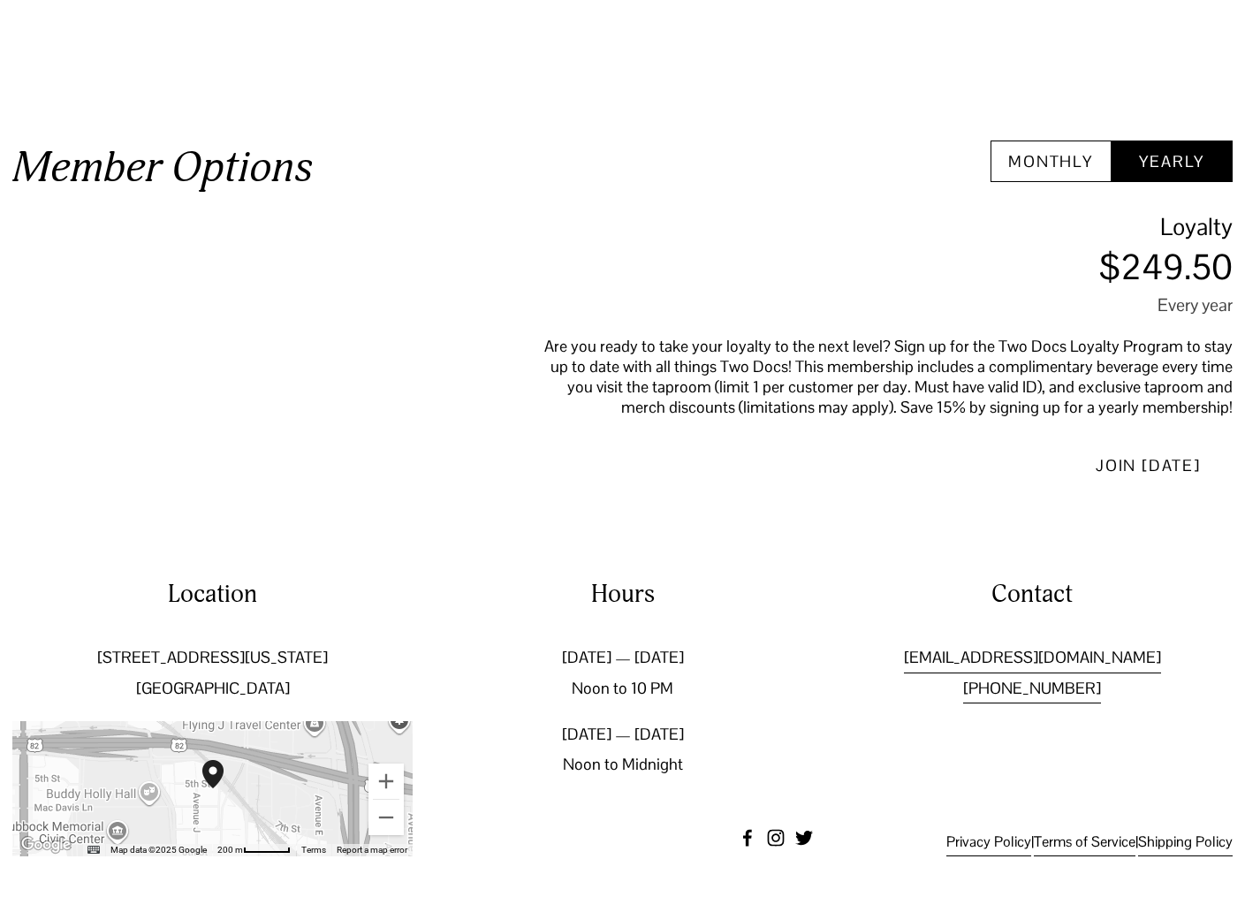
click at [1061, 192] on div "Monthly Yearly Loyalty $24.95 Every month $249.50 Every year Are you ready to t…" at bounding box center [883, 316] width 699 height 353
click at [1191, 186] on div "Monthly Yearly Loyalty $24.95 Every month $249.50 Every year Are you ready to t…" at bounding box center [883, 316] width 699 height 353
click at [1050, 175] on button "Monthly" at bounding box center [1051, 161] width 121 height 42
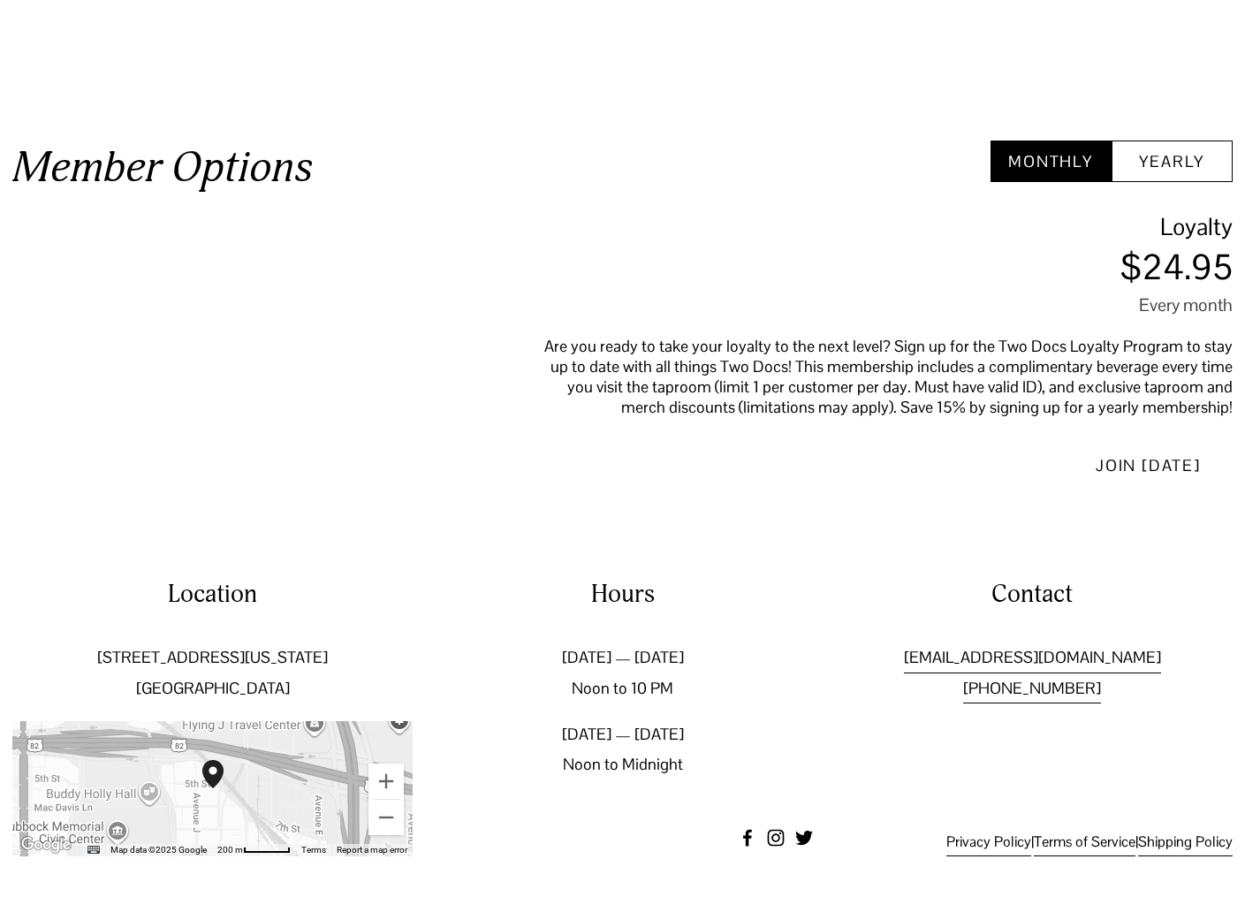
click at [1179, 175] on button "Yearly" at bounding box center [1172, 161] width 121 height 42
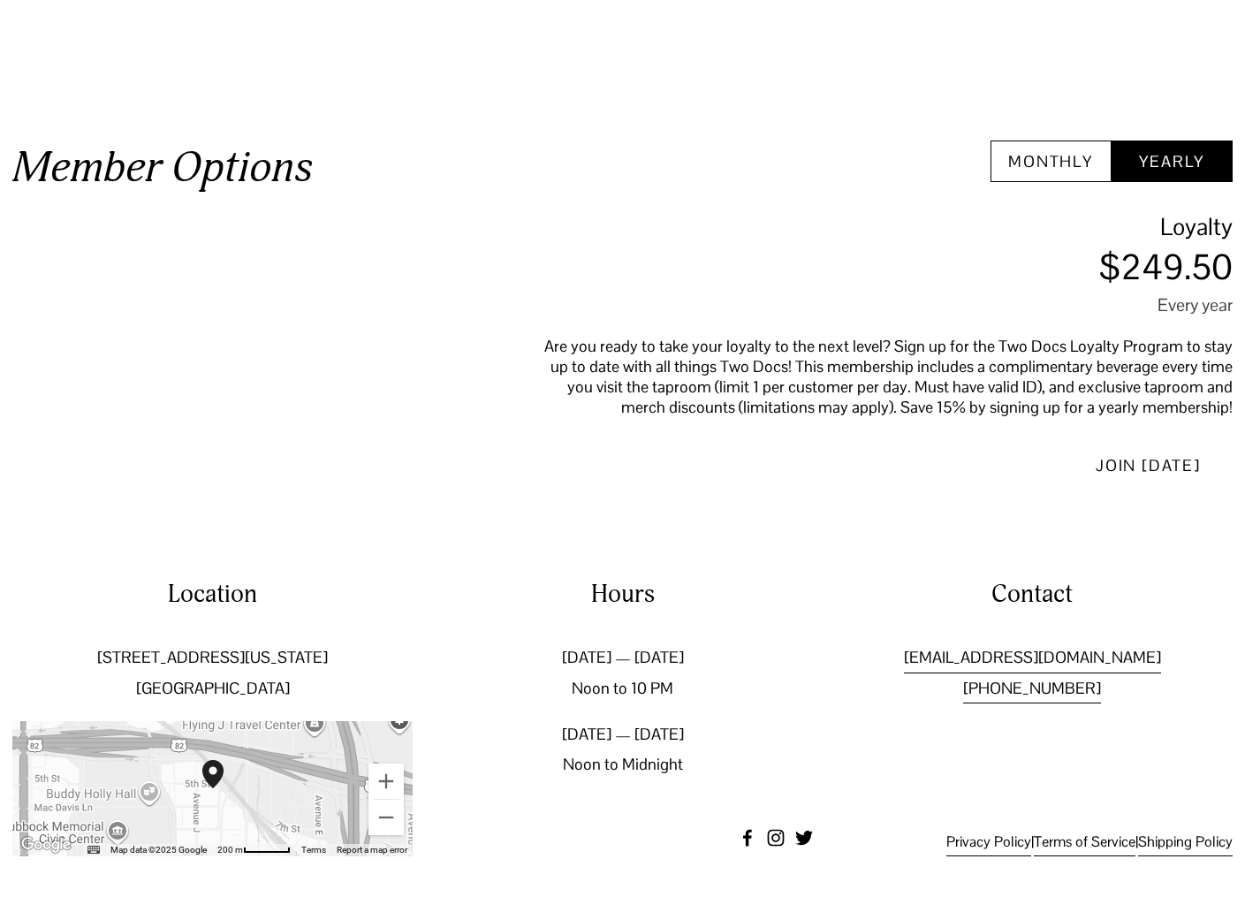
click at [1030, 180] on button "Monthly" at bounding box center [1051, 161] width 121 height 42
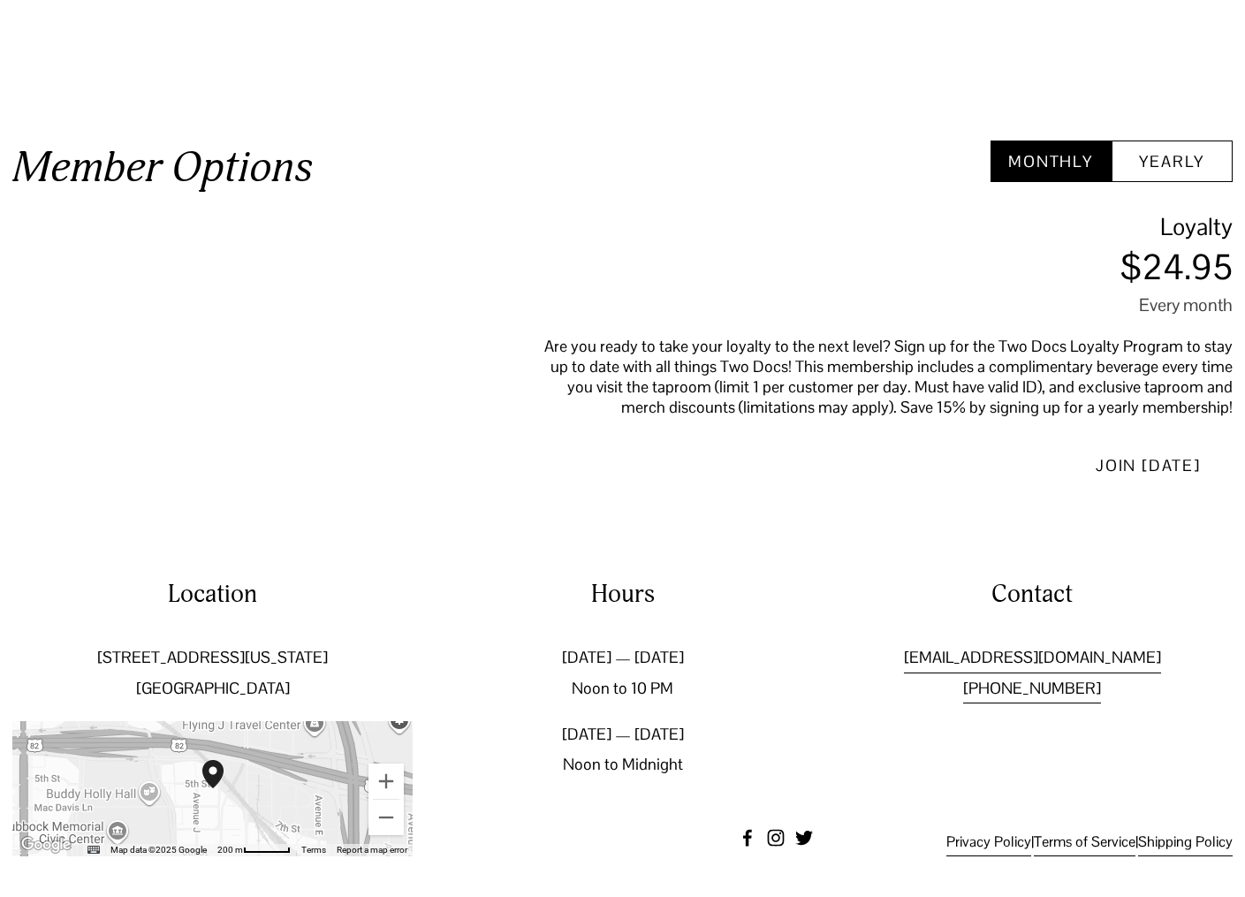
click at [1178, 177] on button "Yearly" at bounding box center [1172, 161] width 121 height 42
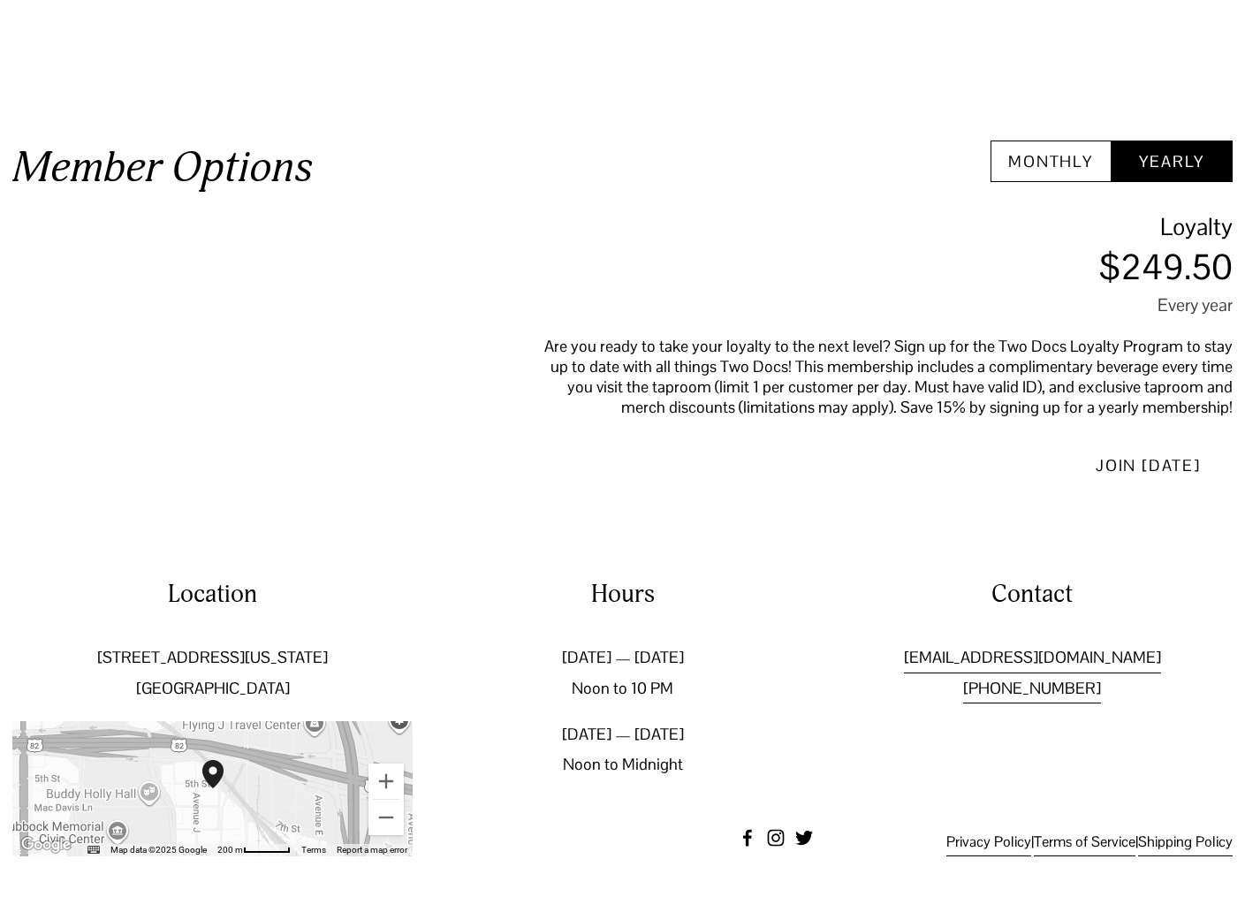
click at [1061, 174] on button "Monthly" at bounding box center [1051, 161] width 121 height 42
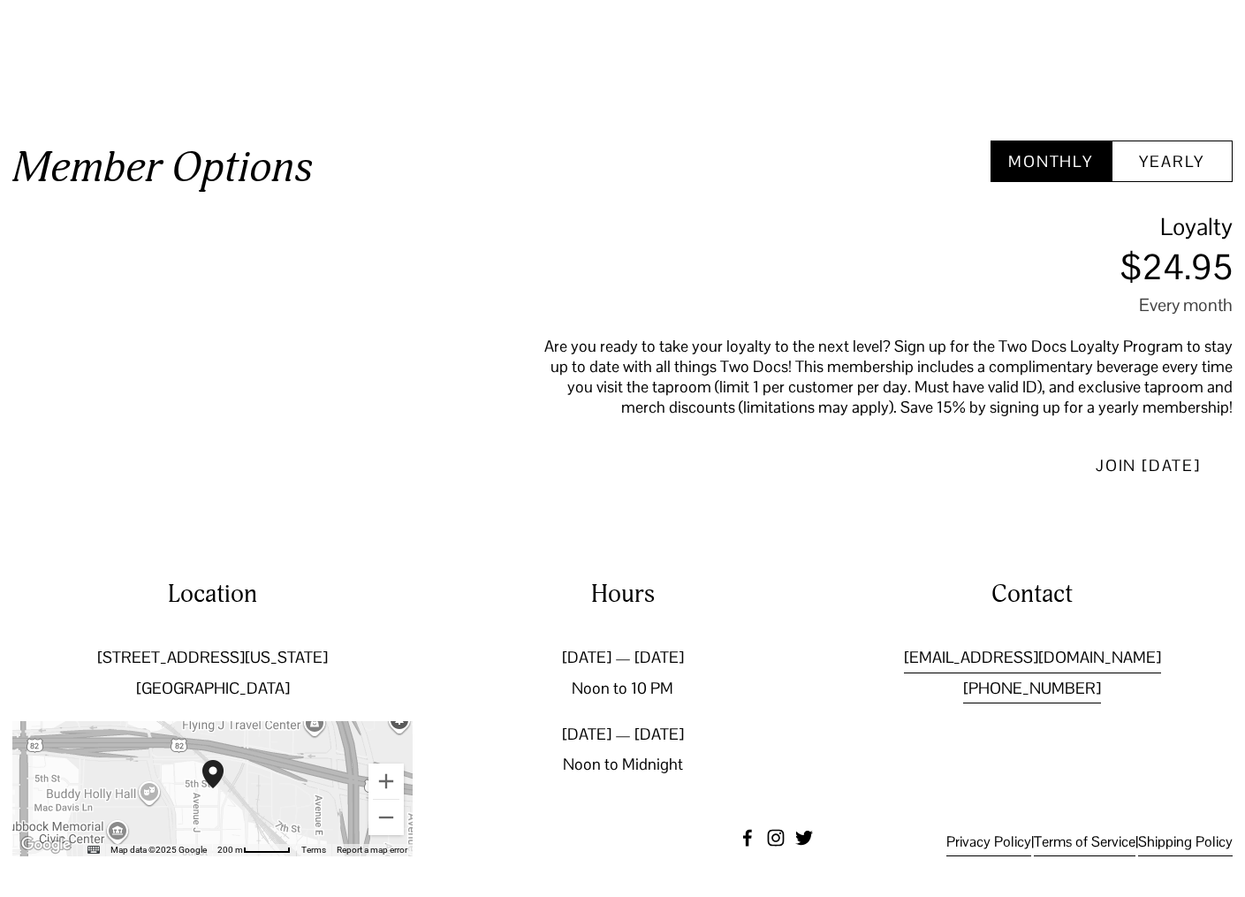
click at [1179, 172] on button "Yearly" at bounding box center [1172, 161] width 121 height 42
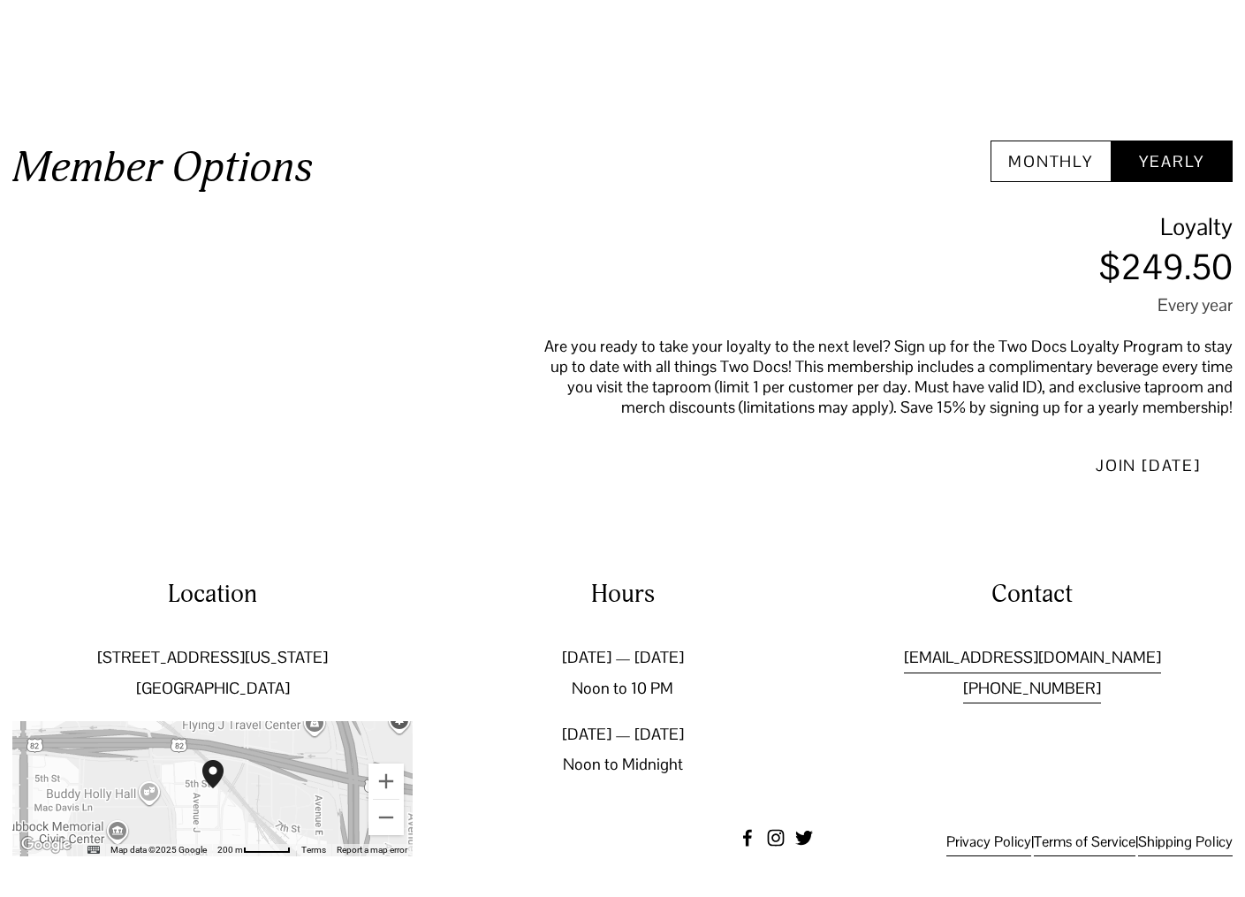
click at [1060, 168] on button "Monthly" at bounding box center [1051, 161] width 121 height 42
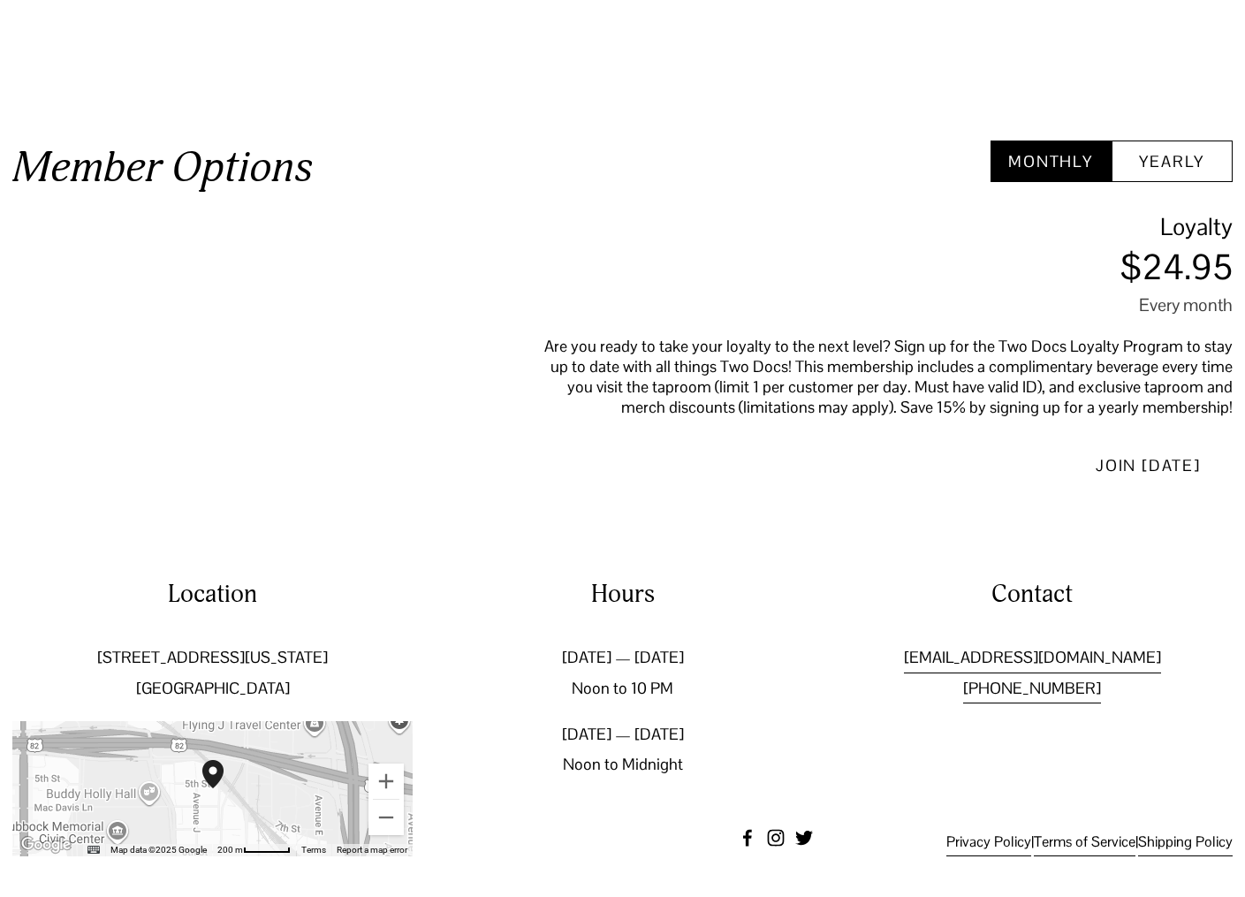
click at [1176, 170] on button "Yearly" at bounding box center [1172, 161] width 121 height 42
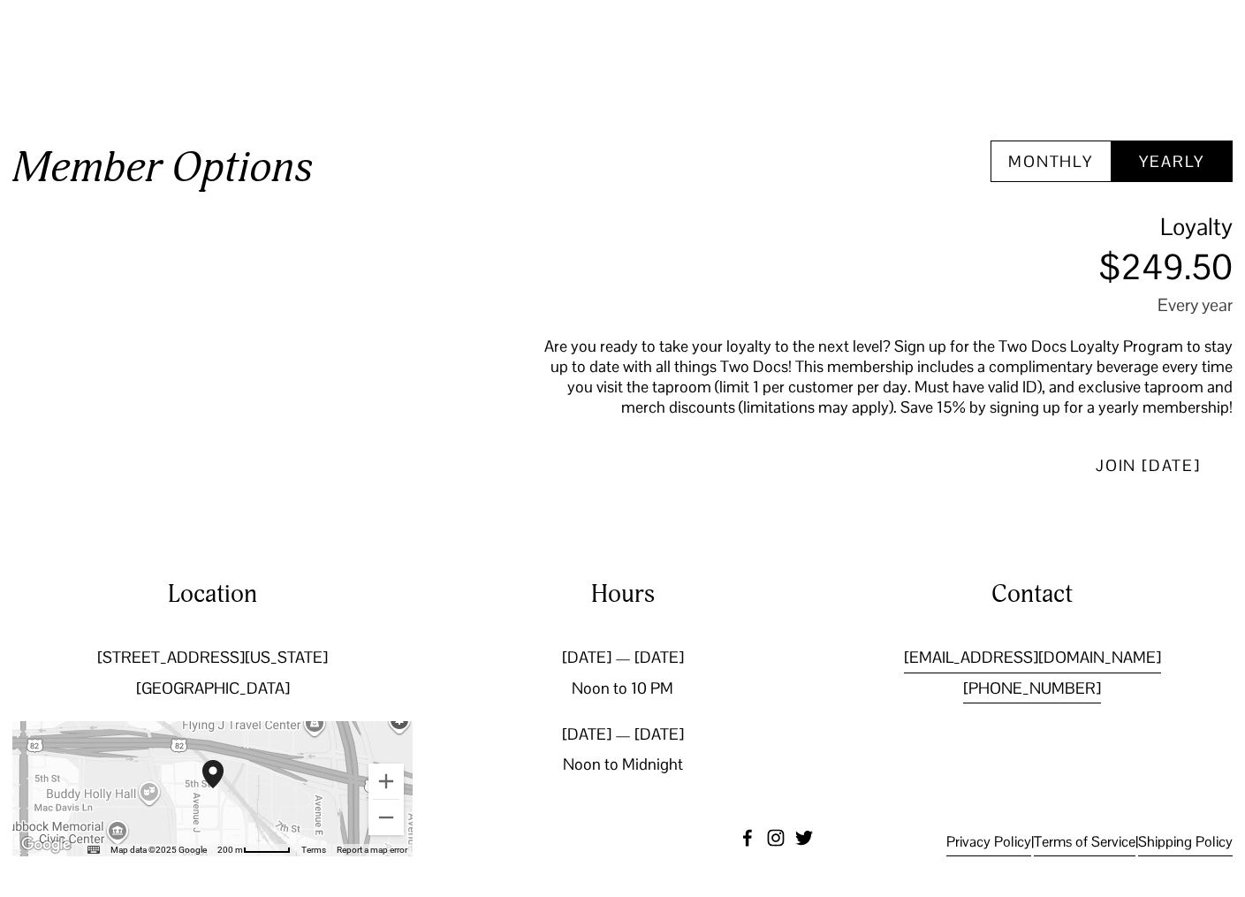
click at [1044, 173] on button "Monthly" at bounding box center [1051, 161] width 121 height 42
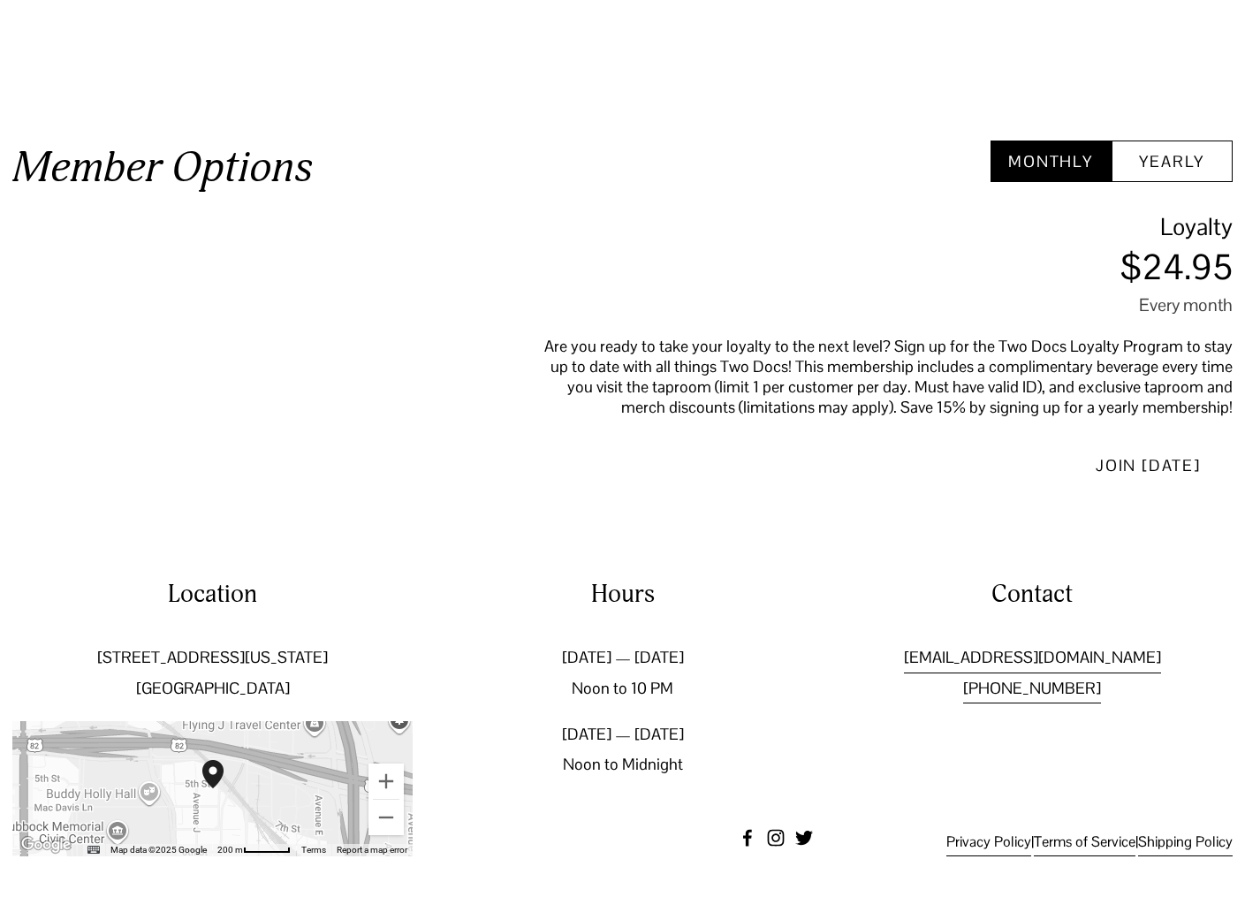
click at [1180, 175] on button "Yearly" at bounding box center [1172, 161] width 121 height 42
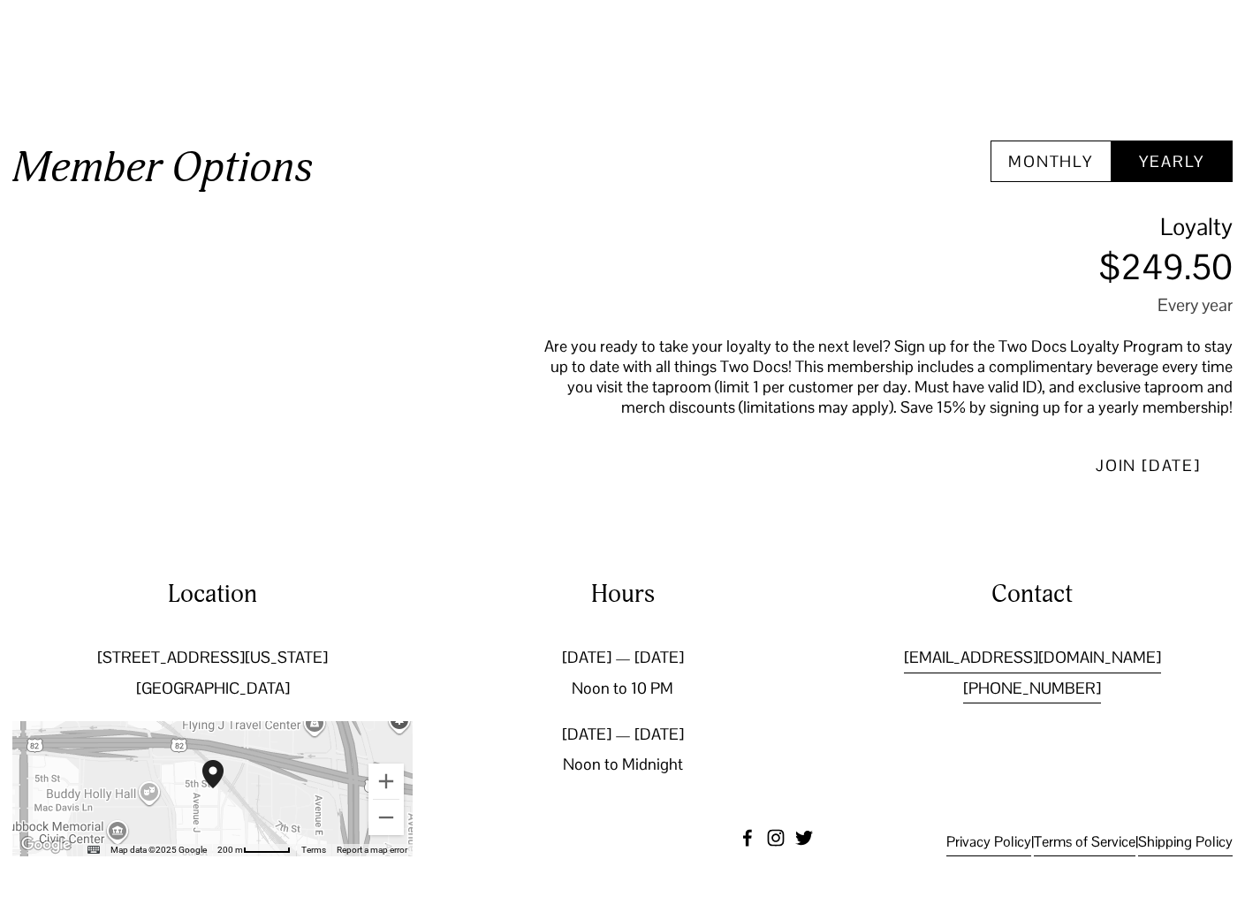
click at [1029, 174] on button "Monthly" at bounding box center [1051, 161] width 121 height 42
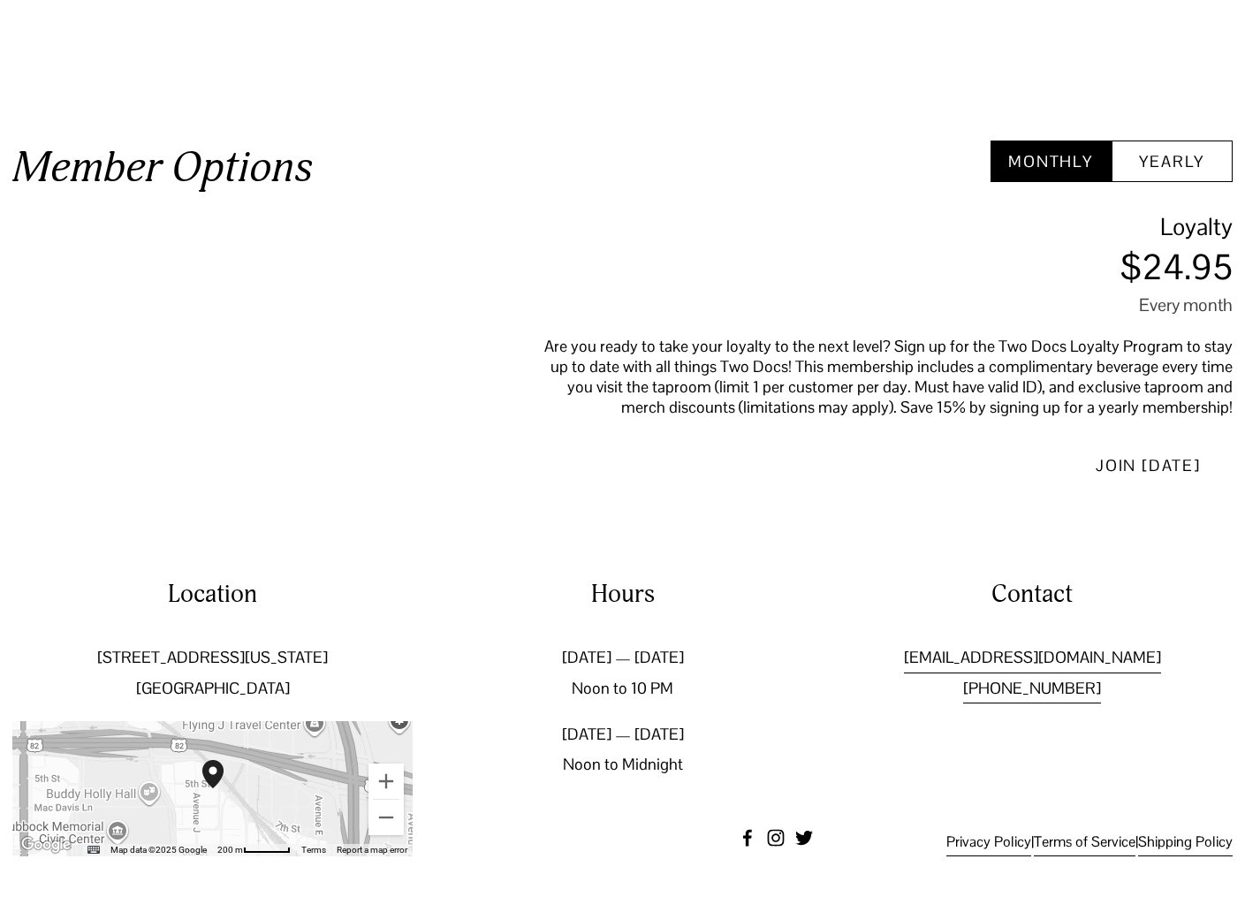
click at [1211, 178] on button "Yearly" at bounding box center [1172, 161] width 121 height 42
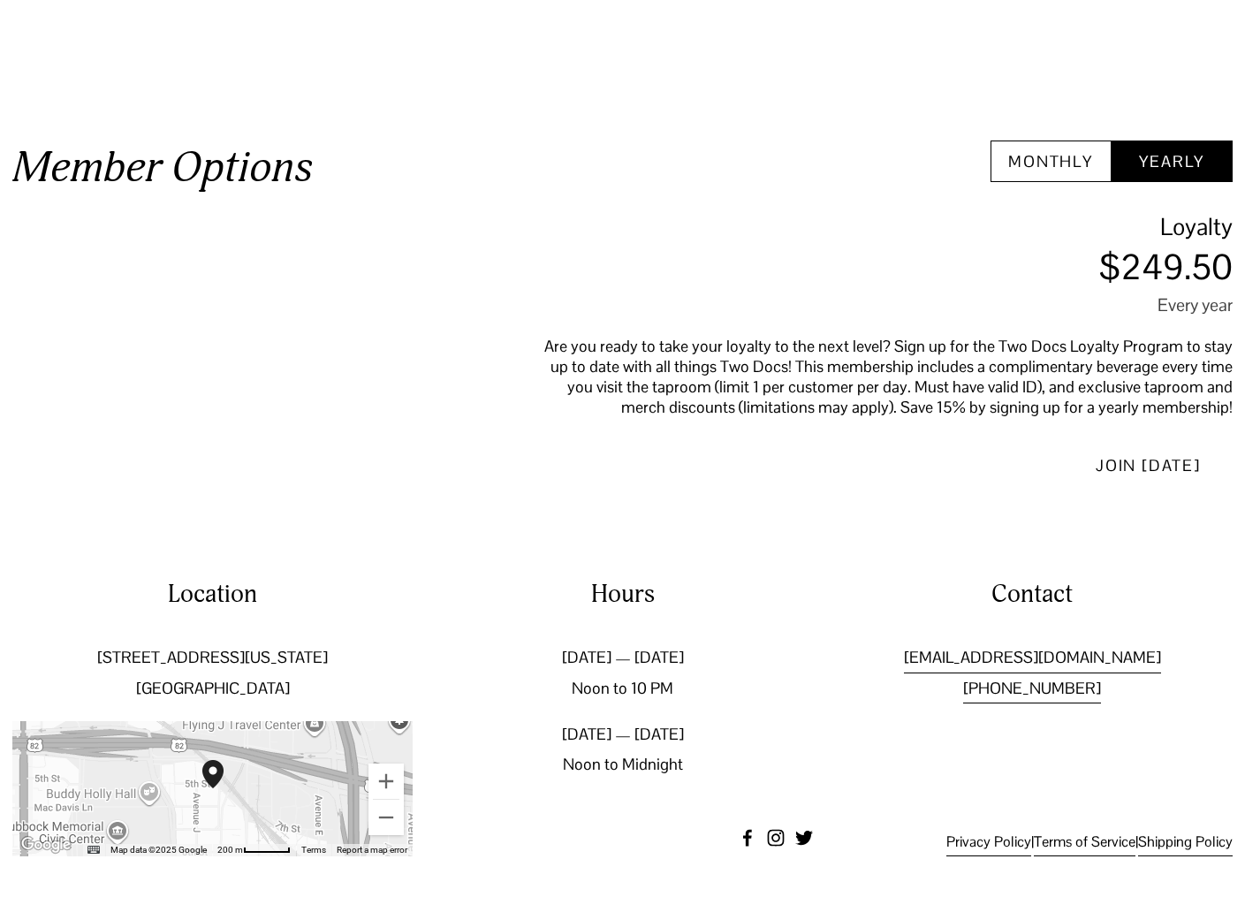
click at [1063, 173] on button "Monthly" at bounding box center [1051, 161] width 121 height 42
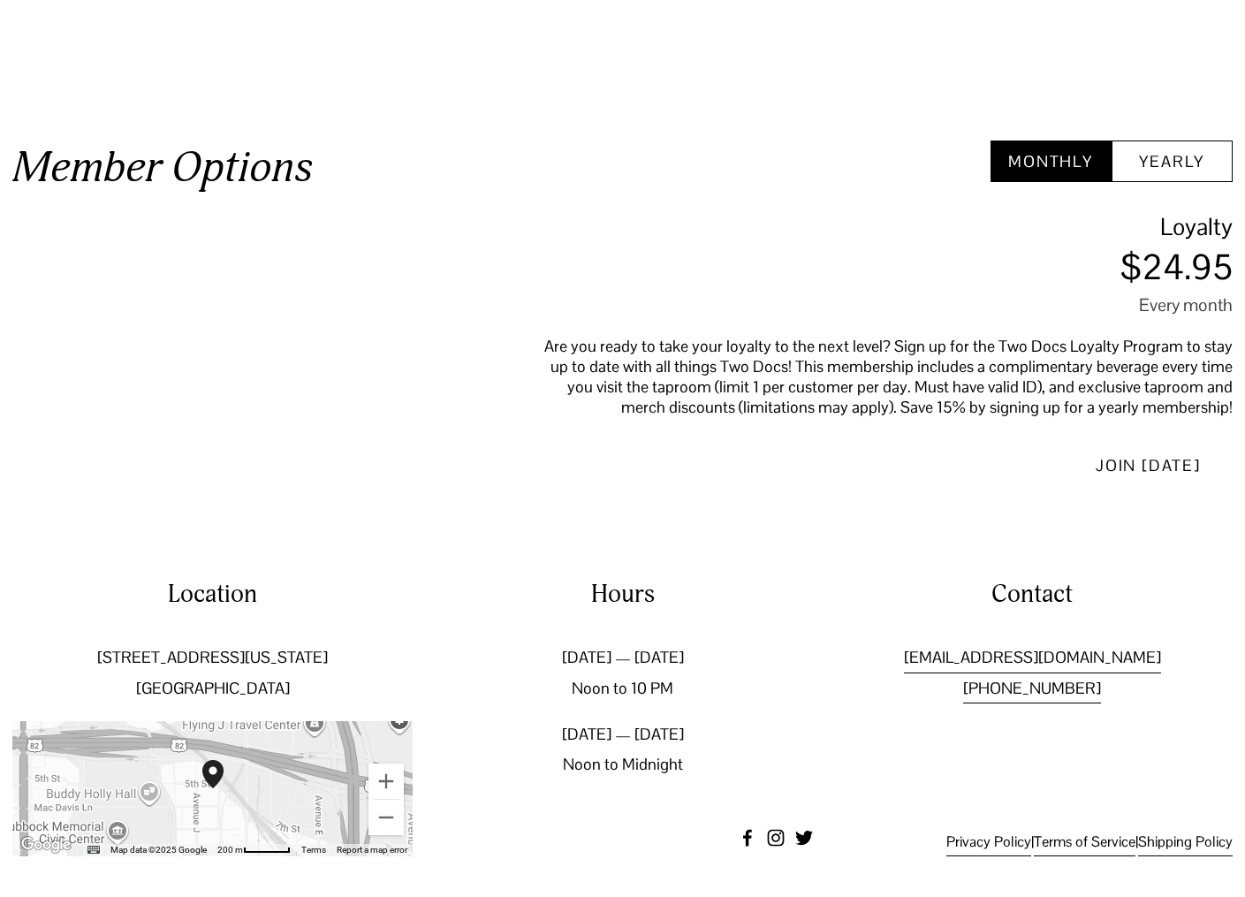
click at [1188, 171] on button "Yearly" at bounding box center [1172, 161] width 121 height 42
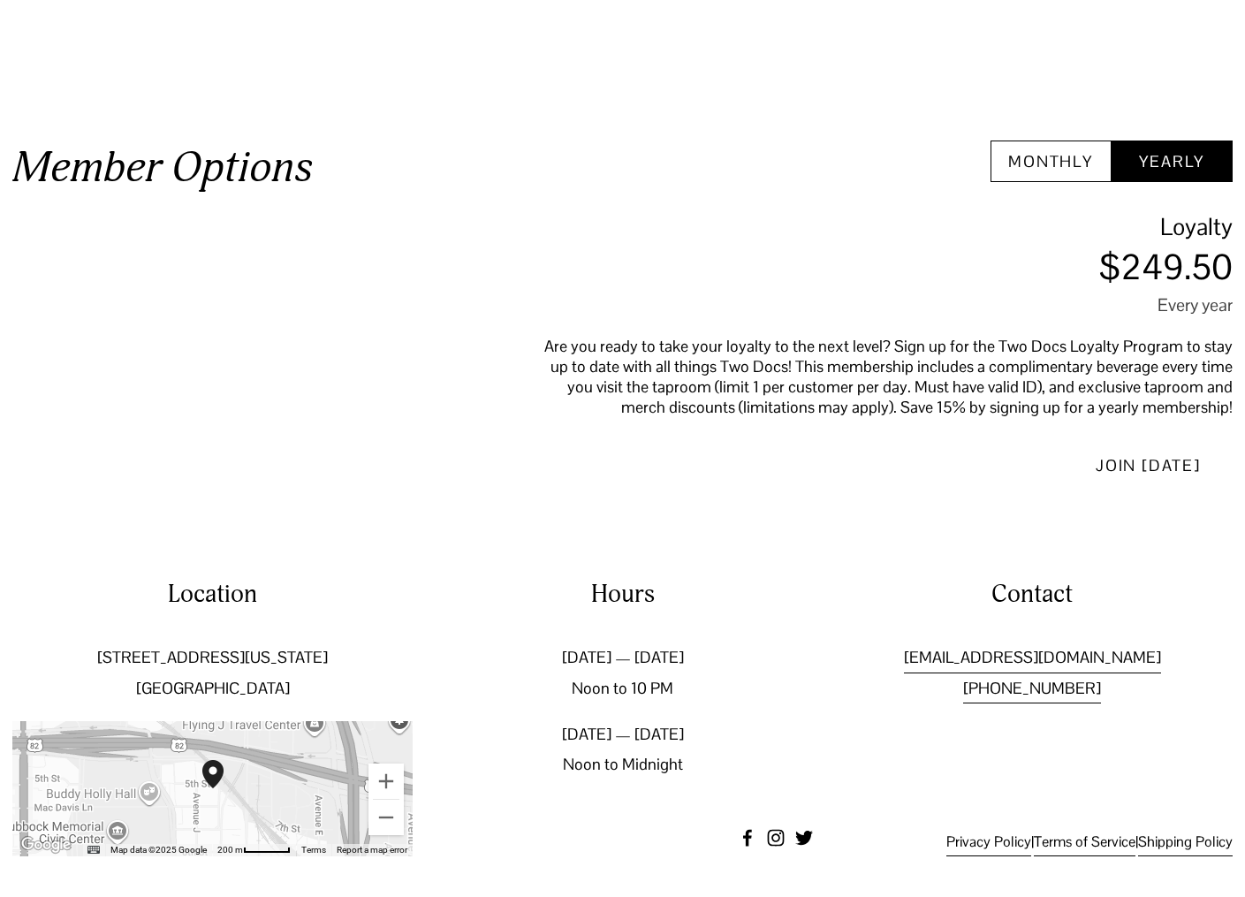
click at [1072, 176] on button "Monthly" at bounding box center [1051, 161] width 121 height 42
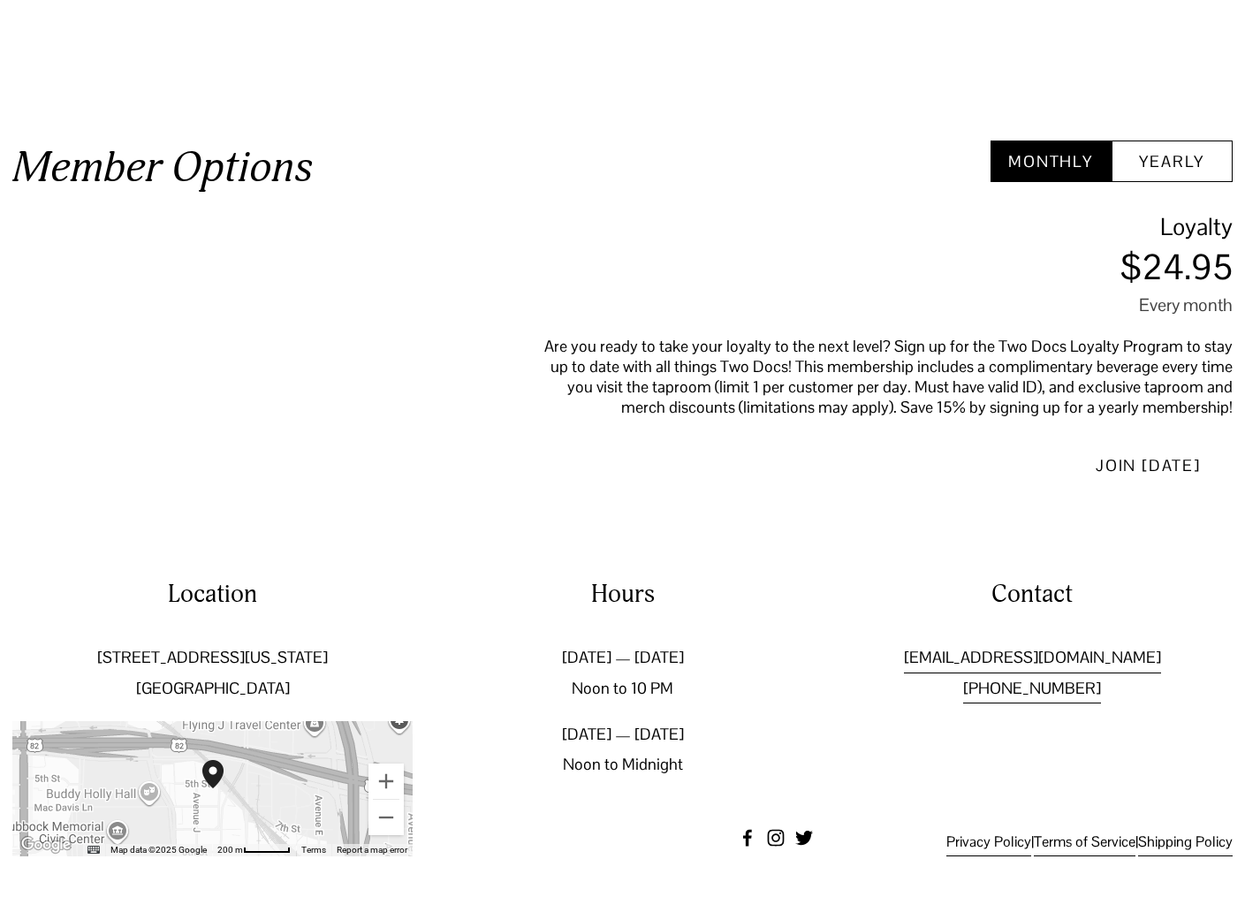
click at [1165, 179] on button "Yearly" at bounding box center [1172, 161] width 121 height 42
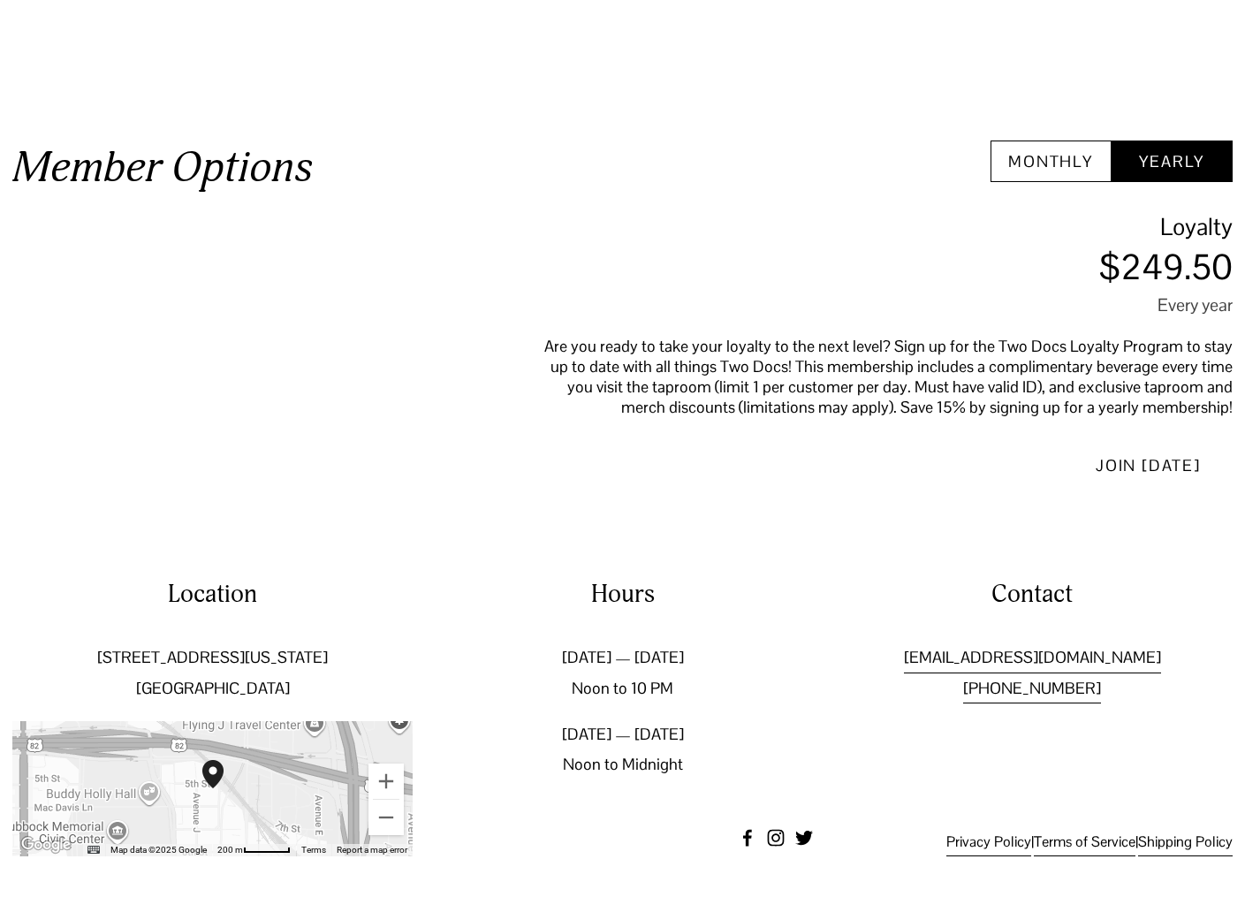
drag, startPoint x: 1071, startPoint y: 178, endPoint x: 1089, endPoint y: 177, distance: 17.7
click at [1069, 178] on button "Monthly" at bounding box center [1051, 161] width 121 height 42
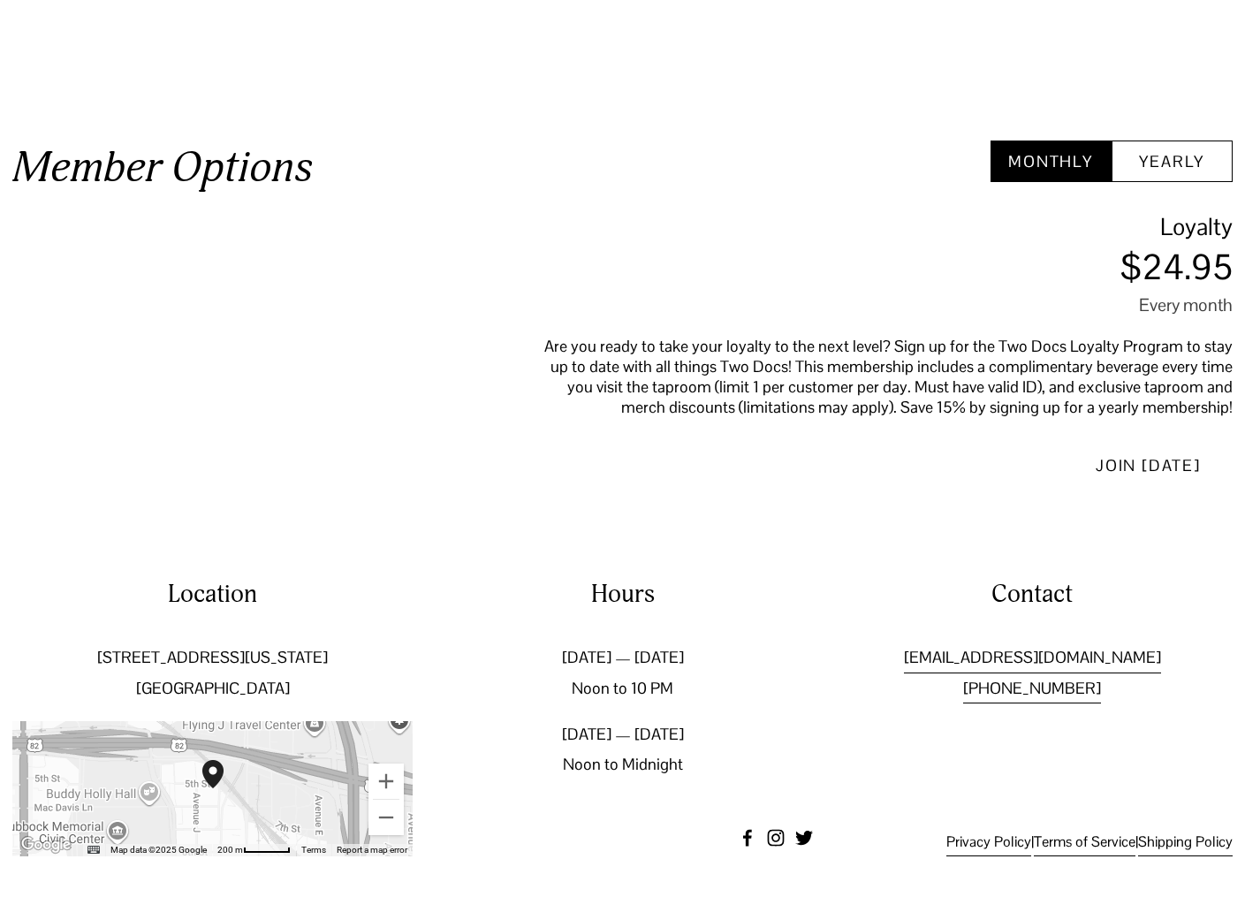
click at [1186, 177] on button "Yearly" at bounding box center [1172, 161] width 121 height 42
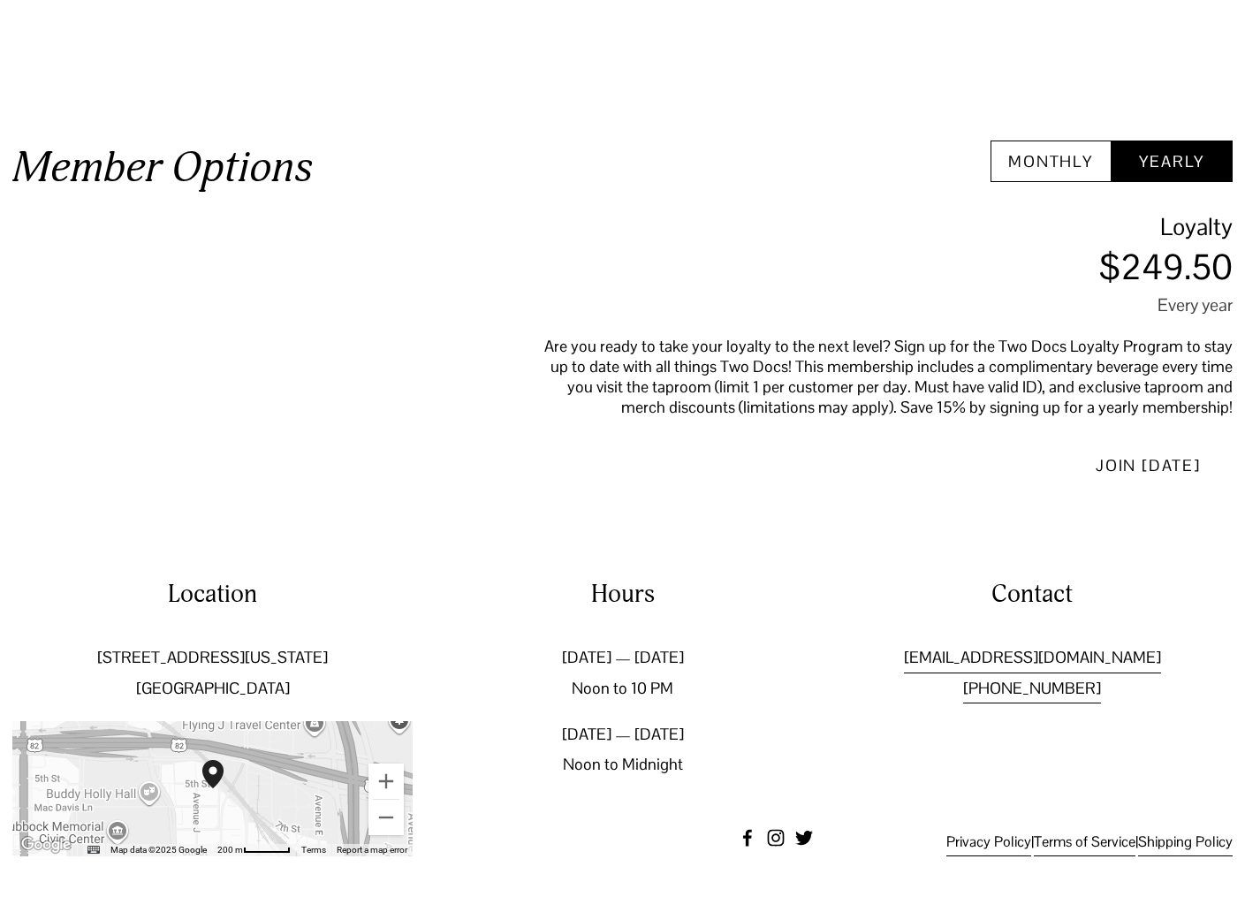
click at [1062, 175] on button "Monthly" at bounding box center [1051, 161] width 121 height 42
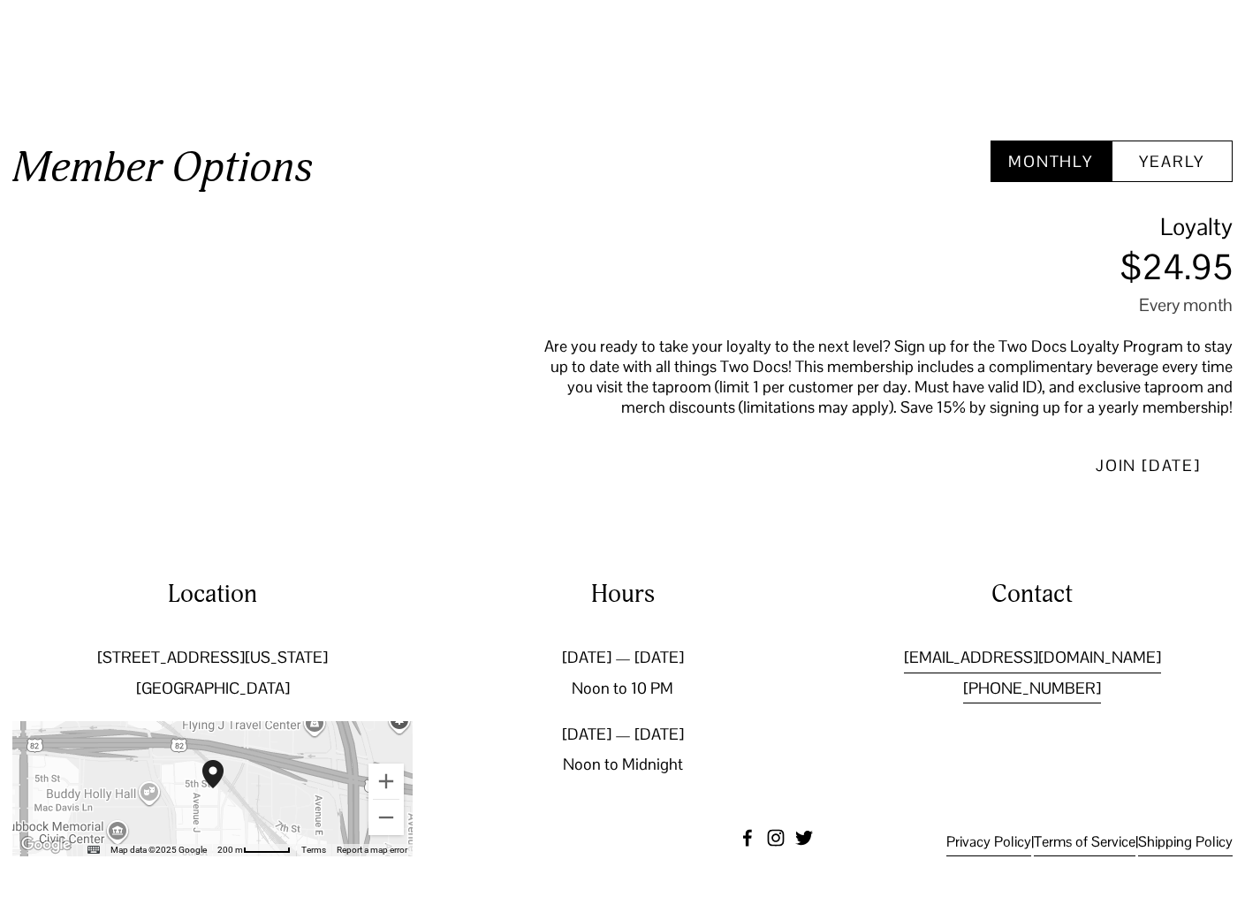
click at [1173, 171] on button "Yearly" at bounding box center [1172, 161] width 121 height 42
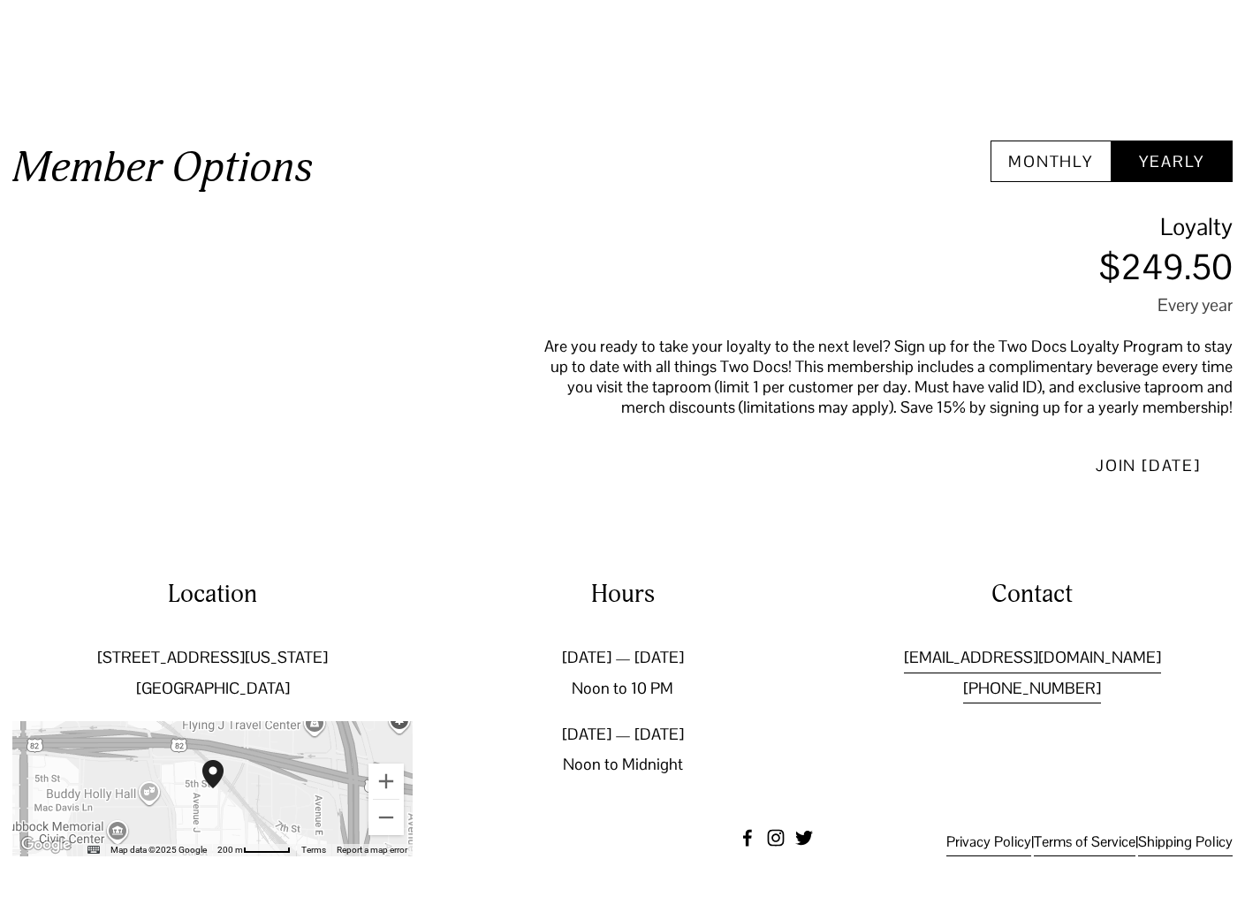
click at [1052, 168] on button "Monthly" at bounding box center [1051, 161] width 121 height 42
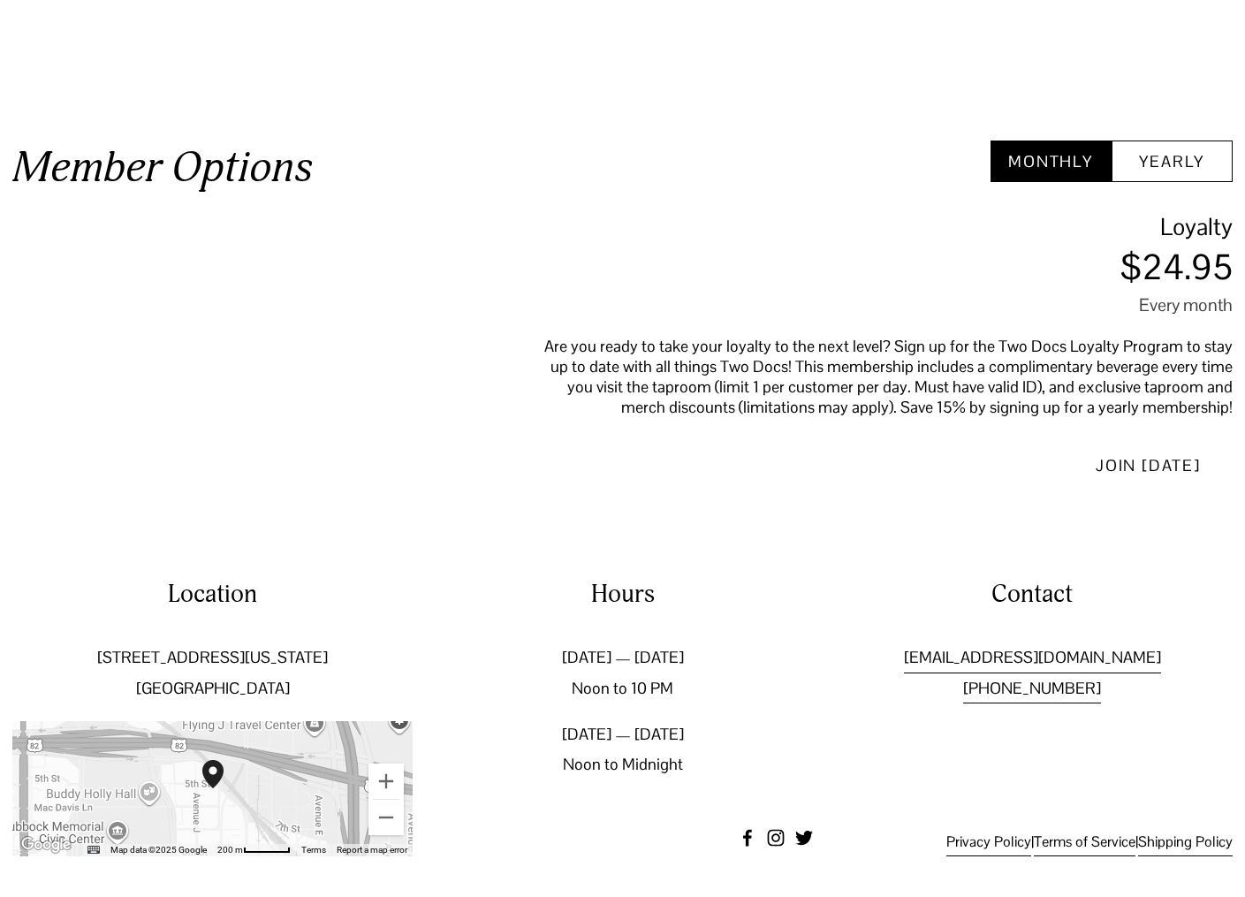
click at [1159, 173] on button "Yearly" at bounding box center [1172, 161] width 121 height 42
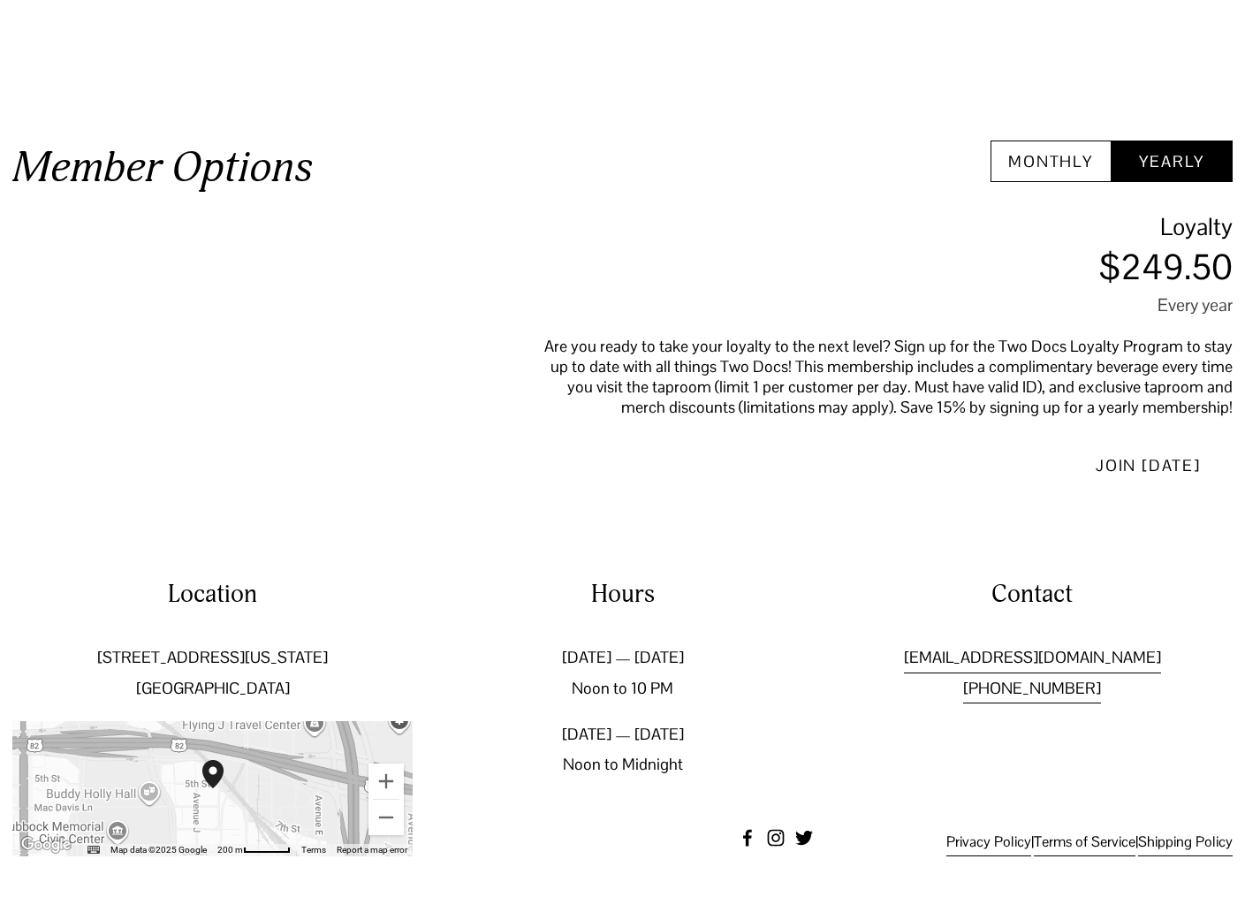
click at [1052, 166] on button "Monthly" at bounding box center [1051, 161] width 121 height 42
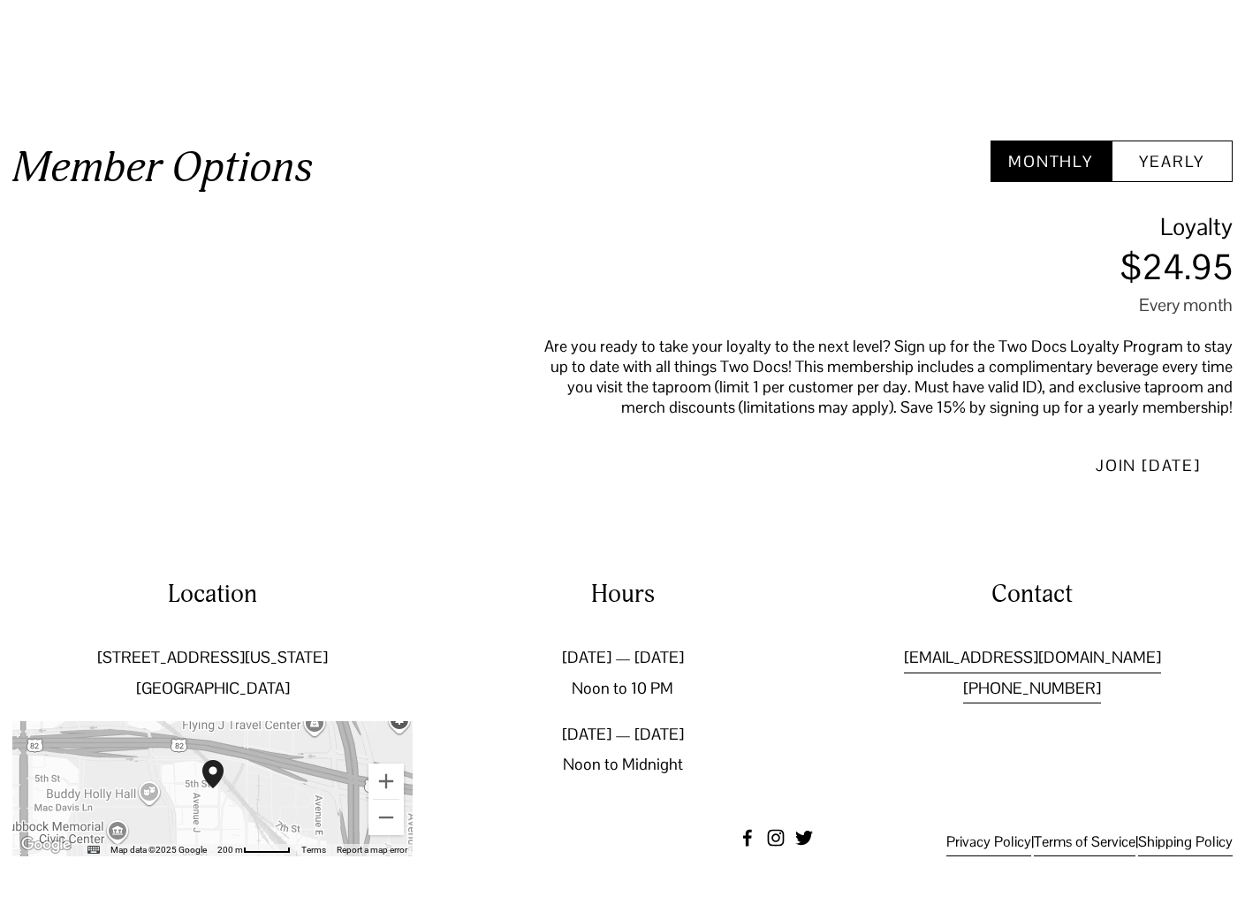
click at [1171, 163] on button "Yearly" at bounding box center [1172, 161] width 121 height 42
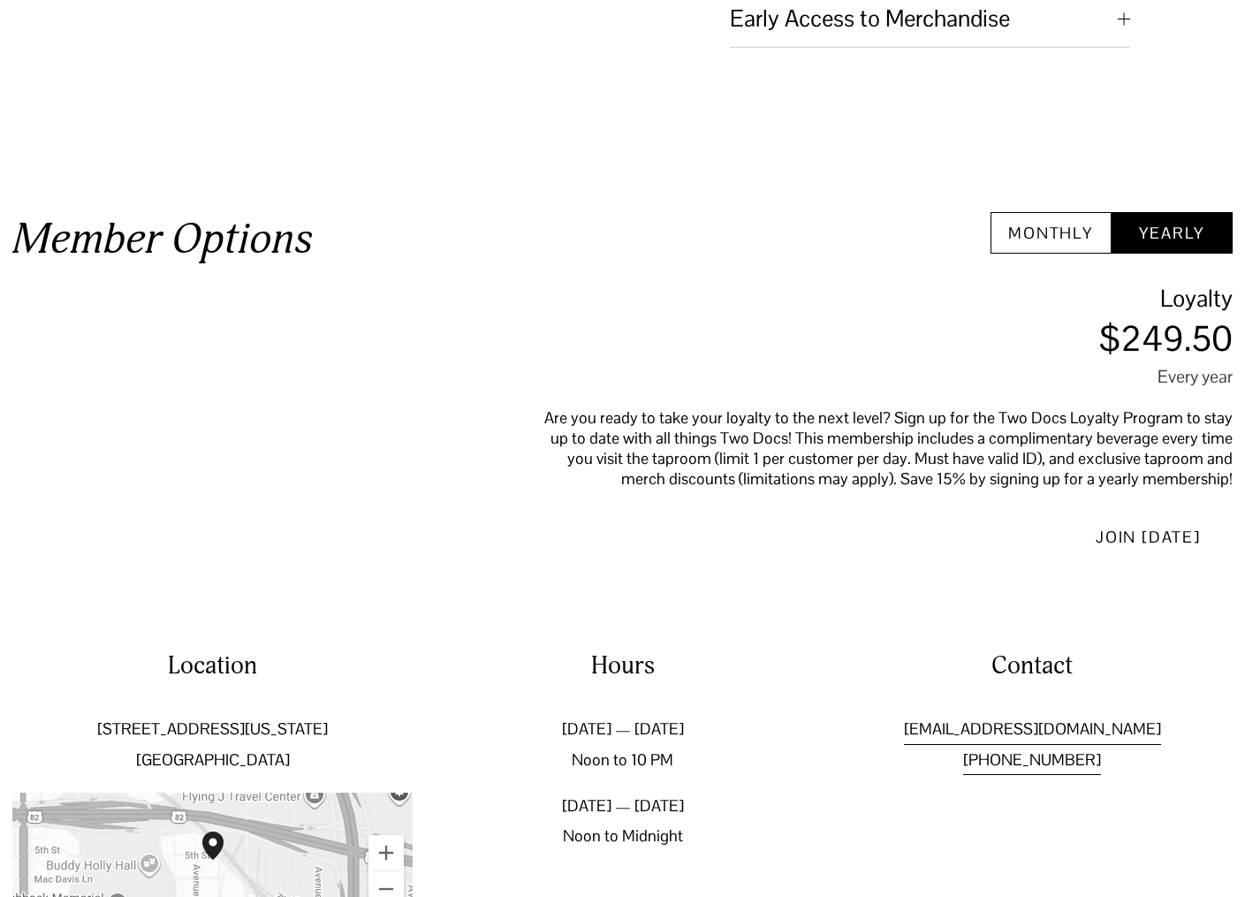
scroll to position [473, 0]
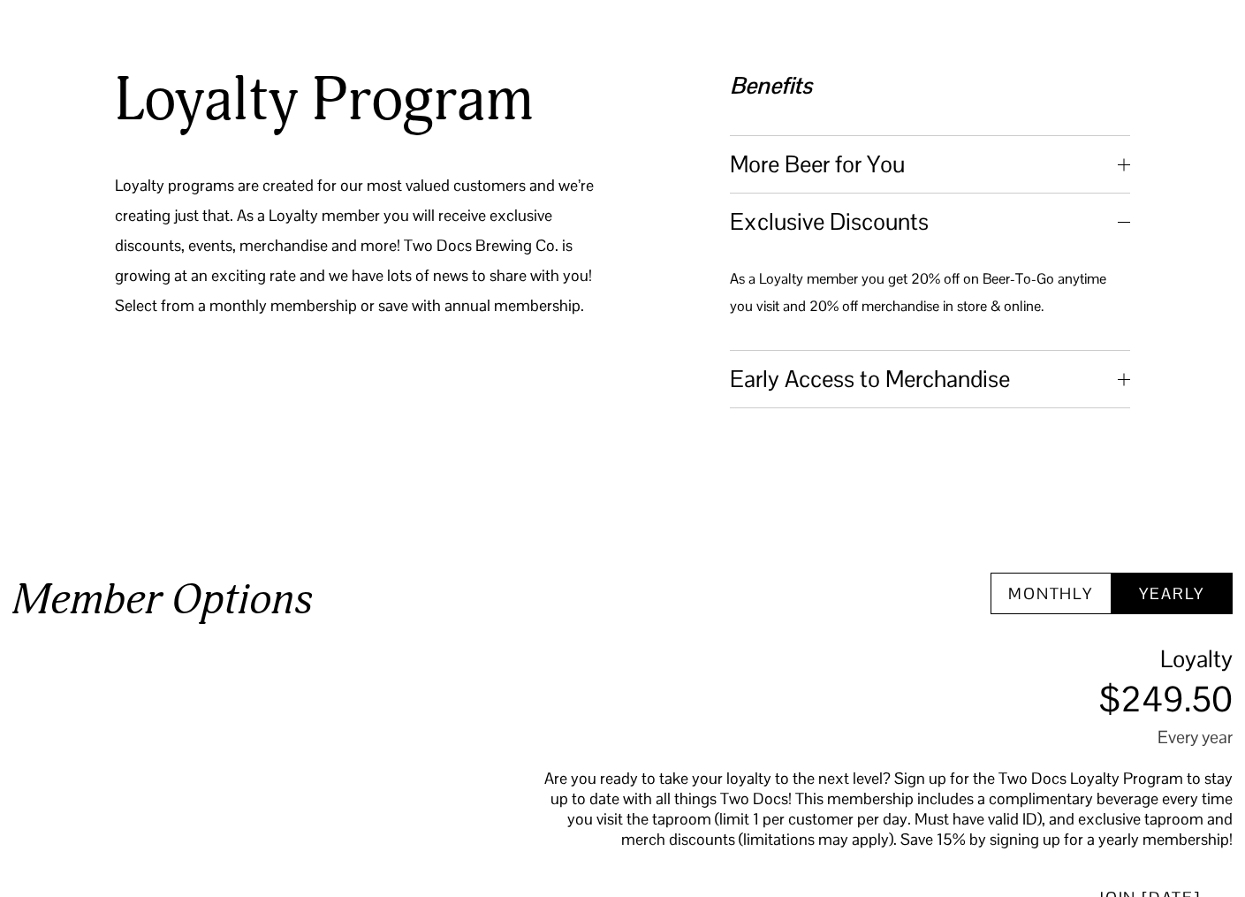
click at [883, 379] on span "Early Access to Merchandise" at bounding box center [924, 379] width 388 height 30
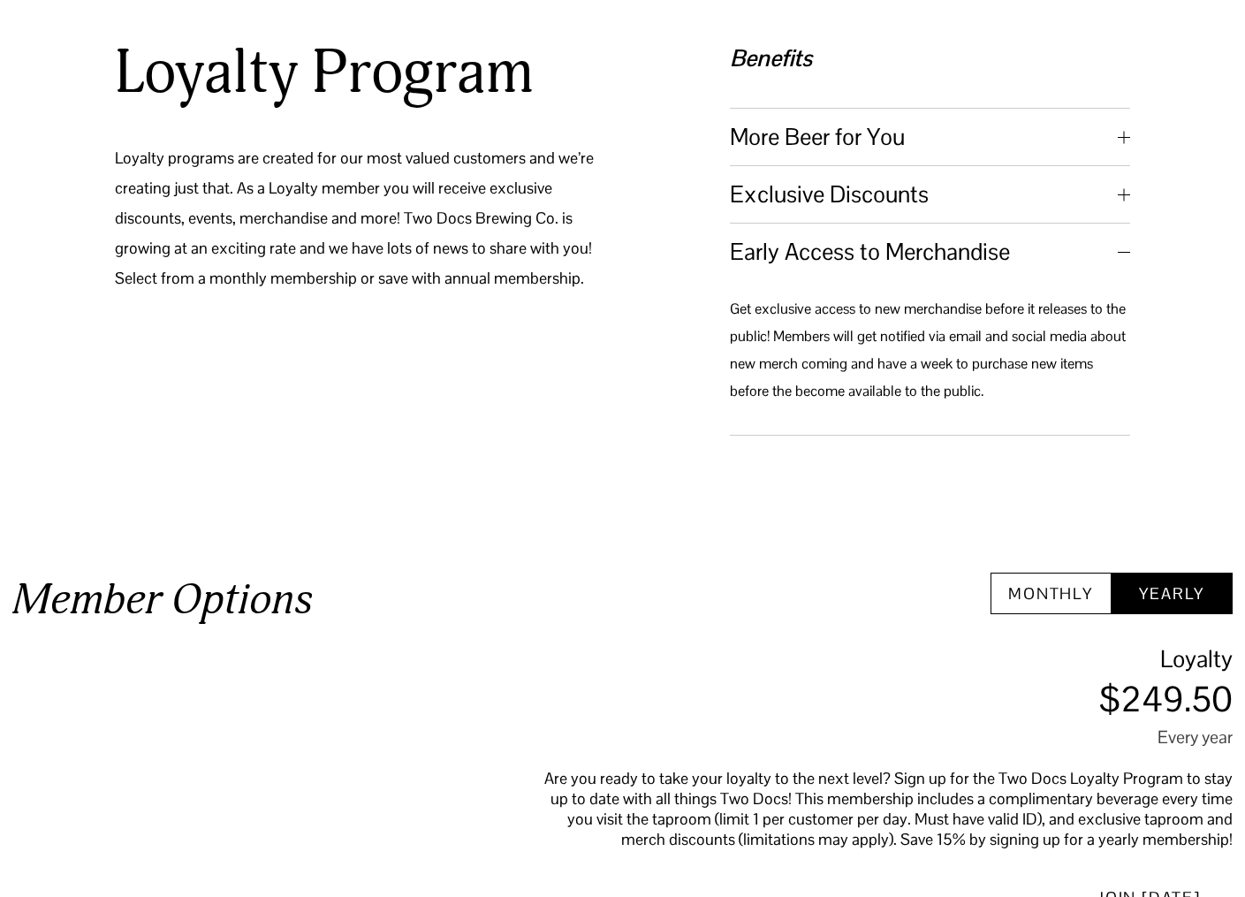
click at [910, 209] on span "Exclusive Discounts" at bounding box center [924, 194] width 388 height 30
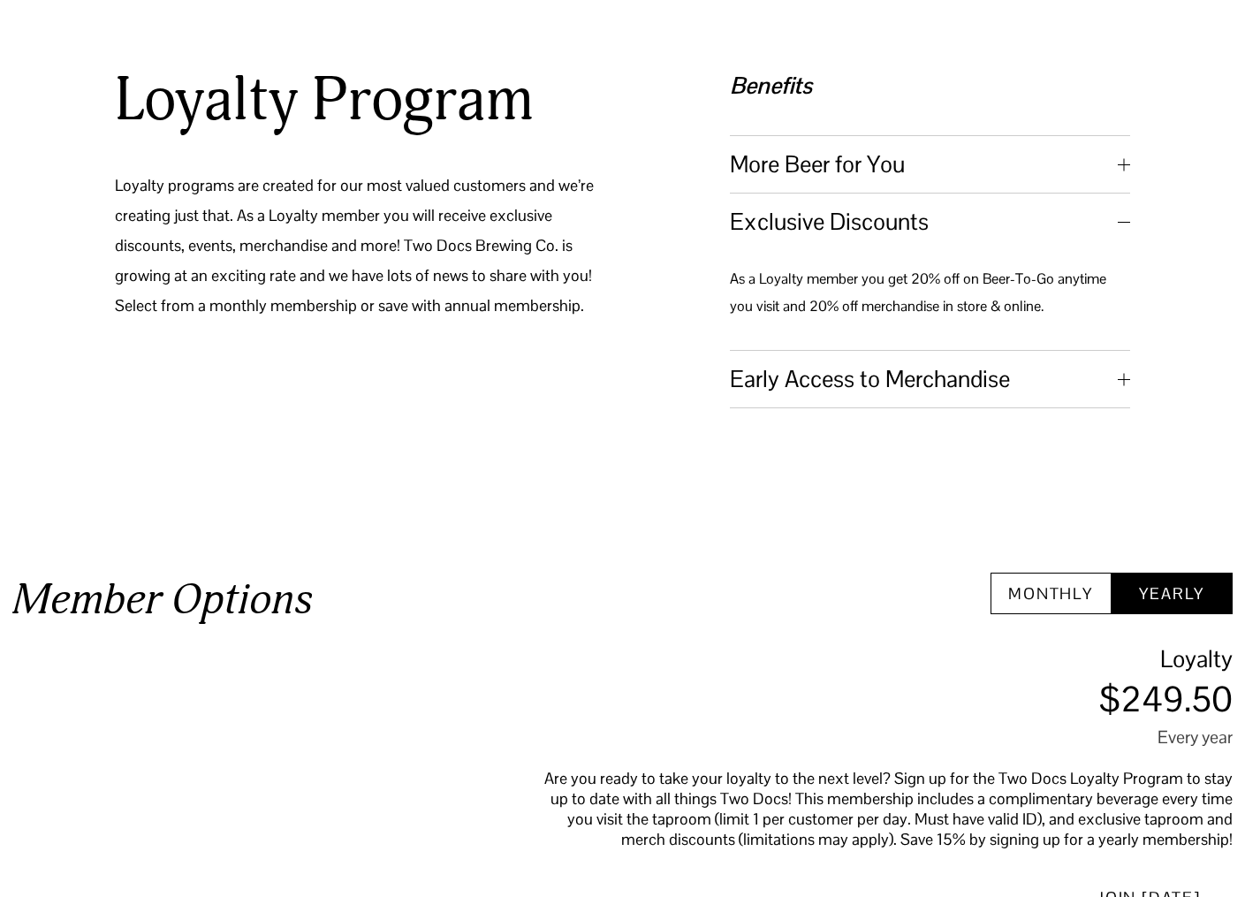
click at [901, 387] on span "Early Access to Merchandise" at bounding box center [924, 379] width 388 height 30
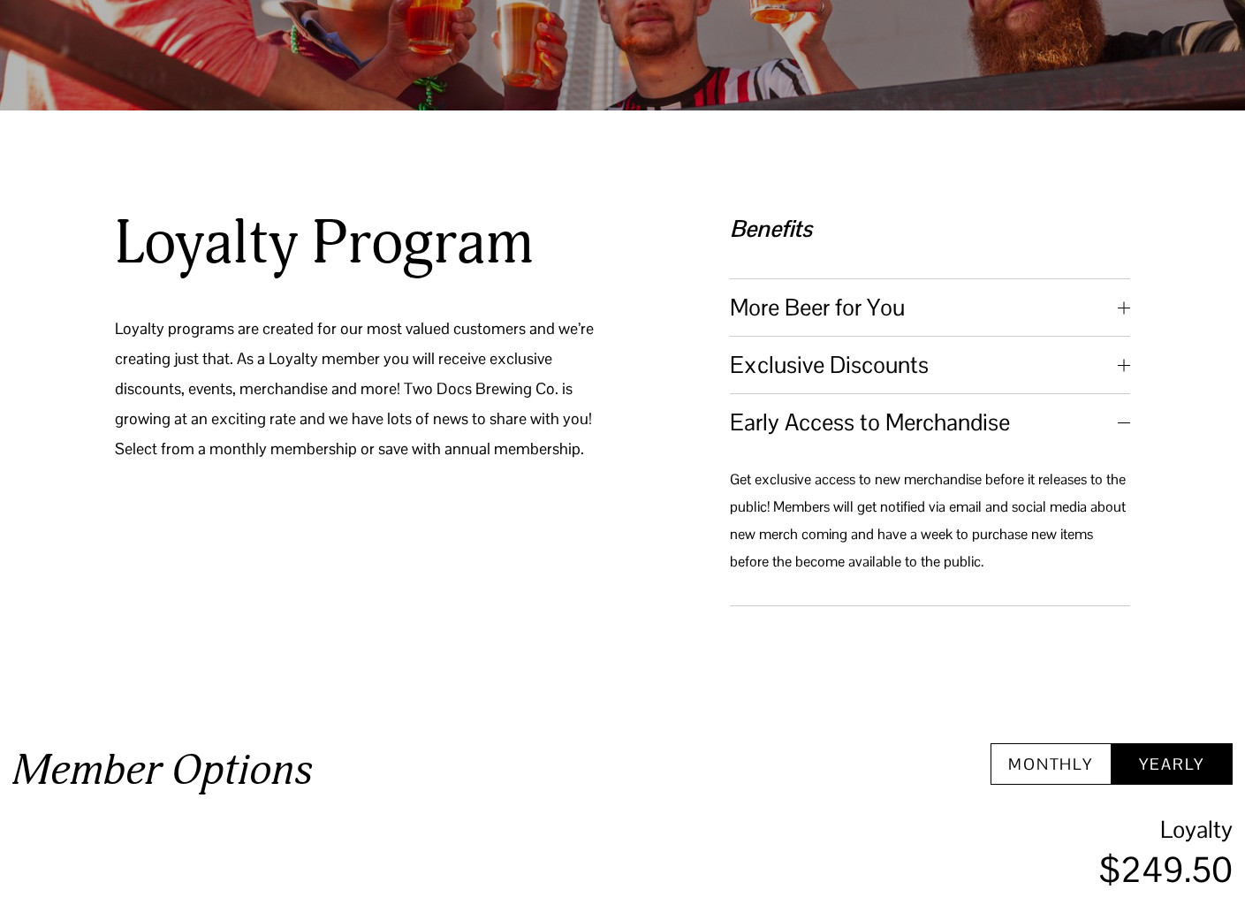
scroll to position [296, 0]
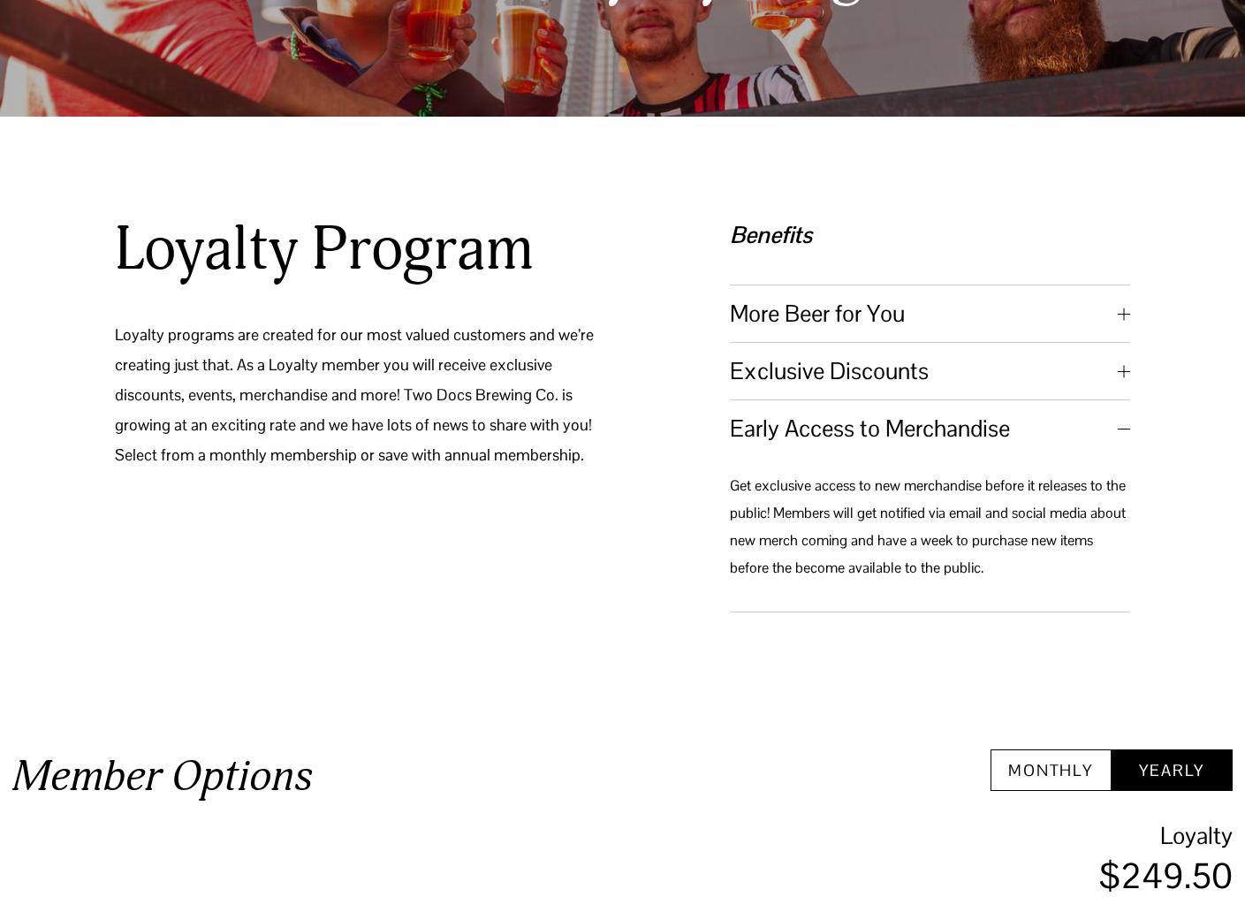
click at [884, 285] on div at bounding box center [930, 285] width 400 height 1
click at [885, 316] on span "More Beer for You" at bounding box center [924, 314] width 388 height 30
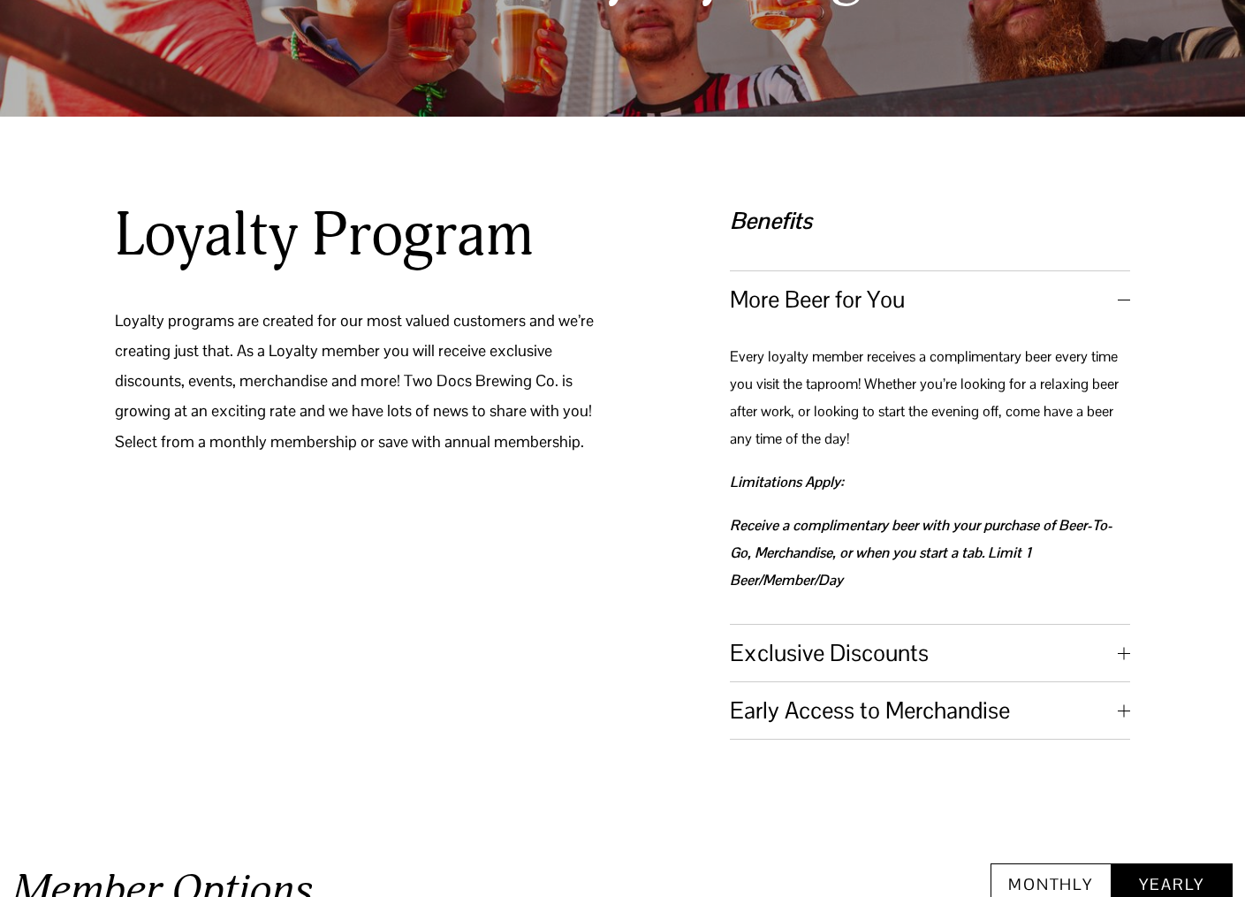
click at [829, 665] on span "Exclusive Discounts" at bounding box center [924, 653] width 388 height 30
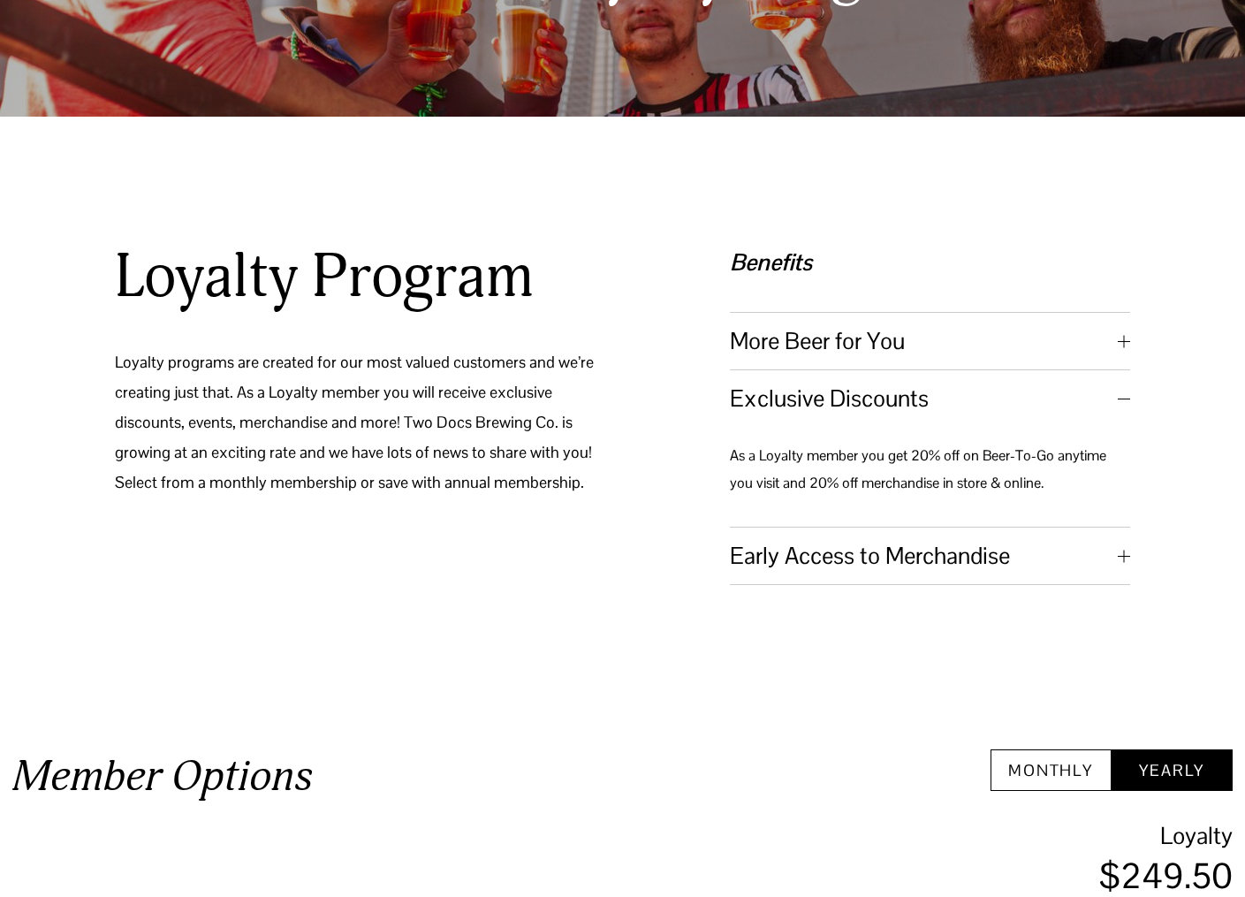
click at [898, 340] on span "More Beer for You" at bounding box center [924, 341] width 388 height 30
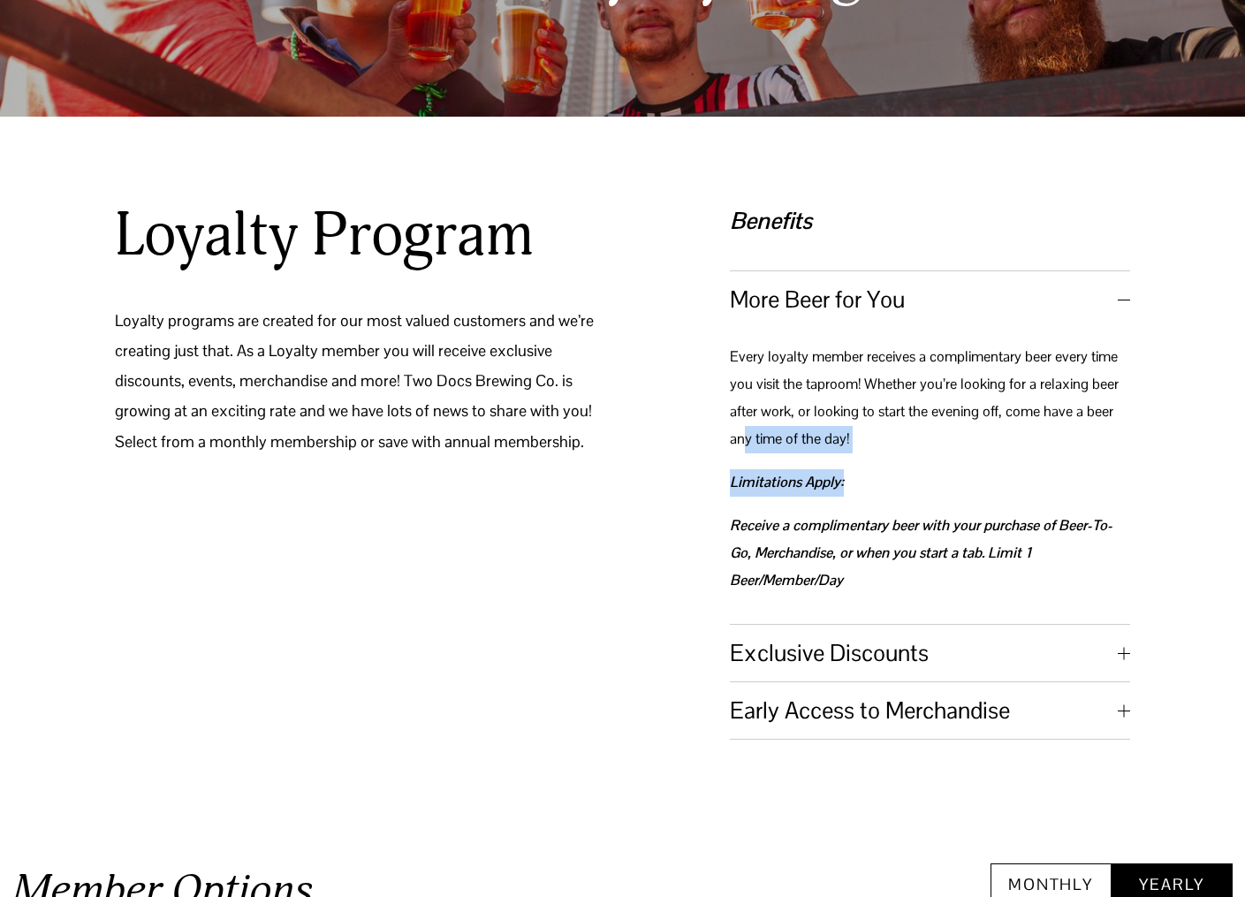
drag, startPoint x: 860, startPoint y: 476, endPoint x: 746, endPoint y: 452, distance: 116.5
click at [746, 452] on div "Every loyalty member receives a complimentary beer every time you visit the tap…" at bounding box center [930, 476] width 400 height 264
click at [961, 469] on div "Every loyalty member receives a complimentary beer every time you visit the tap…" at bounding box center [930, 476] width 400 height 264
click at [869, 514] on div "Every loyalty member receives a complimentary beer every time you visit the tap…" at bounding box center [930, 476] width 400 height 264
drag, startPoint x: 842, startPoint y: 490, endPoint x: 733, endPoint y: 423, distance: 128.1
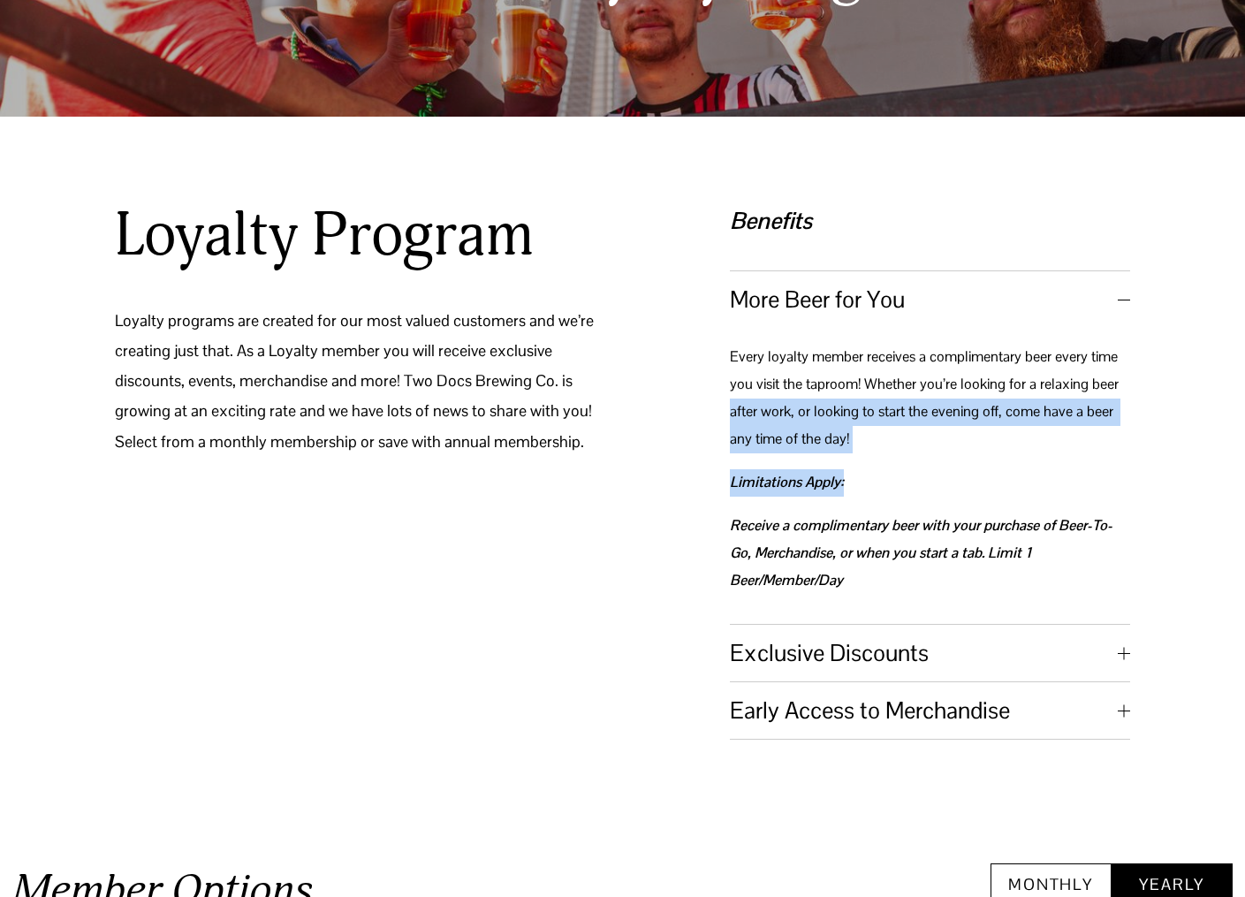
click at [731, 422] on div "Every loyalty member receives a complimentary beer every time you visit the tap…" at bounding box center [930, 476] width 400 height 264
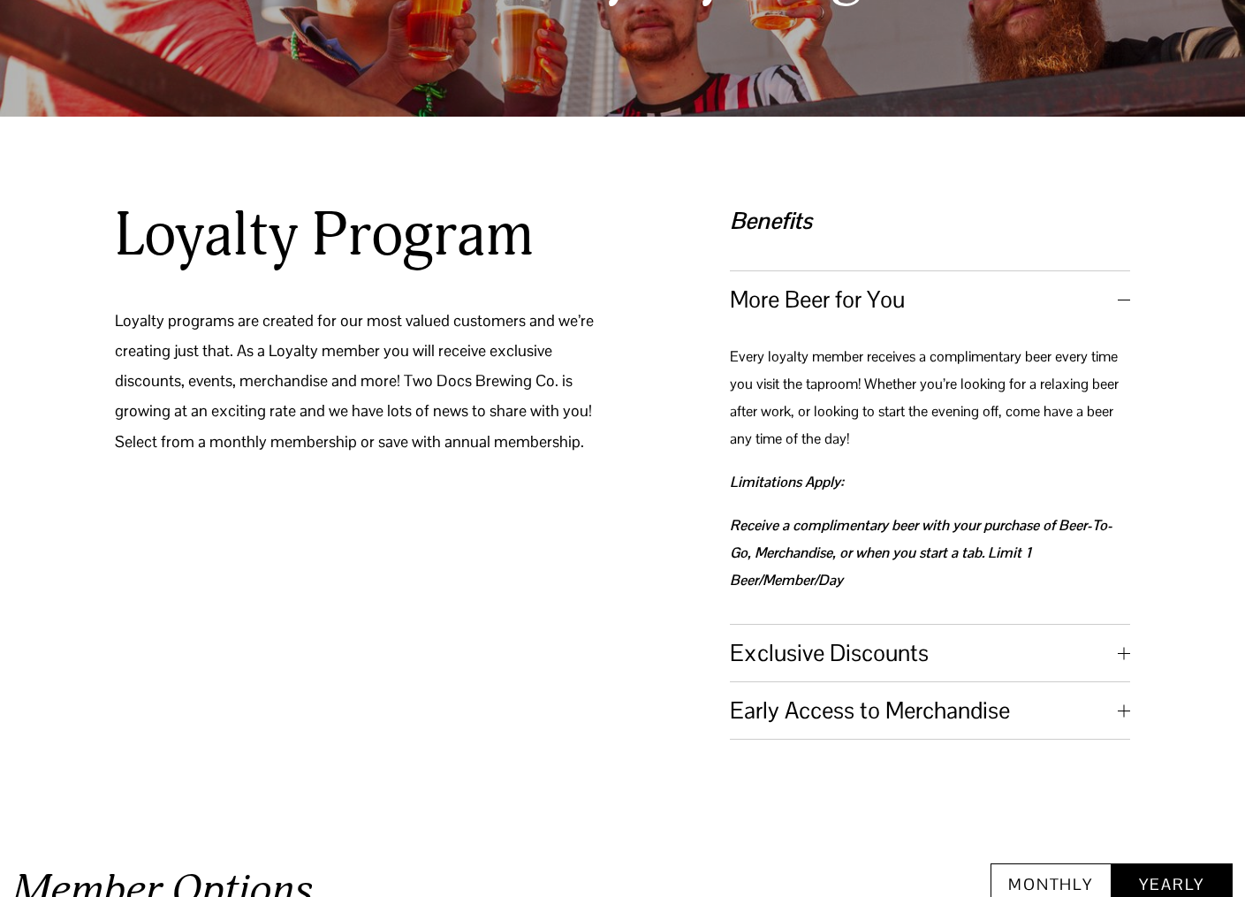
click at [919, 514] on div "Every loyalty member receives a complimentary beer every time you visit the tap…" at bounding box center [930, 476] width 400 height 264
drag, startPoint x: 829, startPoint y: 503, endPoint x: 718, endPoint y: 437, distance: 129.1
click at [716, 437] on div "Loyalty Program Loyalty programs are created for our most valued customers and …" at bounding box center [622, 469] width 1245 height 541
click at [933, 516] on p "Receive a complimentary beer with your purchase of Beer-To-Go, Merchandise, or …" at bounding box center [930, 554] width 400 height 82
drag, startPoint x: 734, startPoint y: 522, endPoint x: 938, endPoint y: 533, distance: 204.4
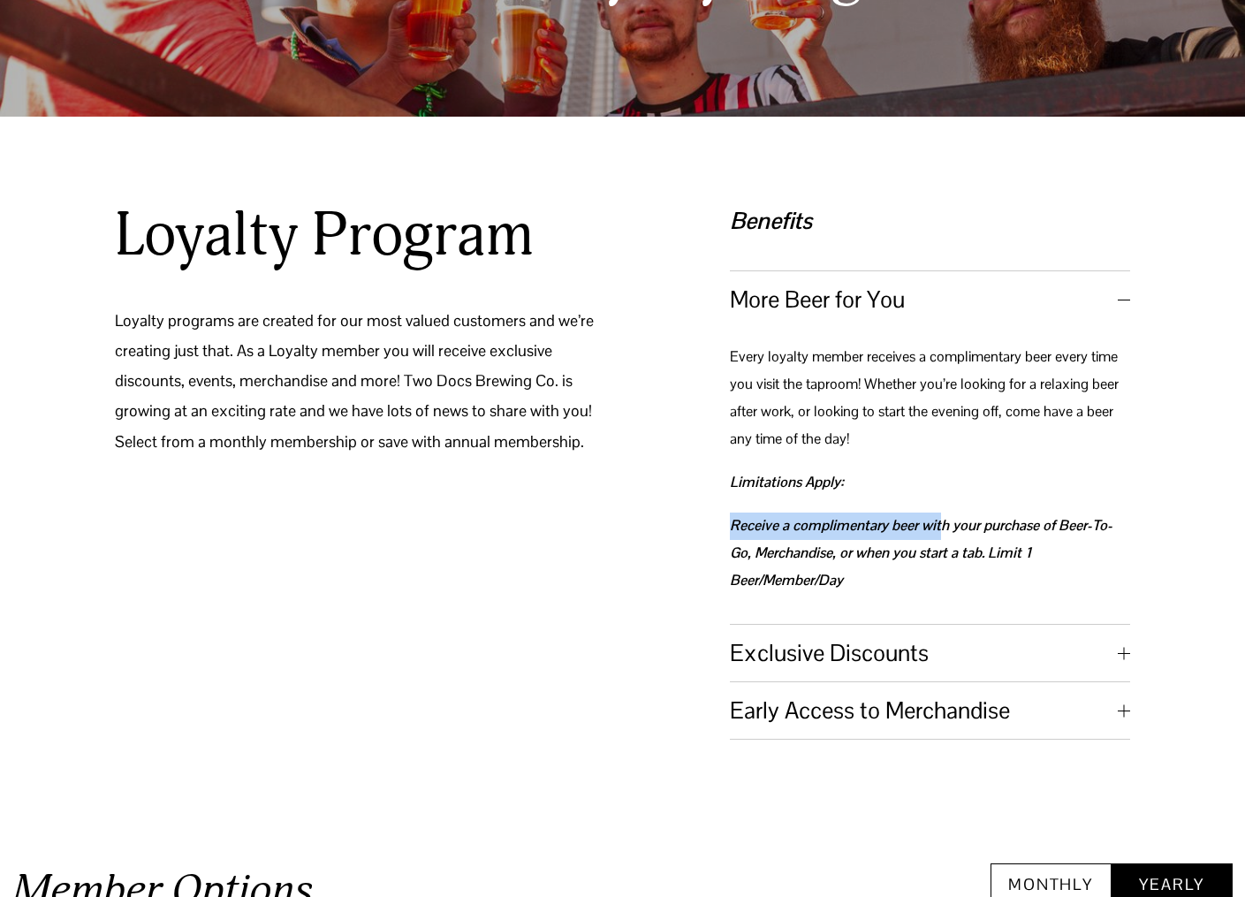
click at [940, 528] on em "Receive a complimentary beer with your purchase of Beer-To-Go, Merchandise, or …" at bounding box center [921, 552] width 383 height 73
click at [901, 573] on p "Receive a complimentary beer with your purchase of Beer-To-Go, Merchandise, or …" at bounding box center [930, 554] width 400 height 82
drag, startPoint x: 738, startPoint y: 530, endPoint x: 907, endPoint y: 548, distance: 169.7
click at [904, 548] on em "Receive a complimentary beer with your purchase of Beer-To-Go, Merchandise, or …" at bounding box center [921, 552] width 383 height 73
drag, startPoint x: 881, startPoint y: 578, endPoint x: 869, endPoint y: 564, distance: 18.8
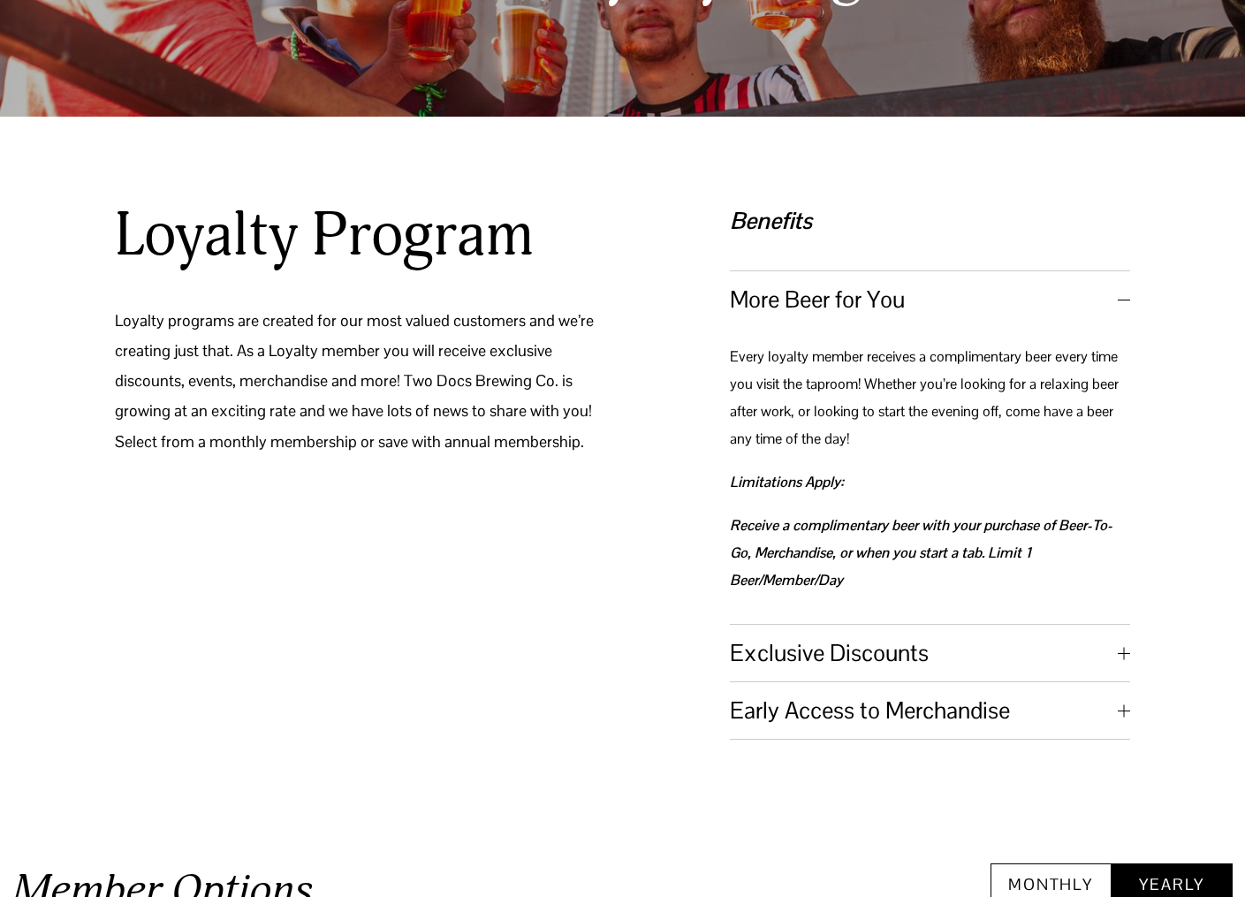
click at [881, 576] on p "Receive a complimentary beer with your purchase of Beer-To-Go, Merchandise, or …" at bounding box center [930, 554] width 400 height 82
click at [1001, 552] on em "Receive a complimentary beer with your purchase of Beer-To-Go, Merchandise, or …" at bounding box center [921, 552] width 383 height 73
click at [945, 590] on p "Receive a complimentary beer with your purchase of Beer-To-Go, Merchandise, or …" at bounding box center [930, 554] width 400 height 82
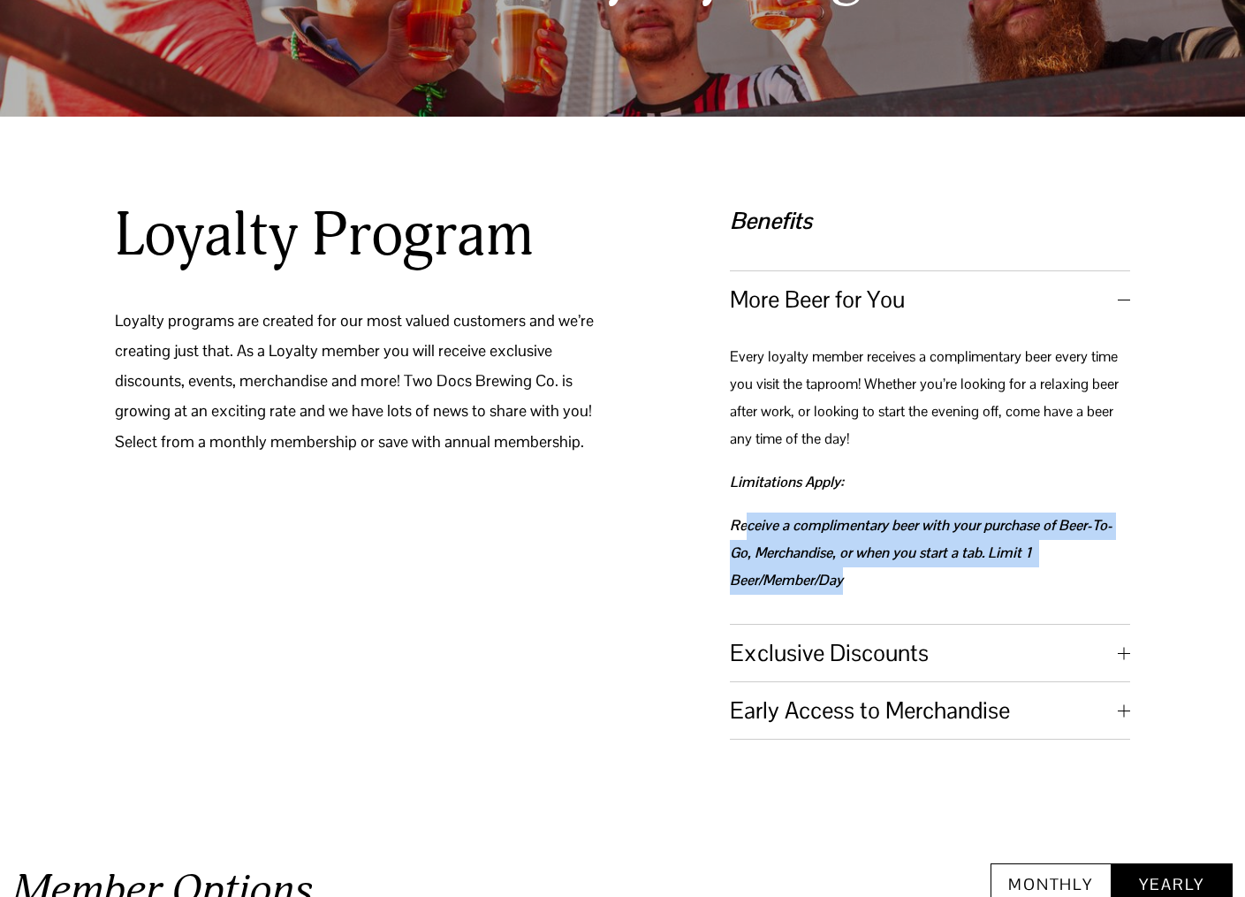
drag, startPoint x: 832, startPoint y: 577, endPoint x: 736, endPoint y: 517, distance: 113.5
click at [743, 521] on p "Receive a complimentary beer with your purchase of Beer-To-Go, Merchandise, or …" at bounding box center [930, 554] width 400 height 82
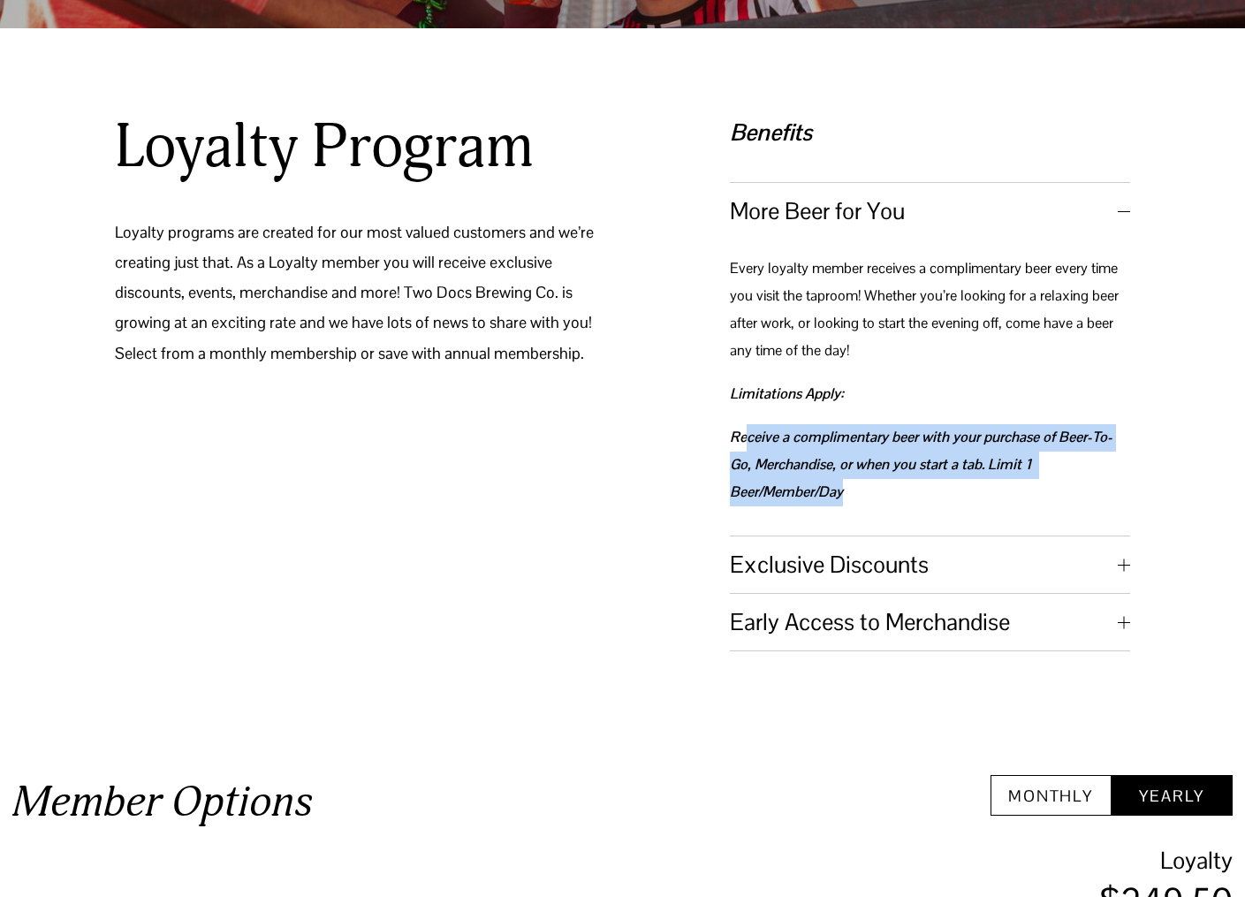
click at [880, 567] on span "Exclusive Discounts" at bounding box center [924, 565] width 388 height 30
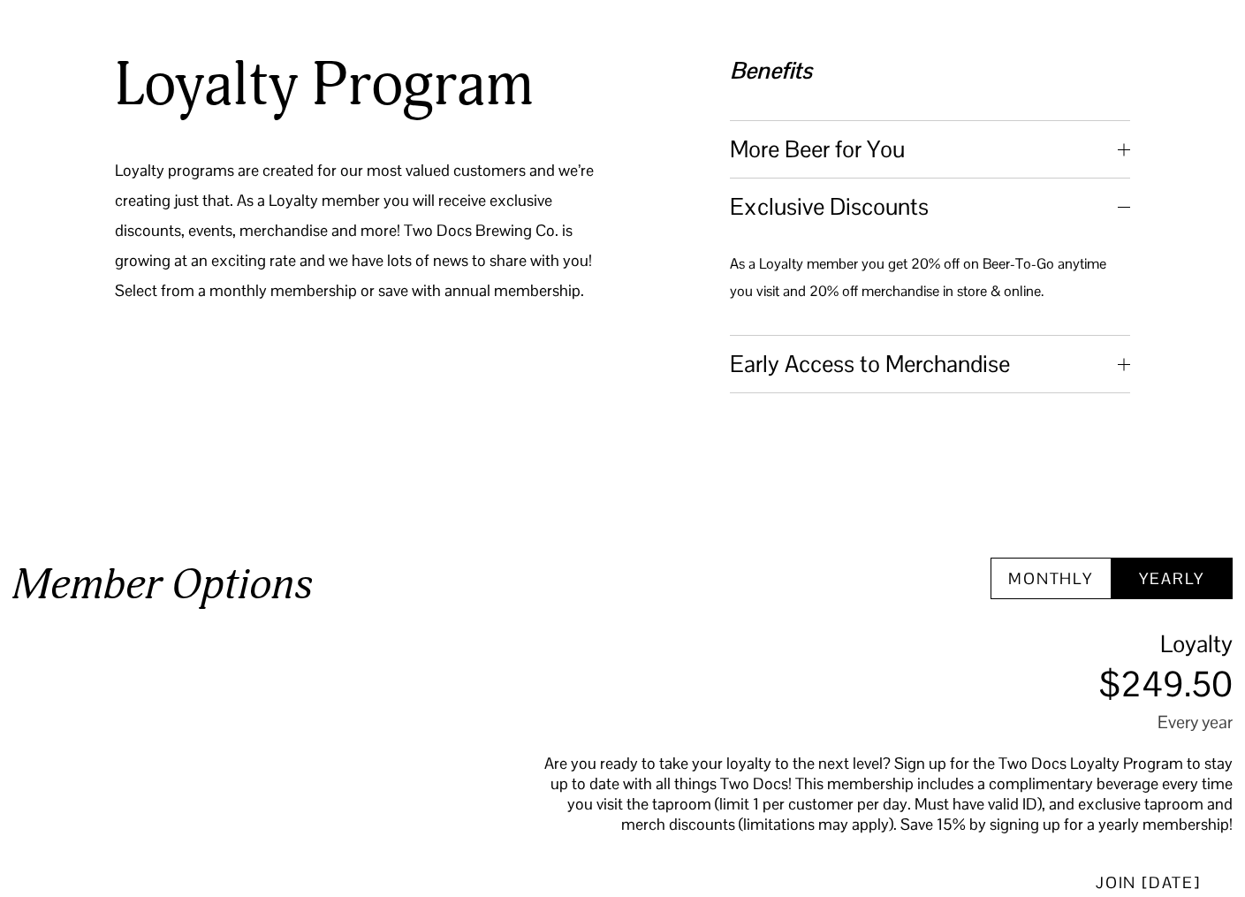
scroll to position [561, 0]
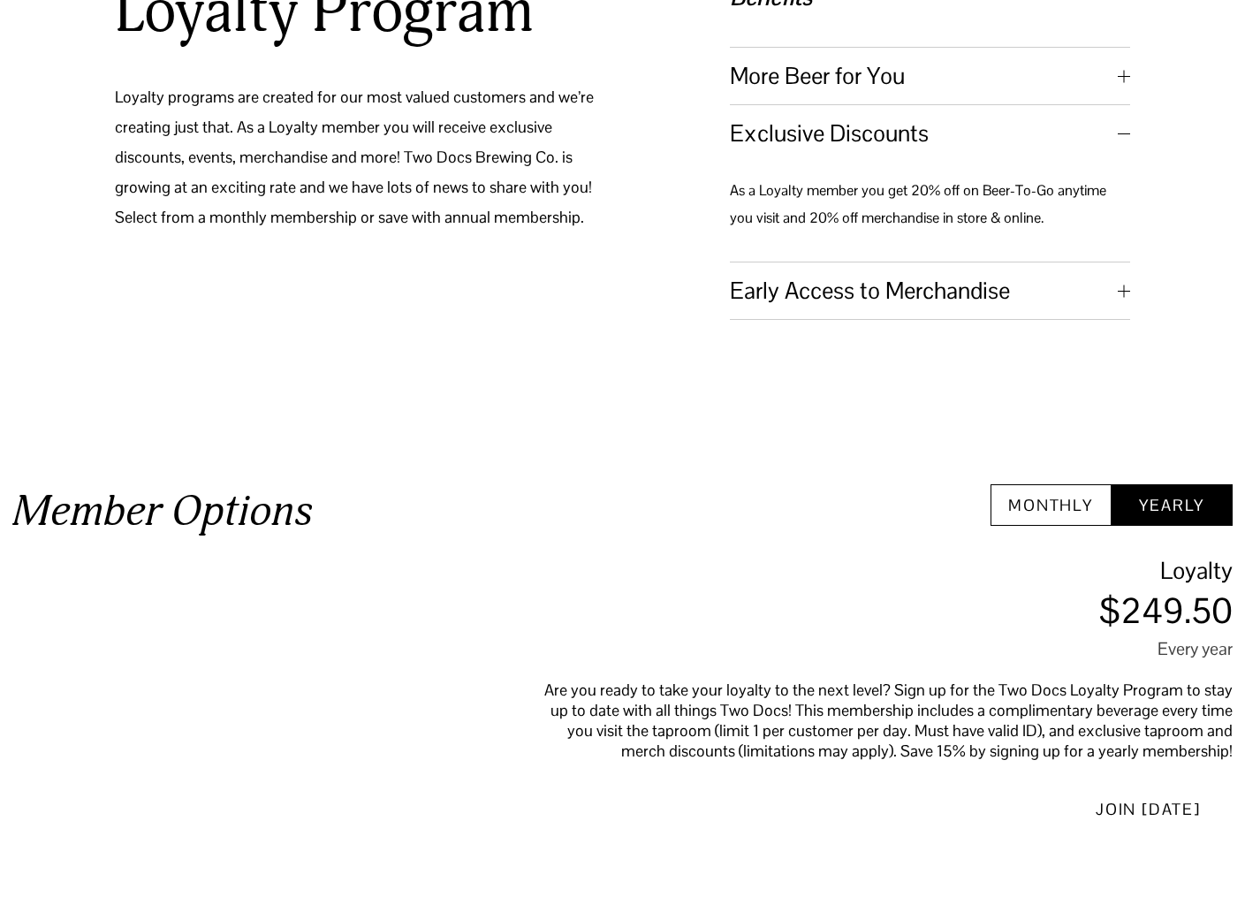
click at [887, 291] on span "Early Access to Merchandise" at bounding box center [924, 291] width 388 height 30
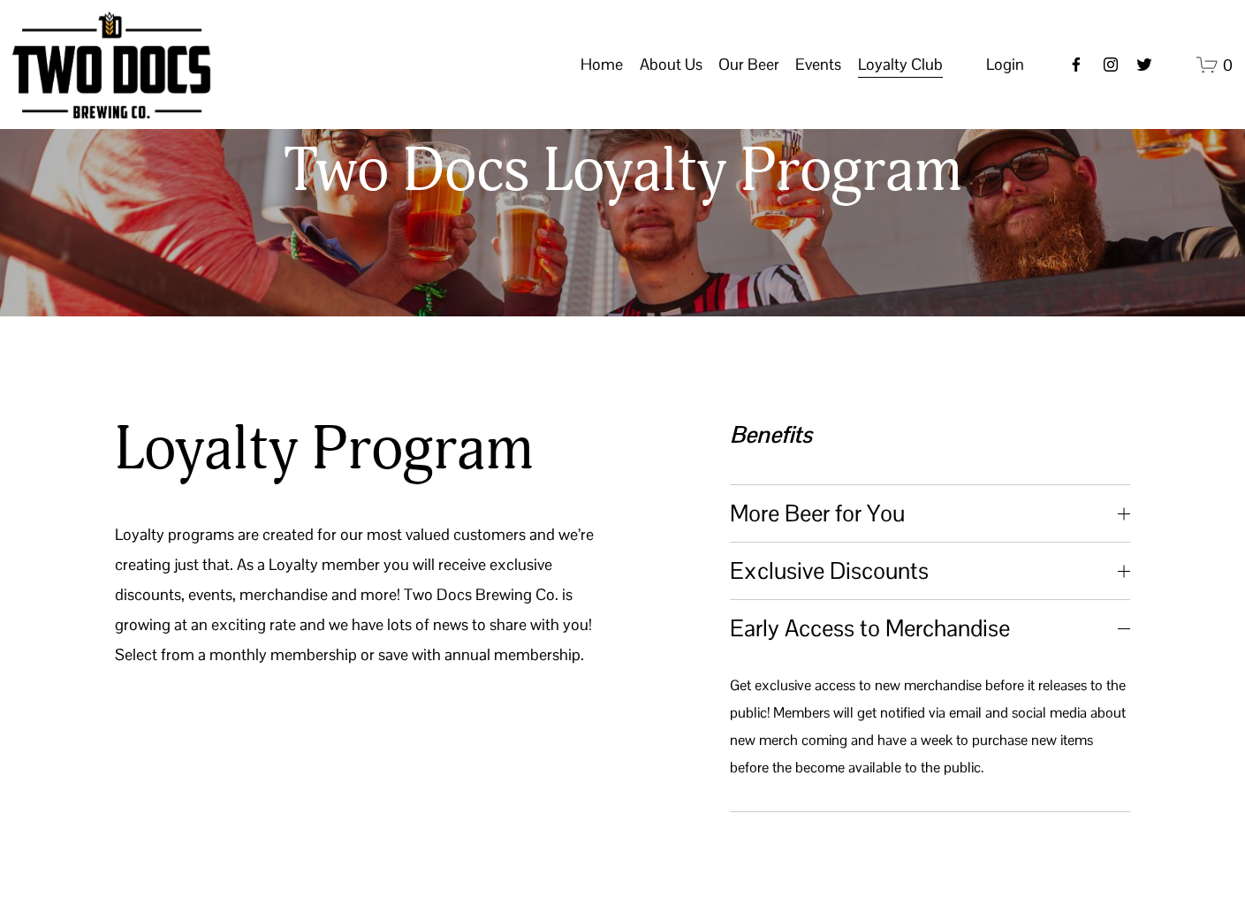
scroll to position [0, 0]
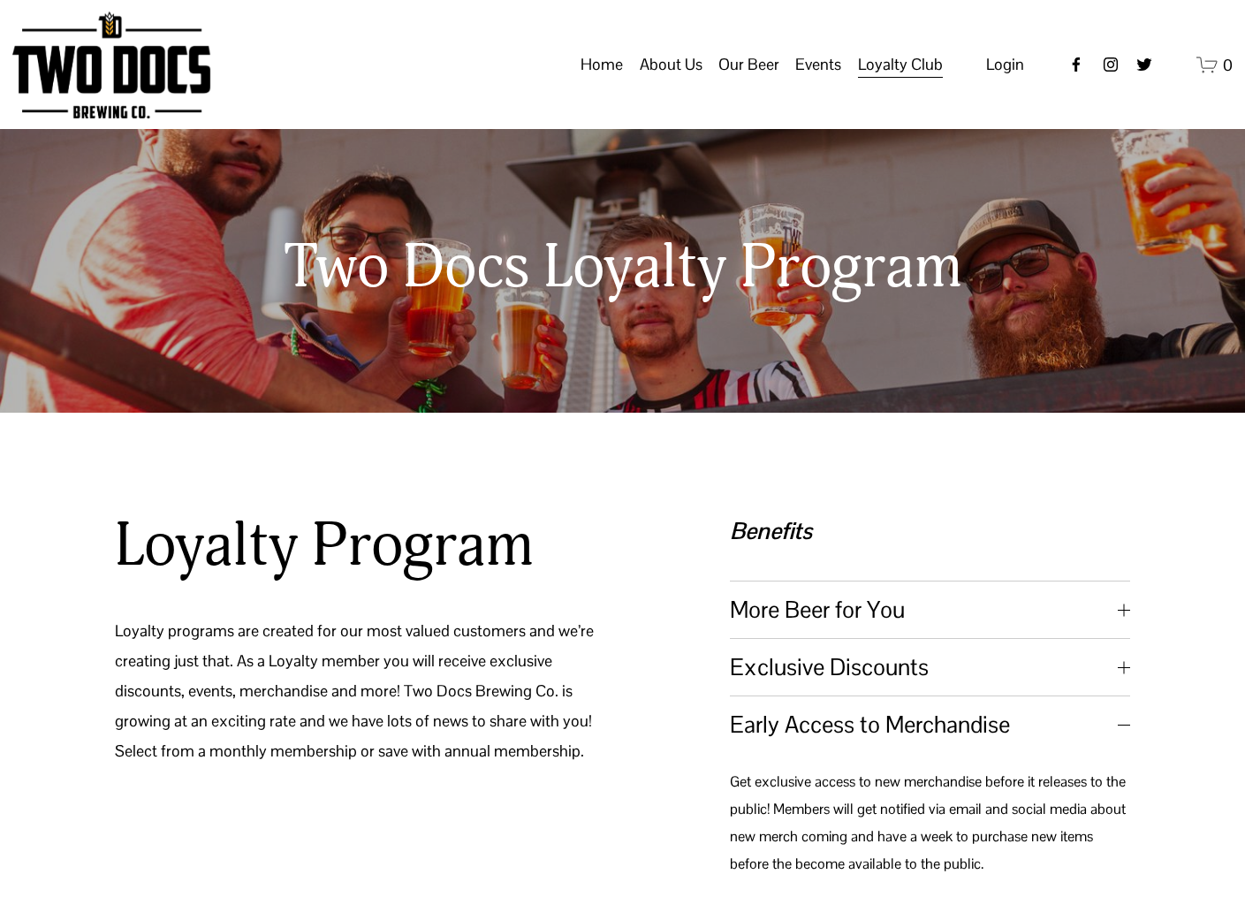
click at [1079, 73] on icon "Facebook" at bounding box center [1076, 65] width 18 height 18
click at [1106, 72] on use "instagram-unauth" at bounding box center [1111, 64] width 14 height 14
